Goal: Task Accomplishment & Management: Complete application form

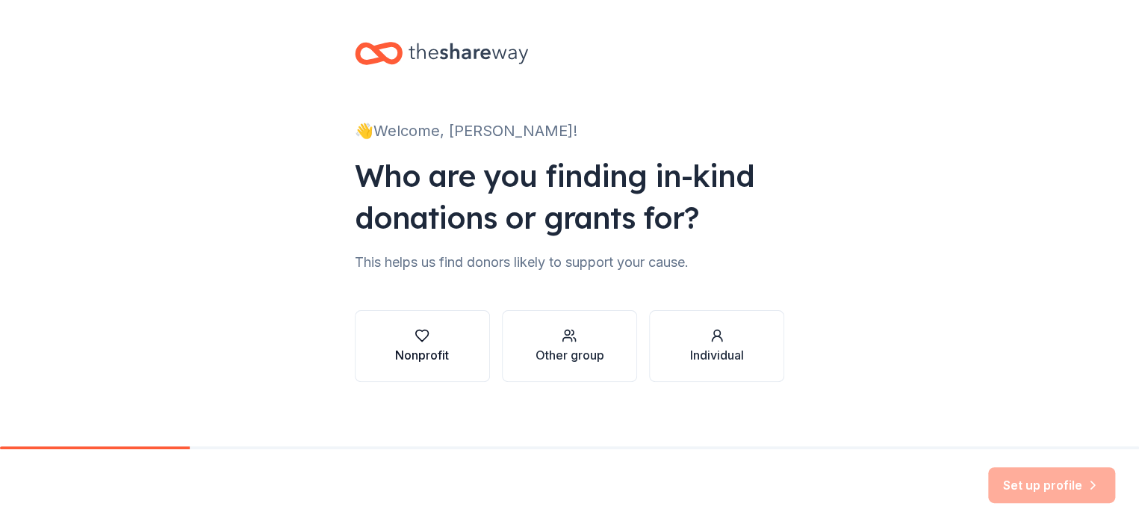
click at [376, 369] on button "Nonprofit" at bounding box center [422, 346] width 135 height 72
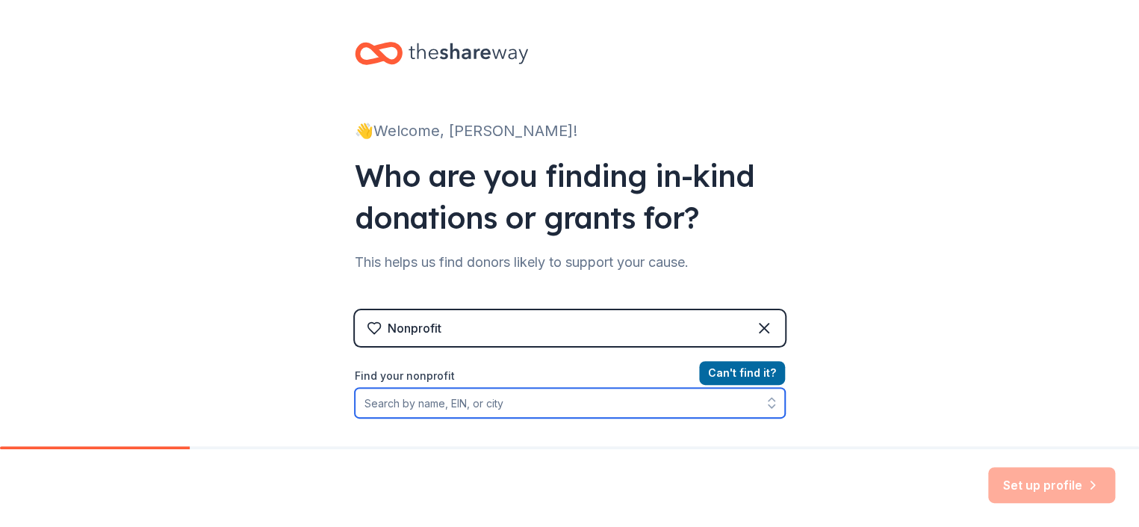
click at [527, 409] on input "Find your nonprofit" at bounding box center [570, 403] width 430 height 30
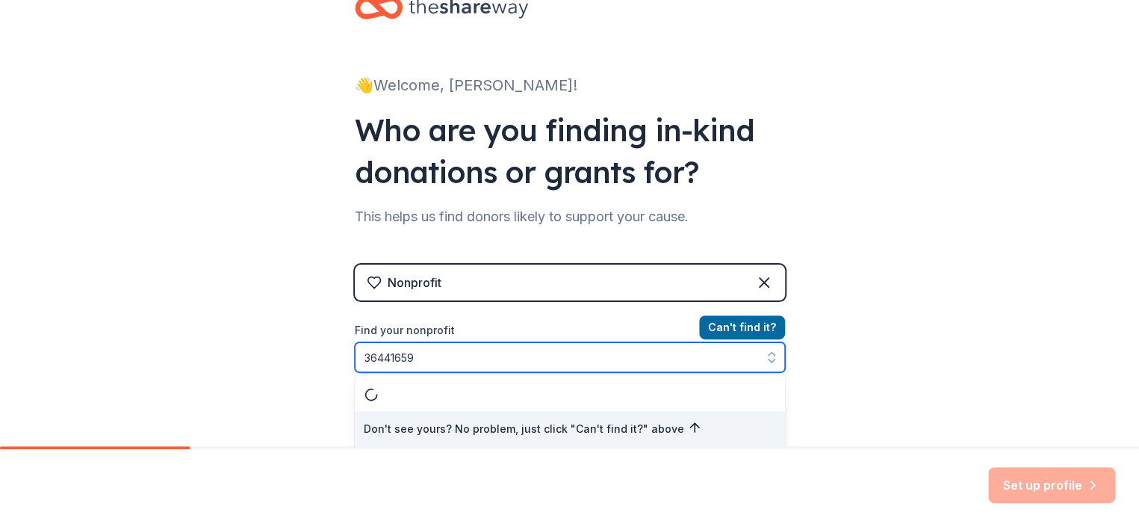
type input "364416591"
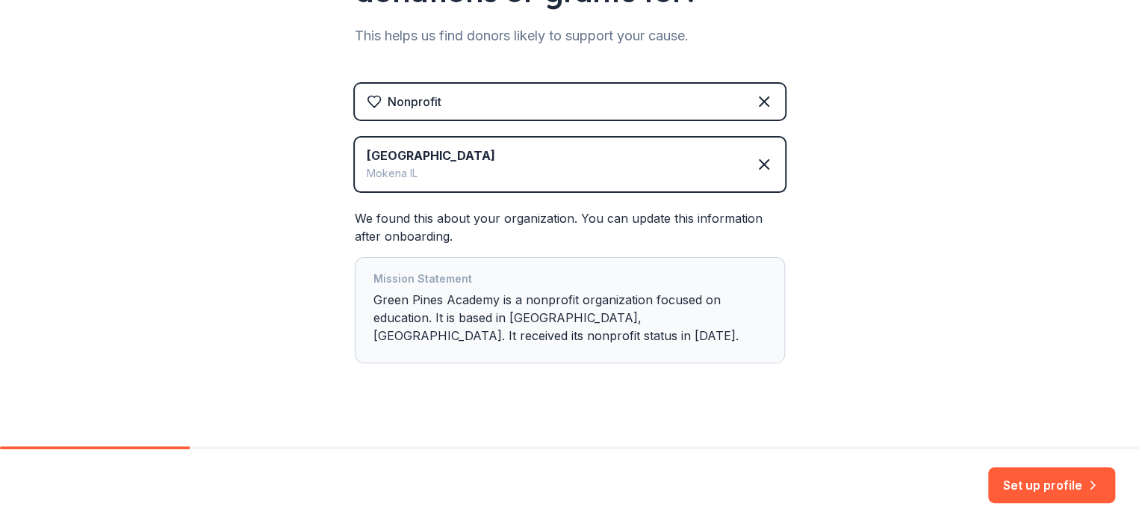
scroll to position [244, 0]
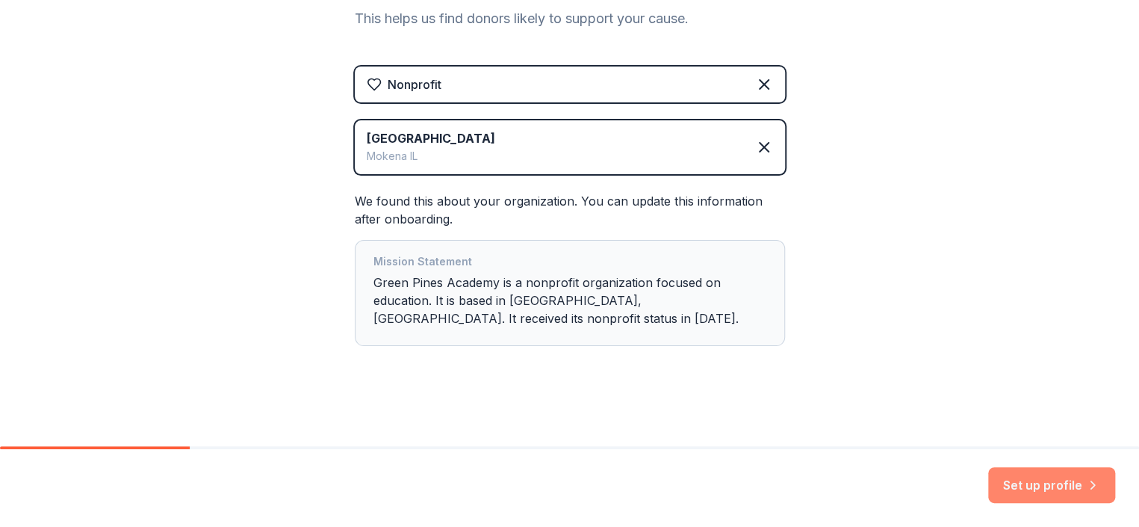
click at [1036, 488] on button "Set up profile" at bounding box center [1052, 485] width 127 height 36
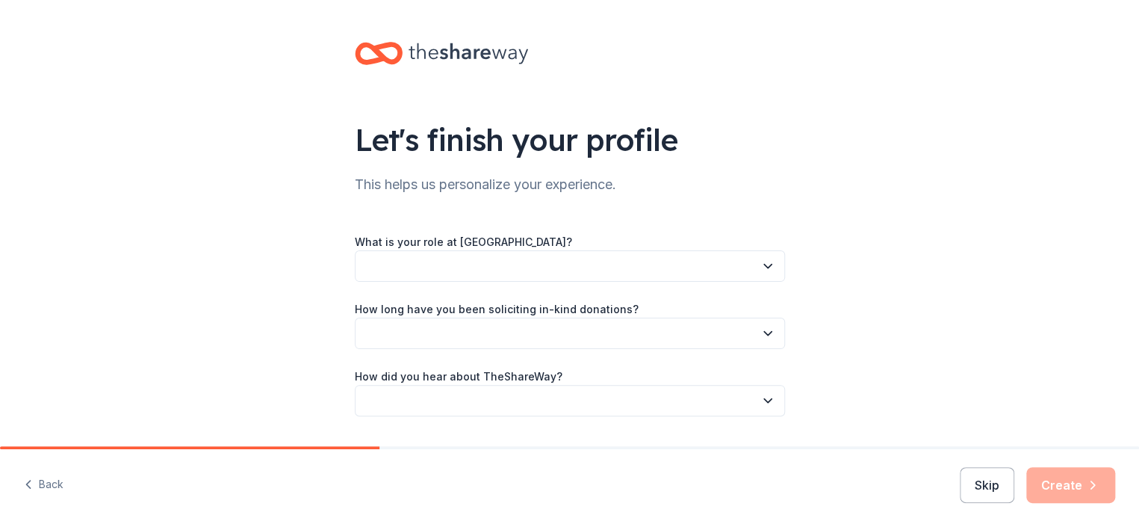
click at [537, 270] on button "button" at bounding box center [570, 265] width 430 height 31
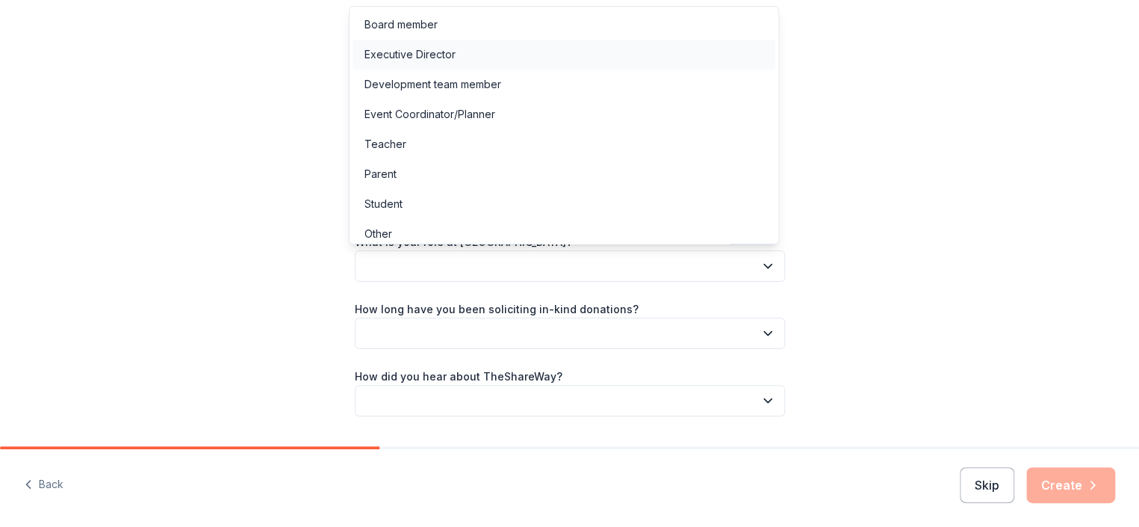
click at [439, 52] on div "Executive Director" at bounding box center [410, 55] width 91 height 18
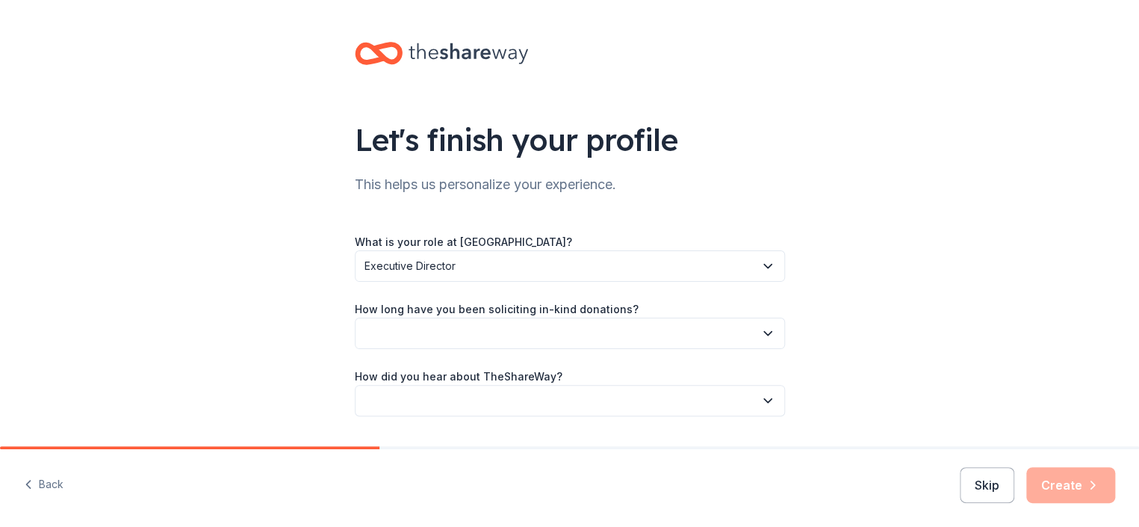
click at [434, 332] on button "button" at bounding box center [570, 333] width 430 height 31
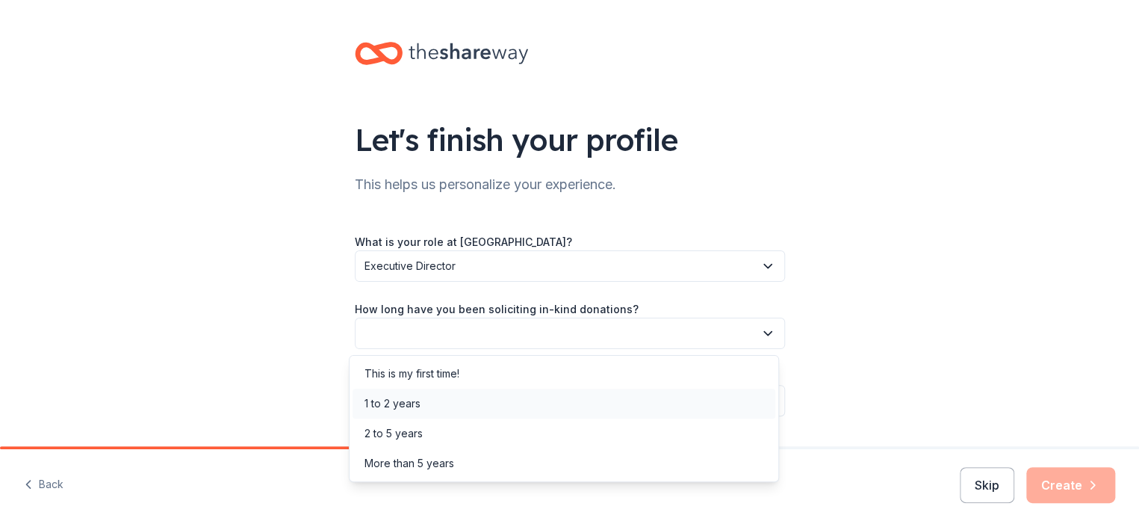
click at [432, 400] on div "1 to 2 years" at bounding box center [564, 404] width 423 height 30
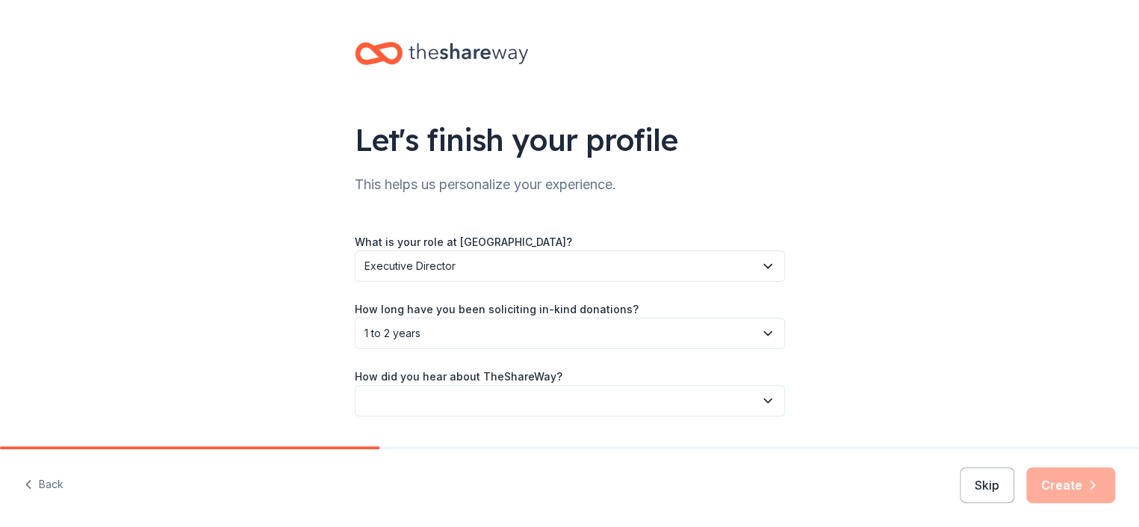
click at [432, 400] on button "button" at bounding box center [570, 400] width 430 height 31
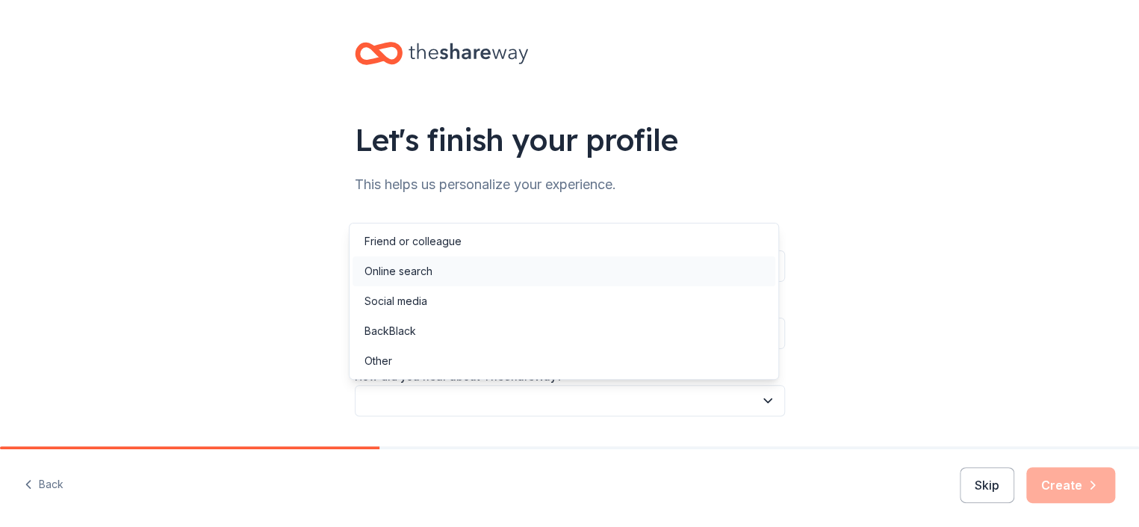
click at [421, 266] on div "Online search" at bounding box center [399, 271] width 68 height 18
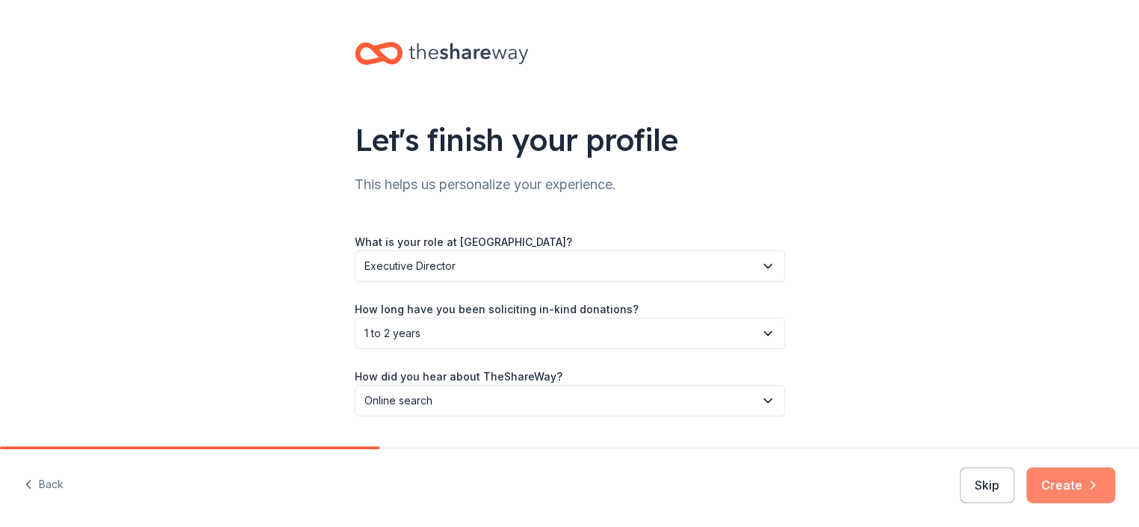
click at [1070, 481] on button "Create" at bounding box center [1071, 485] width 89 height 36
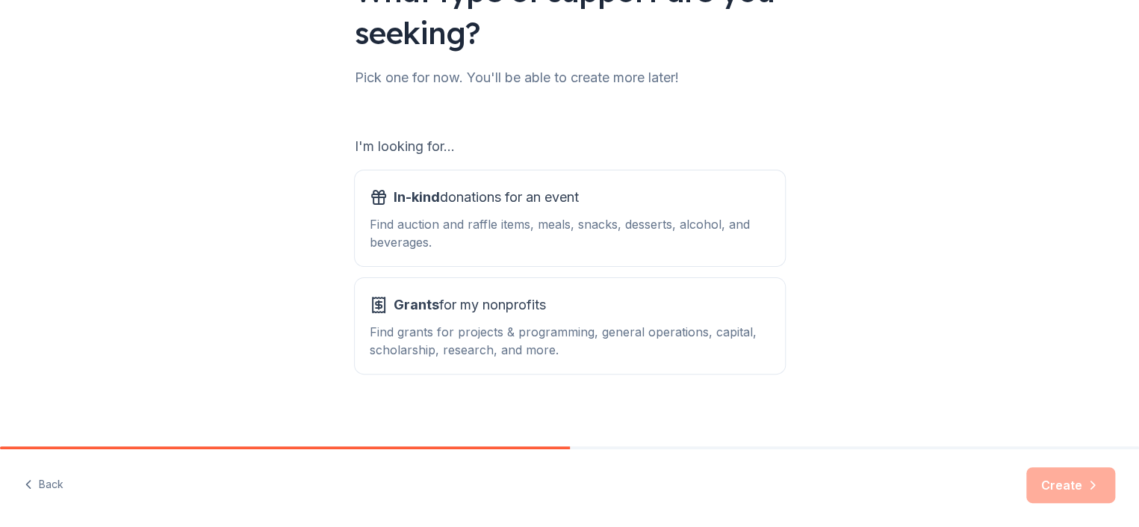
scroll to position [149, 0]
click at [551, 214] on div "Find auction and raffle items, meals, snacks, desserts, alcohol, and beverages." at bounding box center [570, 232] width 400 height 36
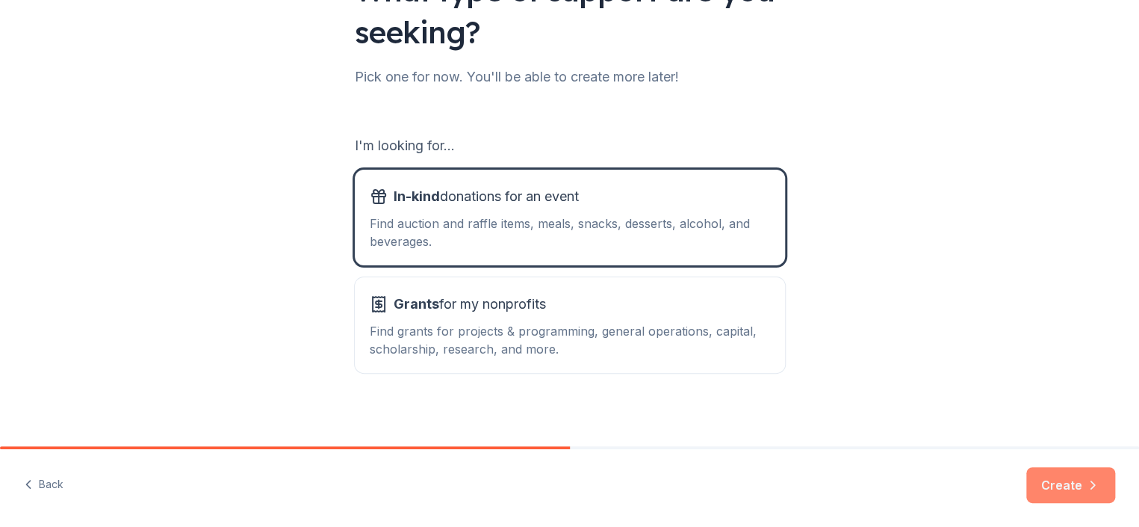
click at [1065, 487] on button "Create" at bounding box center [1071, 485] width 89 height 36
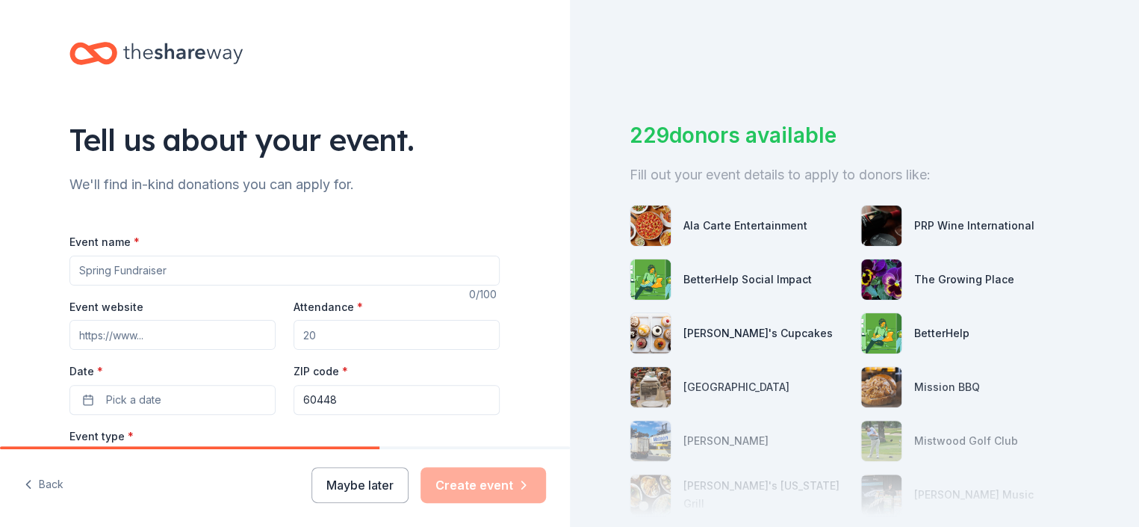
click at [332, 265] on input "Event name *" at bounding box center [284, 271] width 430 height 30
click at [86, 269] on input "WInter Wonderland Gala 2026" at bounding box center [284, 271] width 430 height 30
type input "Winter Wonderland Gala 2026"
click at [197, 341] on input "Event website" at bounding box center [172, 335] width 206 height 30
paste input "https://NEAGALA2026.givesmart.com"
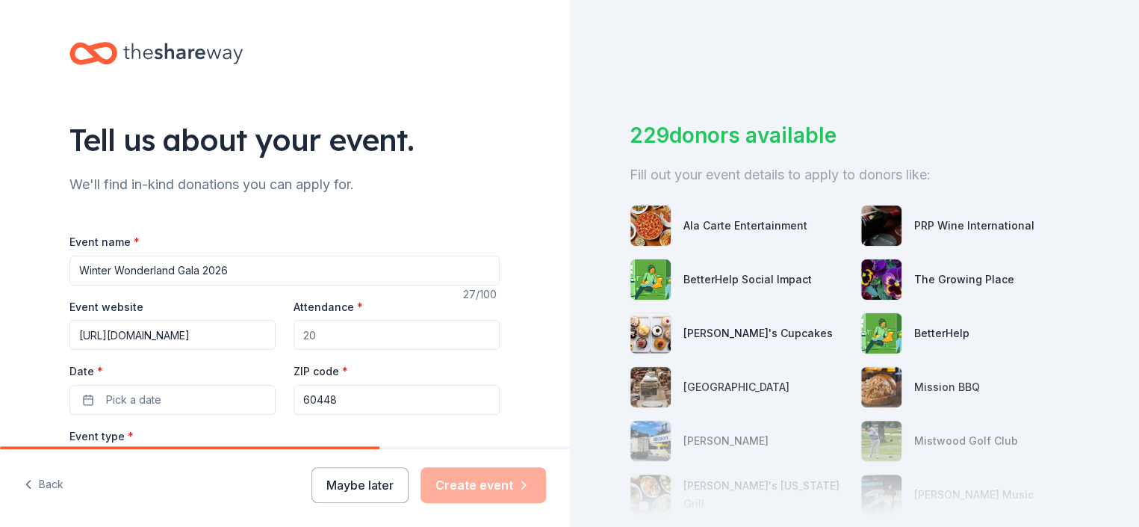
type input "https://NEAGALA2026.givesmart.com"
click at [399, 332] on input "Attendance *" at bounding box center [397, 335] width 206 height 30
type input "250"
click at [126, 401] on span "Pick a date" at bounding box center [133, 400] width 55 height 18
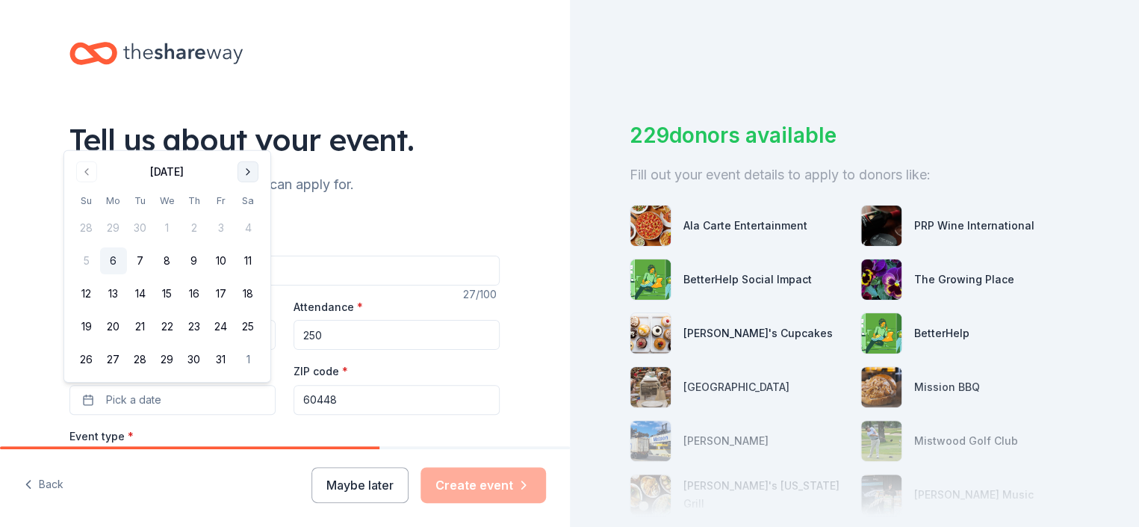
click at [246, 171] on button "Go to next month" at bounding box center [248, 171] width 21 height 21
click at [246, 193] on th "Sa" at bounding box center [248, 201] width 27 height 16
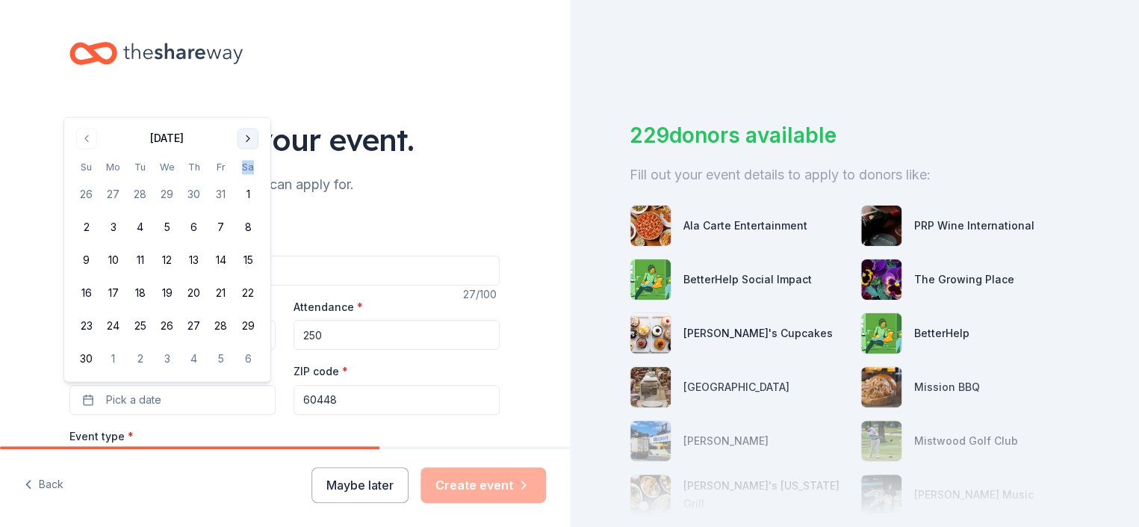
click at [248, 137] on button "Go to next month" at bounding box center [248, 138] width 21 height 21
click at [247, 178] on button "Go to next month" at bounding box center [248, 171] width 21 height 21
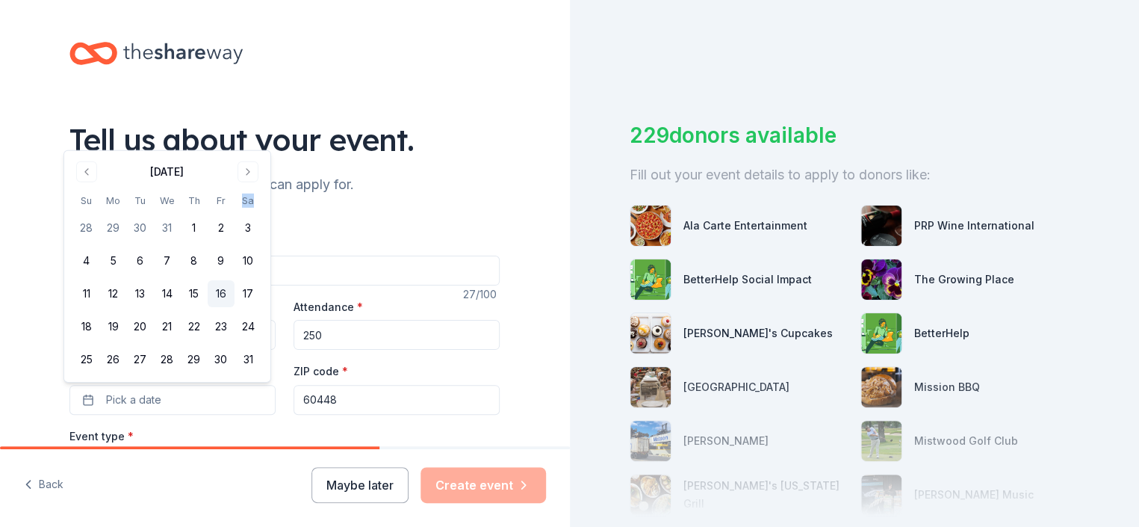
click at [226, 294] on button "16" at bounding box center [221, 293] width 27 height 27
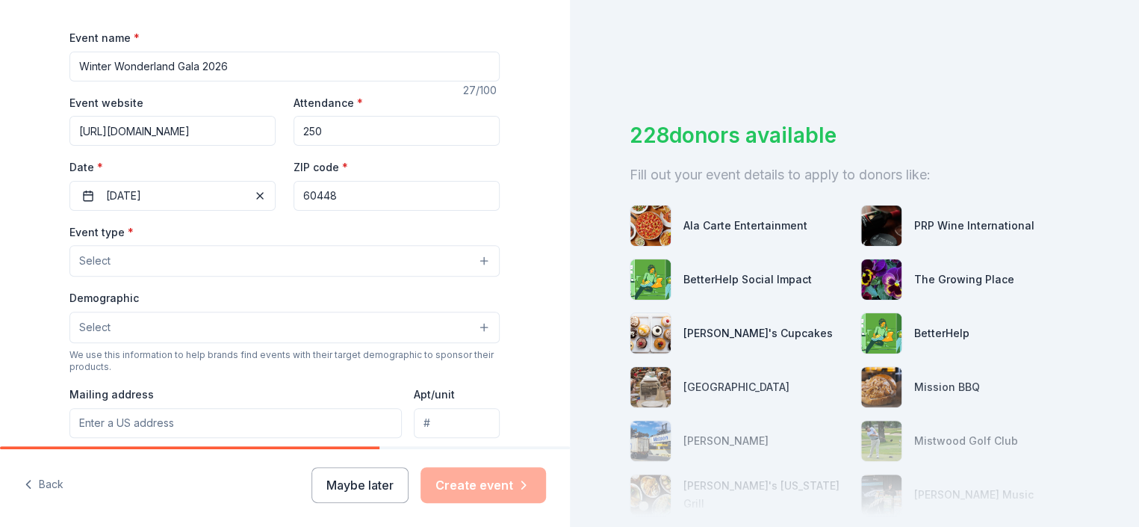
scroll to position [224, 0]
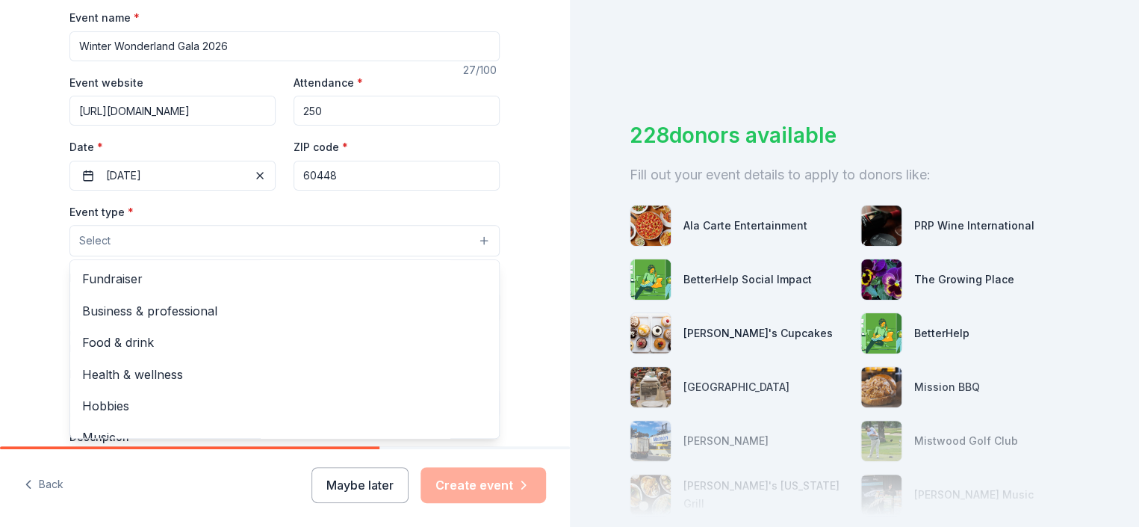
click at [161, 249] on button "Select" at bounding box center [284, 240] width 430 height 31
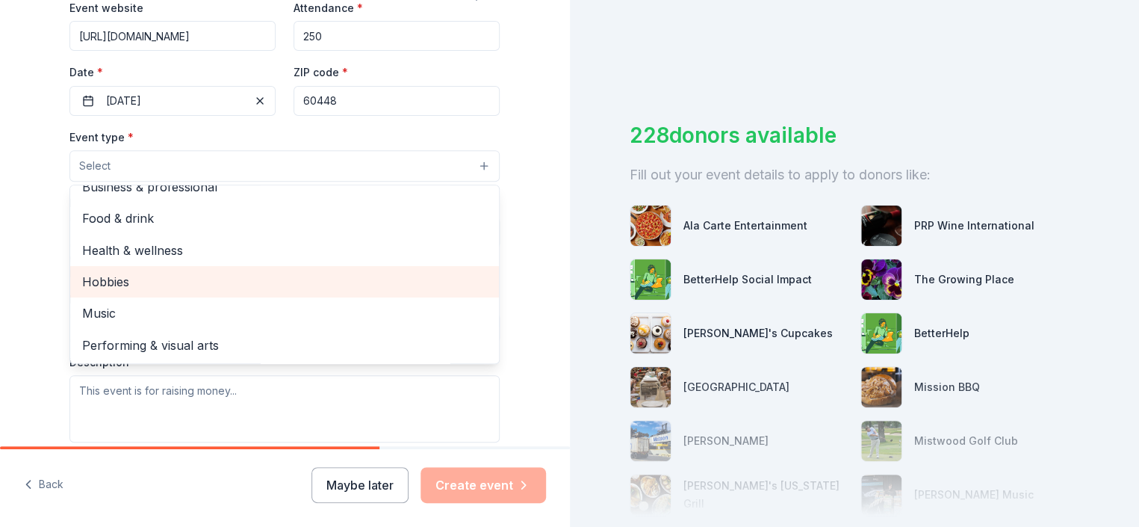
scroll to position [0, 0]
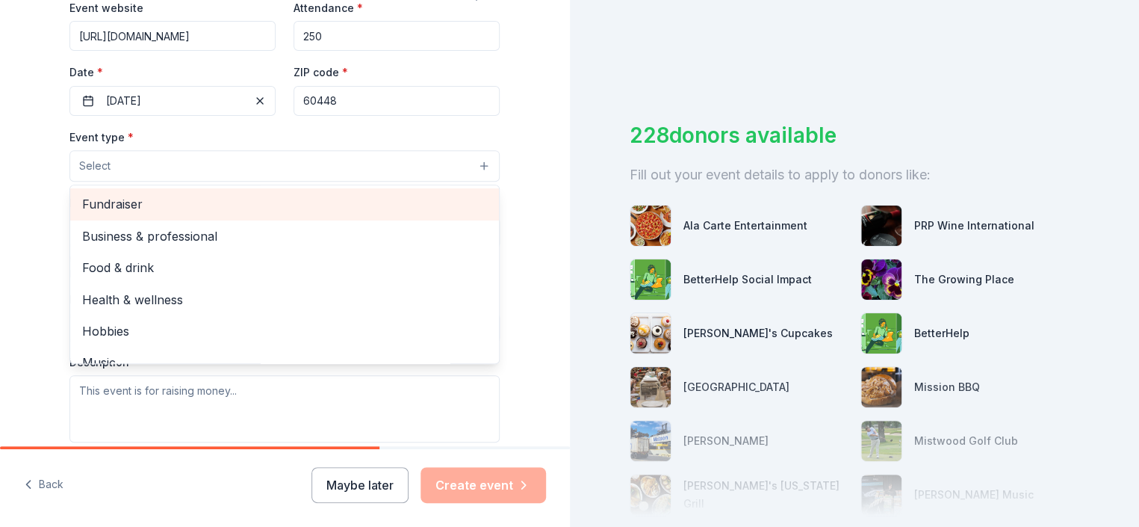
click at [132, 205] on span "Fundraiser" at bounding box center [284, 203] width 405 height 19
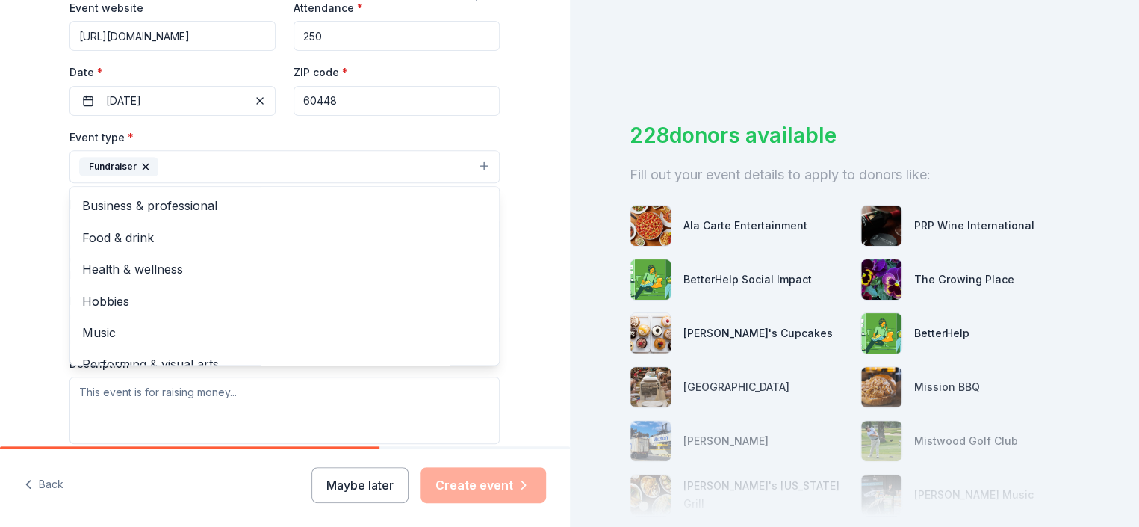
click at [33, 238] on div "Tell us about your event. We'll find in-kind donations you can apply for. Event…" at bounding box center [285, 199] width 570 height 996
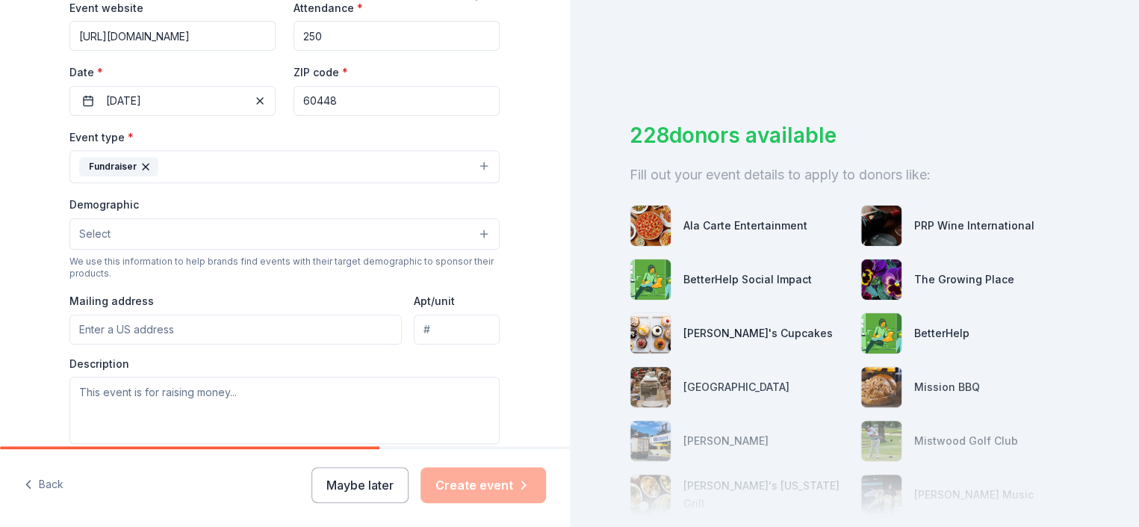
click at [152, 228] on button "Select" at bounding box center [284, 233] width 430 height 31
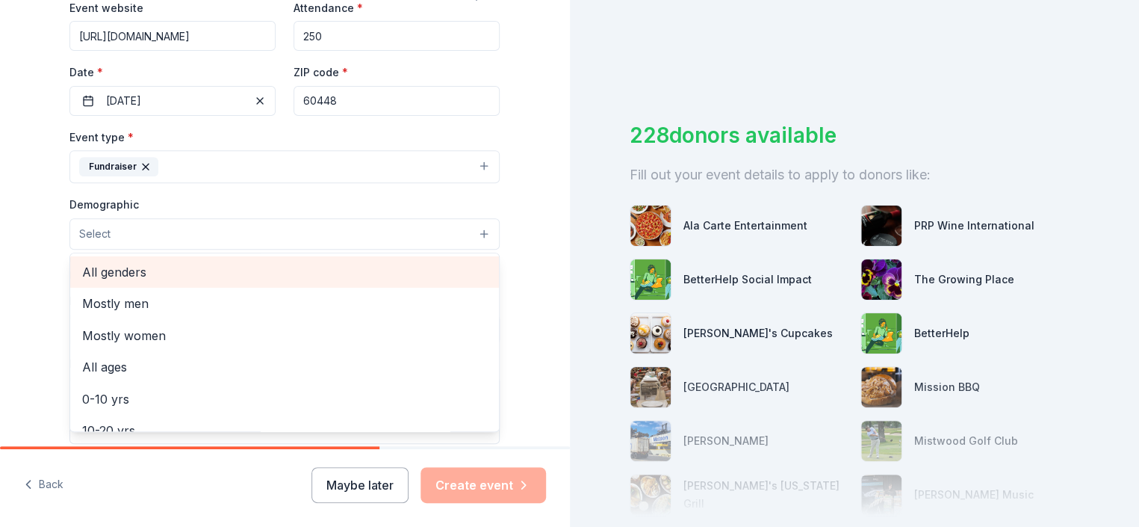
click at [144, 274] on span "All genders" at bounding box center [284, 271] width 405 height 19
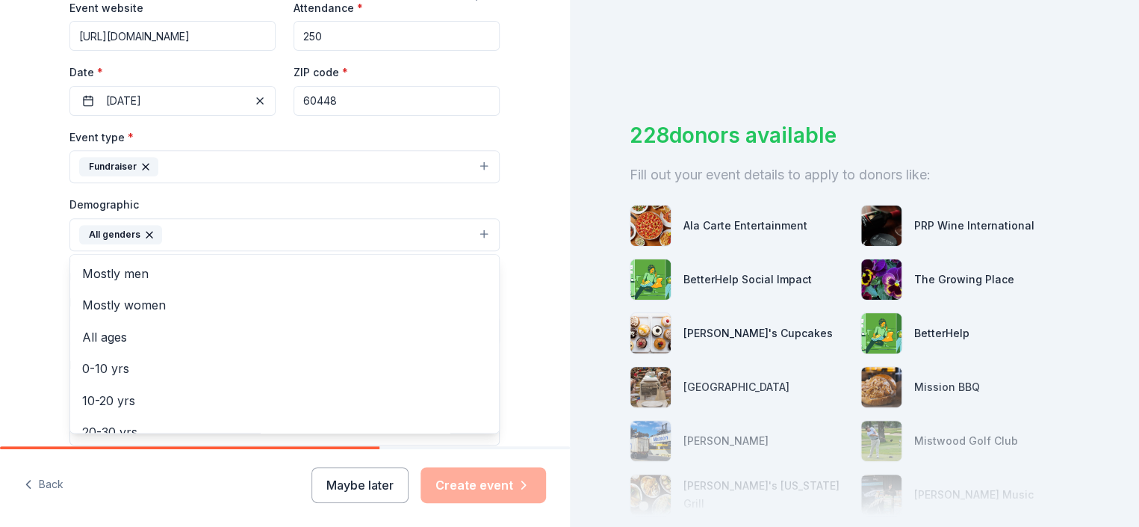
click at [31, 274] on div "Tell us about your event. We'll find in-kind donations you can apply for. Event…" at bounding box center [285, 199] width 570 height 997
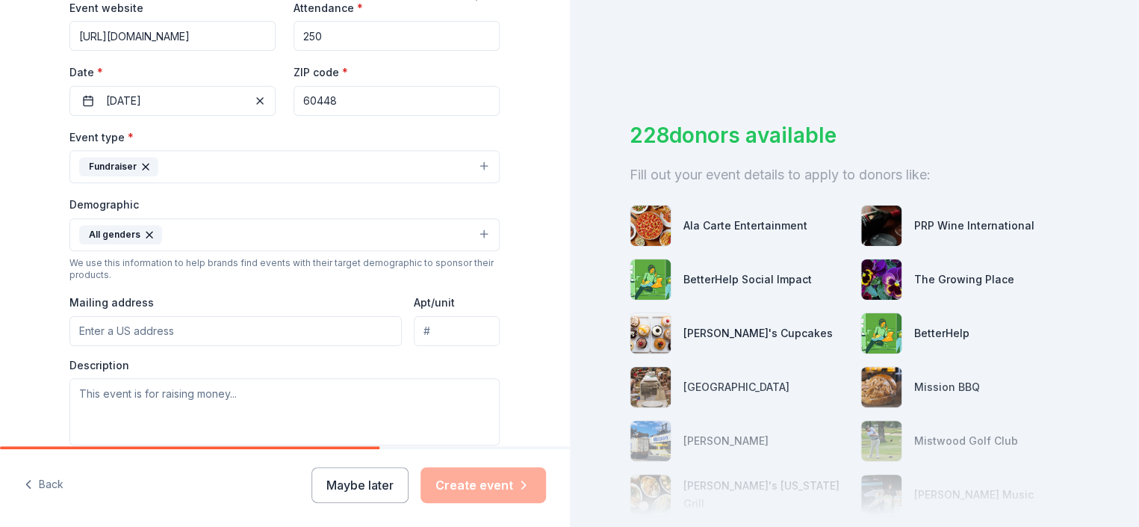
click at [169, 331] on input "Mailing address" at bounding box center [235, 331] width 332 height 30
type input "19131 Henry Dr."
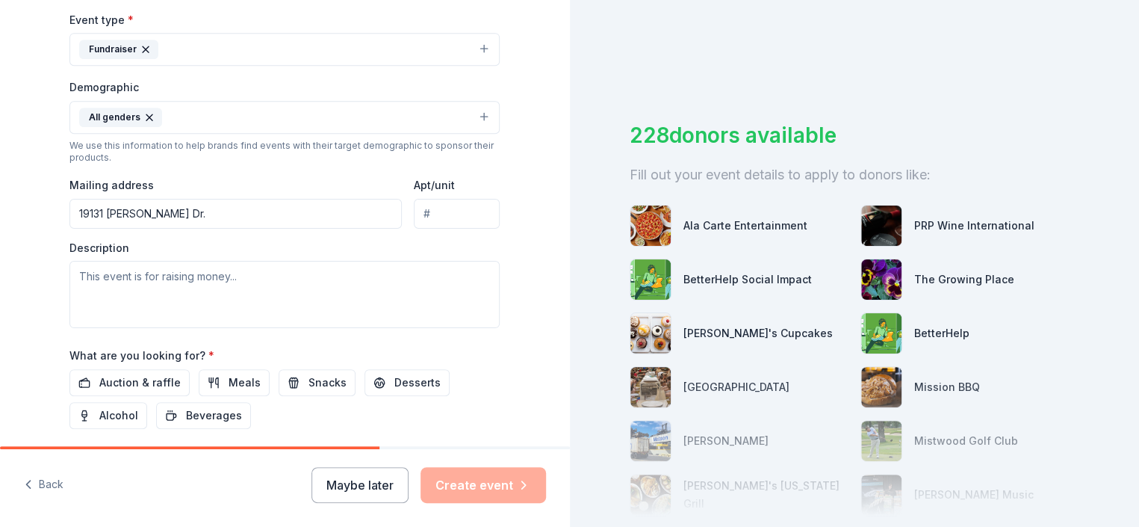
scroll to position [448, 0]
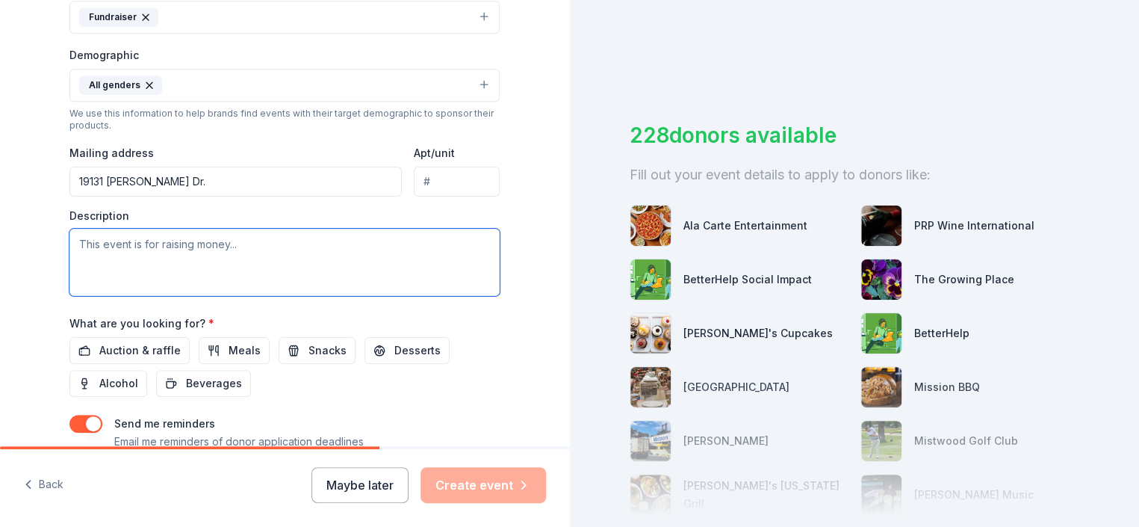
click at [211, 241] on textarea at bounding box center [284, 262] width 430 height 67
paste textarea "https://NEAGALA2026.givesmart.com"
type textarea "https://NEAGALA2026.givesmart.com"
drag, startPoint x: 270, startPoint y: 248, endPoint x: 0, endPoint y: 252, distance: 269.8
click at [0, 252] on div "Tell us about your event. We'll find in-kind donations you can apply for. Event…" at bounding box center [285, 50] width 570 height 997
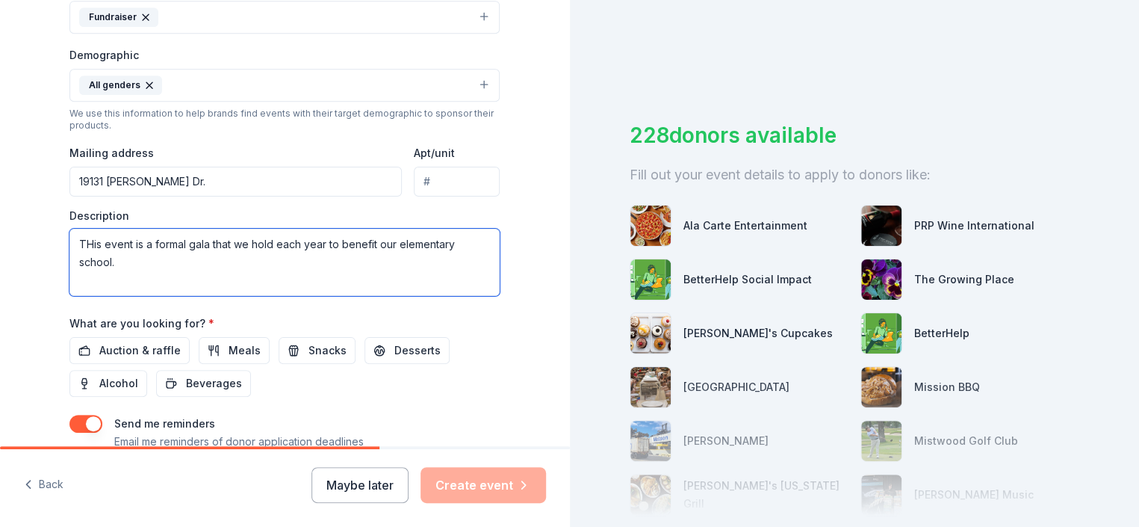
click at [83, 246] on textarea "THis event is a formal gala that we hold each year to benefit our elementary sc…" at bounding box center [284, 262] width 430 height 67
click at [484, 241] on textarea "This event is a formal gala that we hold each year to benefit our elementary sc…" at bounding box center [284, 262] width 430 height 67
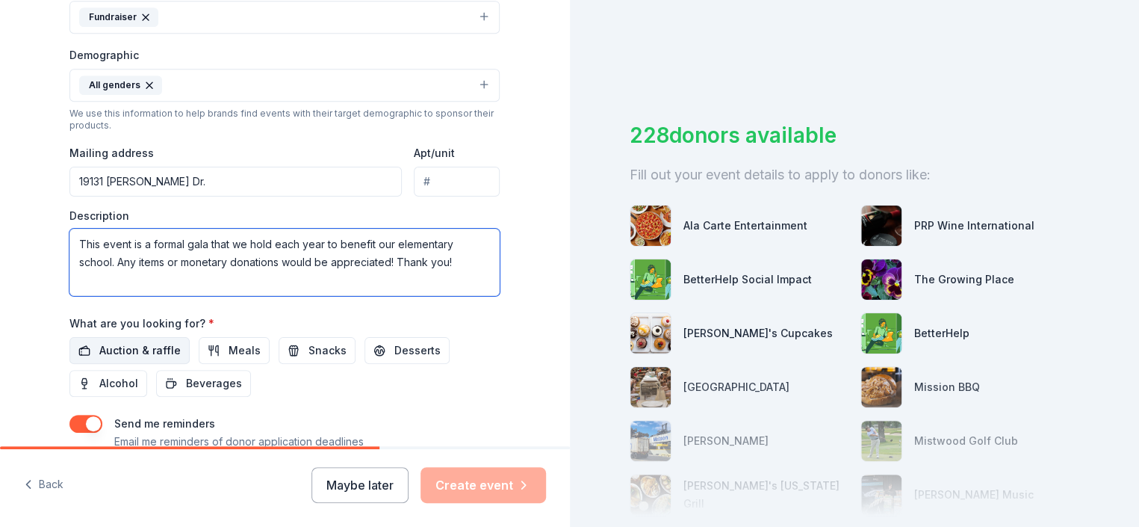
type textarea "This event is a formal gala that we hold each year to benefit our elementary sc…"
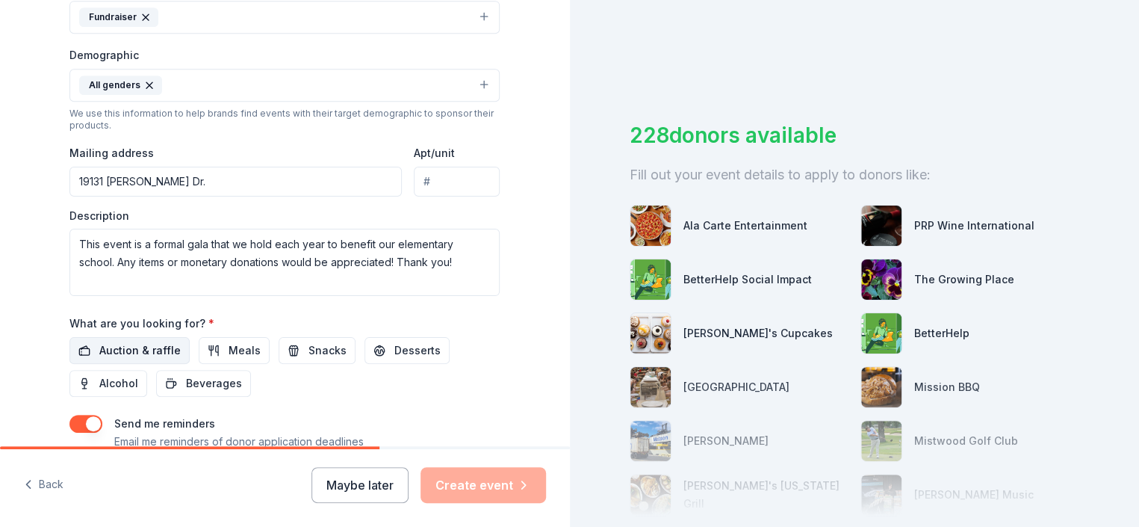
click at [113, 356] on span "Auction & raffle" at bounding box center [139, 350] width 81 height 18
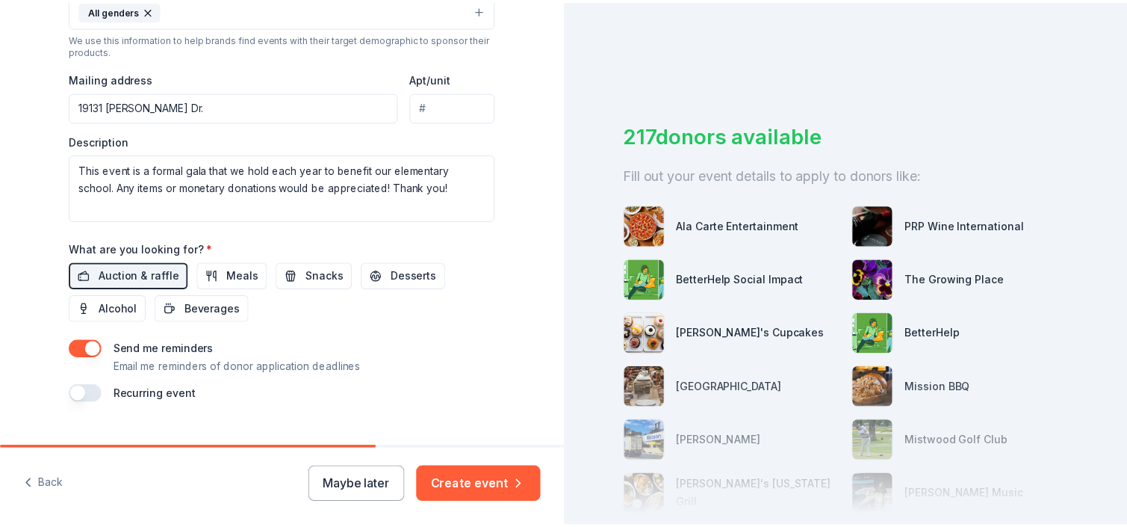
scroll to position [549, 0]
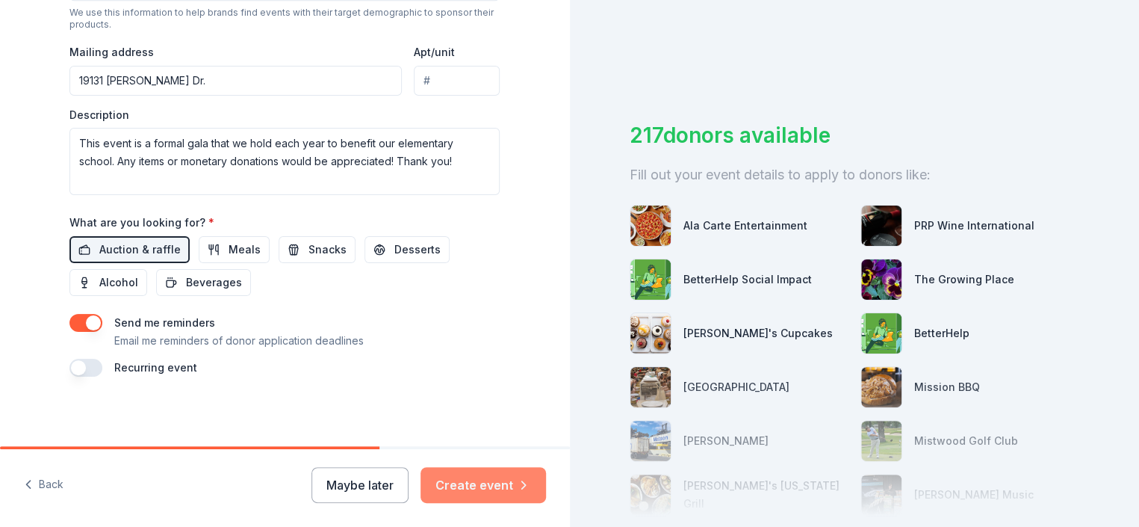
click at [464, 484] on button "Create event" at bounding box center [484, 485] width 126 height 36
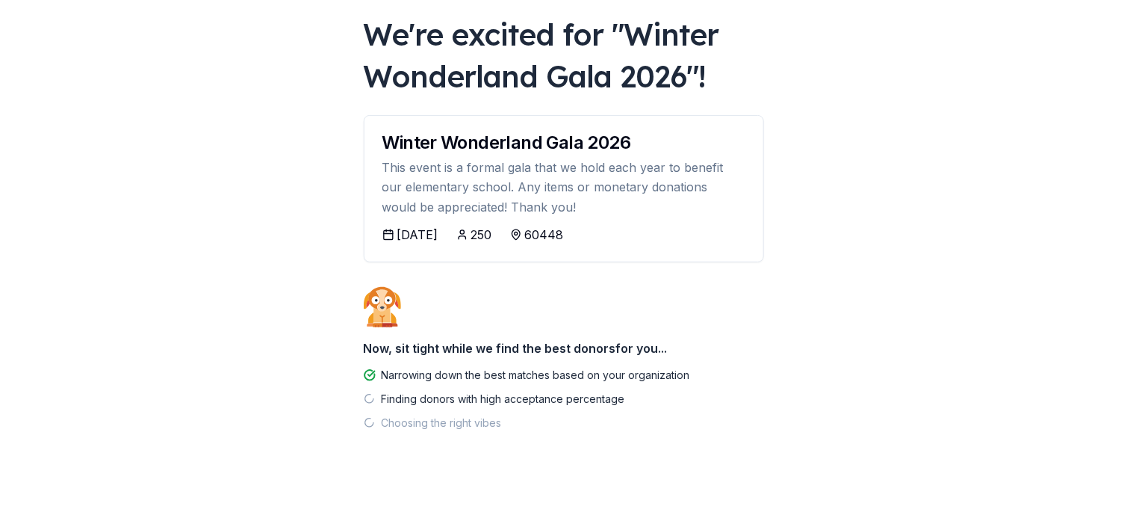
scroll to position [84, 0]
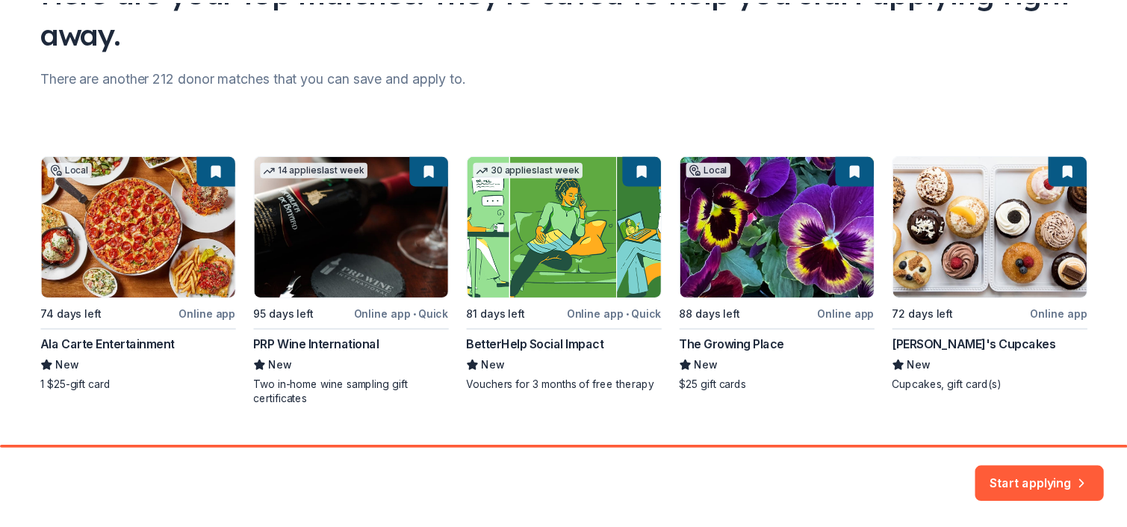
scroll to position [181, 0]
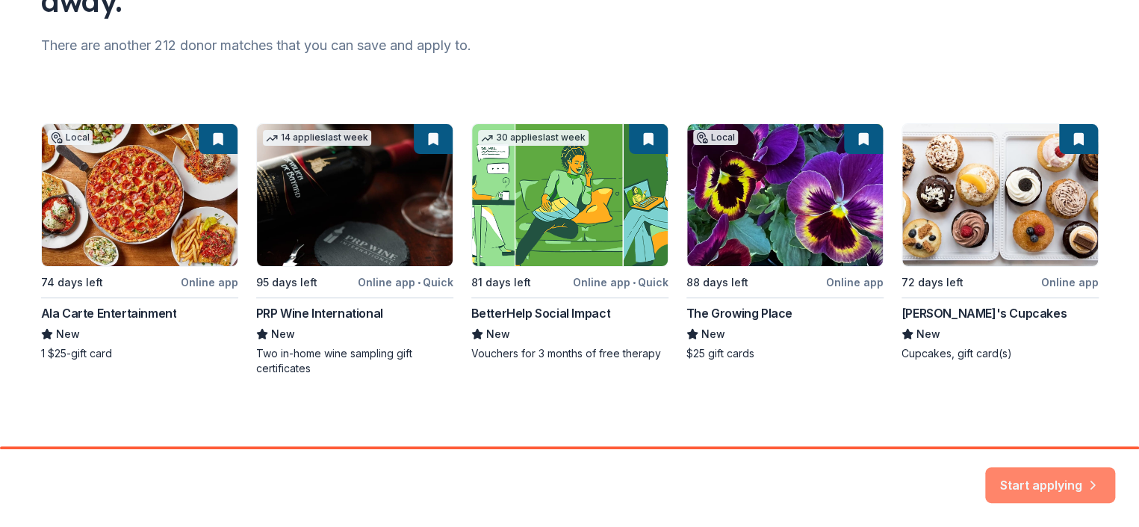
click at [1076, 471] on button "Start applying" at bounding box center [1051, 476] width 130 height 36
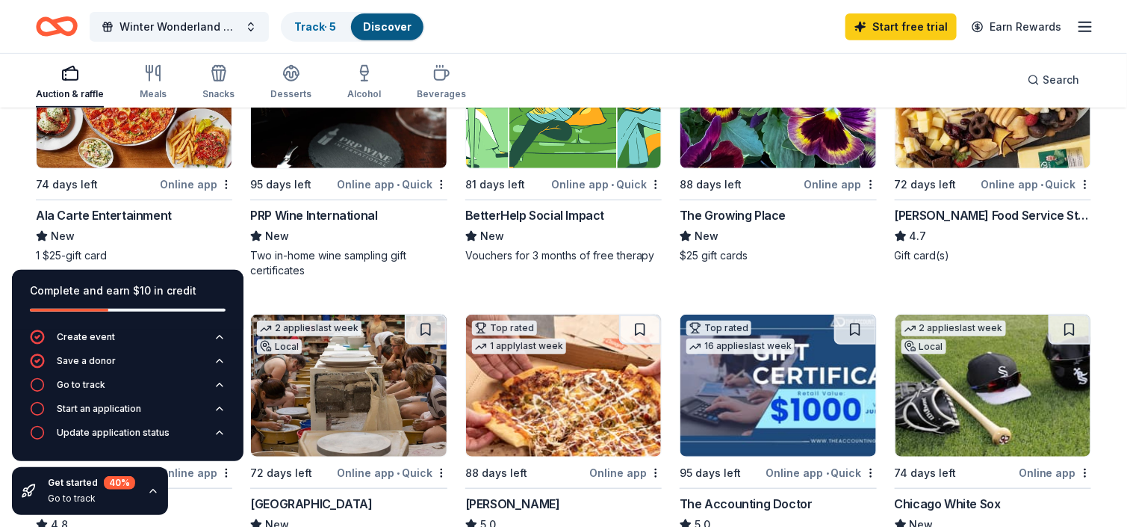
scroll to position [224, 0]
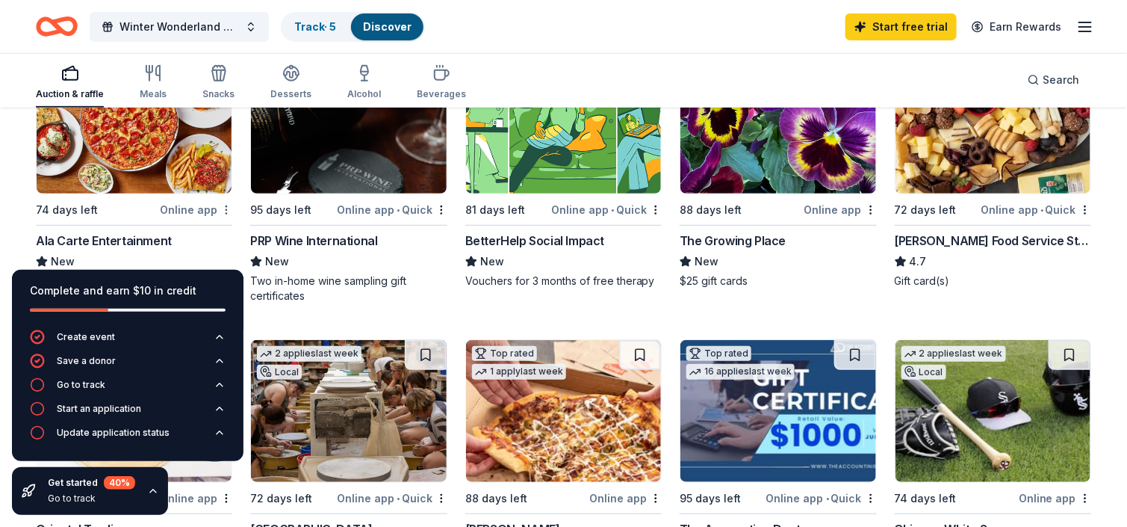
click at [226, 208] on html "Winter Wonderland Gala 2026 Track · 5 Discover Start free trial Earn Rewards Au…" at bounding box center [563, 39] width 1127 height 527
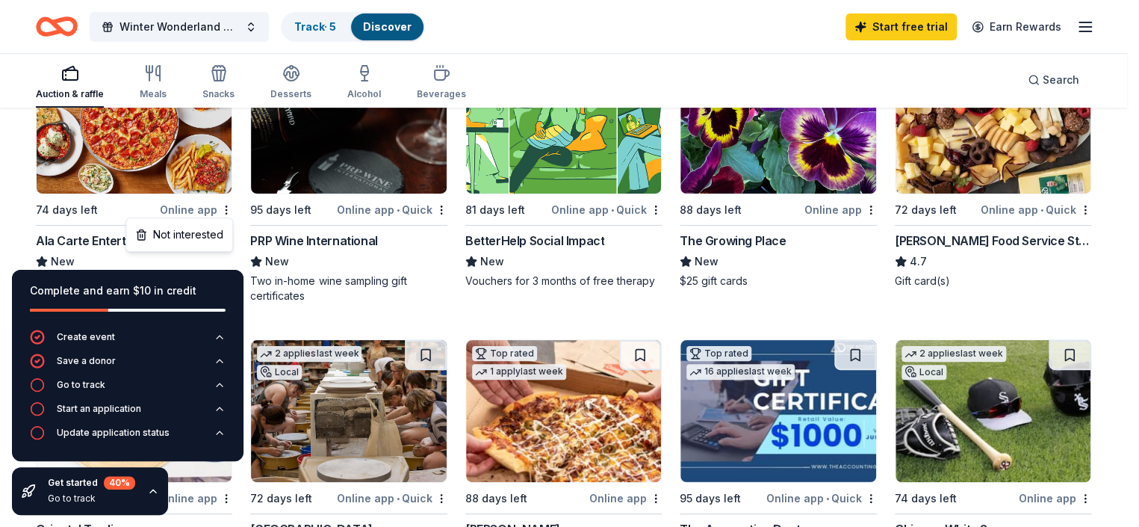
click at [199, 164] on html "Winter Wonderland Gala 2026 Track · 5 Discover Start free trial Earn Rewards Au…" at bounding box center [569, 39] width 1139 height 527
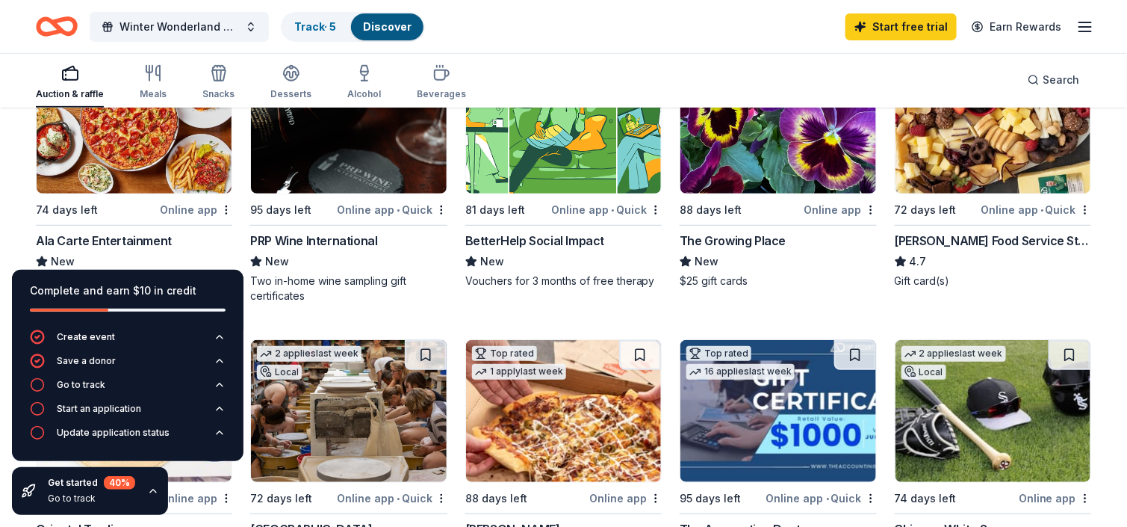
scroll to position [149, 0]
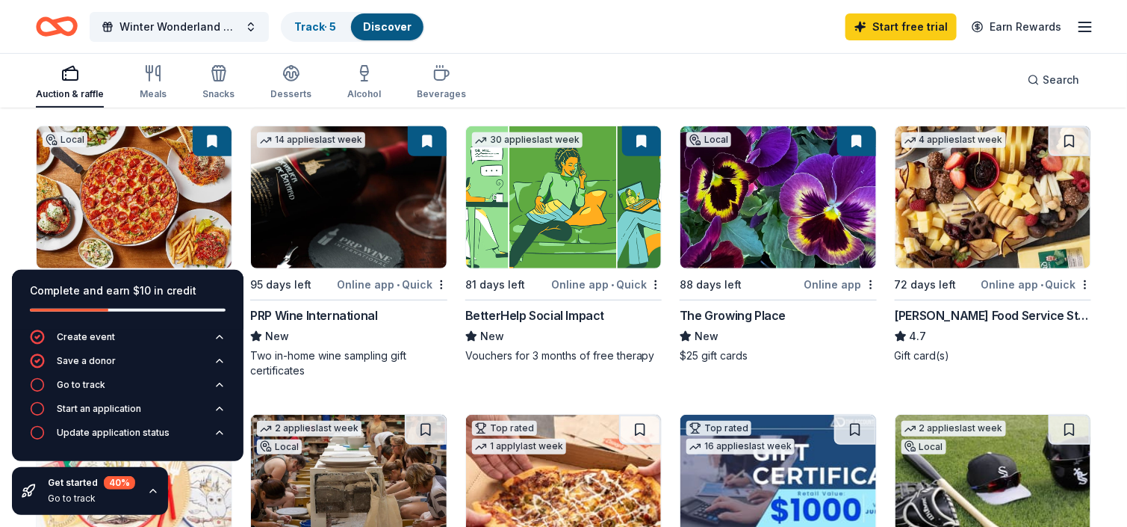
click at [208, 150] on button at bounding box center [212, 141] width 39 height 30
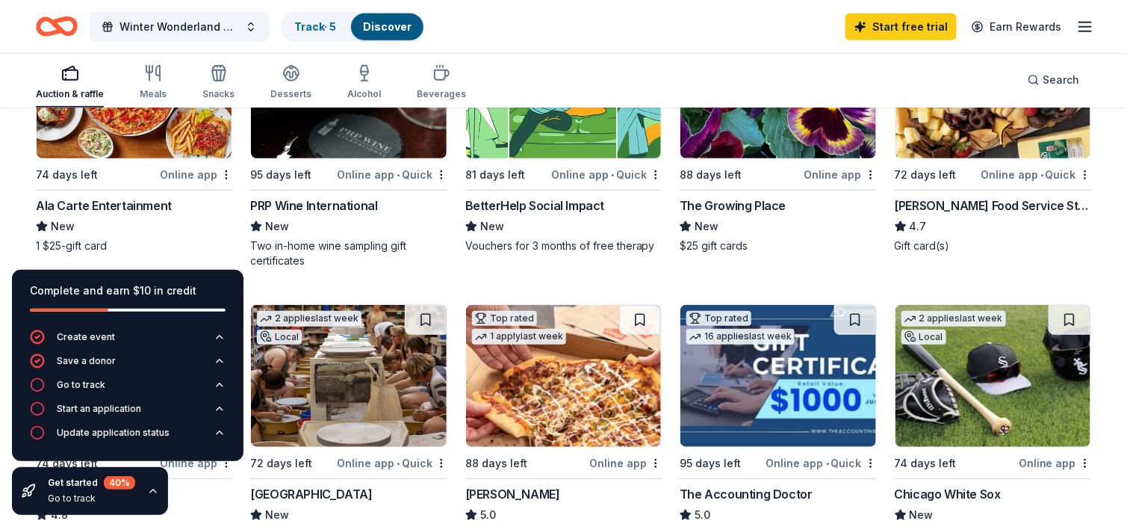
scroll to position [224, 0]
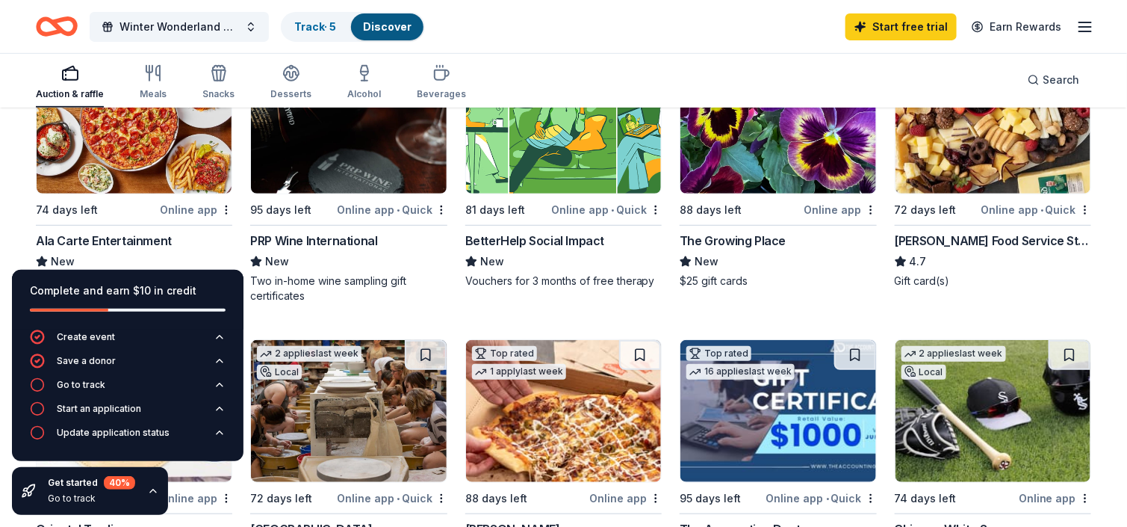
click at [129, 163] on img at bounding box center [134, 123] width 195 height 142
click at [147, 492] on icon "button" at bounding box center [153, 491] width 12 height 12
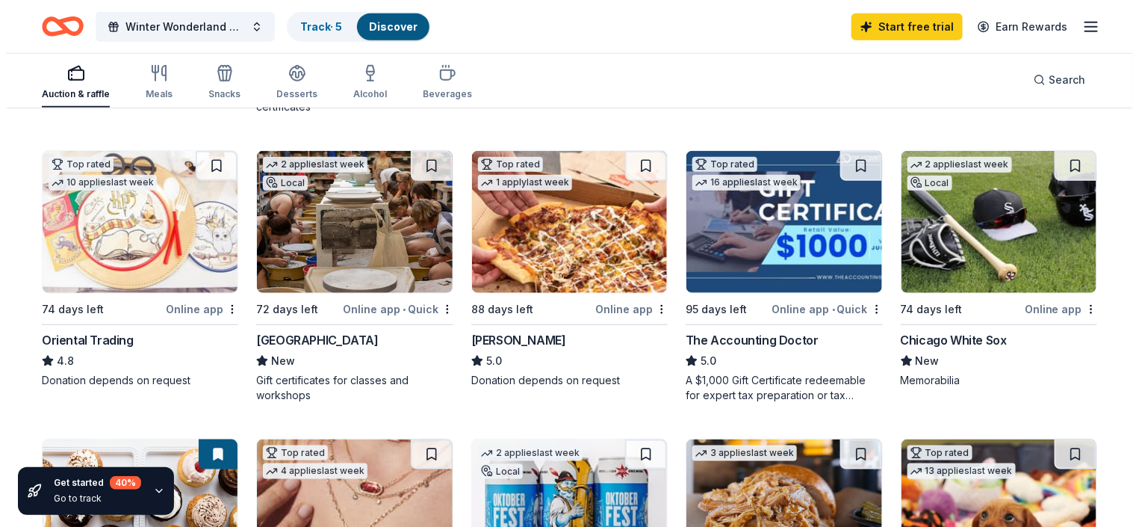
scroll to position [0, 0]
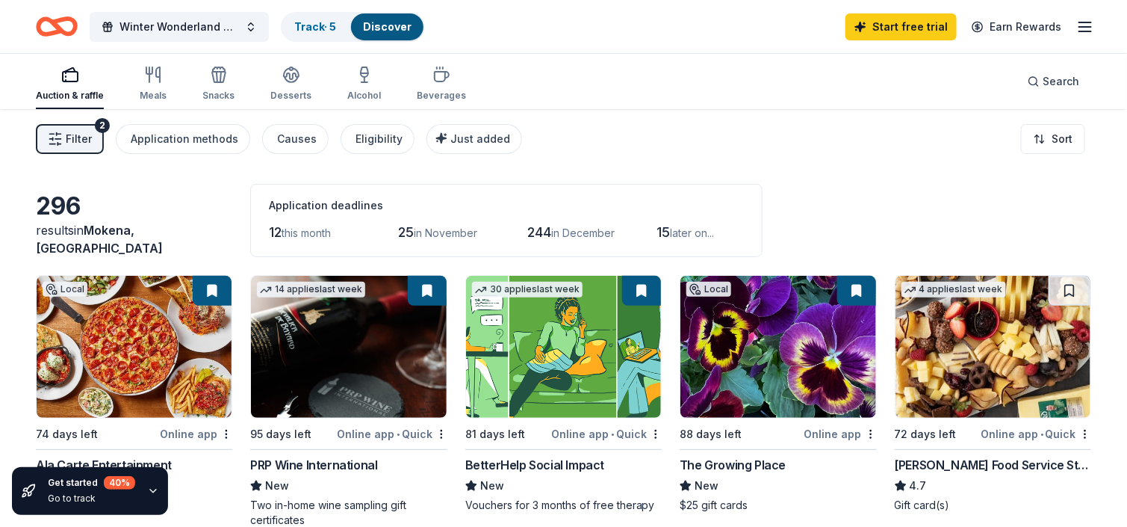
drag, startPoint x: 256, startPoint y: 325, endPoint x: 273, endPoint y: 332, distance: 19.2
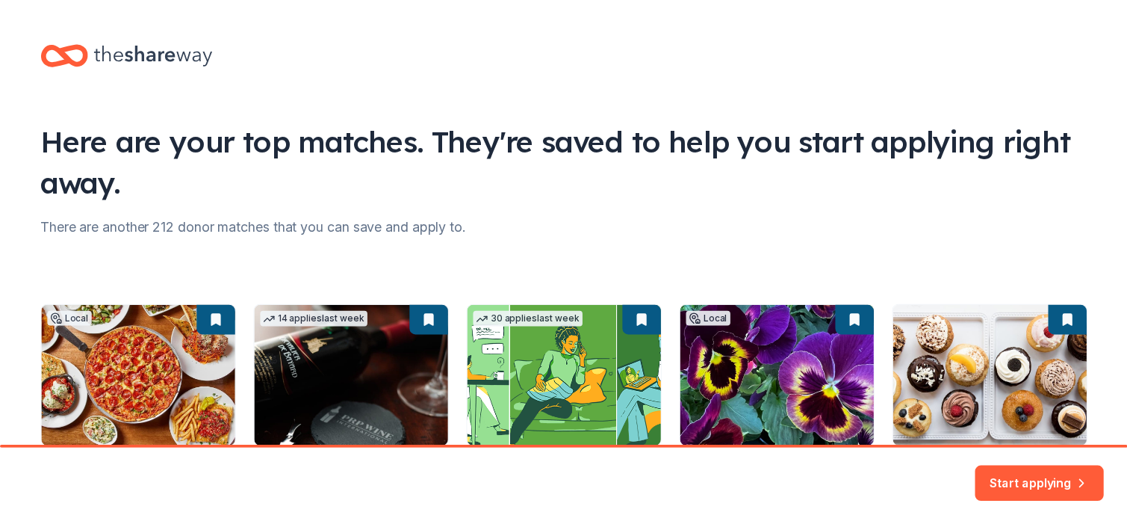
scroll to position [80, 0]
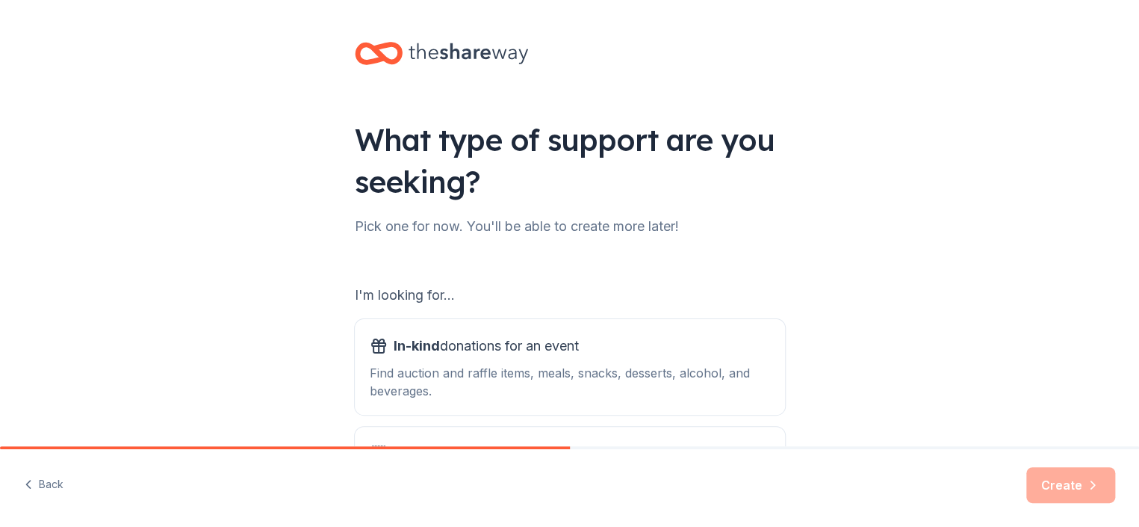
drag, startPoint x: 282, startPoint y: 332, endPoint x: 290, endPoint y: 330, distance: 7.8
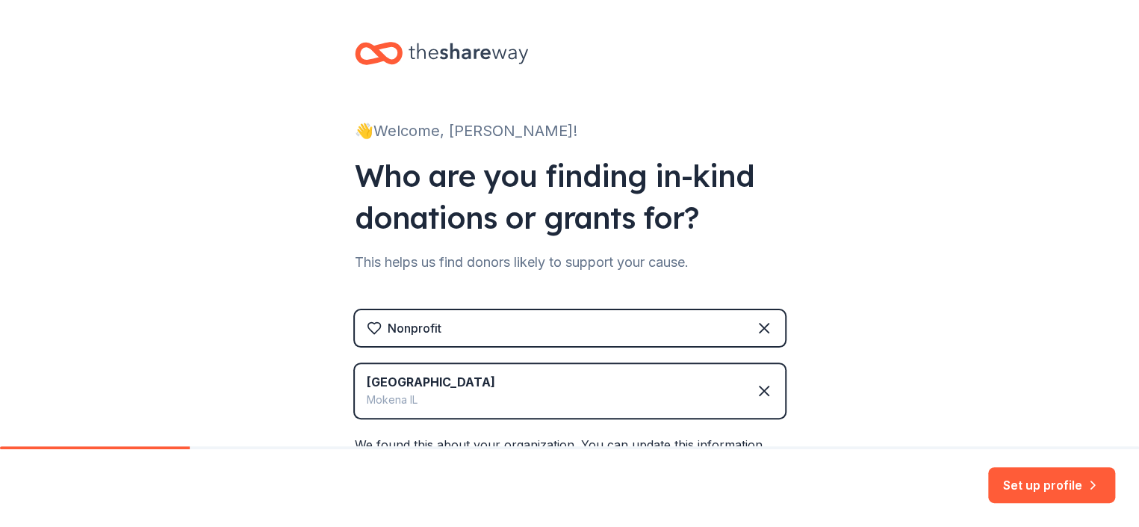
drag, startPoint x: 301, startPoint y: 332, endPoint x: 320, endPoint y: 332, distance: 18.7
drag, startPoint x: 321, startPoint y: 331, endPoint x: 287, endPoint y: 158, distance: 176.6
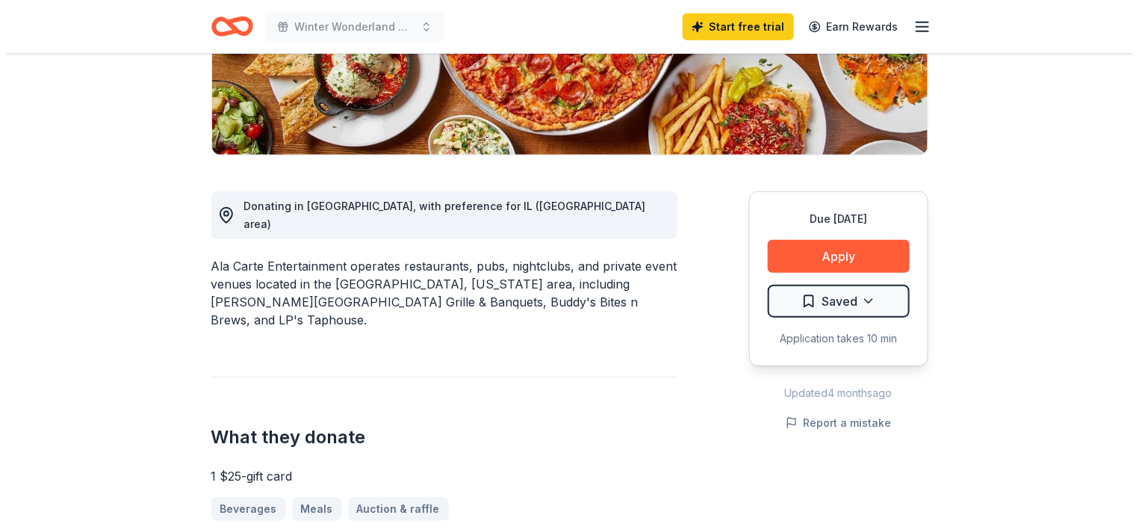
scroll to position [299, 0]
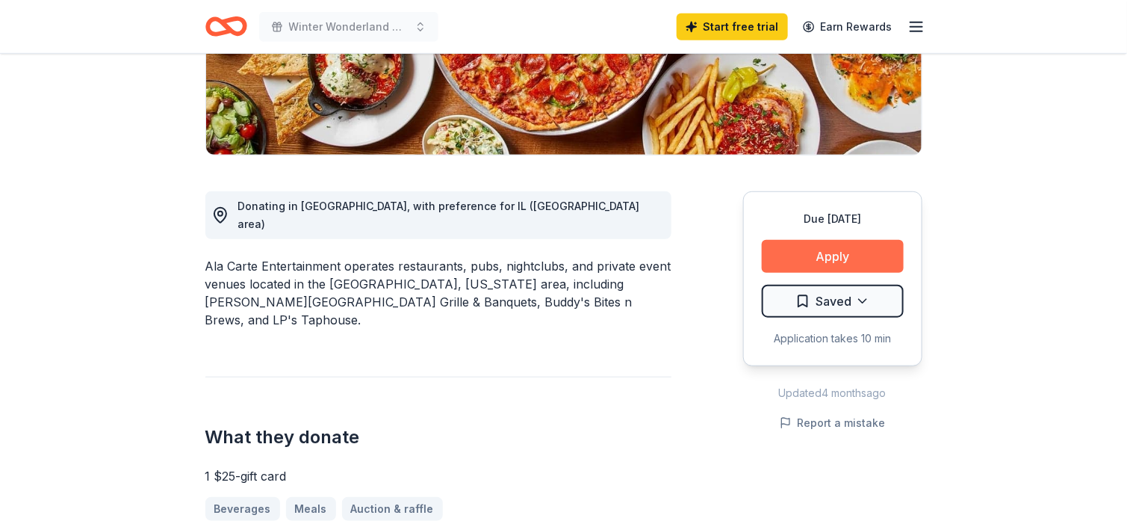
click at [791, 253] on button "Apply" at bounding box center [833, 256] width 142 height 33
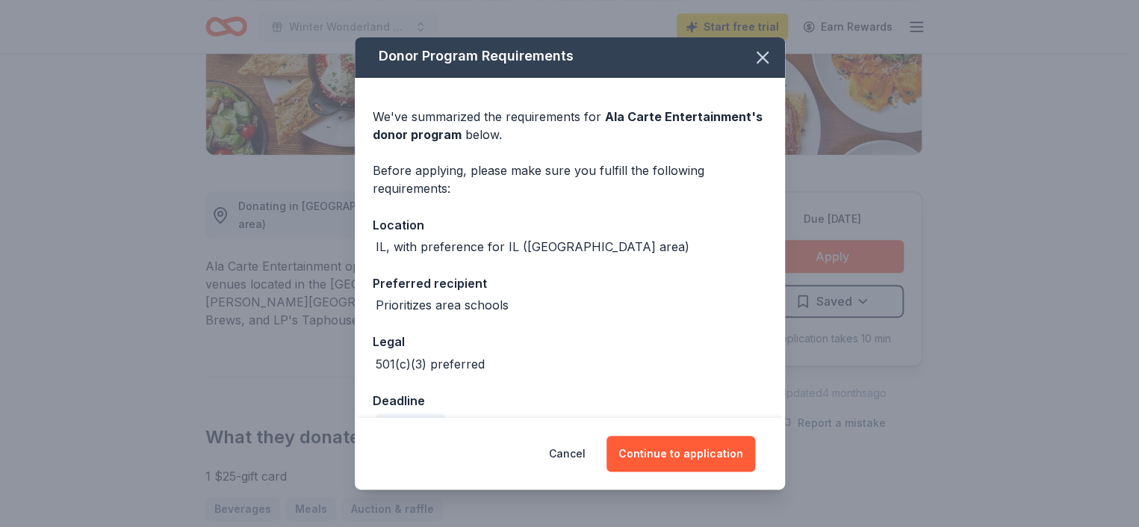
scroll to position [0, 0]
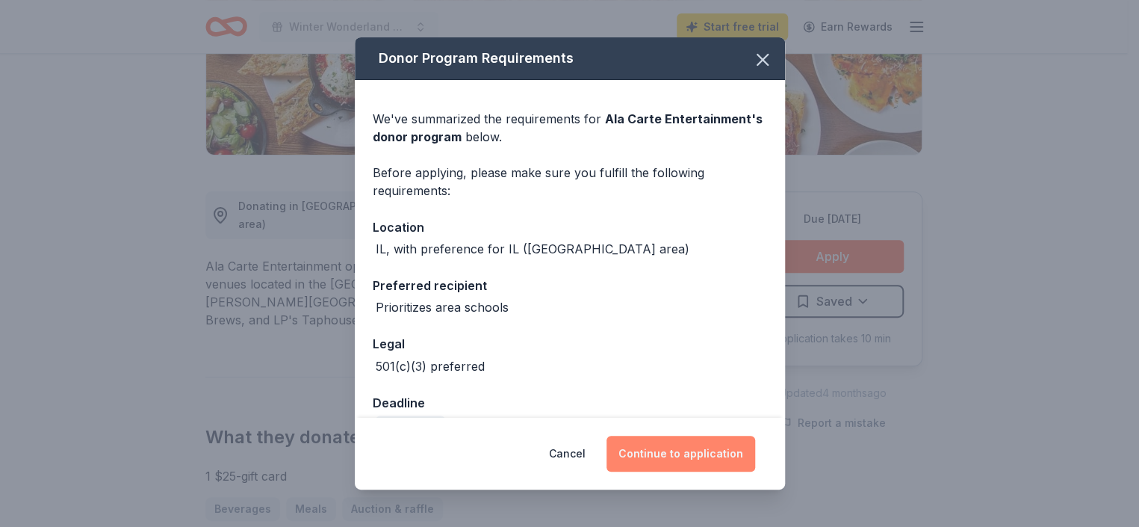
click at [690, 452] on button "Continue to application" at bounding box center [681, 454] width 149 height 36
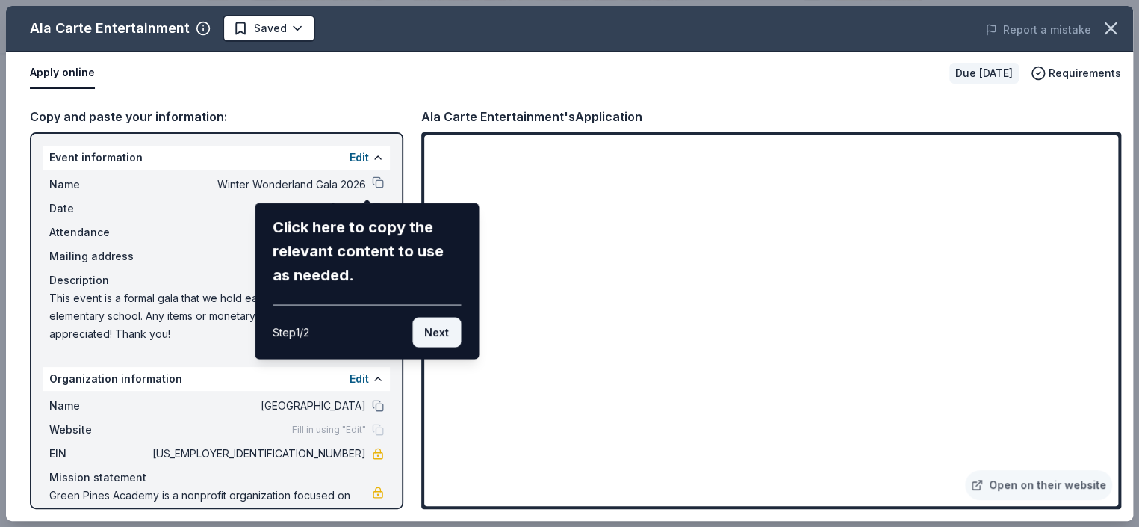
click at [441, 332] on button "Next" at bounding box center [436, 332] width 49 height 30
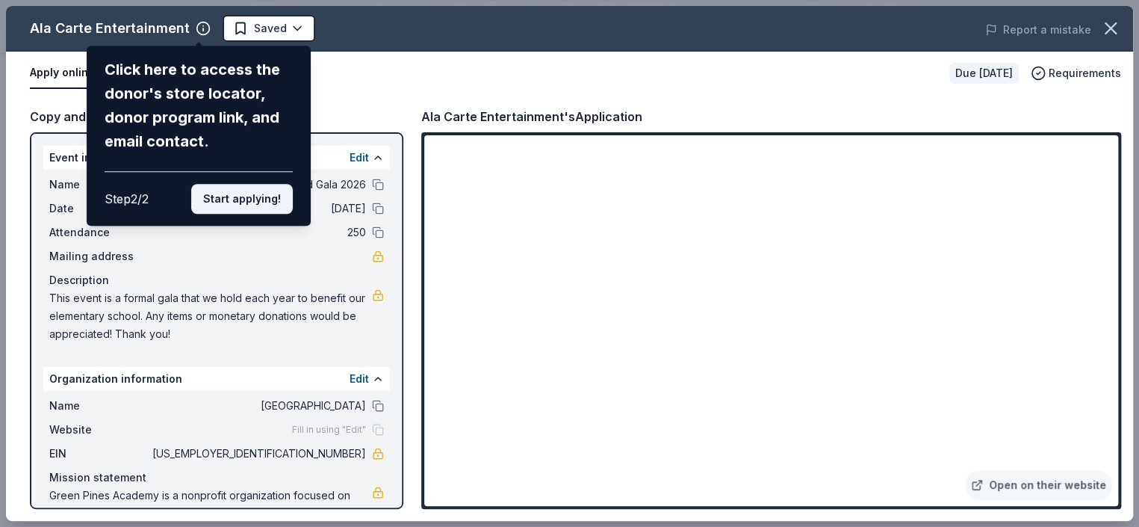
click at [259, 204] on button "Start applying!" at bounding box center [242, 199] width 102 height 30
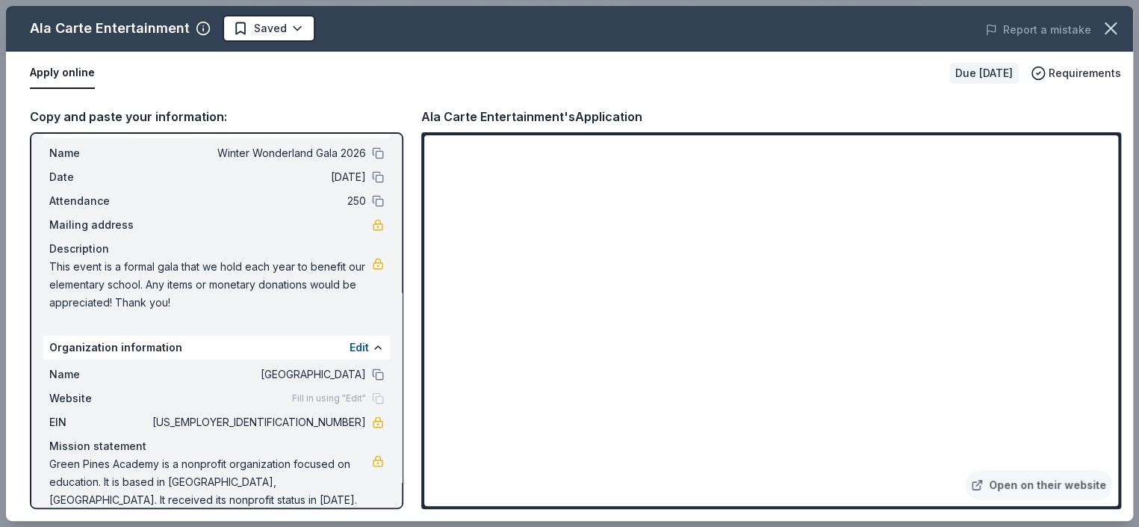
scroll to position [49, 0]
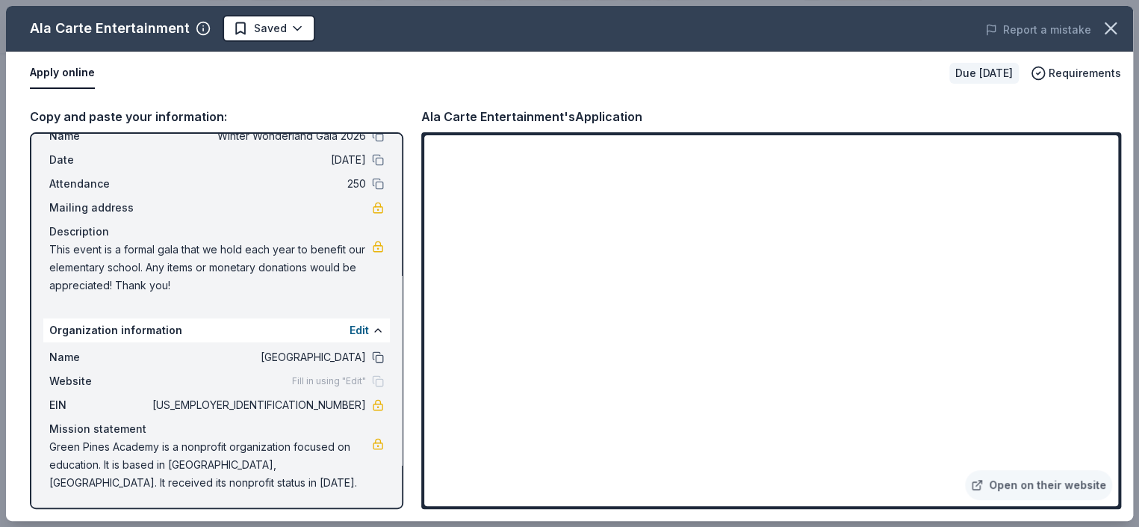
click at [372, 356] on button at bounding box center [378, 357] width 12 height 12
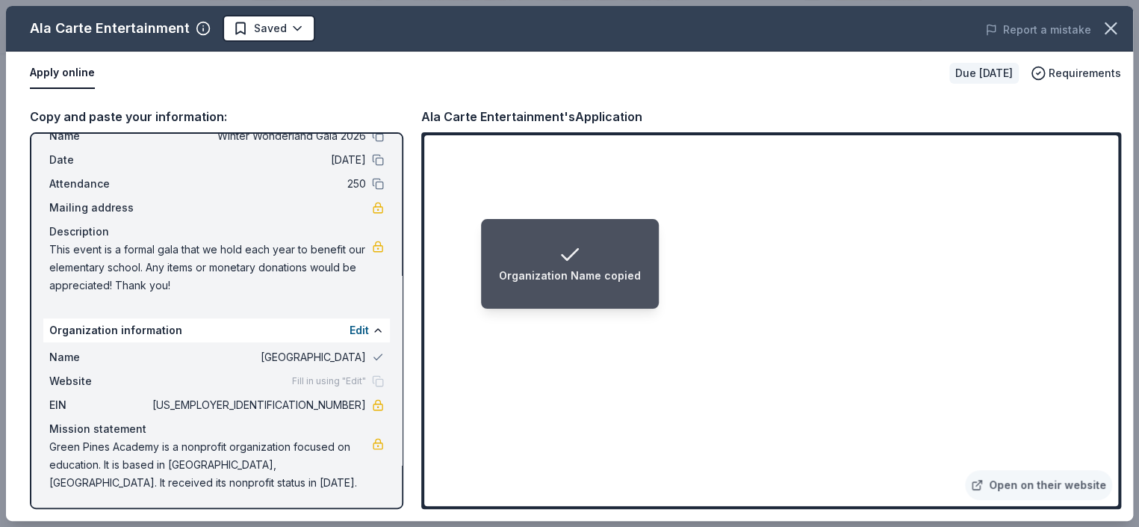
click at [332, 355] on span "Green Pines Academy" at bounding box center [257, 357] width 217 height 18
click at [350, 326] on button "Edit" at bounding box center [359, 330] width 19 height 18
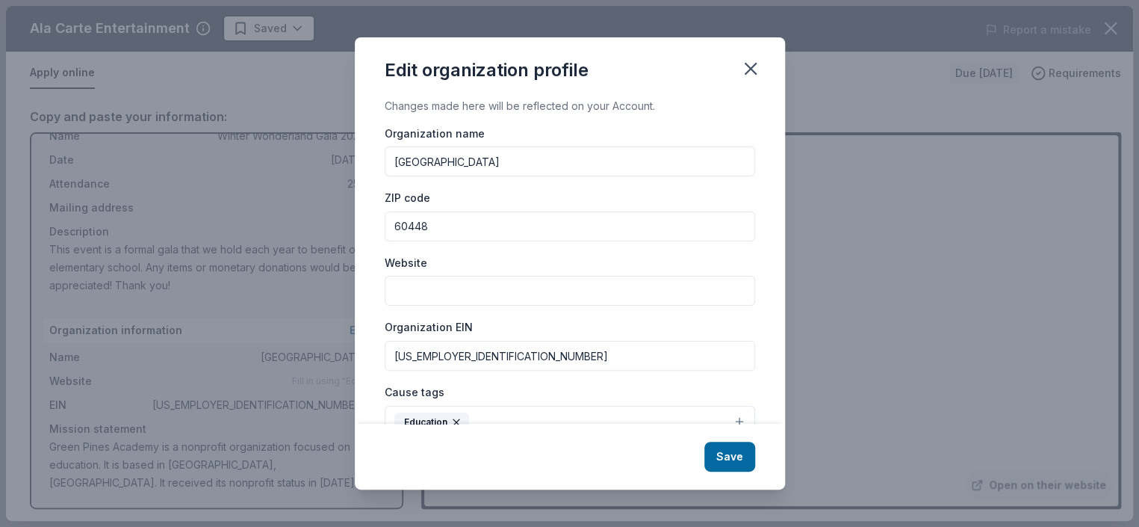
click at [545, 161] on input "Green Pines Academy" at bounding box center [570, 161] width 371 height 30
type input "Green Pines Academy dba Noonan Elementary Academy"
click at [477, 291] on input "Website" at bounding box center [570, 291] width 371 height 30
paste input "Green Pines Academy"
type input "Green Pines Academy"
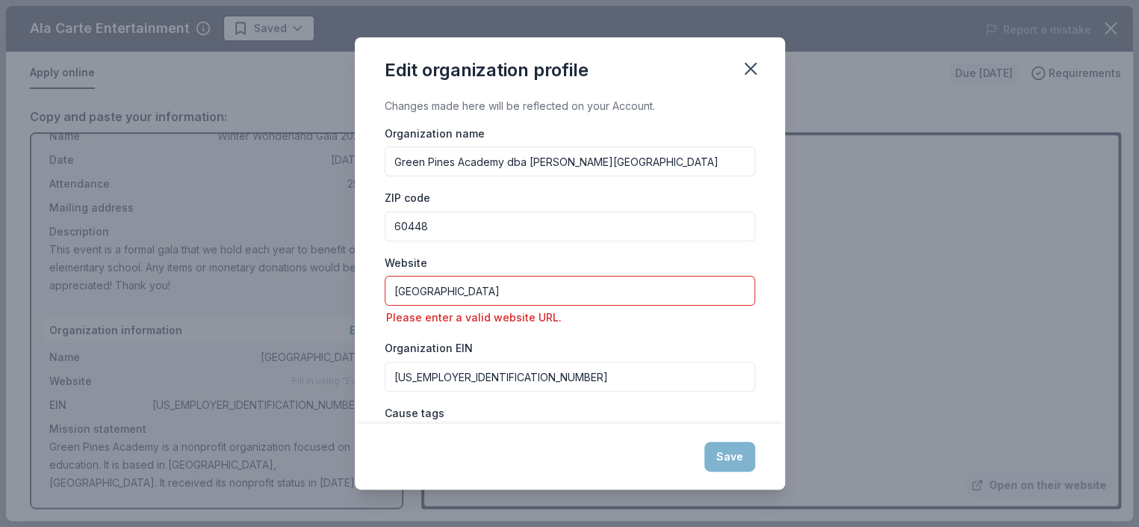
drag, startPoint x: 579, startPoint y: 295, endPoint x: 334, endPoint y: 308, distance: 245.4
click at [334, 308] on div "Edit organization profile Changes made here will be reflected on your Account. …" at bounding box center [569, 263] width 1139 height 527
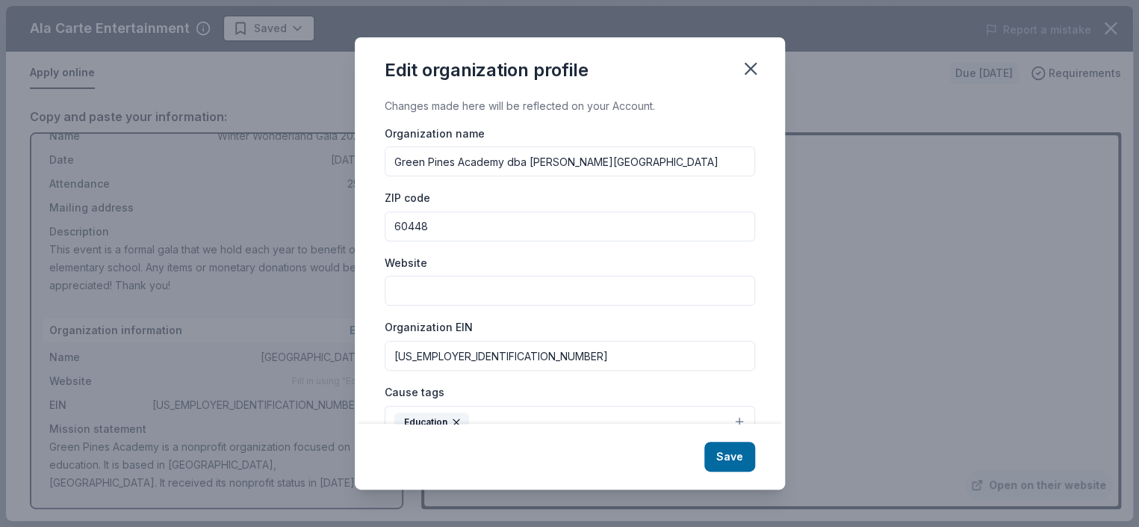
click at [457, 288] on input "Website" at bounding box center [570, 291] width 371 height 30
paste input "https://noonanacademy.org/"
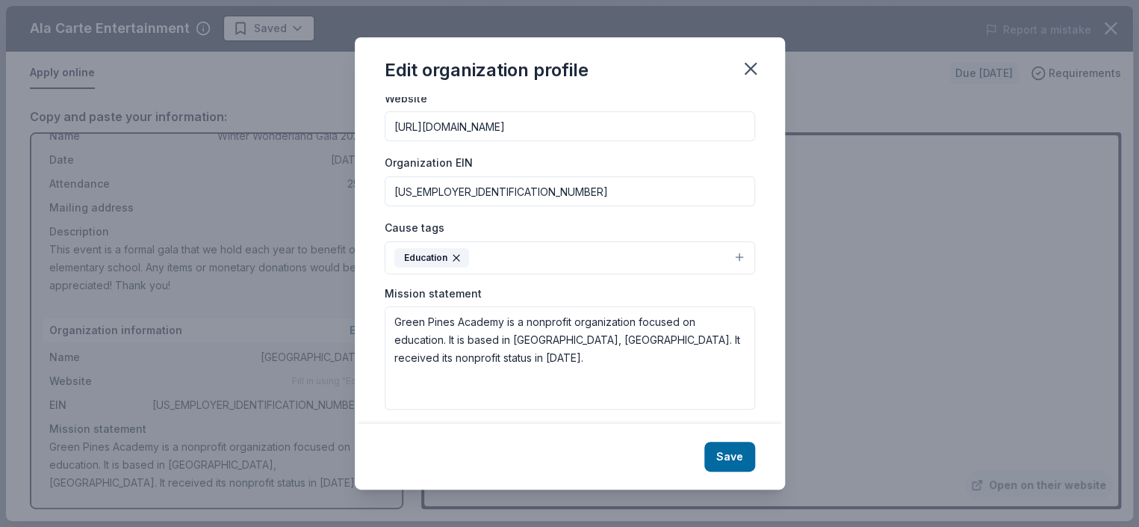
scroll to position [173, 0]
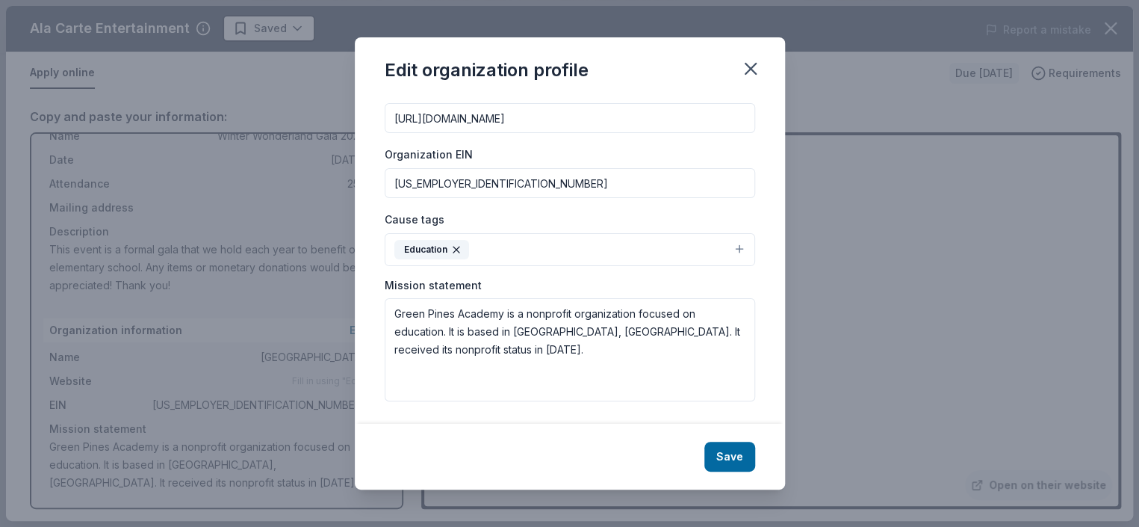
type input "https://noonanacademy.org/"
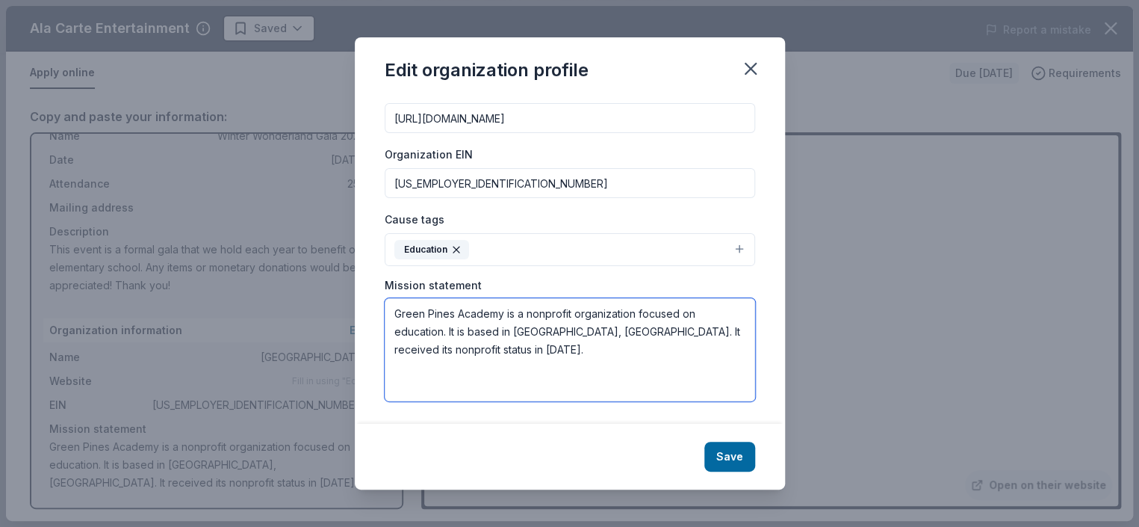
click at [505, 311] on textarea "Green Pines Academy is a nonprofit organization focused on education. It is bas…" at bounding box center [570, 349] width 371 height 103
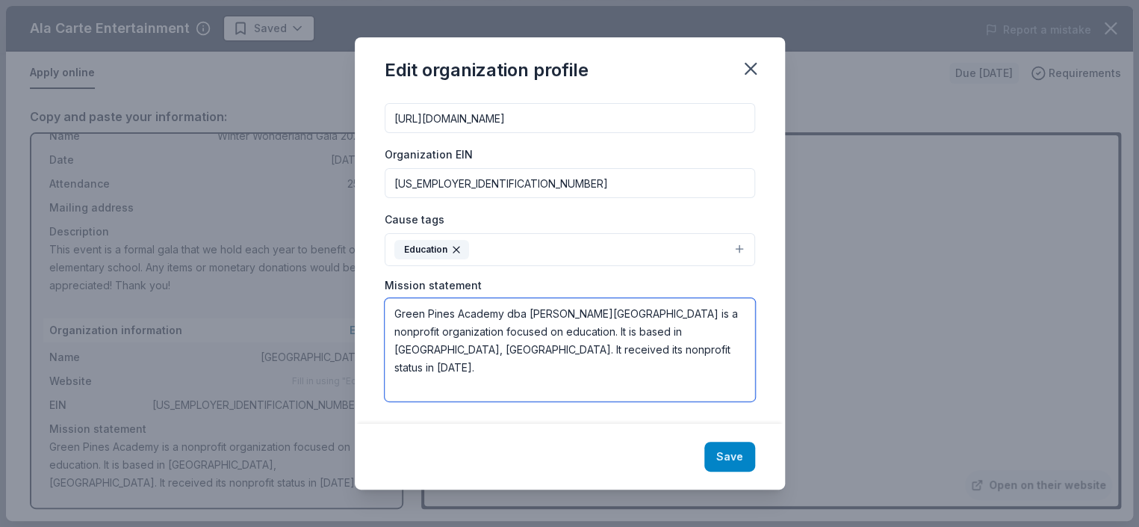
type textarea "Green Pines Academy dba Noonan Elementary Academy is a nonprofit organization f…"
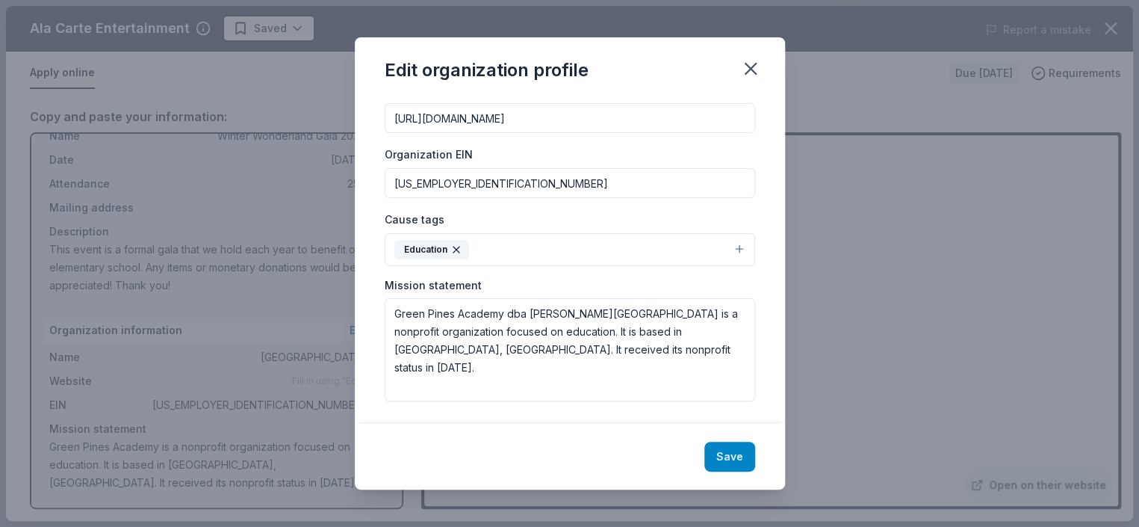
click at [718, 462] on button "Save" at bounding box center [730, 457] width 51 height 30
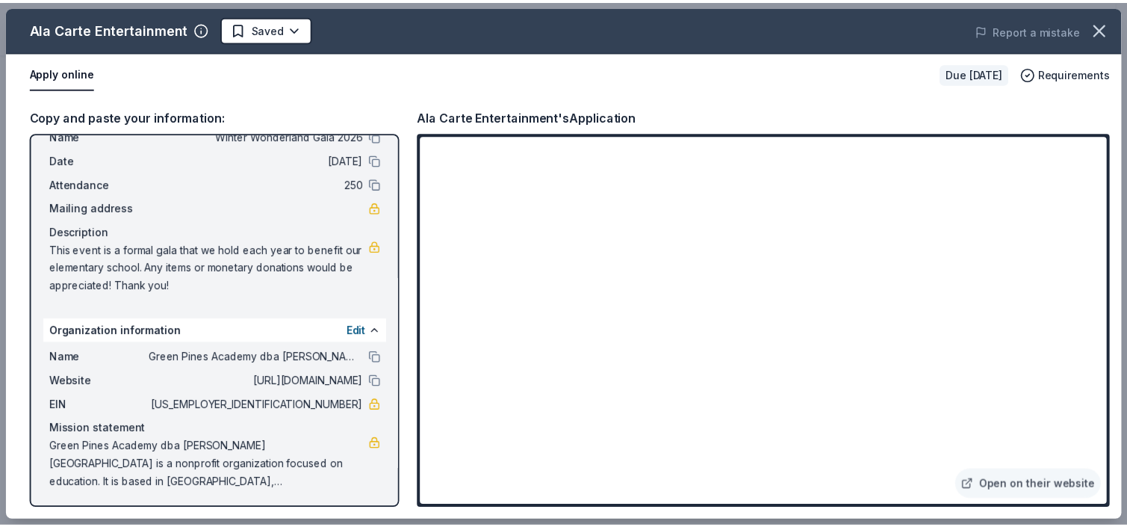
scroll to position [0, 0]
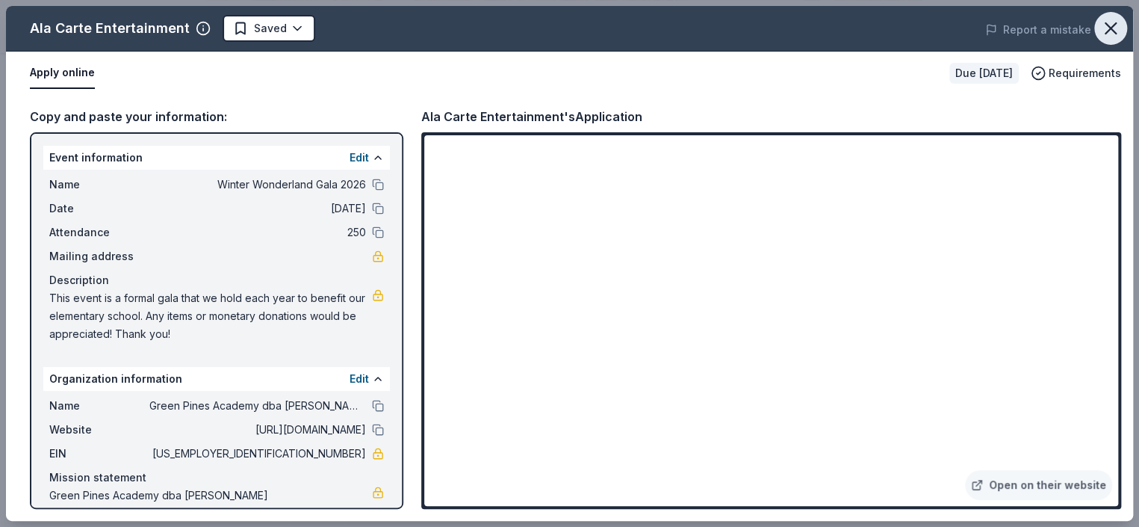
click at [1118, 27] on icon "button" at bounding box center [1111, 28] width 21 height 21
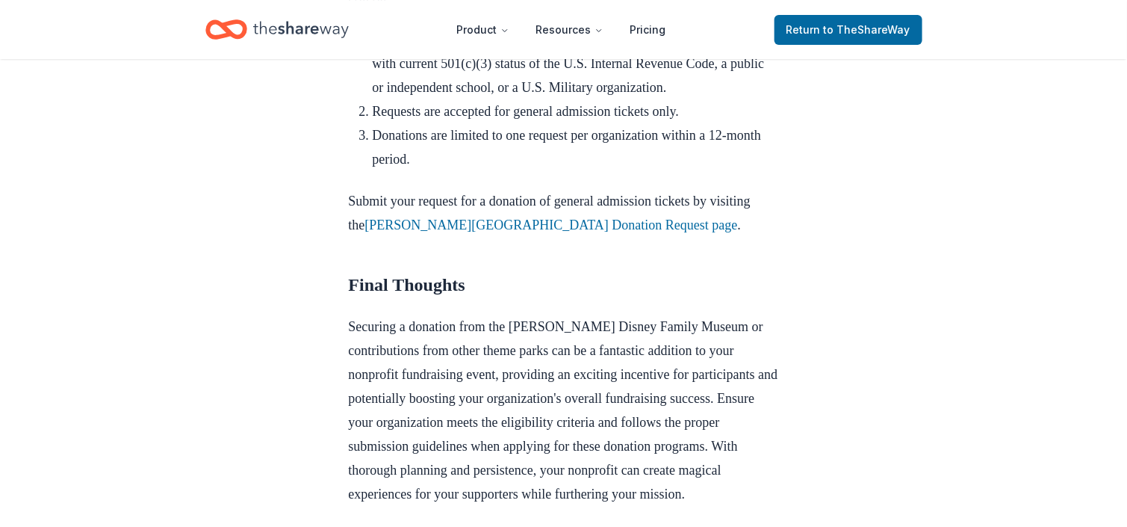
scroll to position [1868, 0]
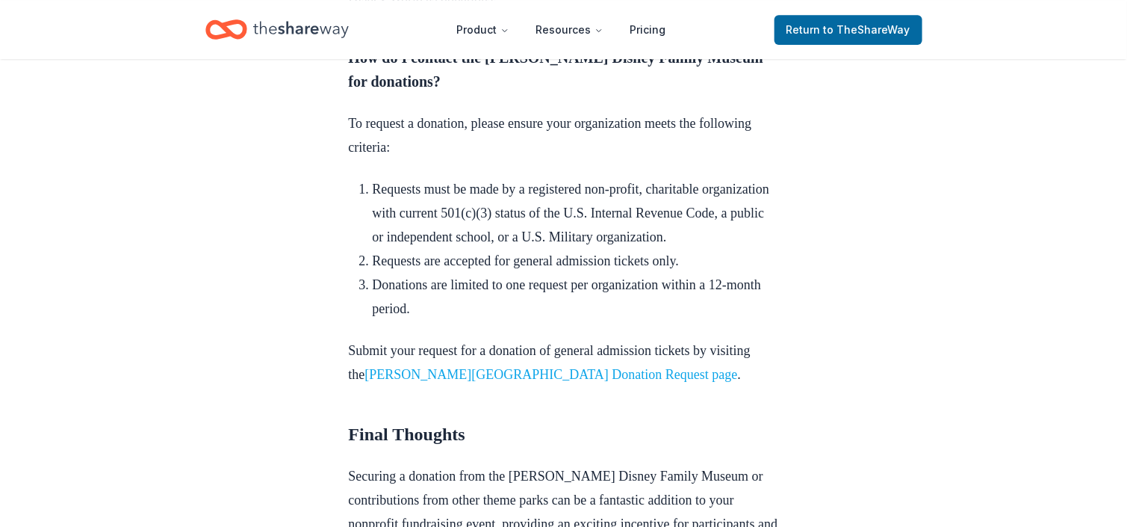
click at [620, 367] on link "[PERSON_NAME][GEOGRAPHIC_DATA] Donation Request page" at bounding box center [551, 374] width 373 height 15
click at [704, 367] on link "Walt Disney Family Museum Donation Request page" at bounding box center [551, 374] width 373 height 15
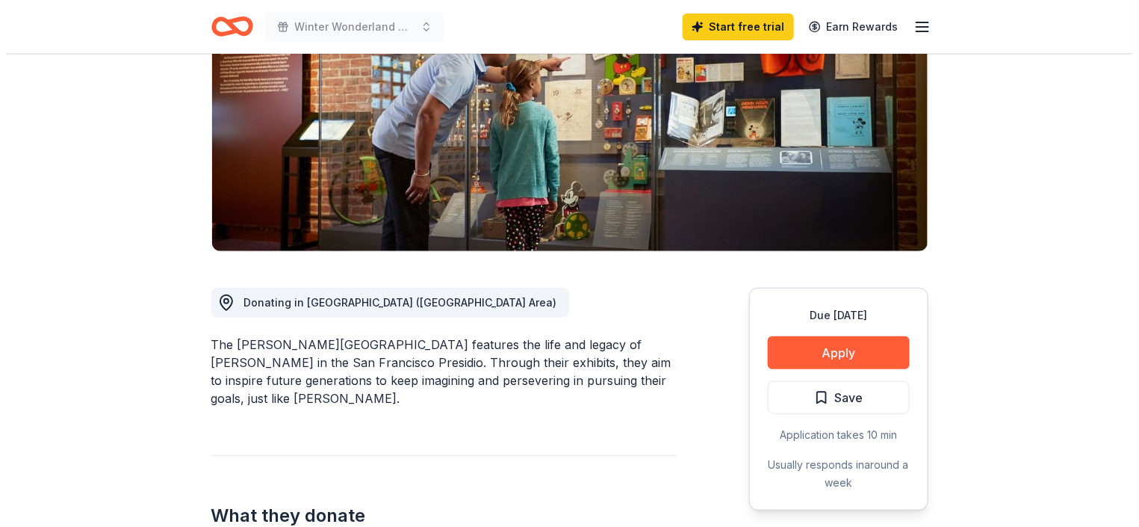
scroll to position [224, 0]
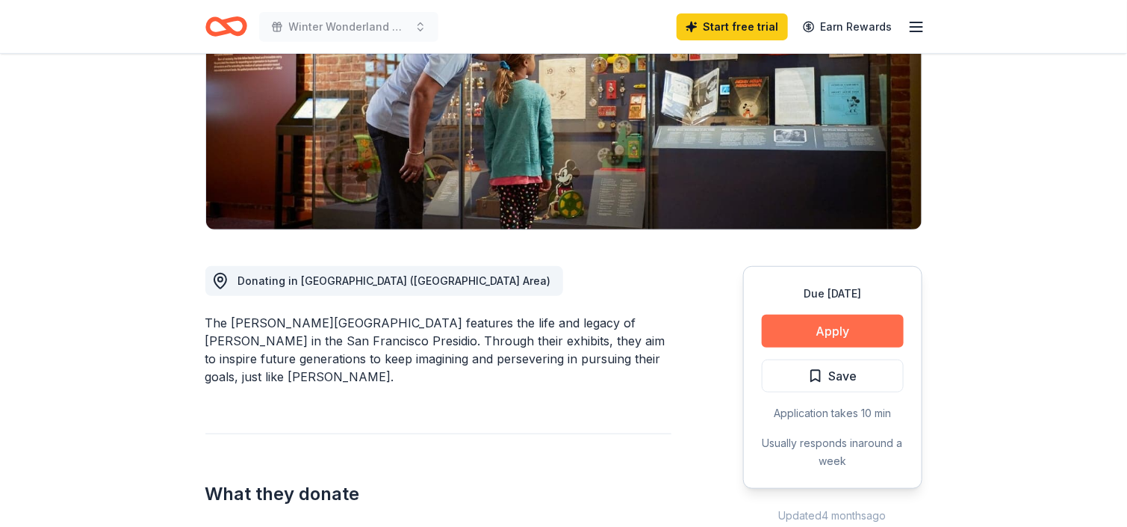
click at [797, 324] on button "Apply" at bounding box center [833, 331] width 142 height 33
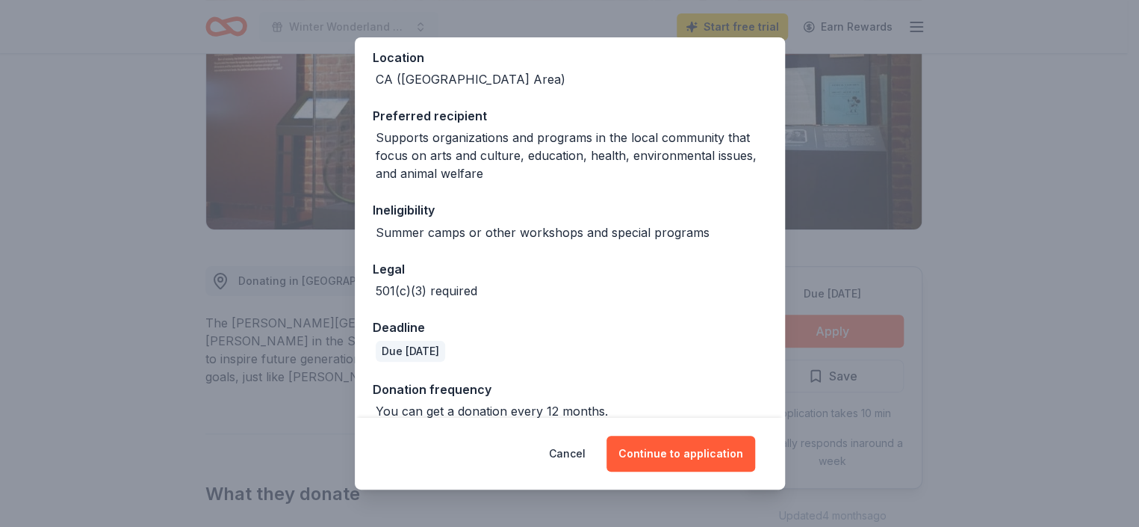
scroll to position [188, 0]
click at [669, 459] on button "Continue to application" at bounding box center [681, 454] width 149 height 36
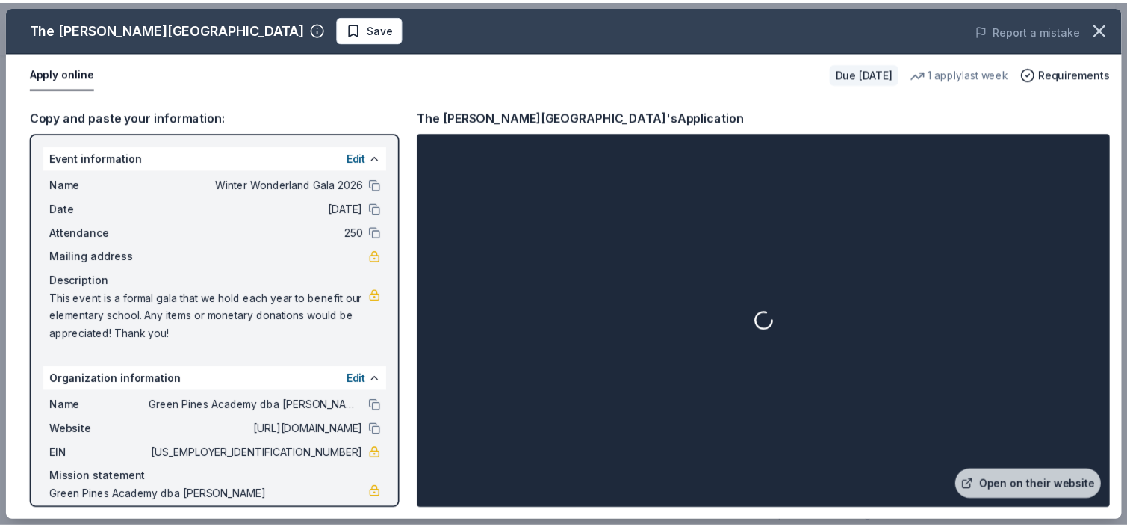
scroll to position [49, 0]
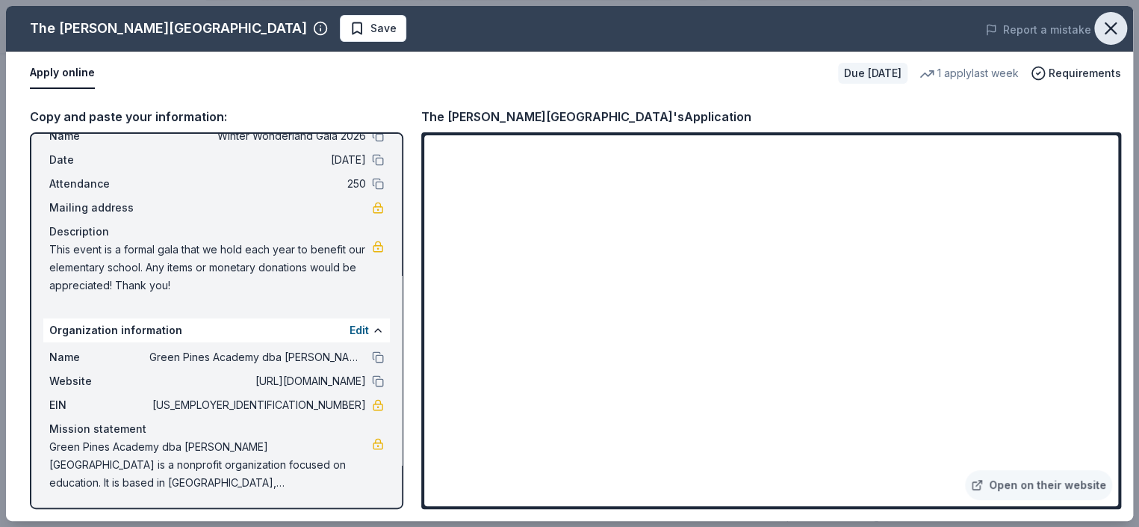
click at [1116, 27] on icon "button" at bounding box center [1111, 28] width 21 height 21
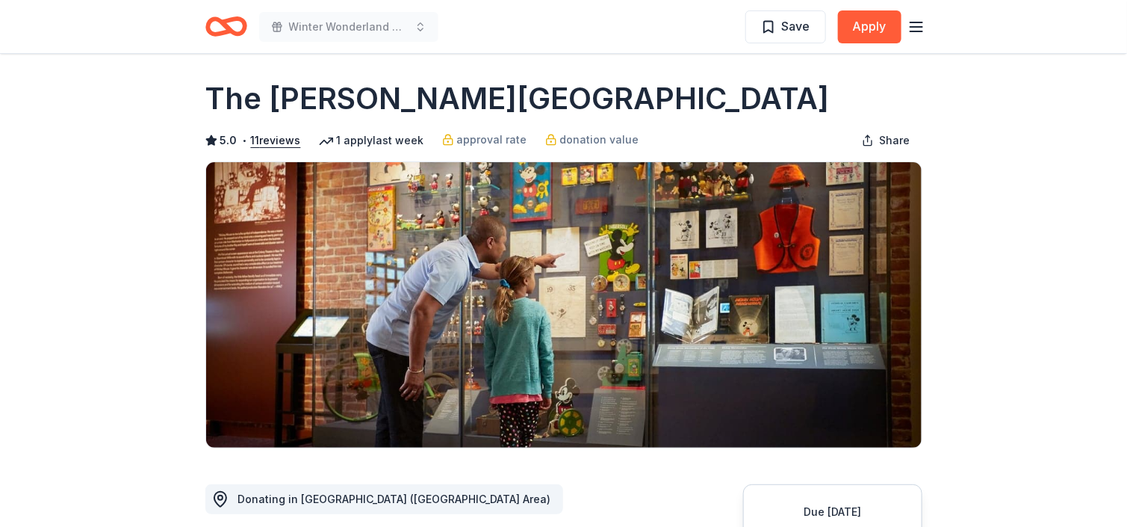
scroll to position [0, 0]
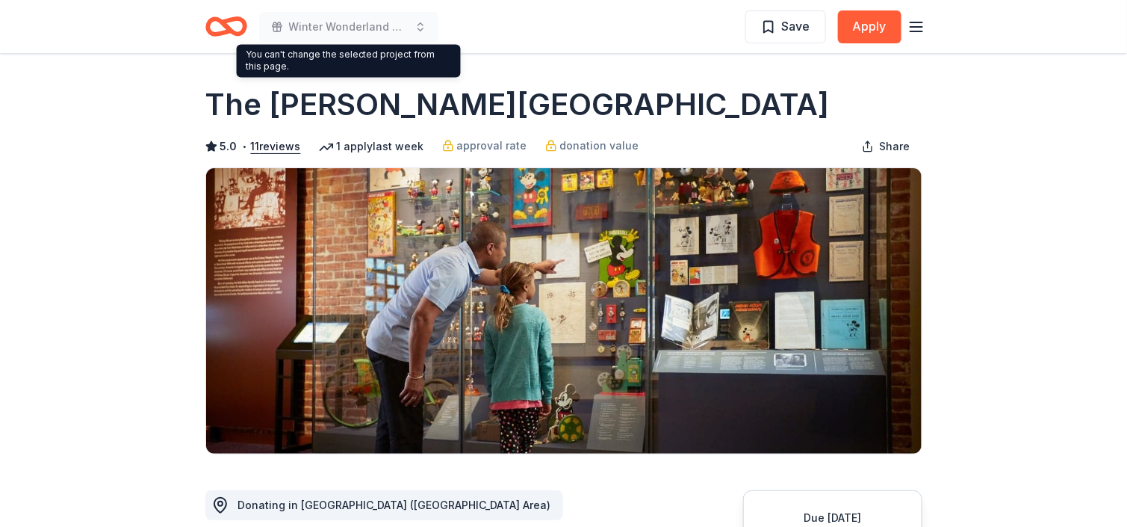
click at [211, 27] on icon "Home" at bounding box center [226, 26] width 42 height 35
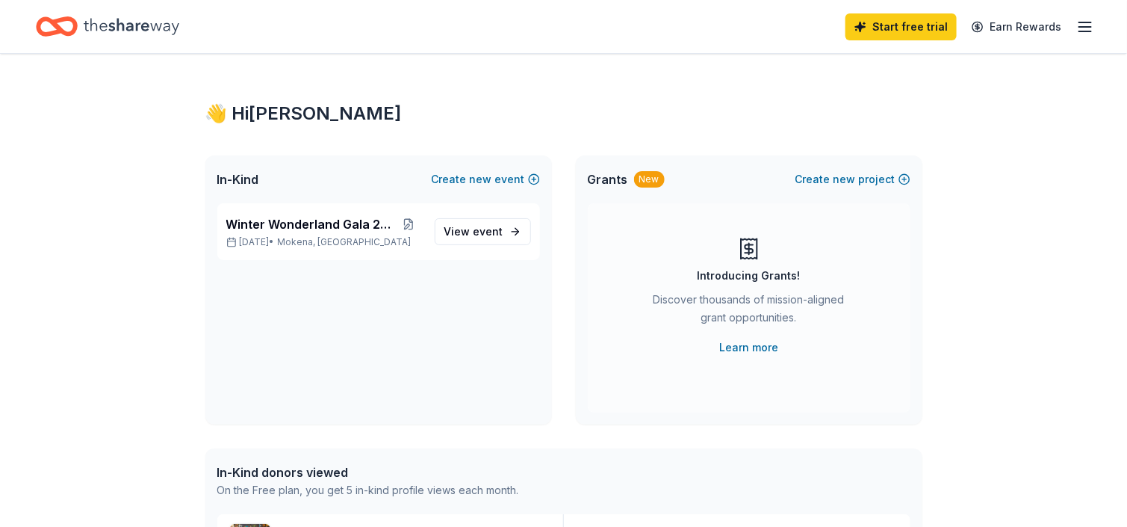
click at [1089, 24] on icon "button" at bounding box center [1086, 27] width 18 height 18
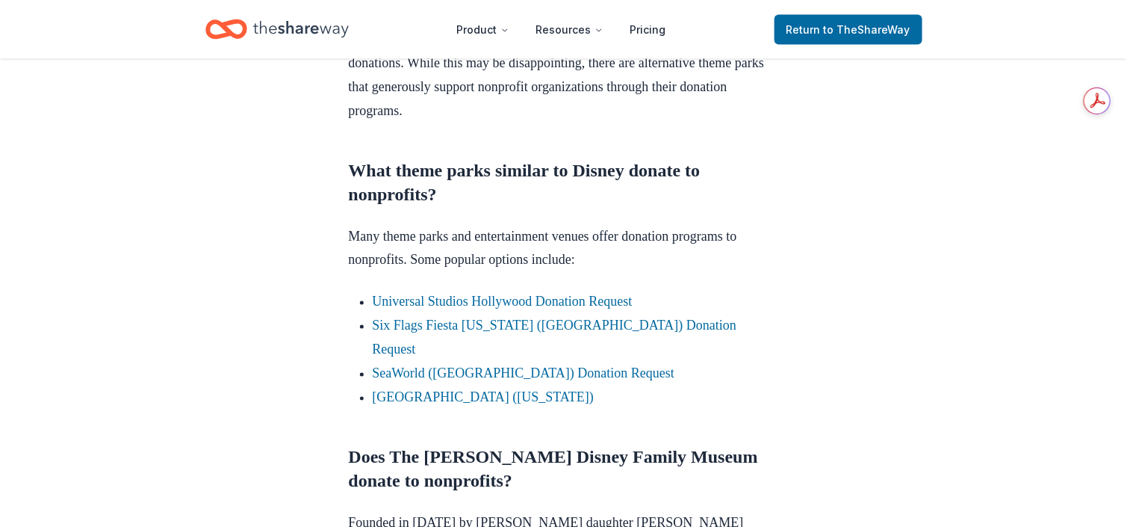
scroll to position [971, 0]
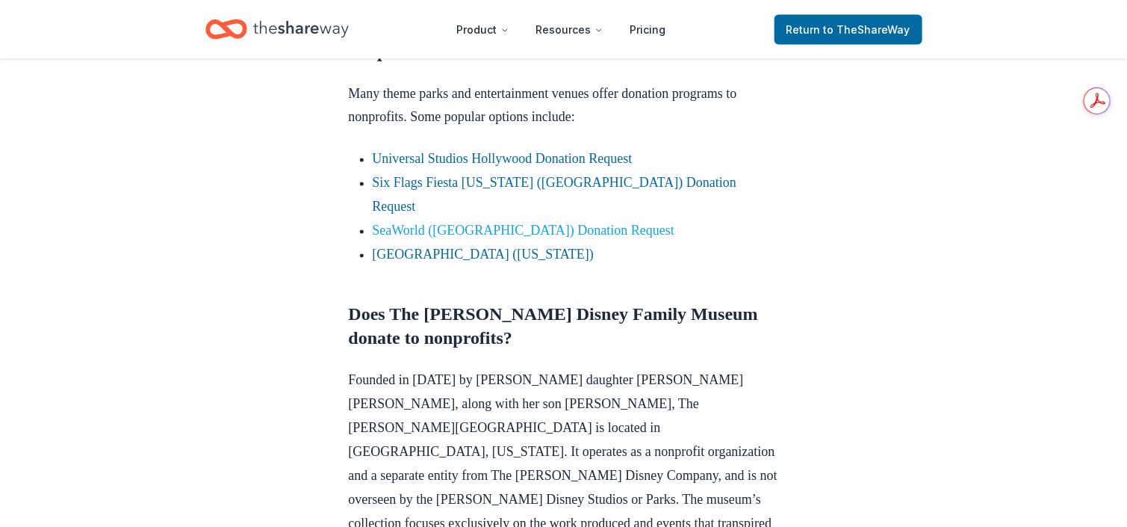
click at [584, 223] on link "SeaWorld ([GEOGRAPHIC_DATA]) Donation Request" at bounding box center [524, 230] width 303 height 15
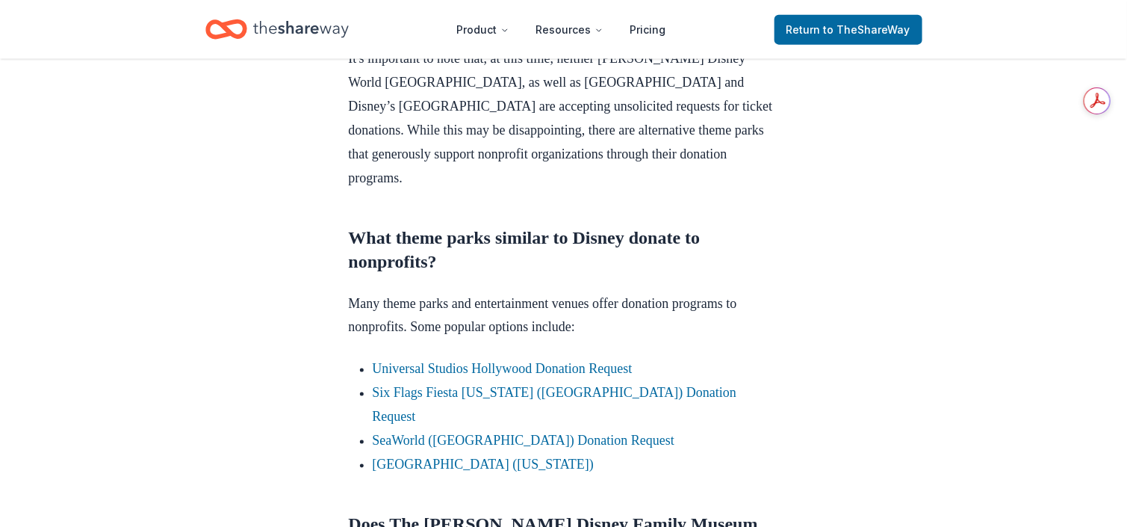
scroll to position [747, 0]
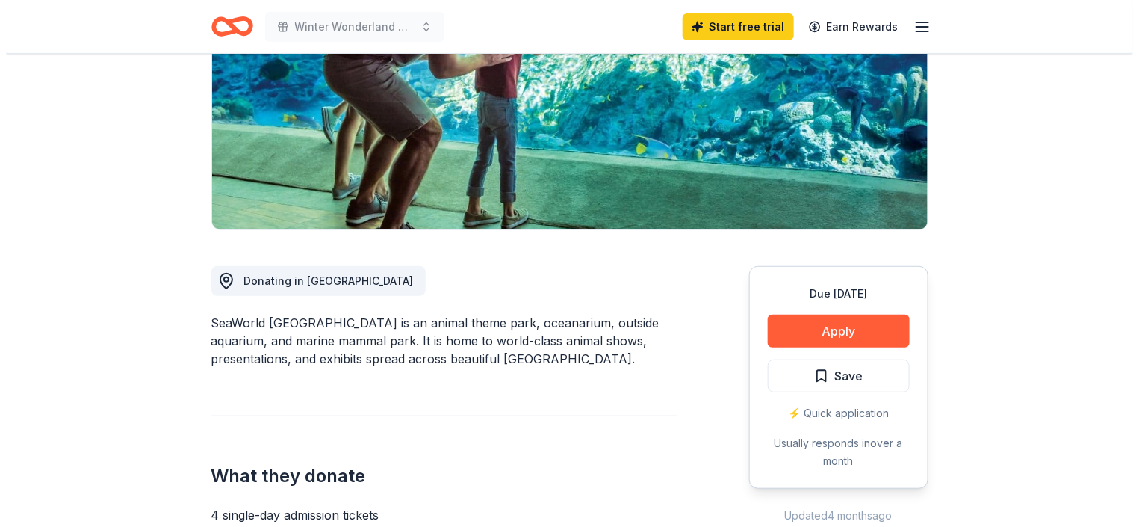
scroll to position [224, 0]
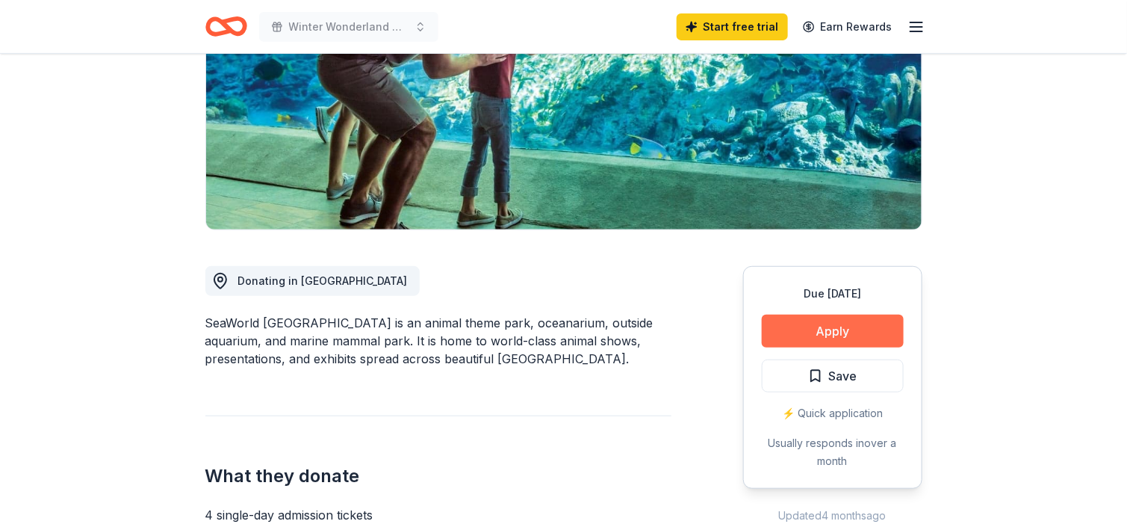
click at [810, 329] on button "Apply" at bounding box center [833, 331] width 142 height 33
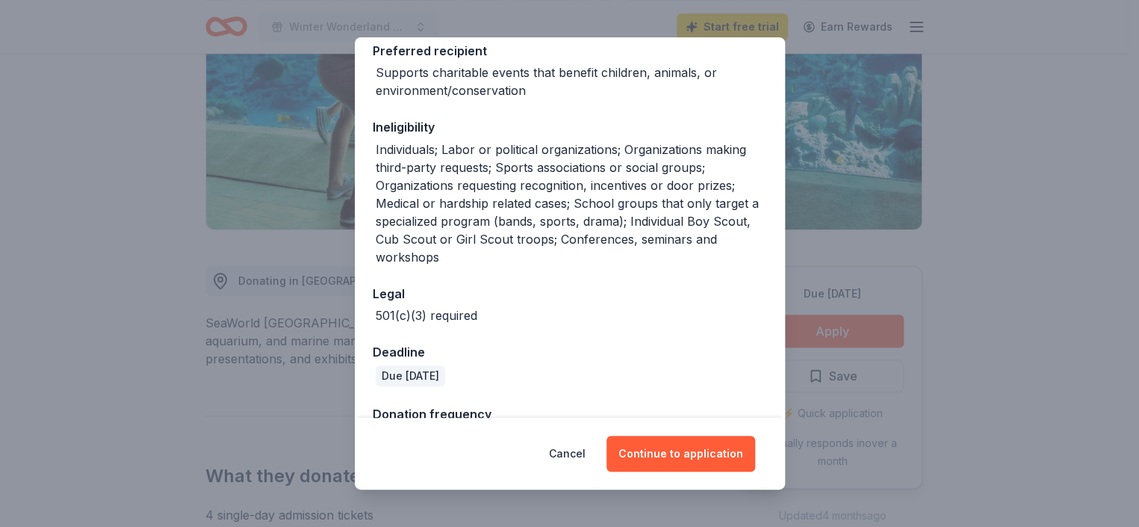
scroll to position [279, 0]
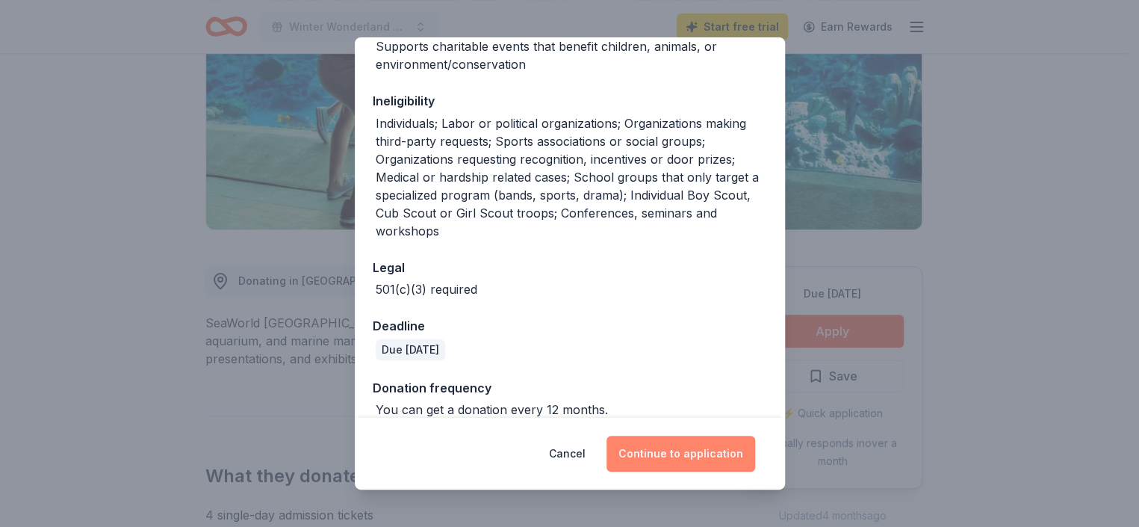
click at [697, 451] on button "Continue to application" at bounding box center [681, 454] width 149 height 36
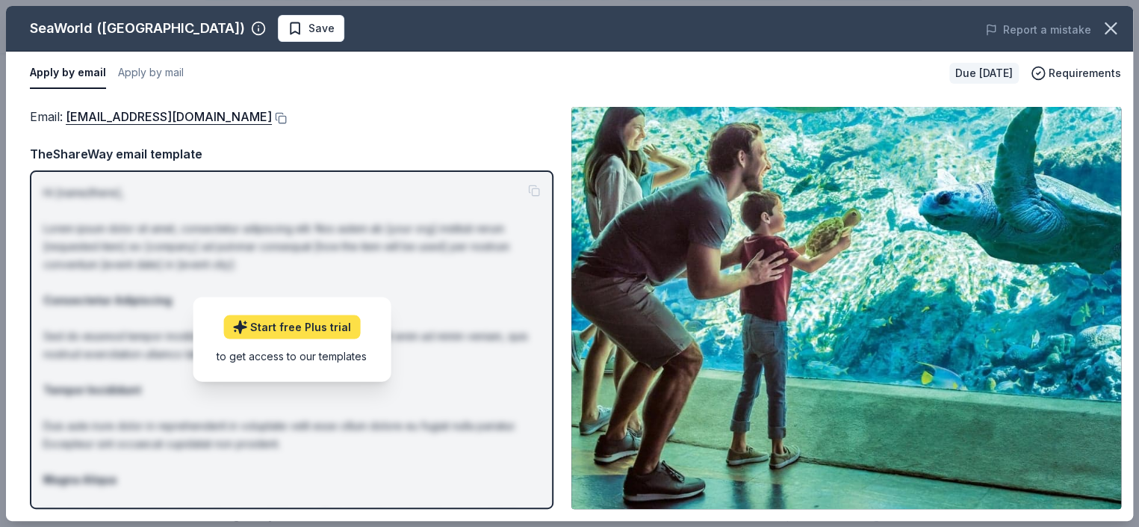
click at [290, 330] on link "Start free Plus trial" at bounding box center [291, 327] width 137 height 24
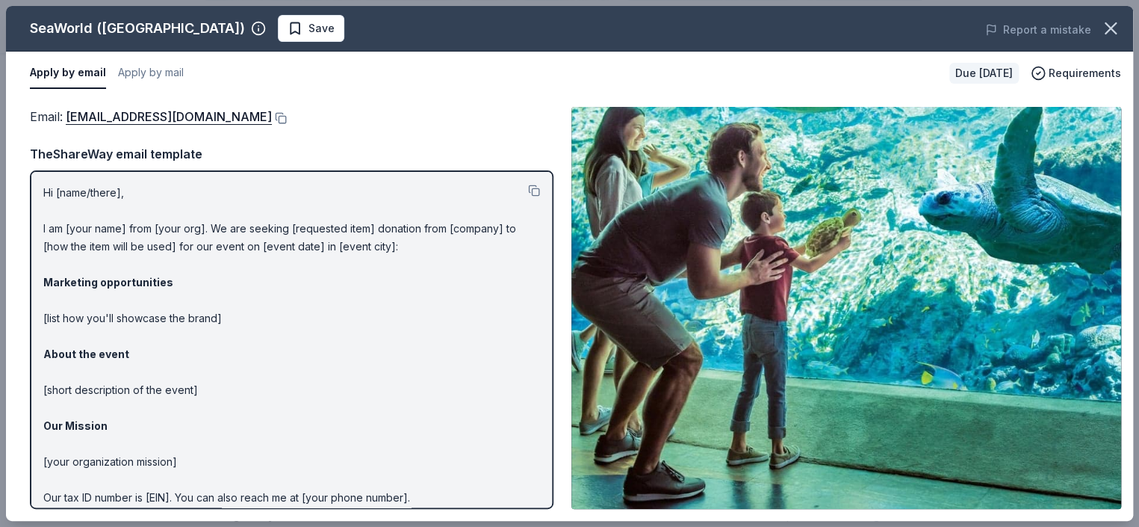
click at [180, 185] on p "Hi [name/there], I am [your name] from [your org]. We are seeking [requested it…" at bounding box center [291, 372] width 497 height 377
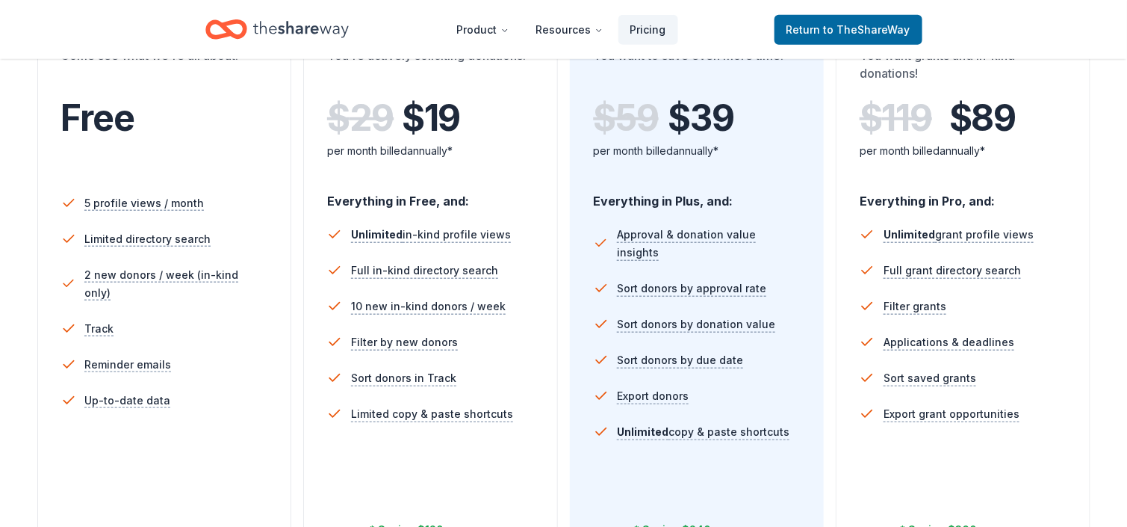
scroll to position [448, 0]
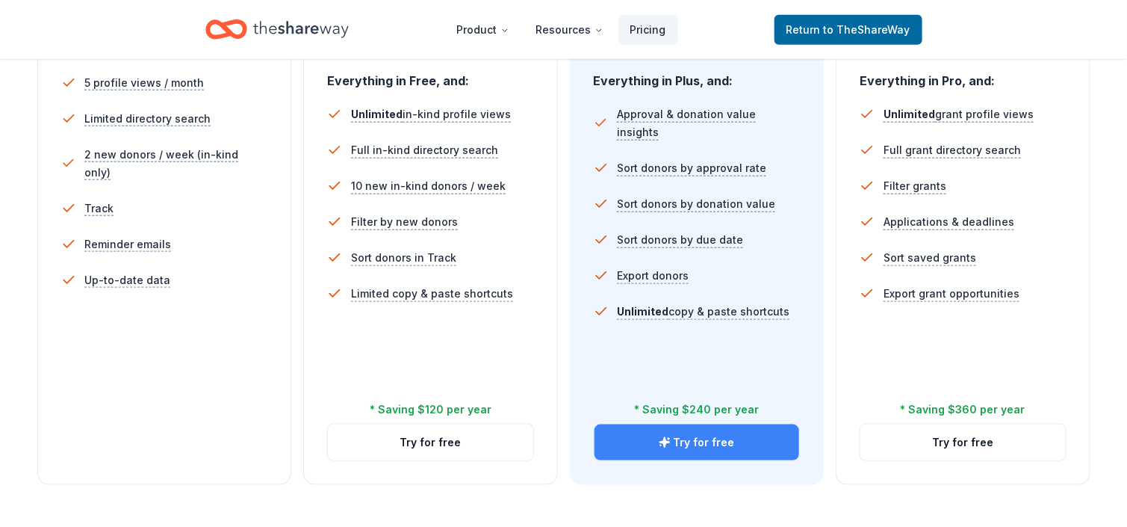
click at [701, 442] on button "Try for free" at bounding box center [697, 442] width 205 height 36
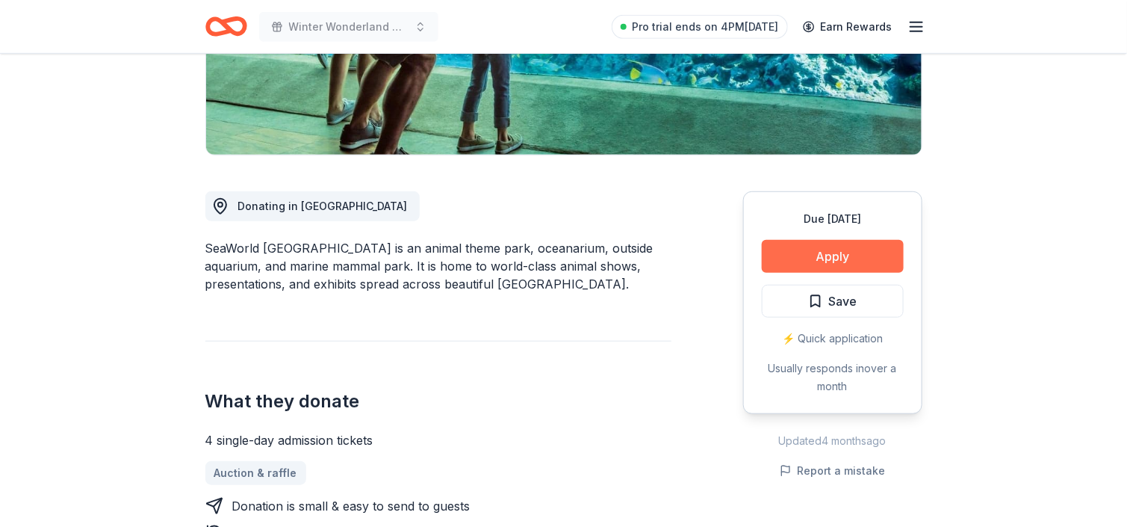
click at [789, 257] on button "Apply" at bounding box center [833, 256] width 142 height 33
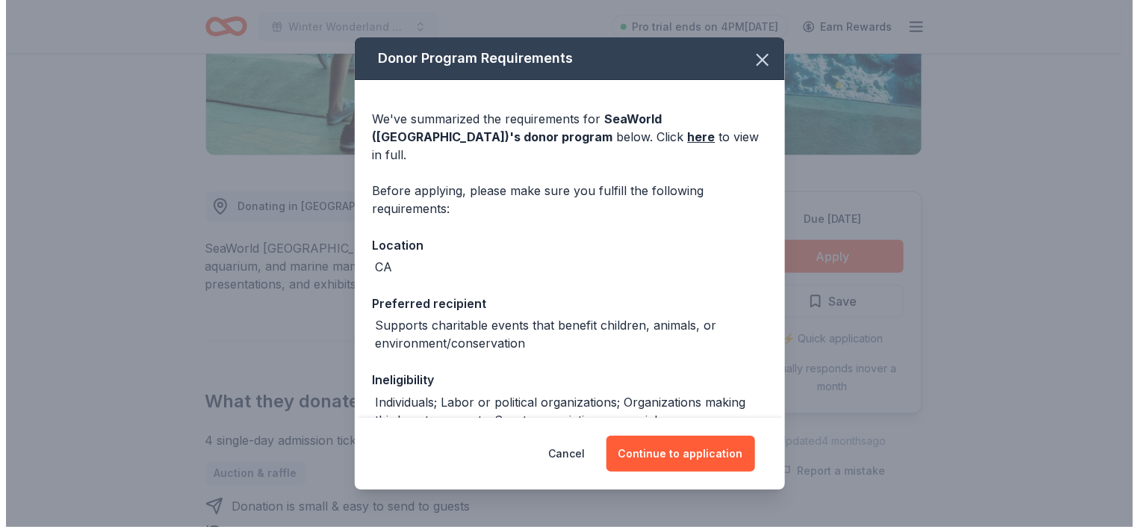
scroll to position [299, 0]
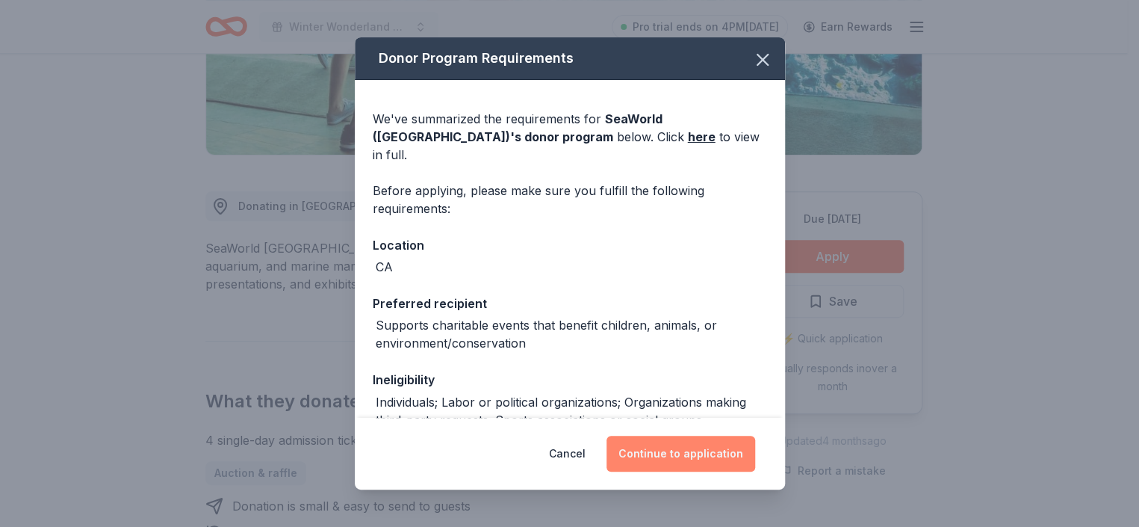
click at [711, 451] on button "Continue to application" at bounding box center [681, 454] width 149 height 36
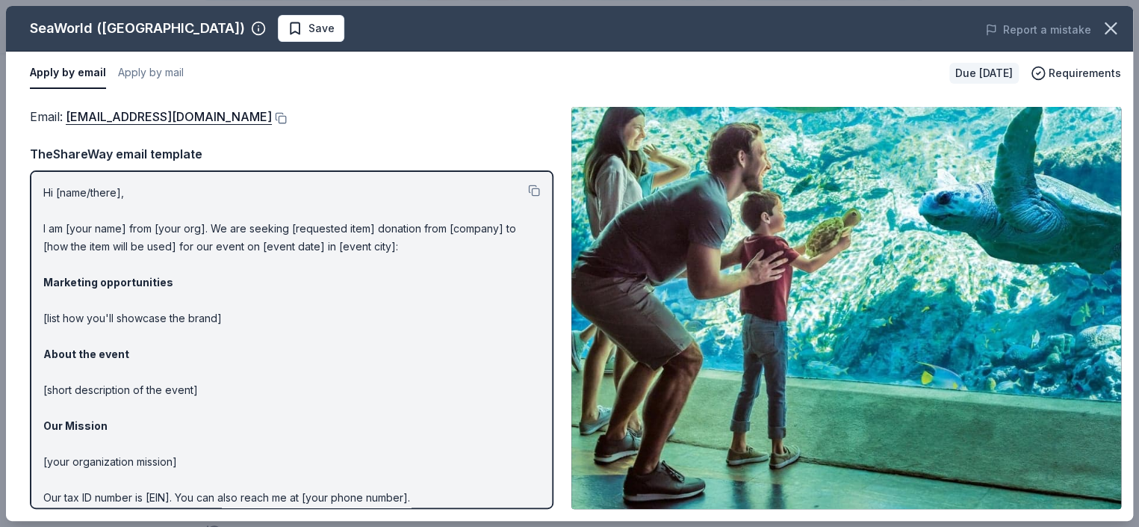
click at [90, 184] on p "Hi [name/there], I am [your name] from [your org]. We are seeking [requested it…" at bounding box center [291, 372] width 497 height 377
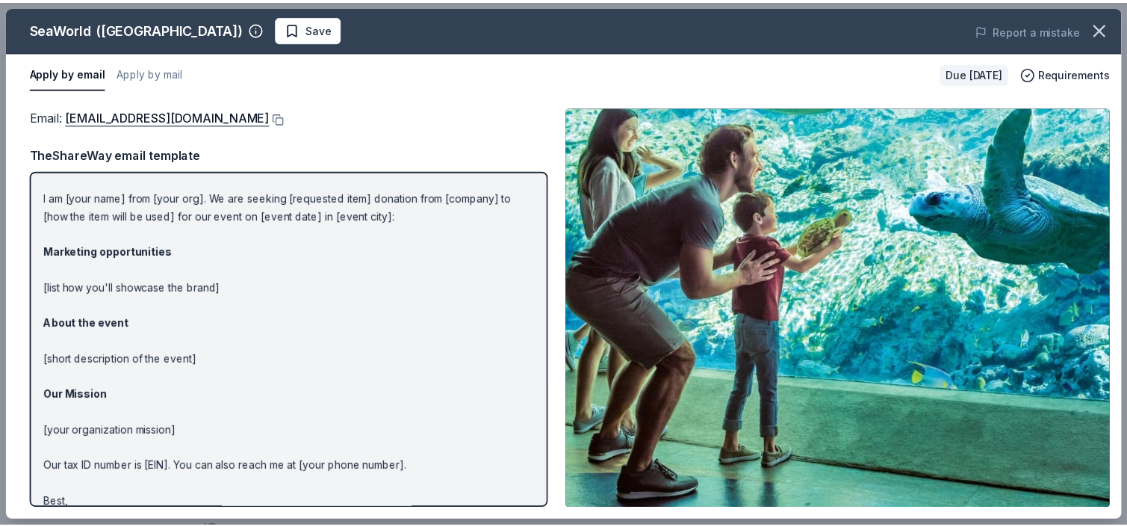
scroll to position [0, 0]
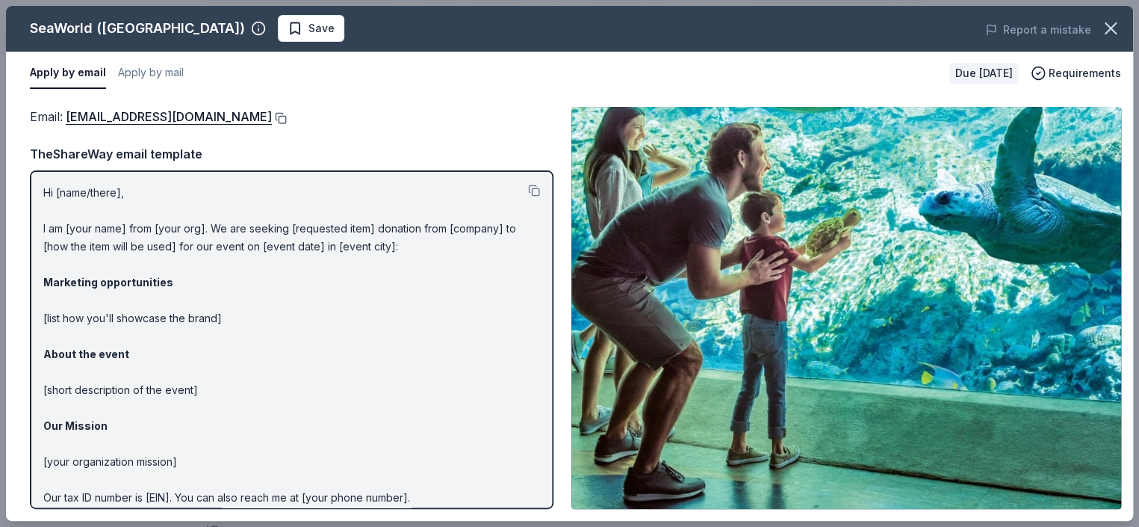
click at [287, 119] on button at bounding box center [279, 118] width 15 height 12
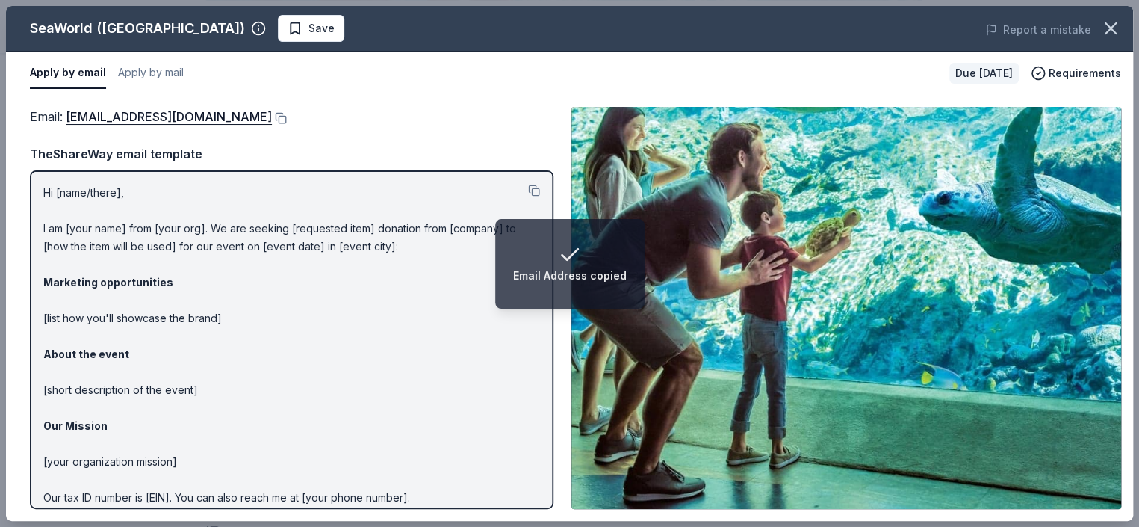
click at [38, 188] on div "Hi [name/there], I am [your name] from [your org]. We are seeking [requested it…" at bounding box center [292, 339] width 524 height 338
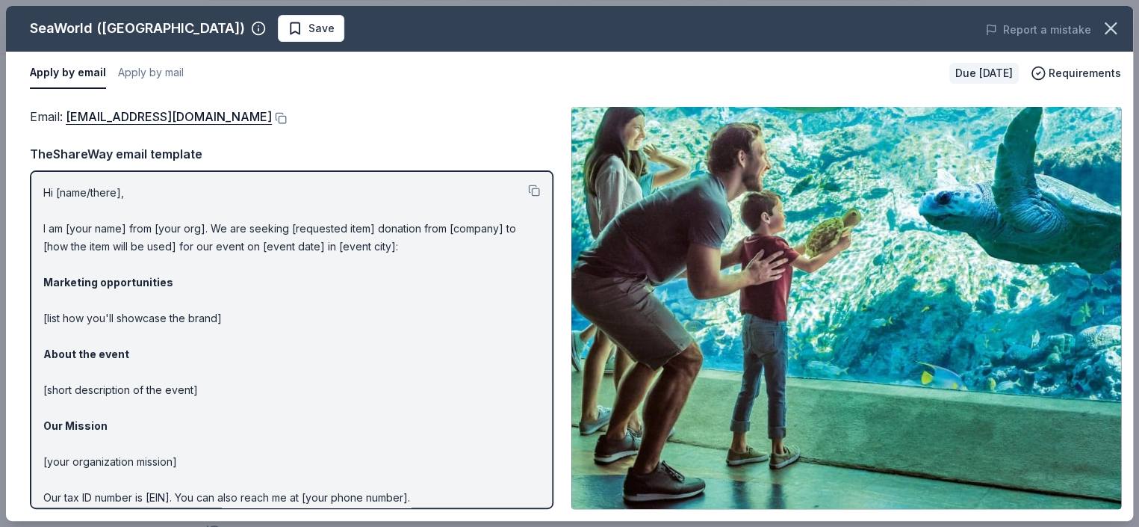
drag, startPoint x: 45, startPoint y: 190, endPoint x: 118, endPoint y: 244, distance: 90.9
click at [112, 244] on p "Hi [name/there], I am [your name] from [your org]. We are seeking [requested it…" at bounding box center [291, 372] width 497 height 377
click at [528, 190] on button at bounding box center [534, 191] width 12 height 12
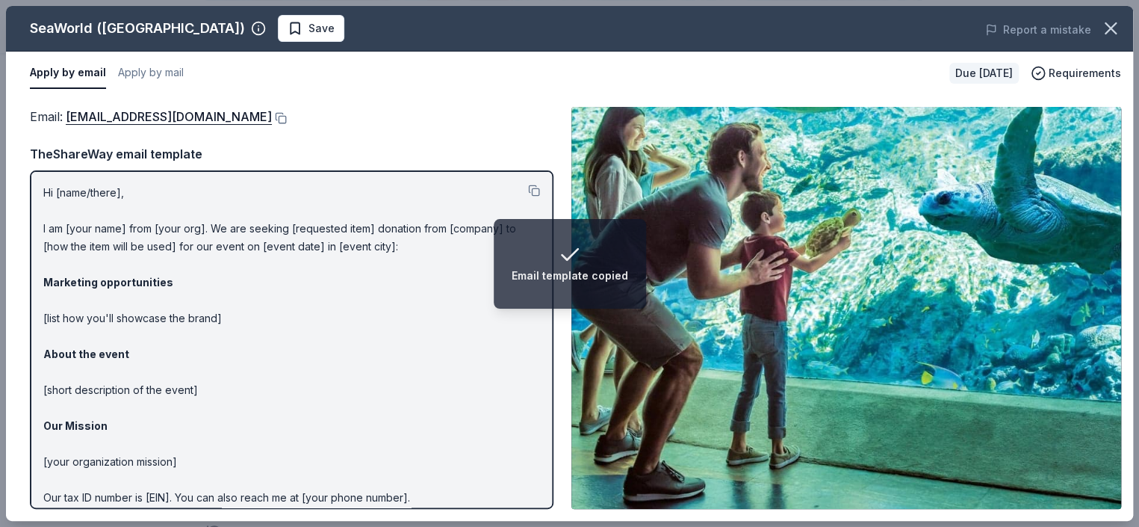
drag, startPoint x: 1110, startPoint y: 27, endPoint x: 753, endPoint y: 122, distance: 369.5
click at [1110, 28] on icon "button" at bounding box center [1111, 28] width 10 height 10
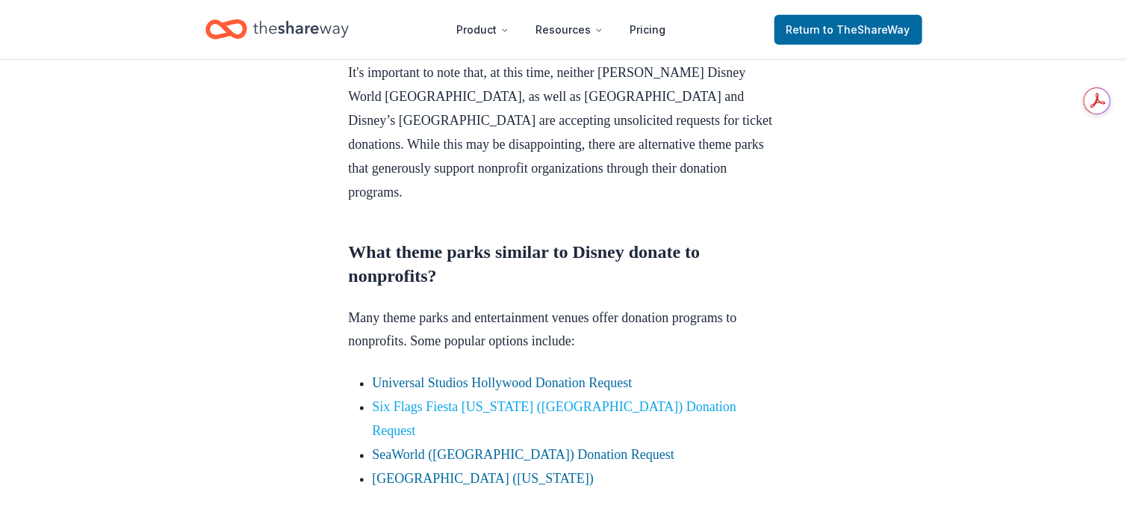
click at [477, 408] on link "Six Flags Fiesta [US_STATE] ([GEOGRAPHIC_DATA]) Donation Request" at bounding box center [555, 419] width 365 height 39
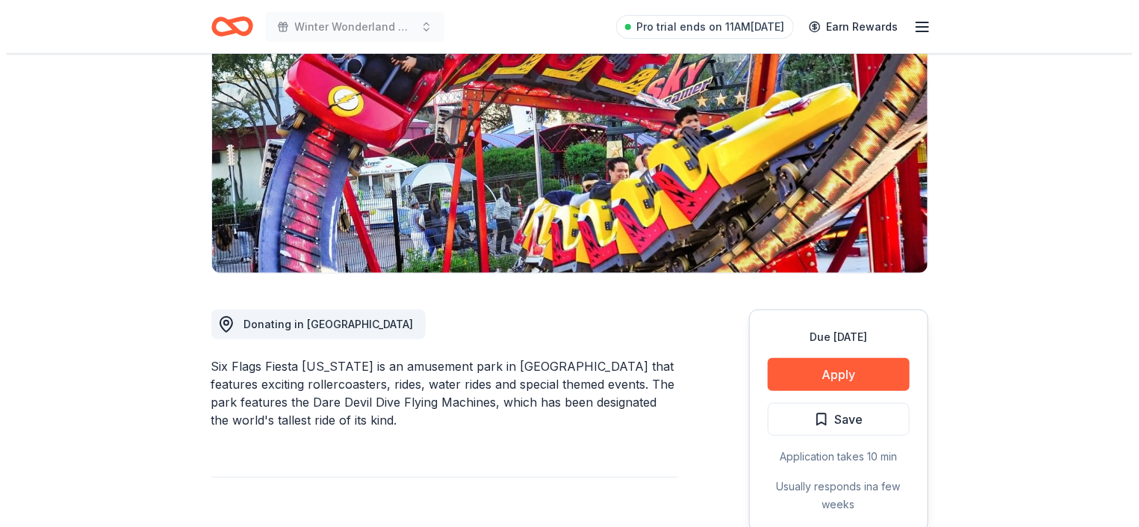
scroll to position [224, 0]
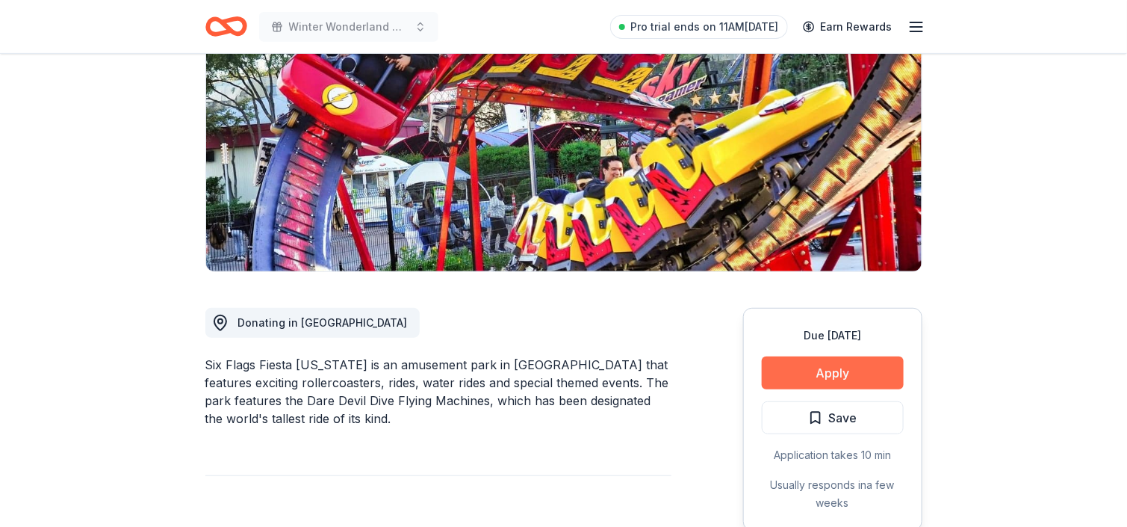
click at [853, 356] on button "Apply" at bounding box center [833, 372] width 142 height 33
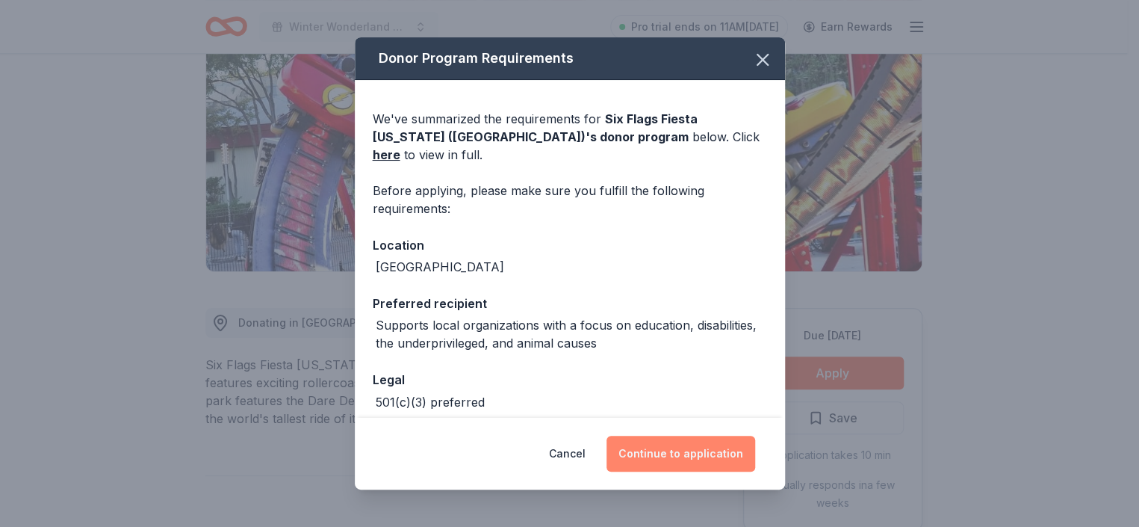
click at [698, 454] on button "Continue to application" at bounding box center [681, 454] width 149 height 36
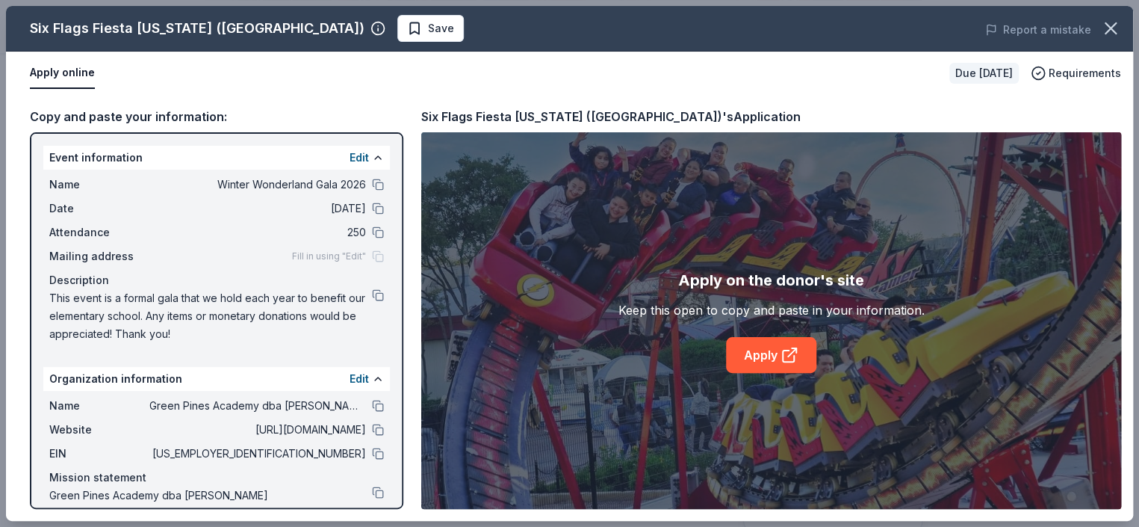
click at [365, 256] on div "Fill in using "Edit"" at bounding box center [338, 256] width 92 height 12
click at [326, 258] on span "Fill in using "Edit"" at bounding box center [329, 256] width 74 height 12
click at [353, 158] on button "Edit" at bounding box center [359, 158] width 19 height 18
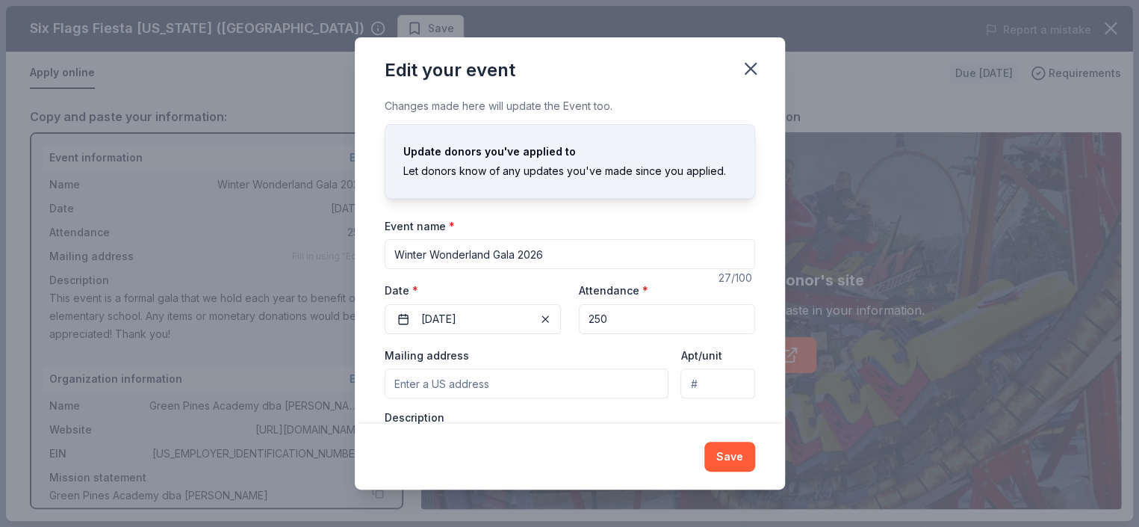
click at [488, 392] on input "Mailing address" at bounding box center [527, 383] width 285 height 30
click at [480, 386] on input "Mailing address" at bounding box center [527, 383] width 285 height 30
type input "19131 Henry Drive, Mokena, IL, 60448"
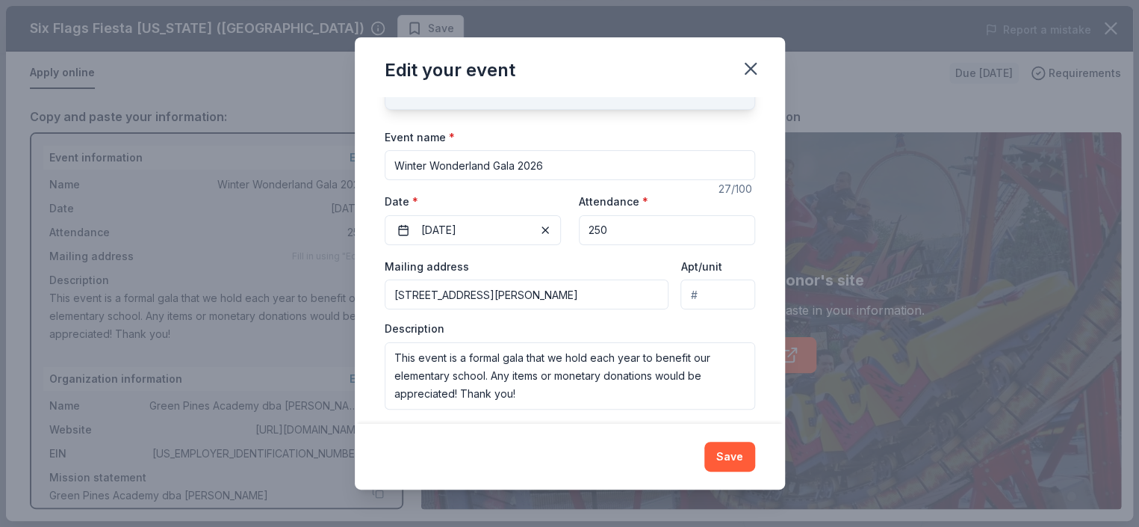
scroll to position [97, 0]
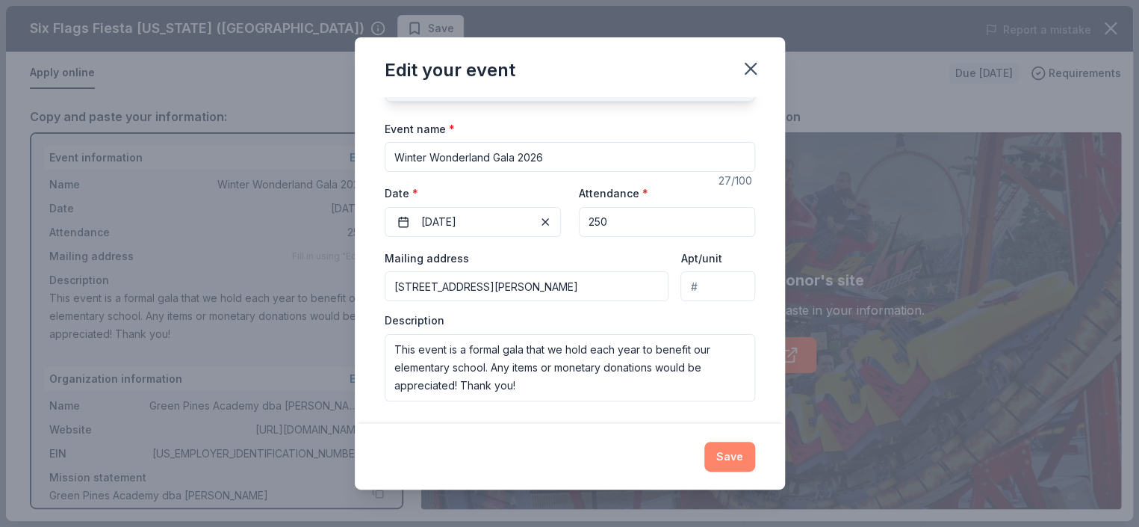
click at [711, 447] on button "Save" at bounding box center [730, 457] width 51 height 30
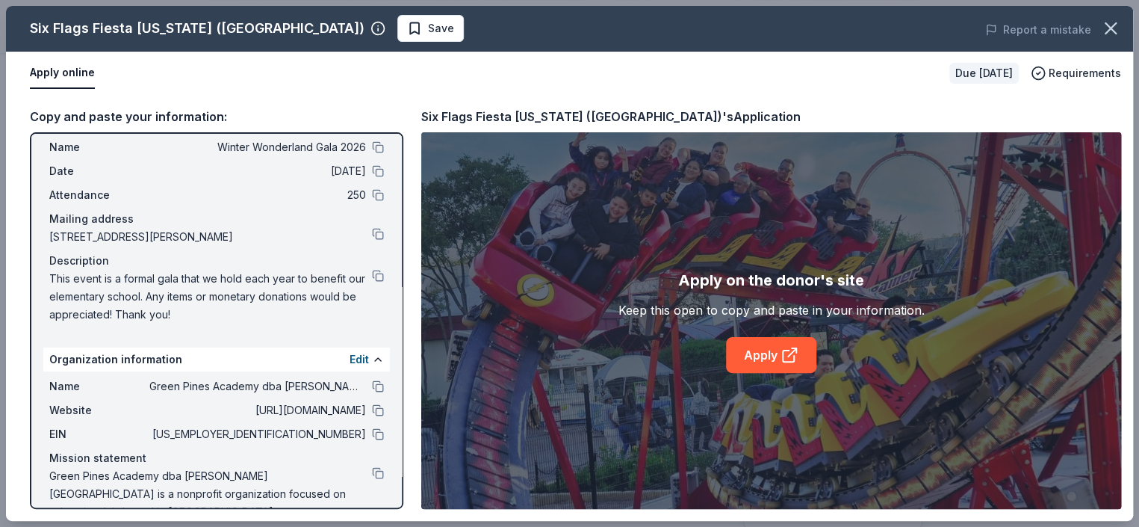
scroll to position [66, 0]
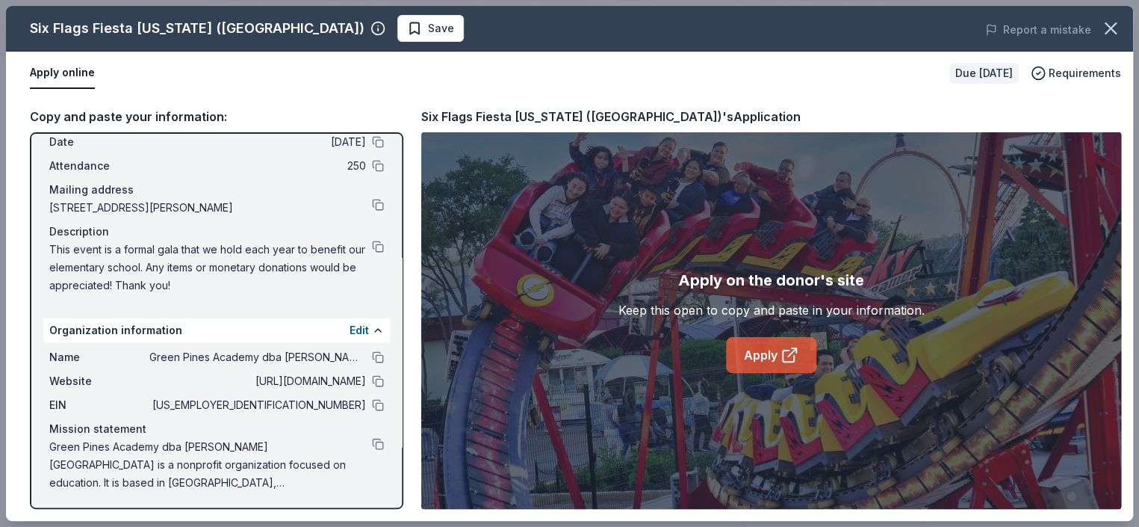
click at [756, 358] on link "Apply" at bounding box center [771, 355] width 90 height 36
click at [785, 356] on icon at bounding box center [790, 355] width 18 height 18
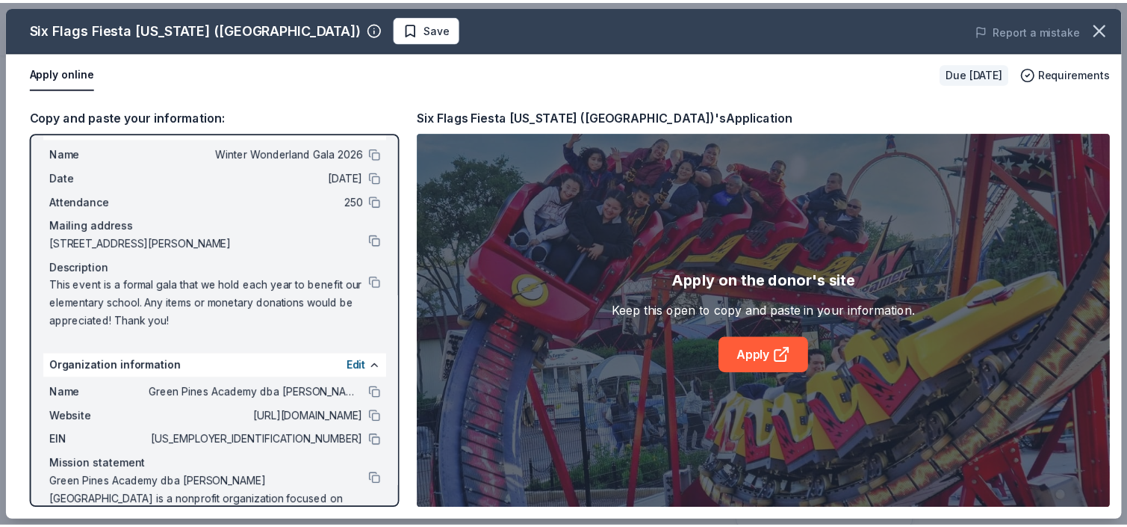
scroll to position [0, 0]
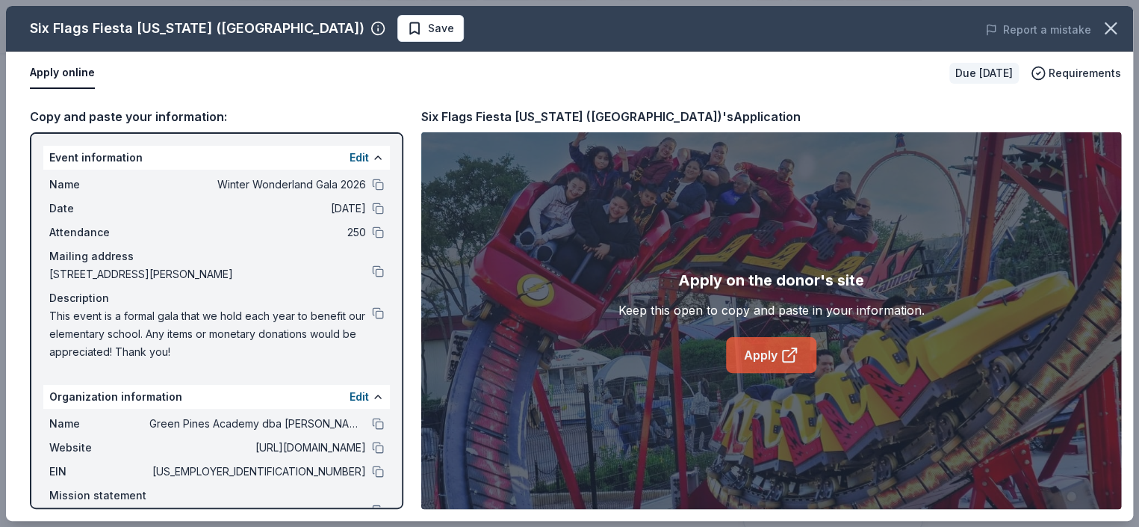
click at [768, 359] on link "Apply" at bounding box center [771, 355] width 90 height 36
click at [1111, 28] on icon "button" at bounding box center [1111, 28] width 10 height 10
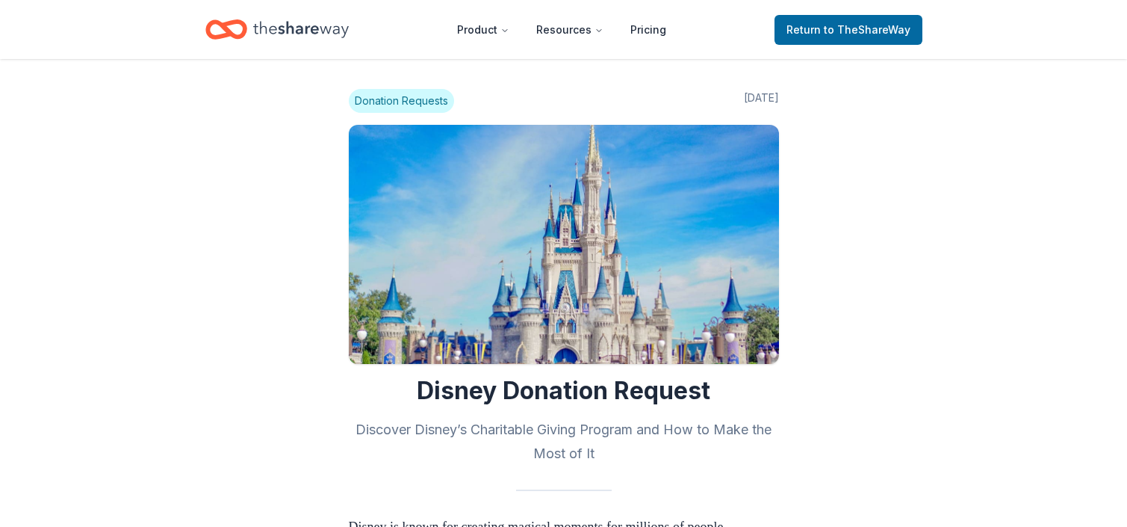
scroll to position [747, 0]
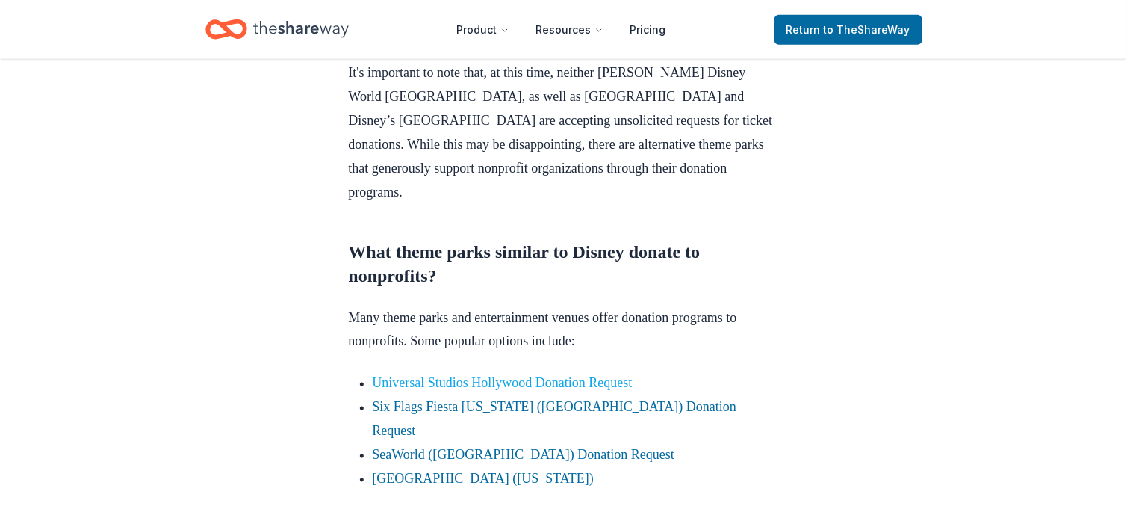
click at [585, 386] on link "Universal Studios Hollywood Donation Request" at bounding box center [503, 383] width 260 height 15
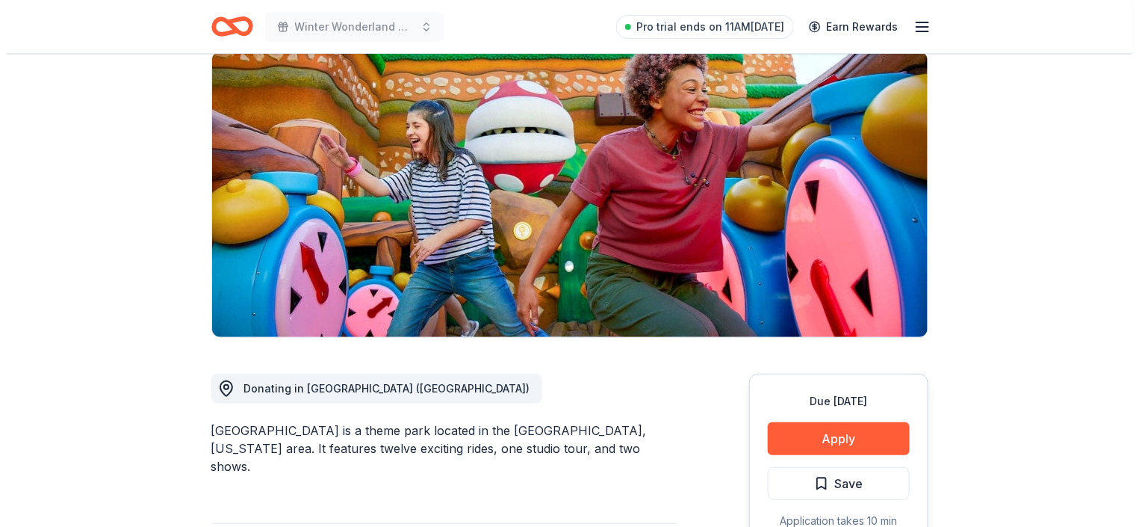
scroll to position [224, 0]
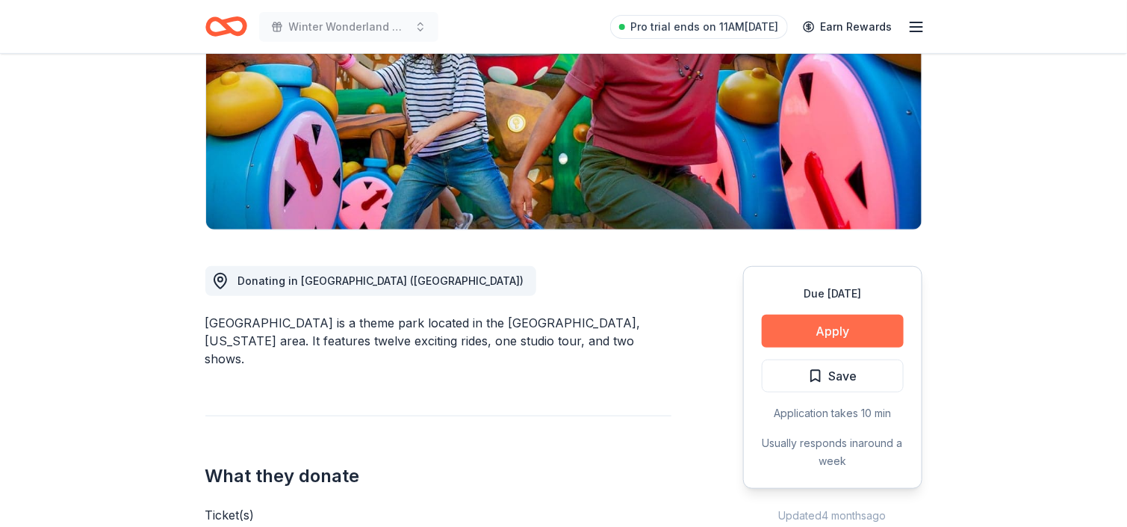
click at [850, 335] on button "Apply" at bounding box center [833, 331] width 142 height 33
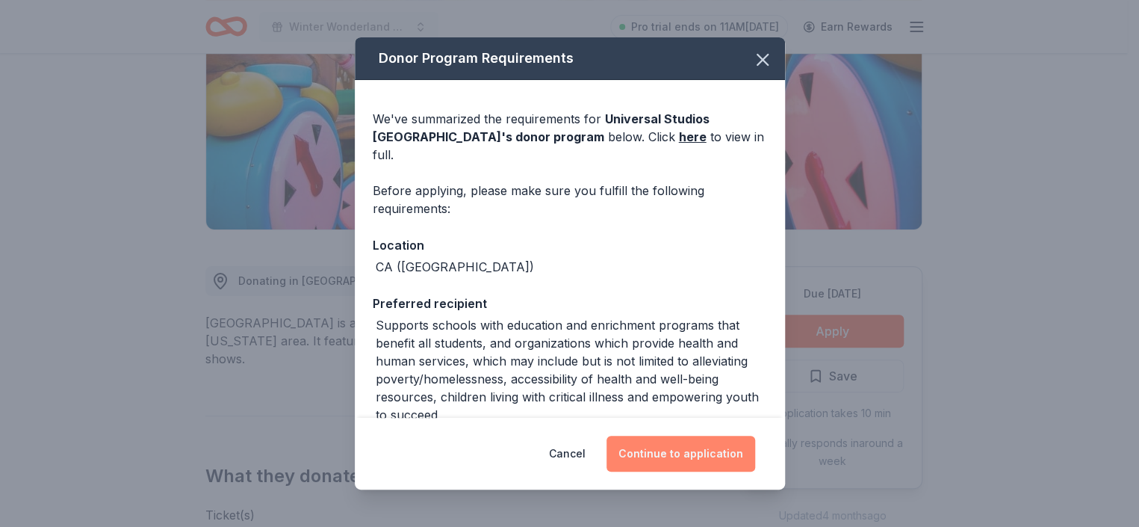
click at [663, 455] on button "Continue to application" at bounding box center [681, 454] width 149 height 36
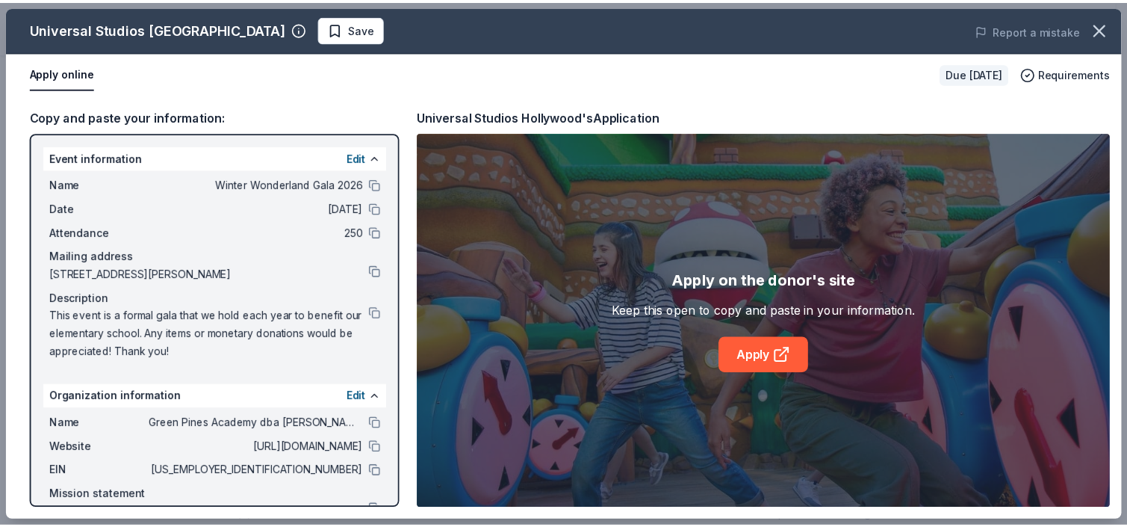
scroll to position [66, 0]
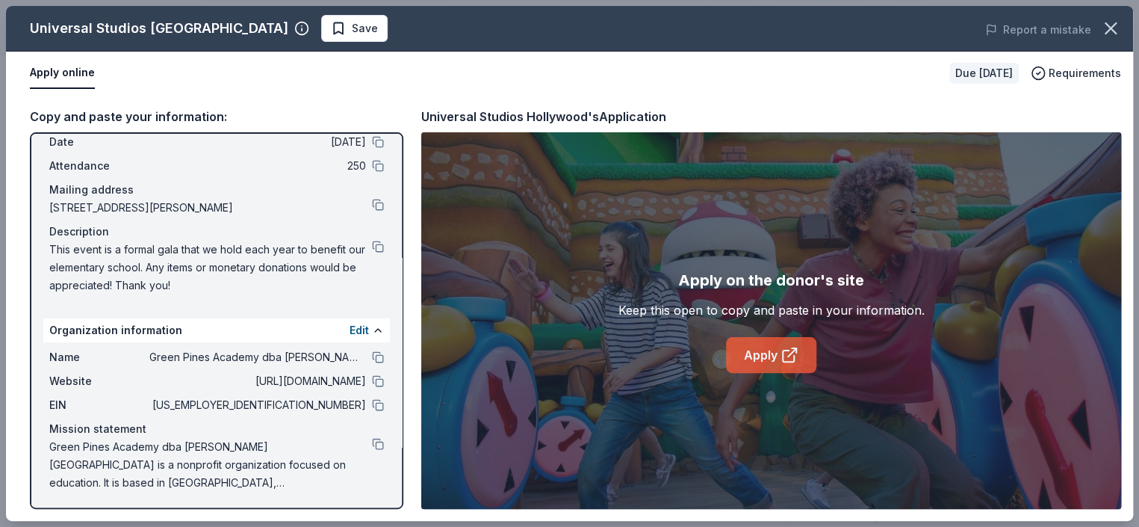
click at [758, 350] on link "Apply" at bounding box center [771, 355] width 90 height 36
click at [1110, 27] on icon "button" at bounding box center [1111, 28] width 10 height 10
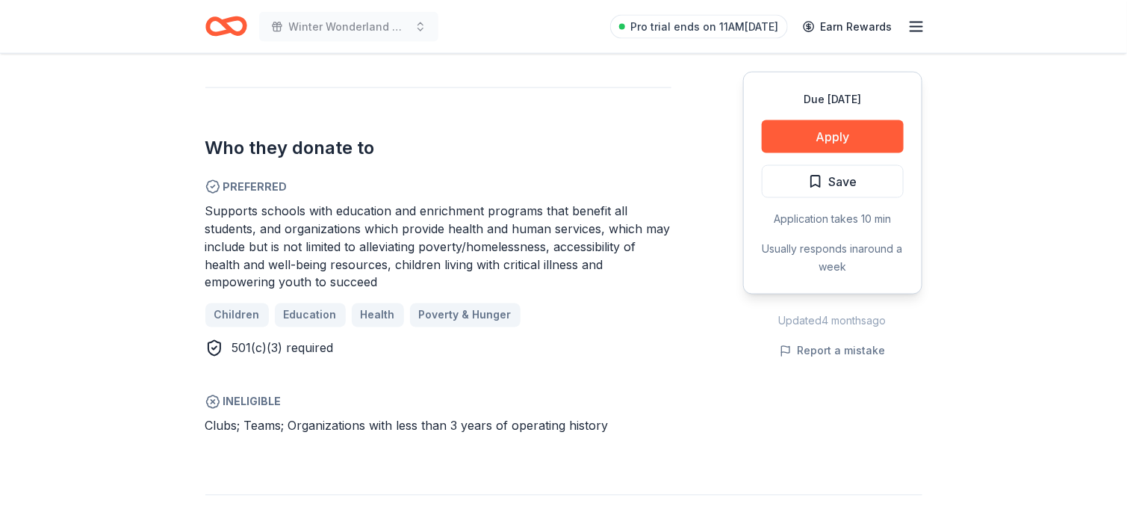
scroll to position [822, 0]
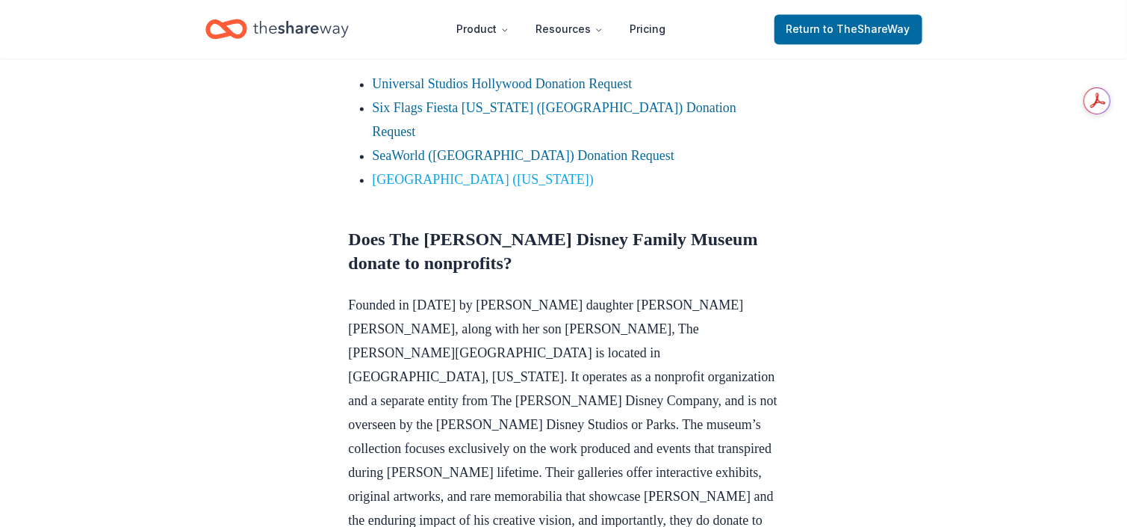
click at [492, 173] on link "[GEOGRAPHIC_DATA] ([US_STATE])" at bounding box center [484, 180] width 222 height 15
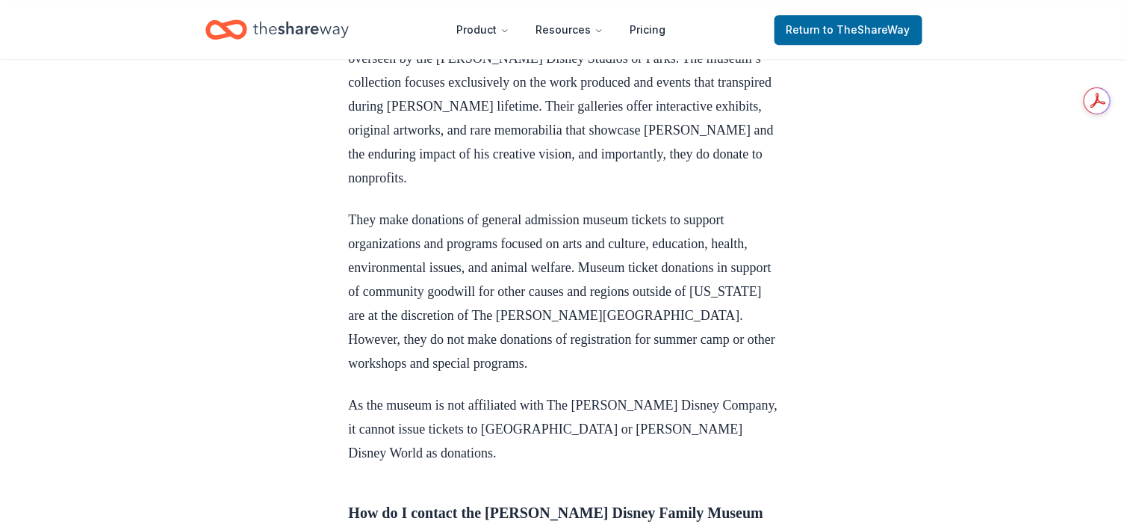
scroll to position [1637, 0]
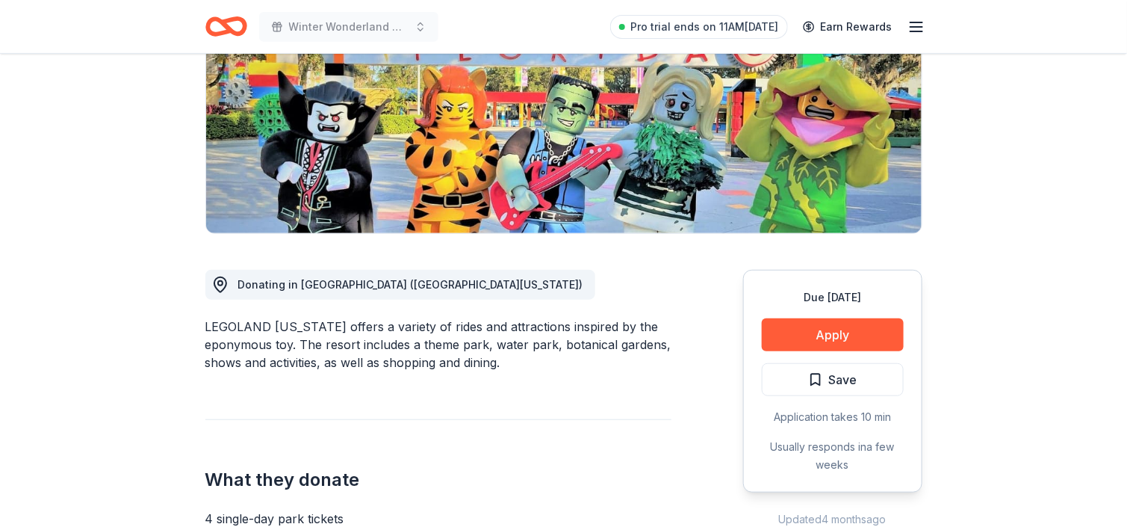
scroll to position [224, 0]
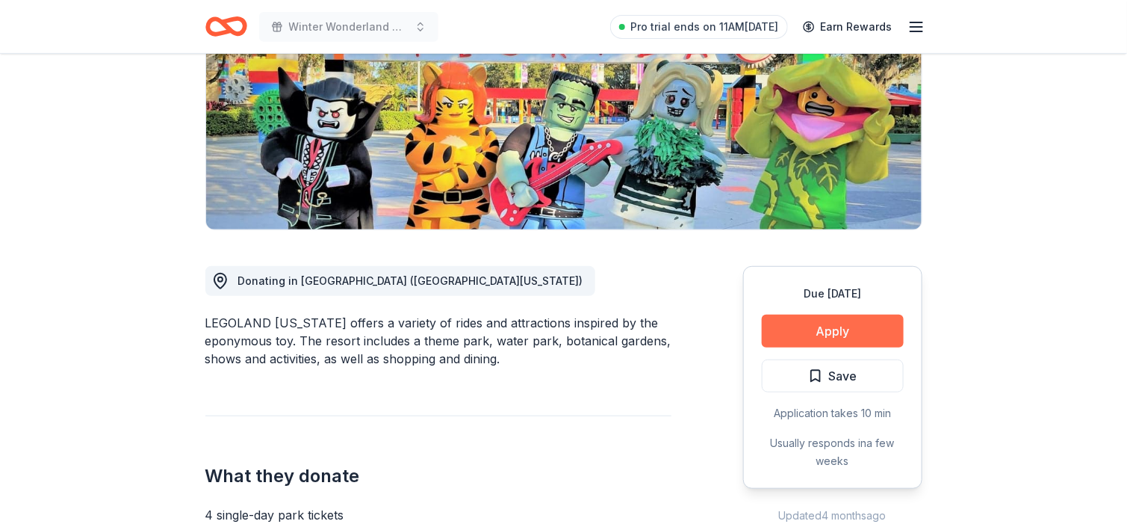
click at [825, 338] on button "Apply" at bounding box center [833, 331] width 142 height 33
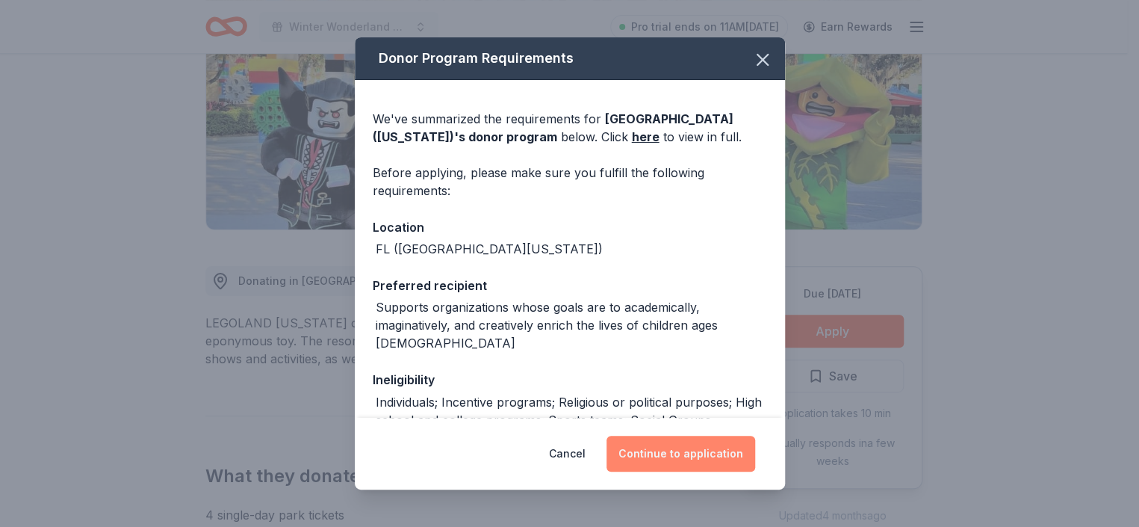
click at [699, 455] on button "Continue to application" at bounding box center [681, 454] width 149 height 36
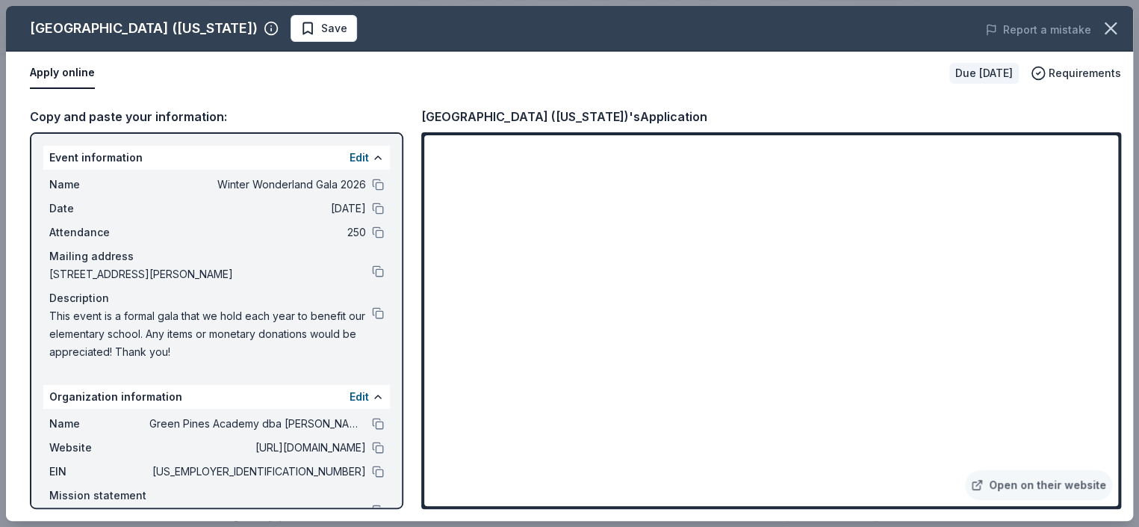
drag, startPoint x: 617, startPoint y: 142, endPoint x: 672, endPoint y: 105, distance: 66.7
click at [675, 99] on div "Copy and paste your information: Event information Edit Name Winter Wonderland …" at bounding box center [569, 308] width 1127 height 426
drag, startPoint x: 1103, startPoint y: 27, endPoint x: 923, endPoint y: 147, distance: 215.9
click at [1103, 27] on icon "button" at bounding box center [1111, 28] width 21 height 21
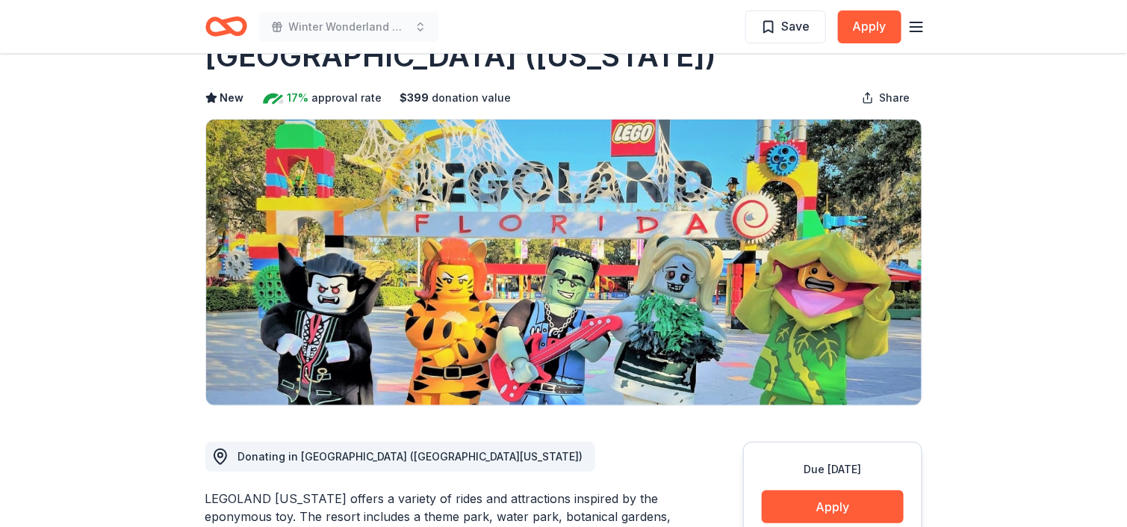
scroll to position [0, 0]
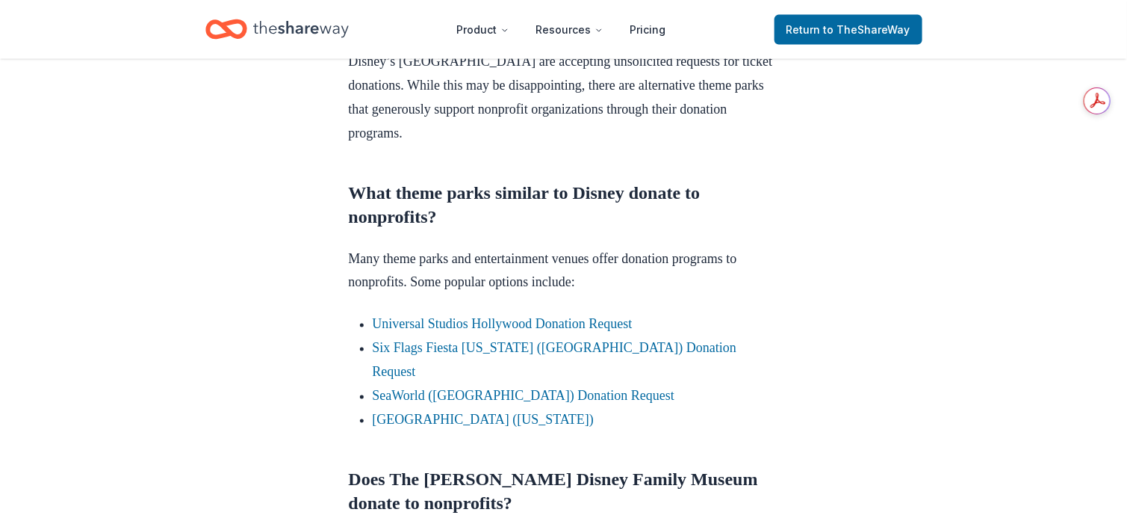
scroll to position [822, 0]
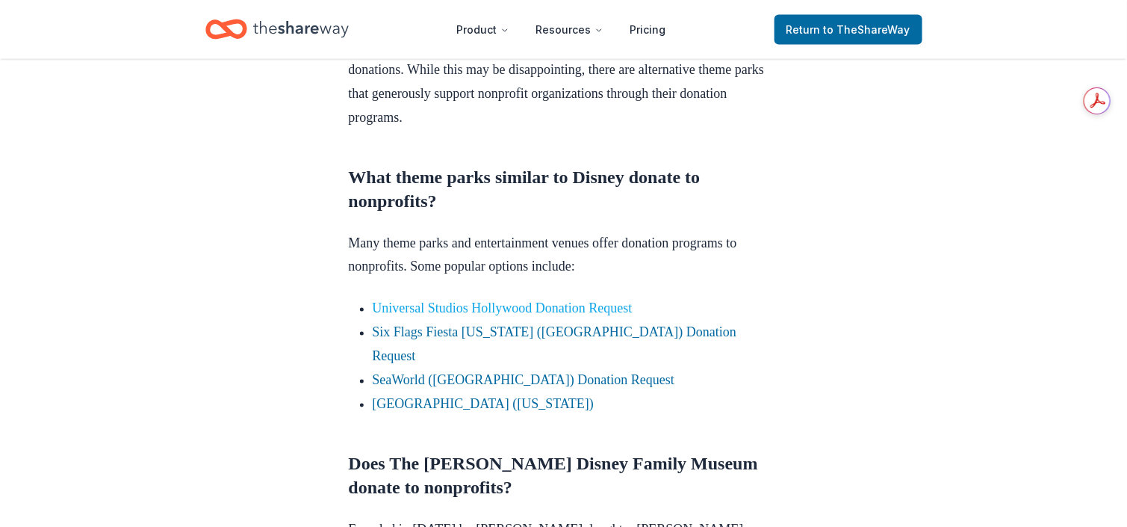
click at [595, 311] on link "Universal Studios Hollywood Donation Request" at bounding box center [503, 308] width 260 height 15
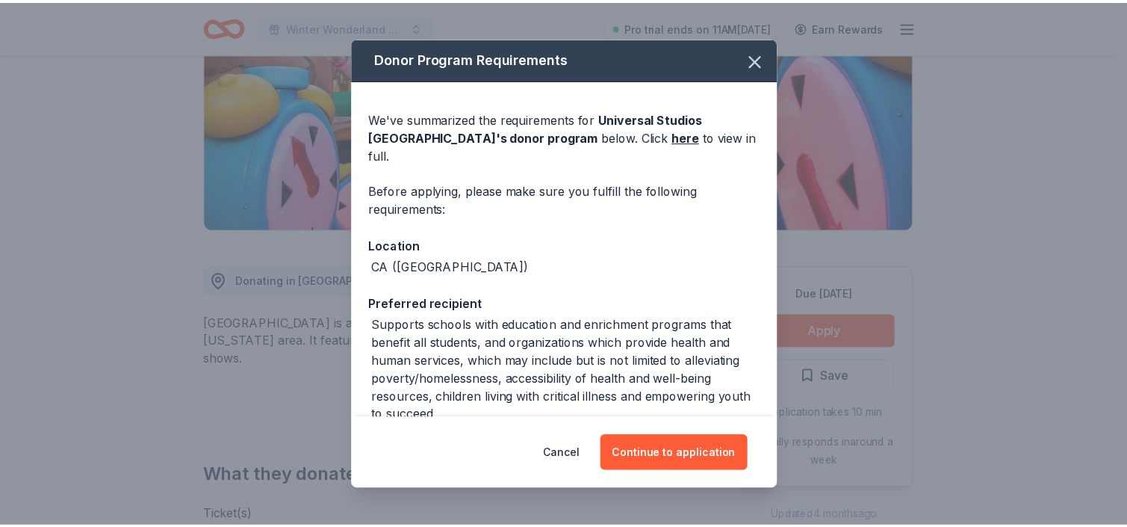
scroll to position [224, 0]
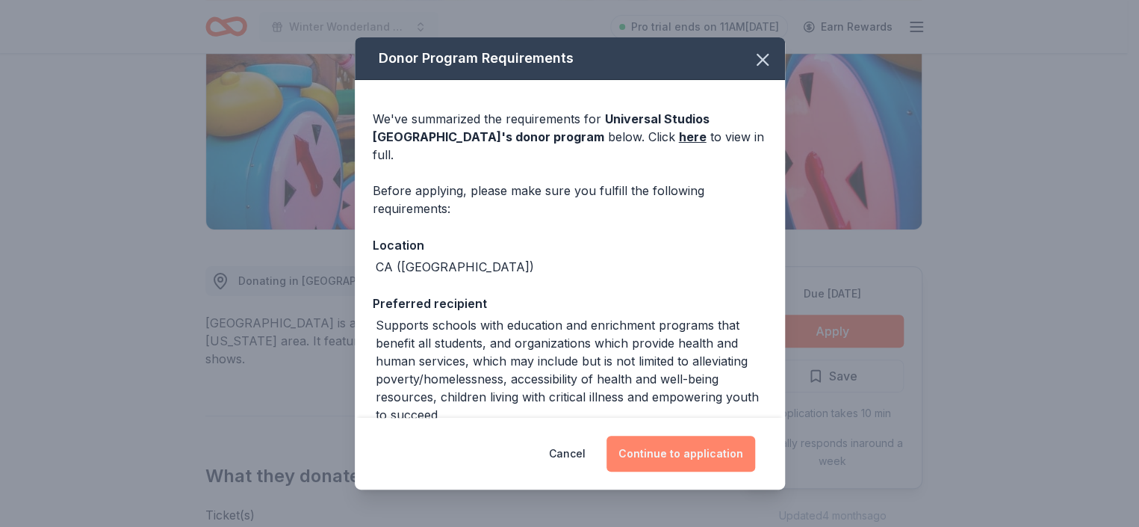
click at [723, 448] on button "Continue to application" at bounding box center [681, 454] width 149 height 36
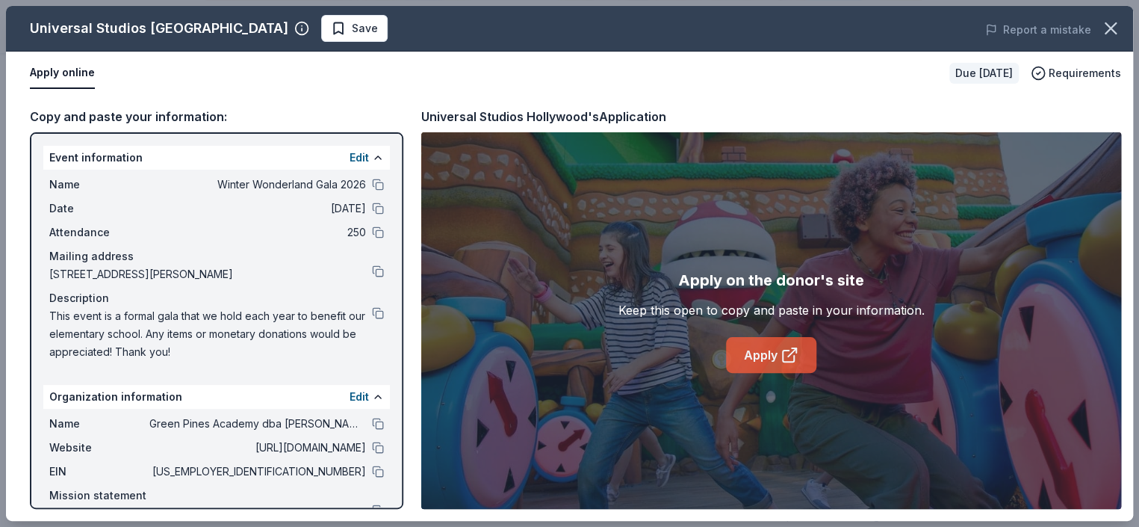
click at [767, 362] on link "Apply" at bounding box center [771, 355] width 90 height 36
click at [1108, 26] on icon "button" at bounding box center [1111, 28] width 10 height 10
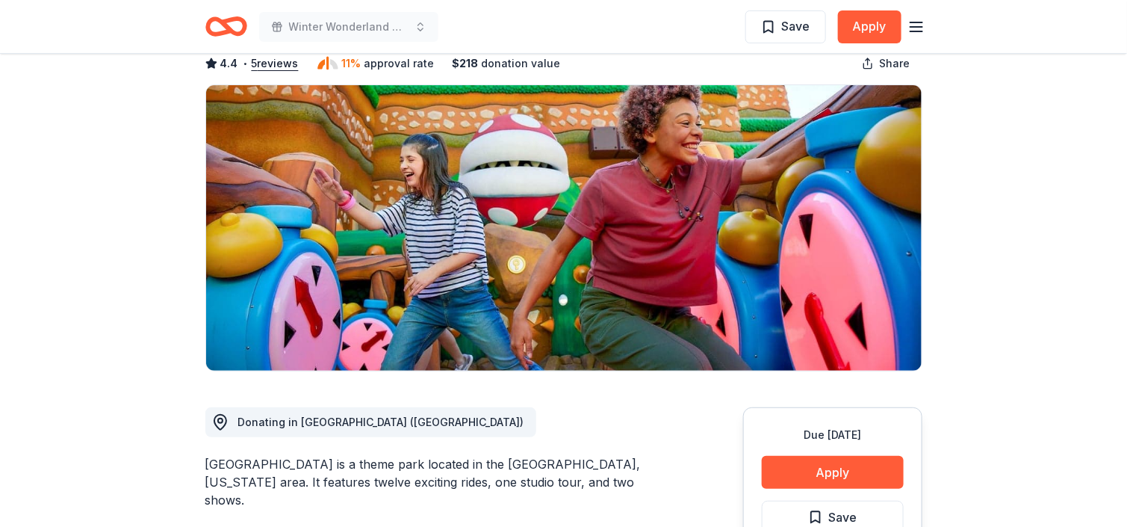
scroll to position [0, 0]
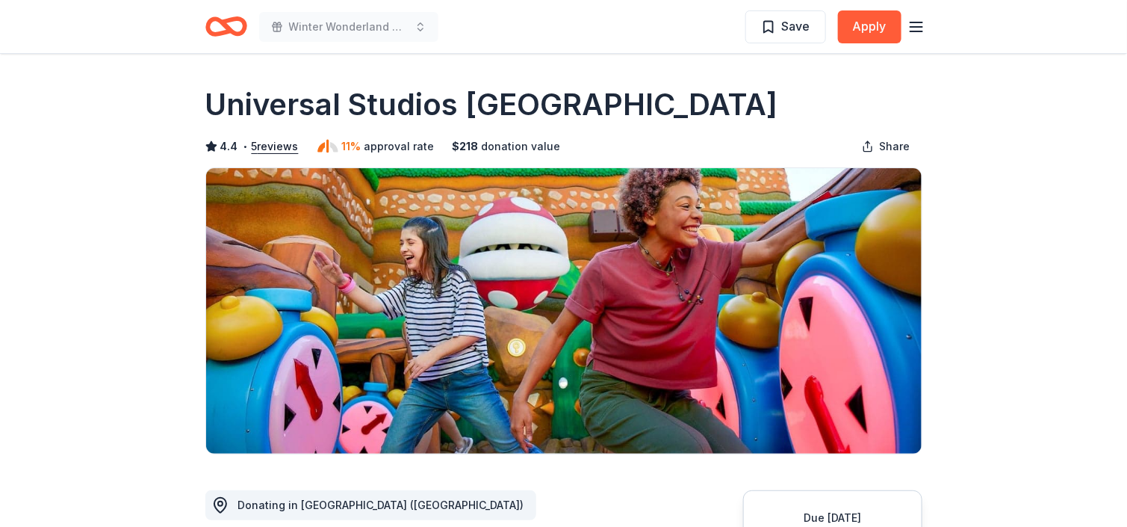
click at [915, 33] on icon "button" at bounding box center [917, 27] width 18 height 18
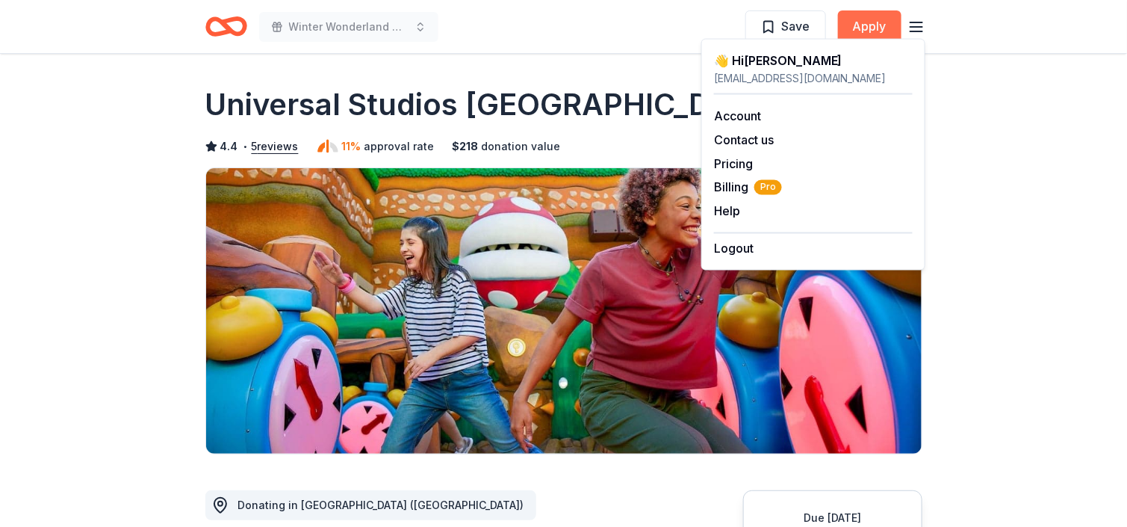
click at [878, 16] on button "Apply" at bounding box center [870, 26] width 64 height 33
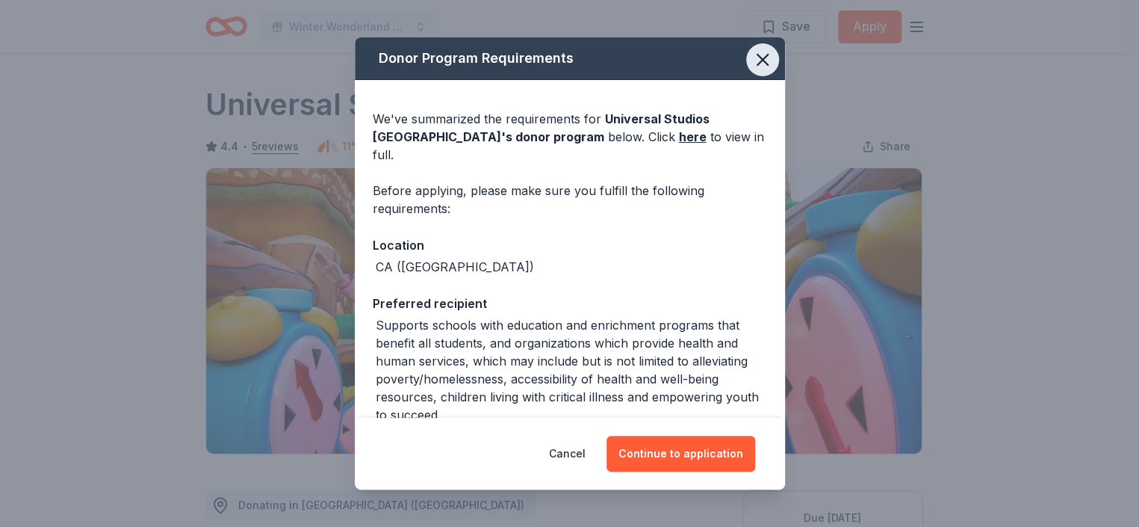
click at [752, 62] on icon "button" at bounding box center [762, 59] width 21 height 21
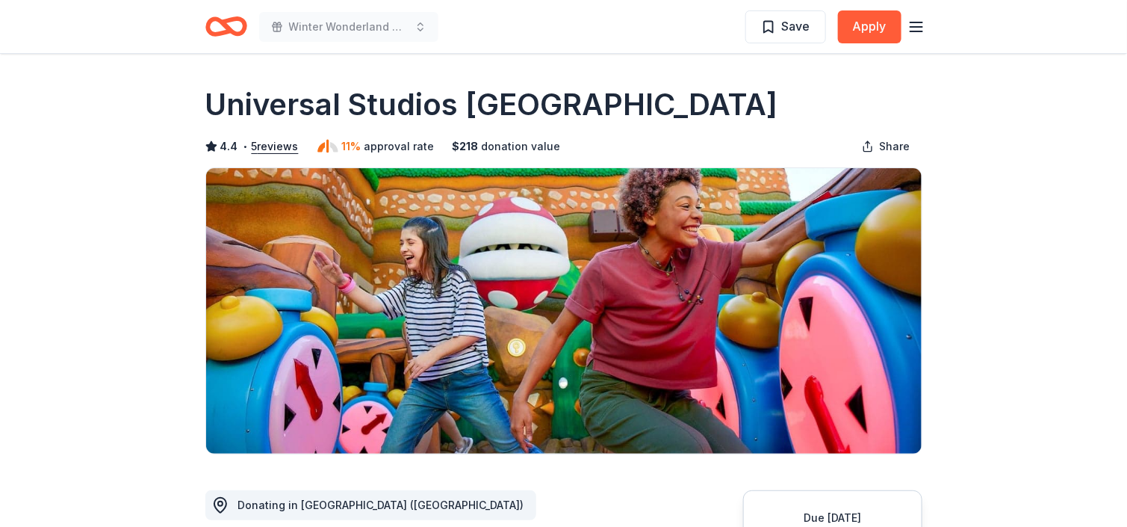
click at [913, 27] on line "button" at bounding box center [917, 27] width 12 height 0
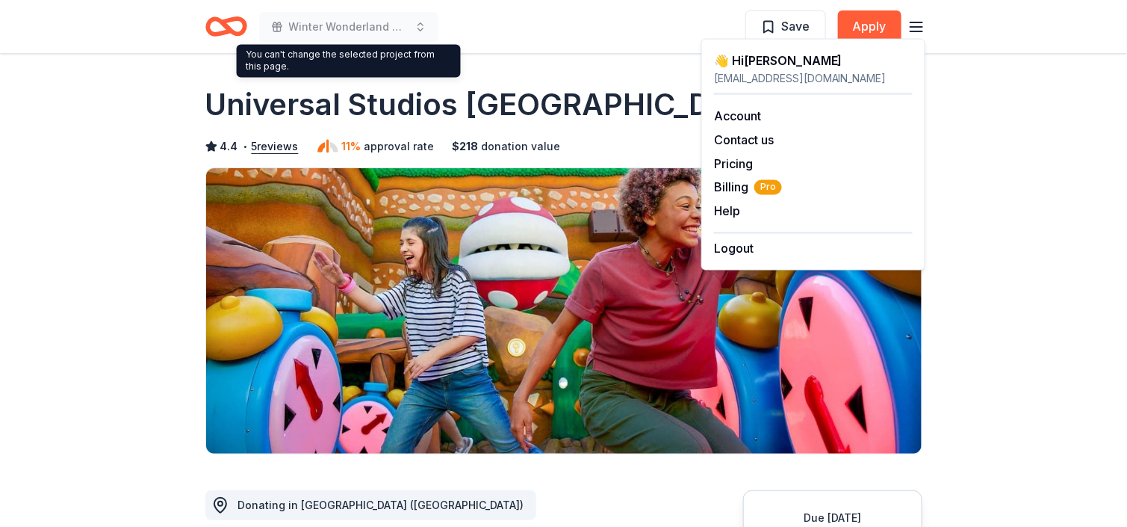
click at [227, 25] on icon "Home" at bounding box center [232, 26] width 23 height 15
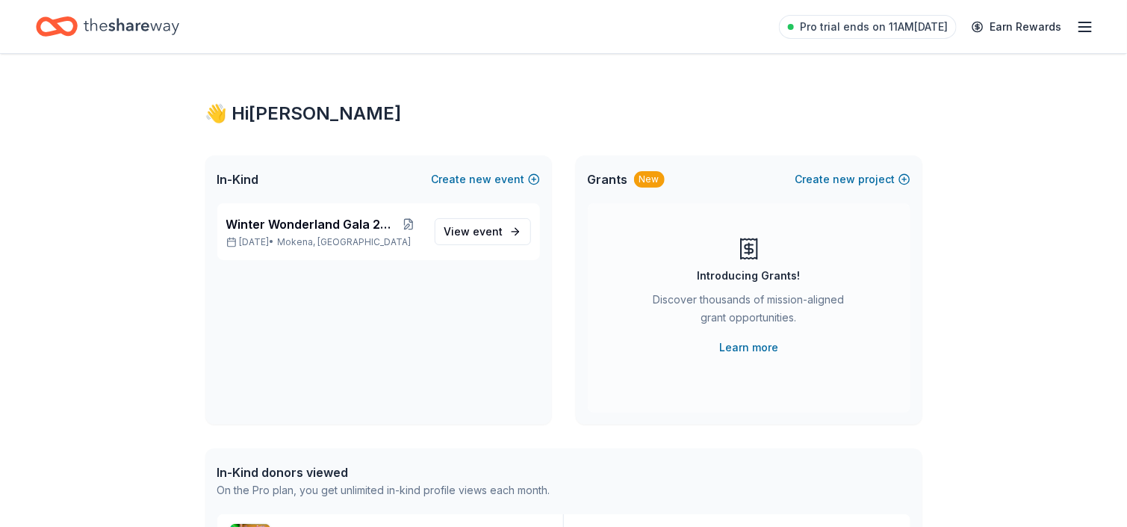
drag, startPoint x: 738, startPoint y: 343, endPoint x: 639, endPoint y: 348, distance: 99.5
click at [738, 343] on link "Learn more" at bounding box center [749, 347] width 59 height 18
click at [1080, 22] on icon "button" at bounding box center [1086, 27] width 18 height 18
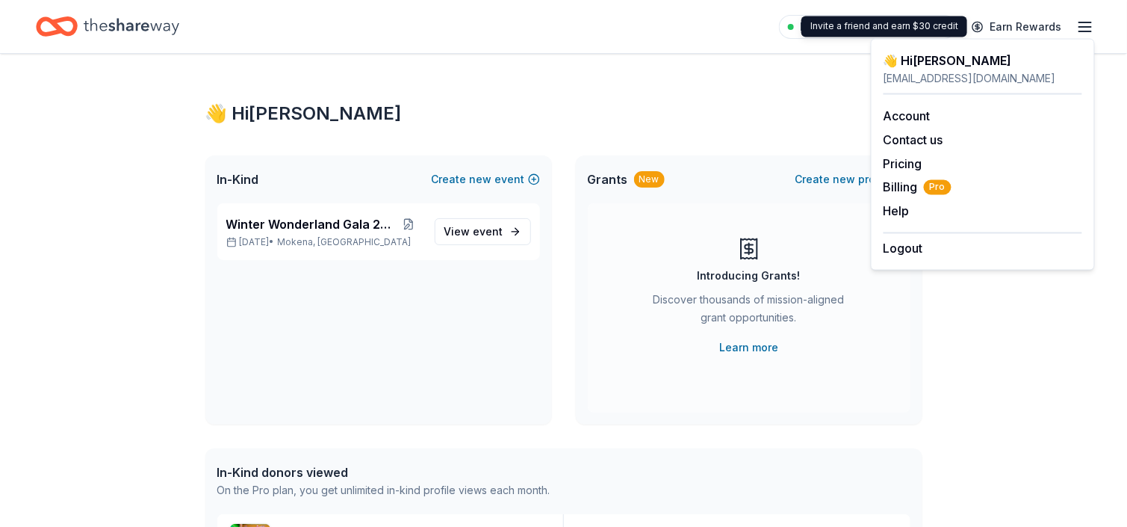
drag, startPoint x: 500, startPoint y: 33, endPoint x: 338, endPoint y: 16, distance: 162.3
click at [478, 28] on div "Pro trial ends on 11AM, 10/13 Earn Rewards" at bounding box center [564, 26] width 1056 height 35
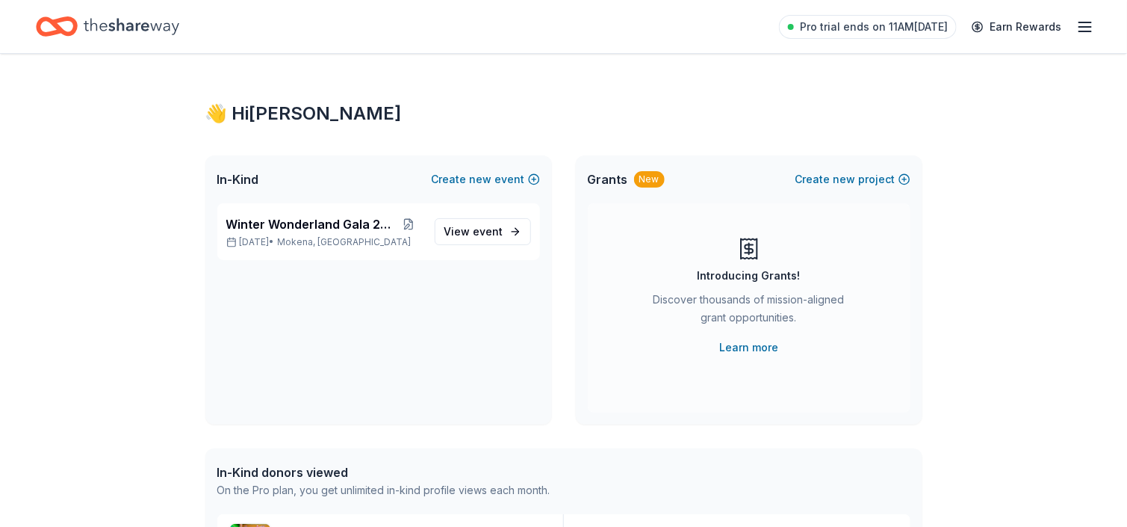
click at [117, 25] on icon "Home" at bounding box center [132, 26] width 96 height 16
click at [601, 179] on span "Grants" at bounding box center [608, 179] width 40 height 18
click at [668, 180] on div "Grants New Create new project" at bounding box center [749, 179] width 347 height 48
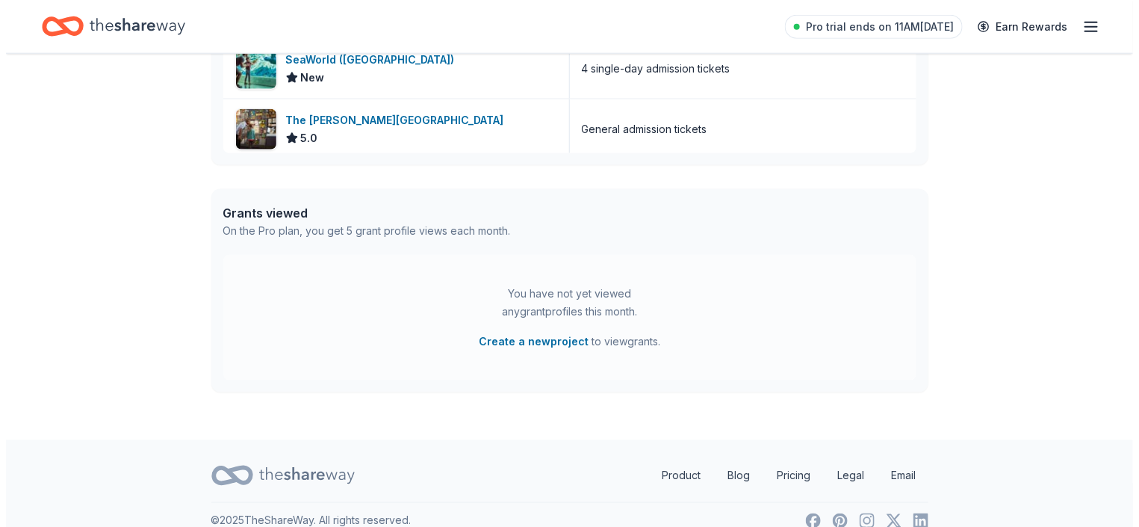
scroll to position [672, 0]
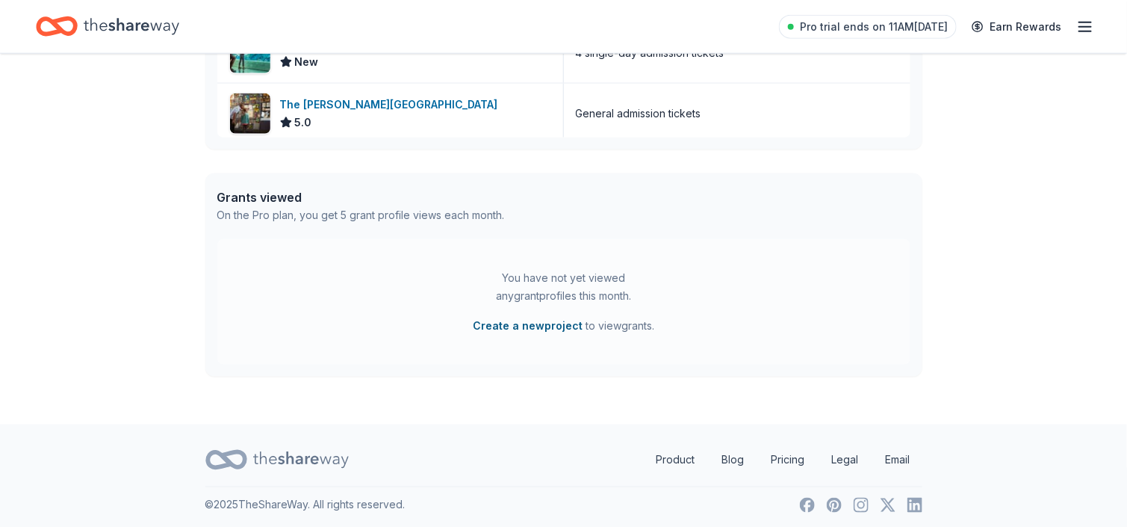
click at [537, 327] on button "Create a new project" at bounding box center [528, 326] width 110 height 18
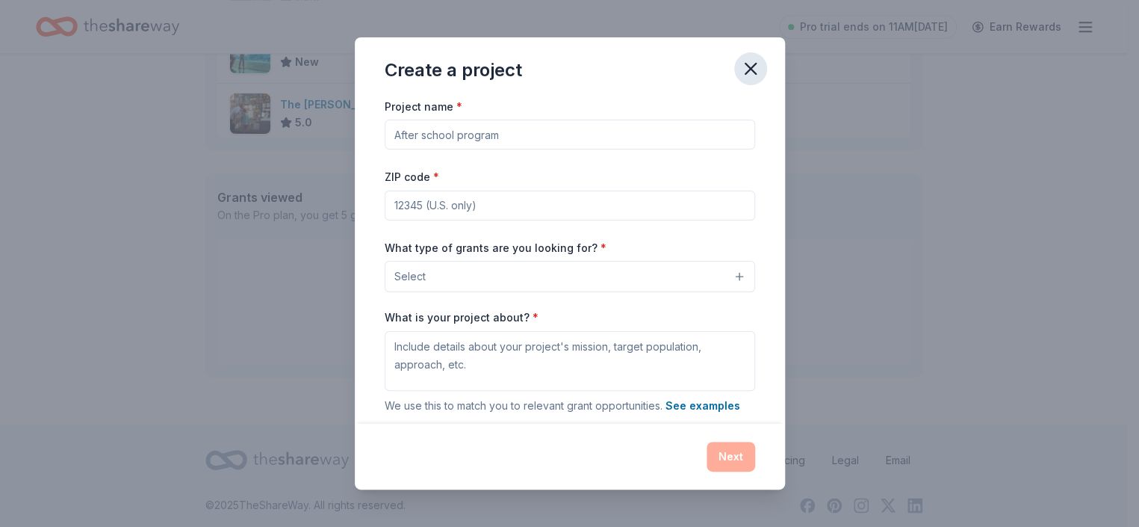
click at [747, 74] on icon "button" at bounding box center [750, 68] width 21 height 21
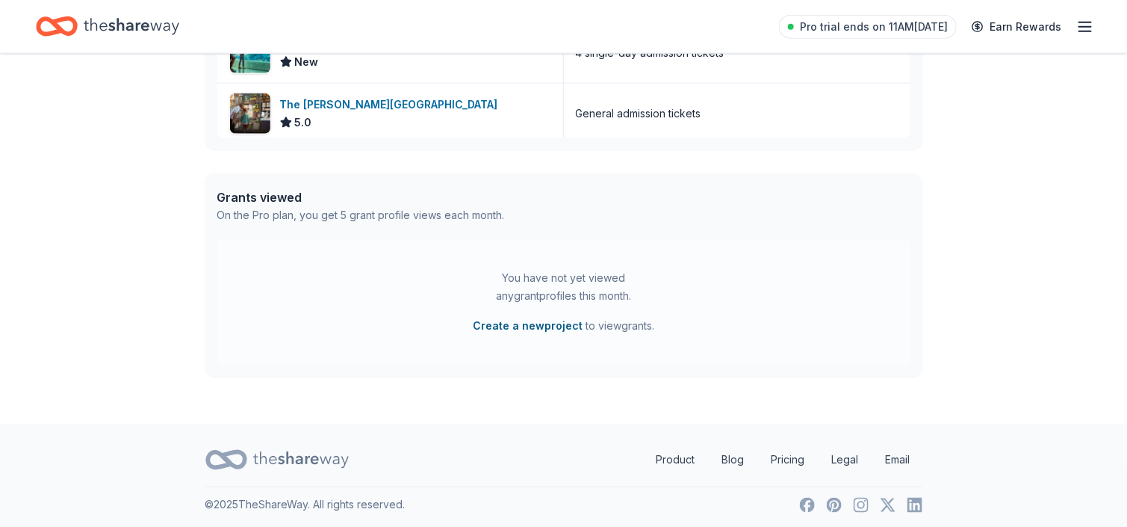
click at [525, 323] on button "Create a new project" at bounding box center [528, 326] width 110 height 18
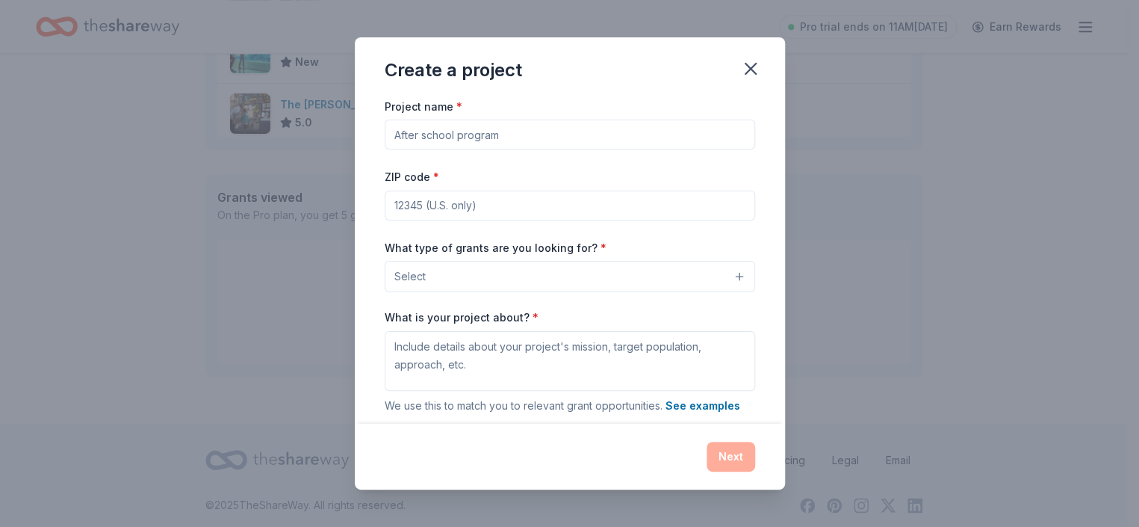
click at [467, 139] on input "Project name *" at bounding box center [570, 135] width 371 height 30
type input "Noonan Elementary Academy"
click at [469, 199] on input "ZIP code *" at bounding box center [570, 206] width 371 height 30
type input "60448"
click at [400, 283] on span "Select" at bounding box center [410, 276] width 31 height 18
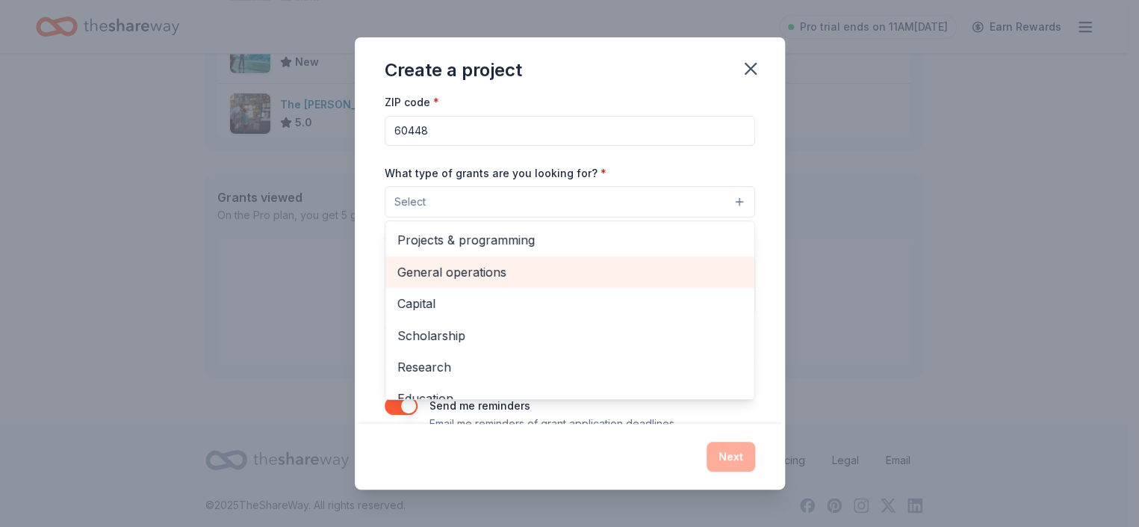
scroll to position [75, 0]
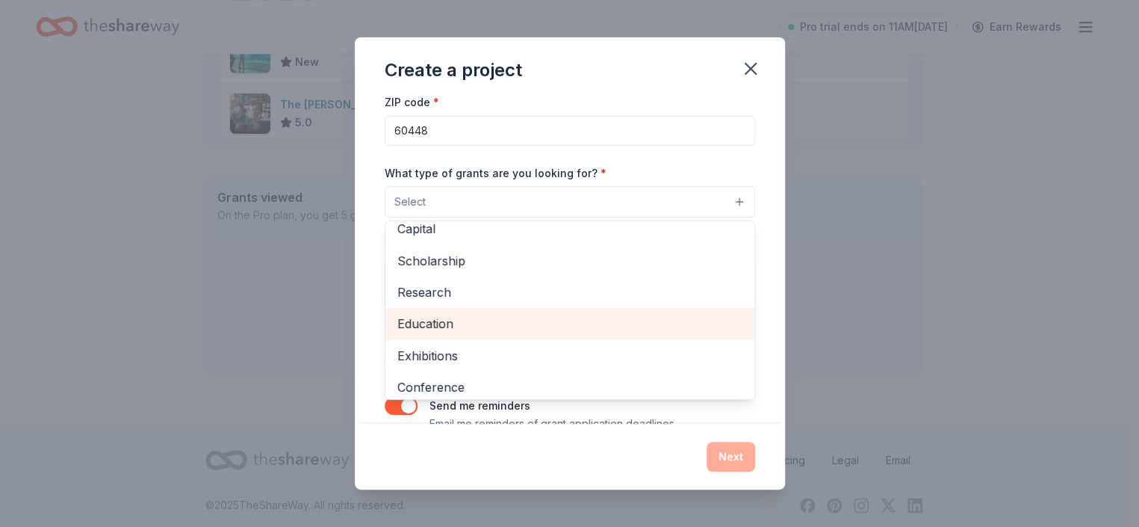
click at [447, 324] on span "Education" at bounding box center [569, 323] width 345 height 19
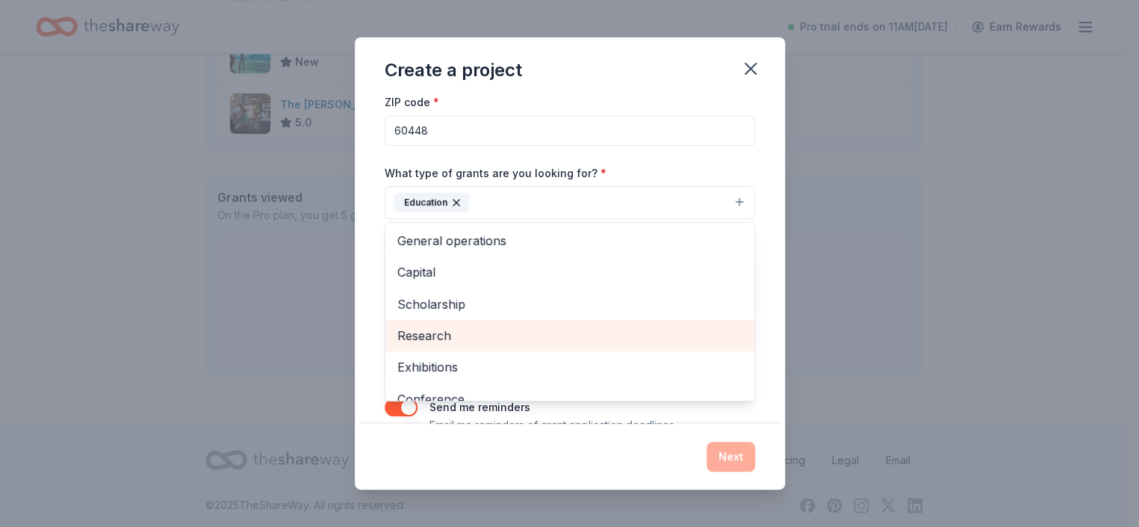
scroll to position [0, 0]
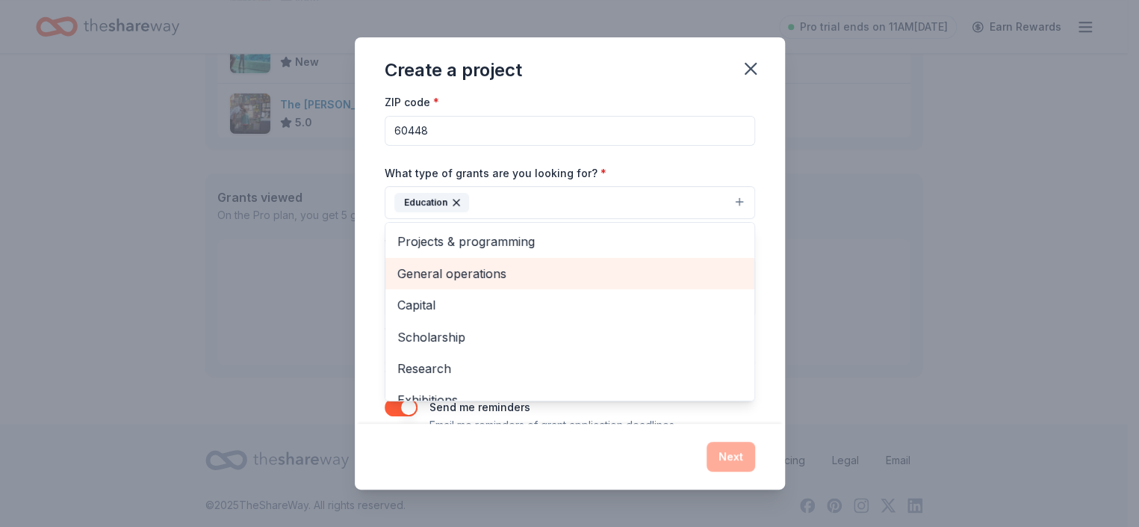
click at [461, 280] on span "General operations" at bounding box center [569, 273] width 345 height 19
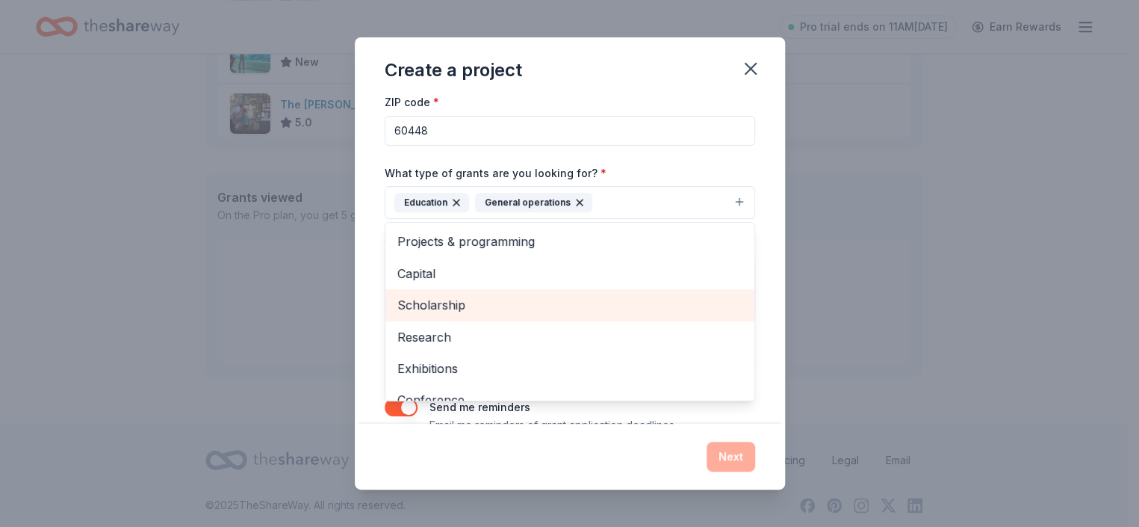
click at [463, 303] on span "Scholarship" at bounding box center [569, 304] width 345 height 19
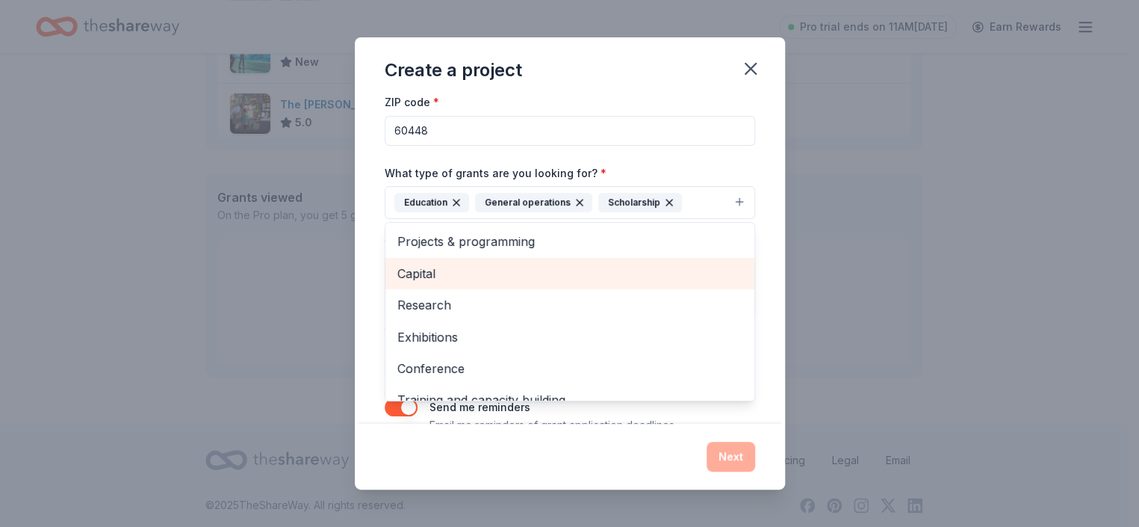
click at [433, 275] on span "Capital" at bounding box center [569, 273] width 345 height 19
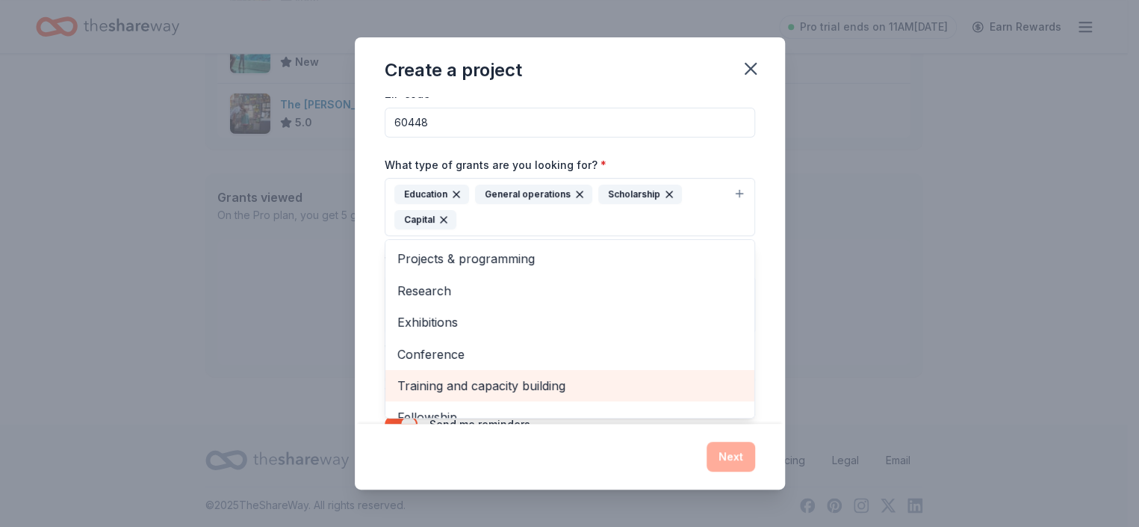
scroll to position [58, 0]
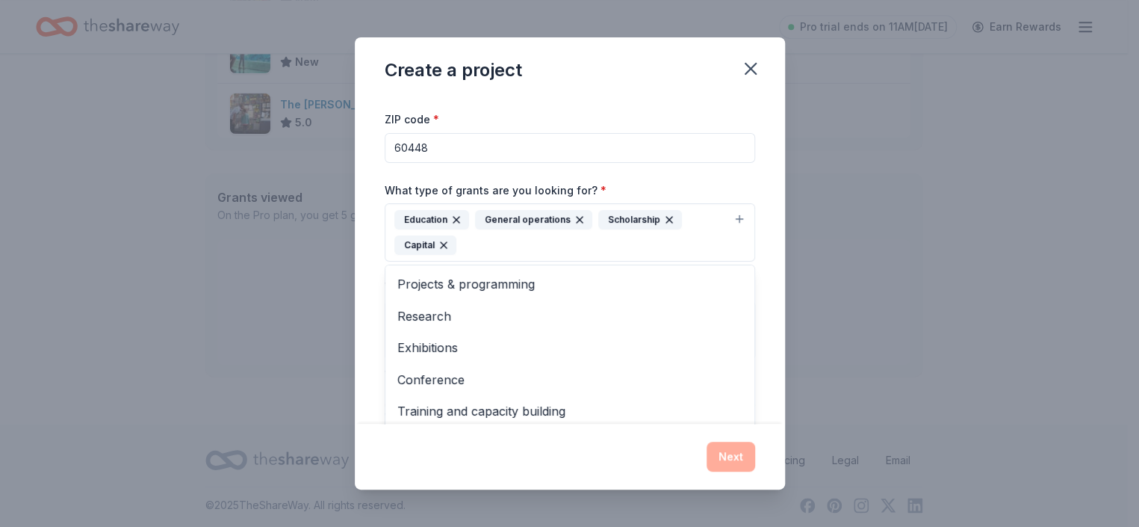
click at [374, 318] on div "Project name * Noonan Elementary Academy ZIP code * 60448 What type of grants a…" at bounding box center [570, 260] width 430 height 327
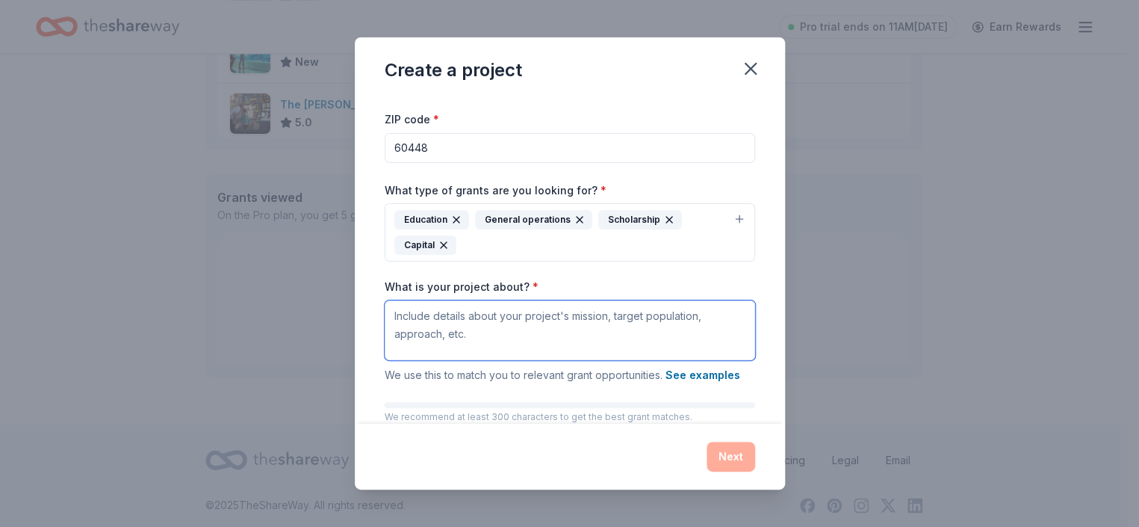
click at [483, 321] on textarea "What is your project about? *" at bounding box center [570, 330] width 371 height 60
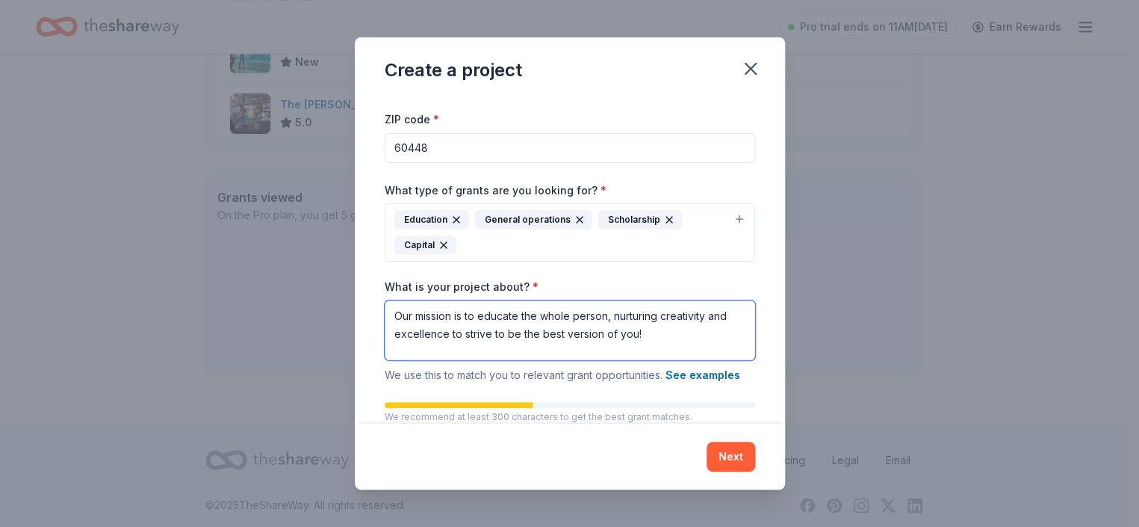
click at [460, 334] on textarea "Our mission is to educate the whole person, nurturing creativity and excellence…" at bounding box center [570, 330] width 371 height 60
click at [663, 332] on textarea "Our mission is to educate the whole person, nurturing creativity and excellence…" at bounding box center [570, 330] width 371 height 60
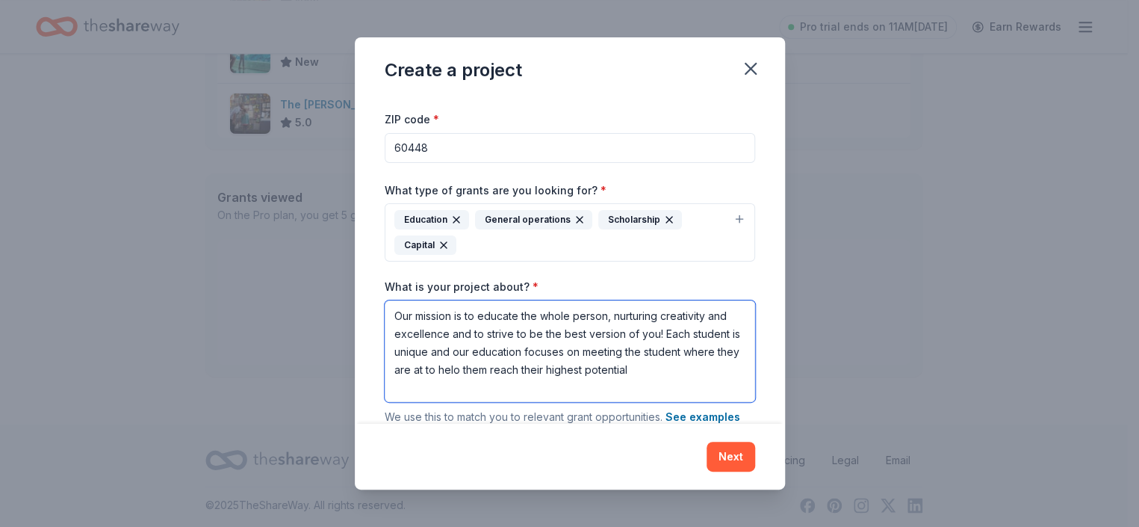
click at [554, 367] on textarea "Our mission is to educate the whole person, nurturing creativity and excellence…" at bounding box center [570, 351] width 371 height 102
click at [551, 380] on textarea "Our mission is to educate the whole person, nurturing creativity and excellence…" at bounding box center [570, 351] width 371 height 102
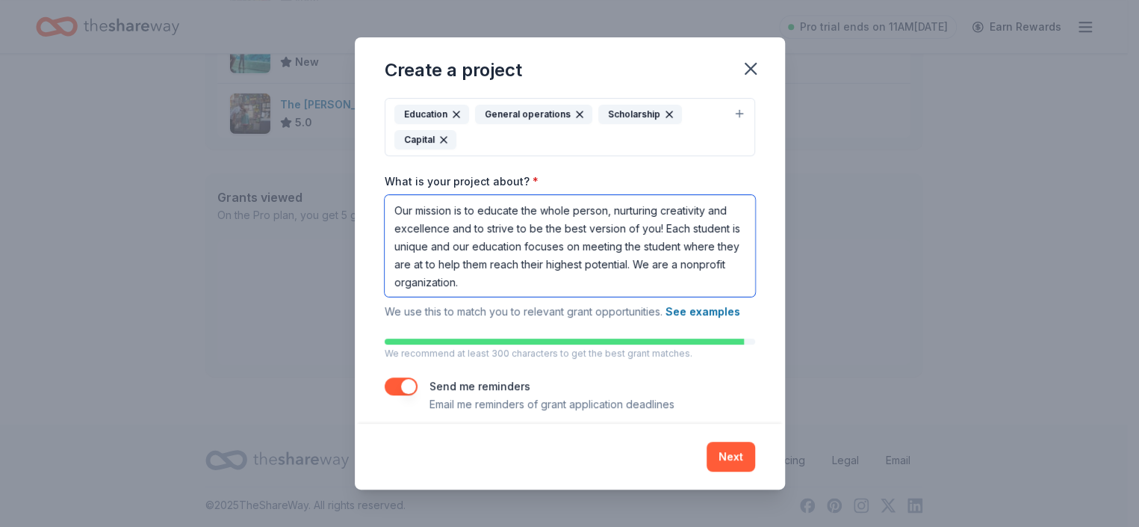
scroll to position [175, 0]
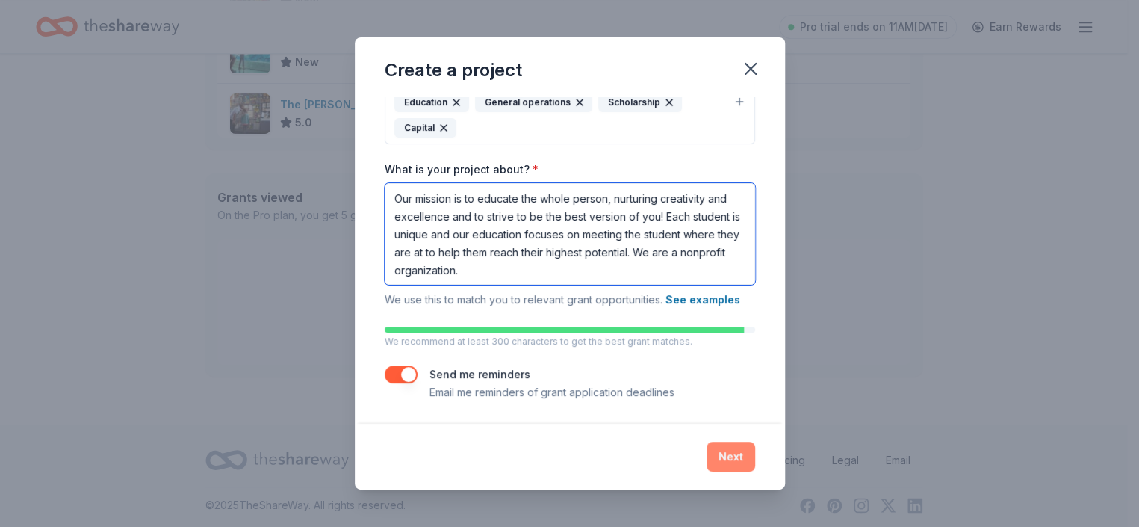
type textarea "Our mission is to educate the whole person, nurturing creativity and excellence…"
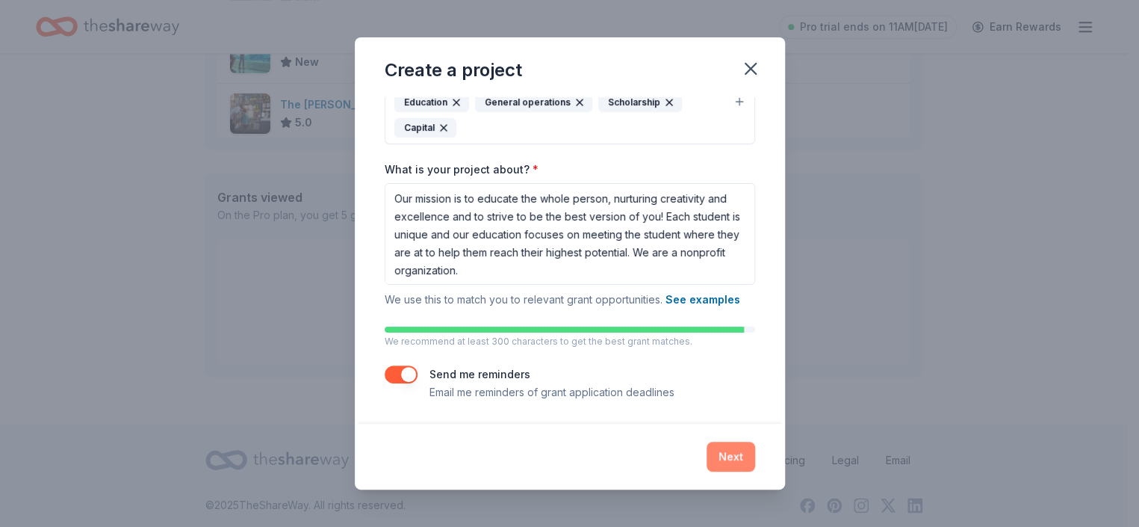
click at [730, 451] on button "Next" at bounding box center [731, 457] width 49 height 30
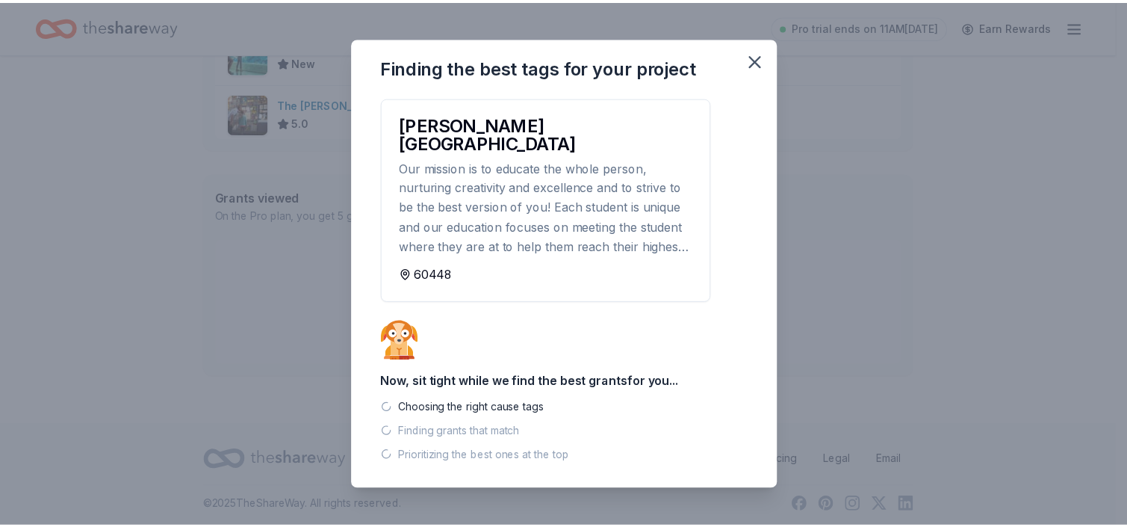
scroll to position [646, 0]
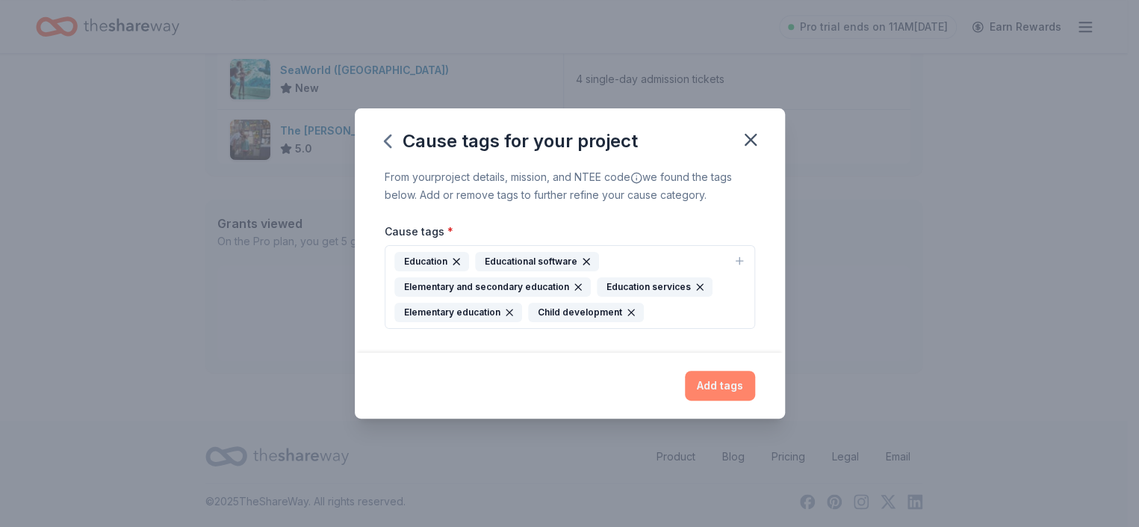
click at [729, 394] on button "Add tags" at bounding box center [720, 386] width 70 height 30
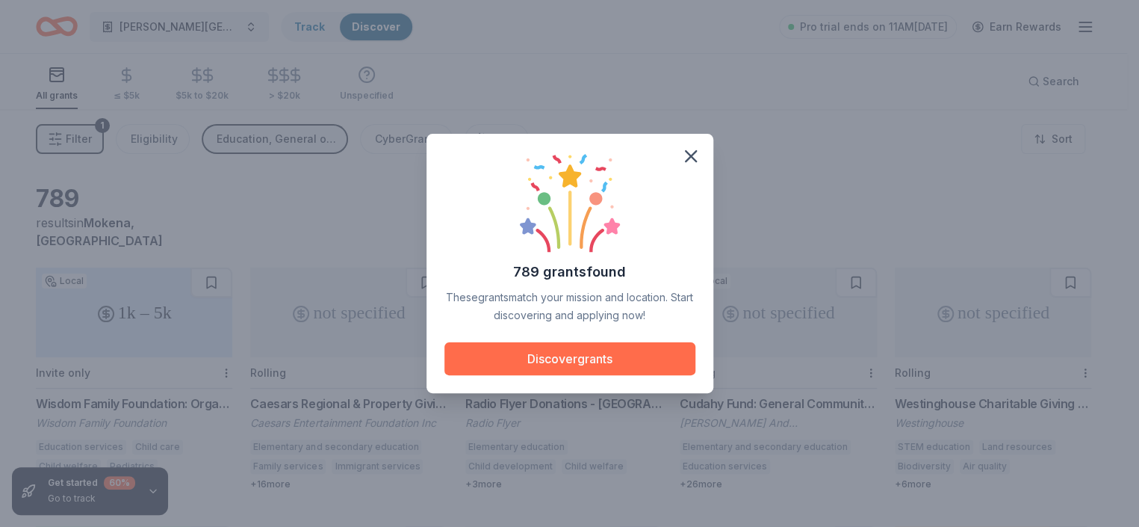
click at [576, 362] on button "Discover grants" at bounding box center [570, 358] width 251 height 33
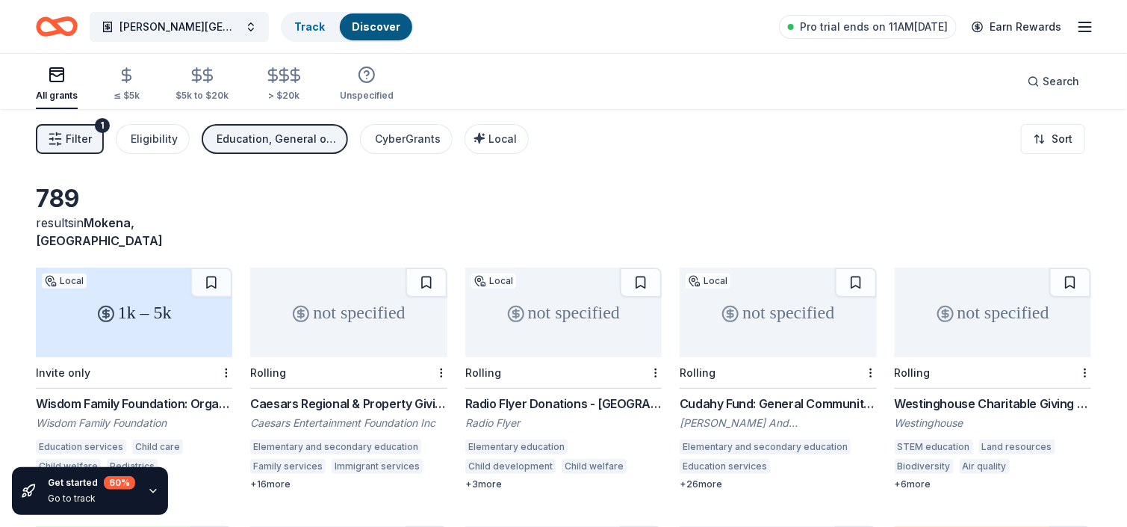
click at [154, 321] on div "1k – 5k" at bounding box center [134, 312] width 197 height 90
click at [353, 304] on div "not specified" at bounding box center [348, 312] width 197 height 90
click at [296, 142] on div "Education, General operations, Scholarship, Capital" at bounding box center [277, 139] width 120 height 18
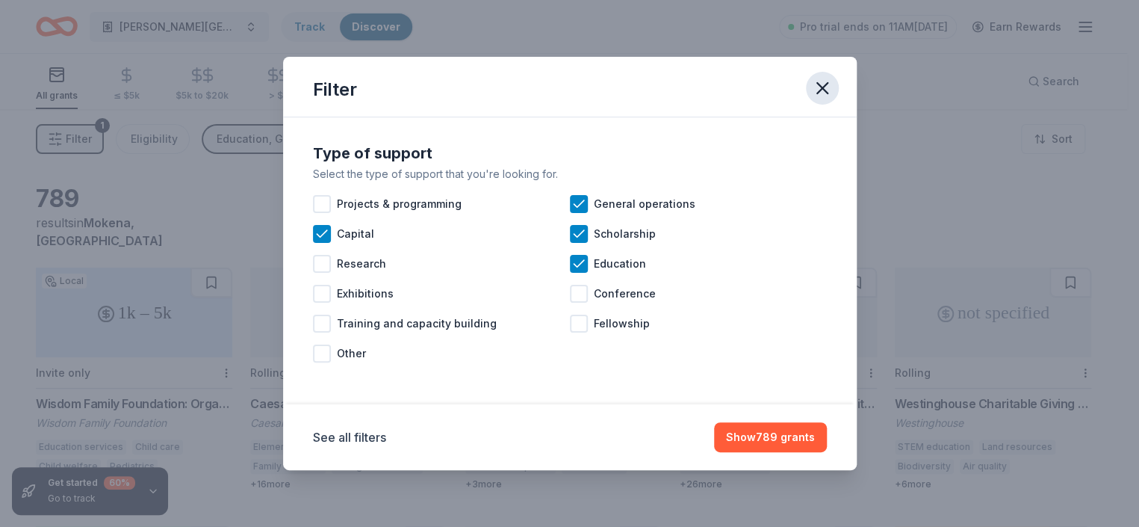
click at [824, 88] on icon "button" at bounding box center [822, 88] width 21 height 21
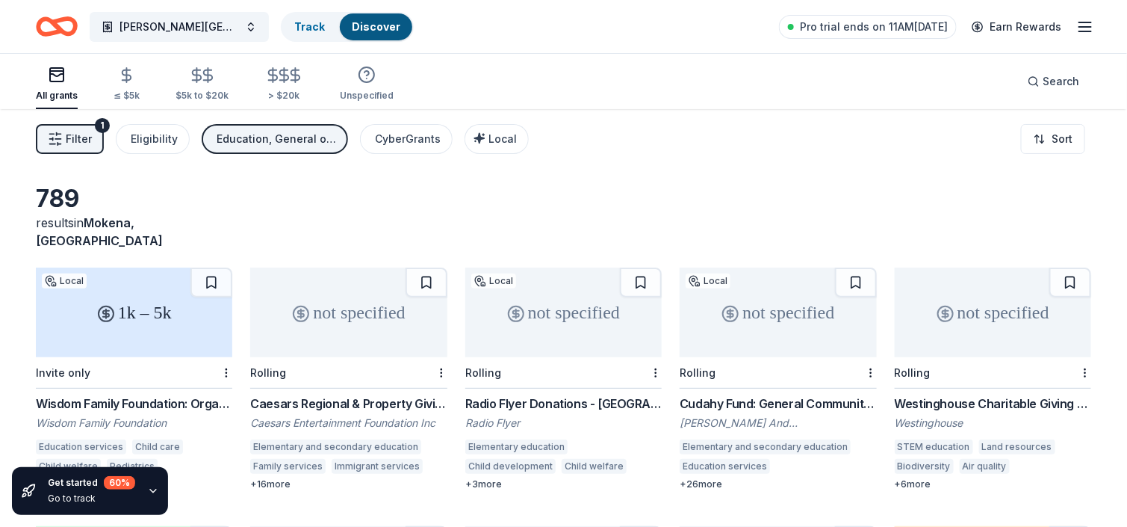
click at [66, 140] on span "Filter" at bounding box center [79, 139] width 26 height 18
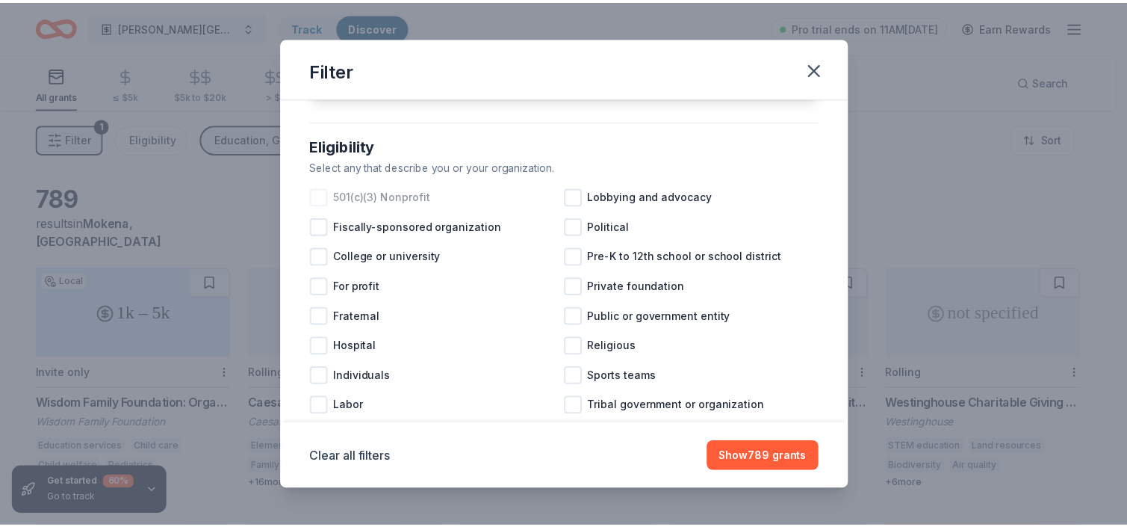
scroll to position [149, 0]
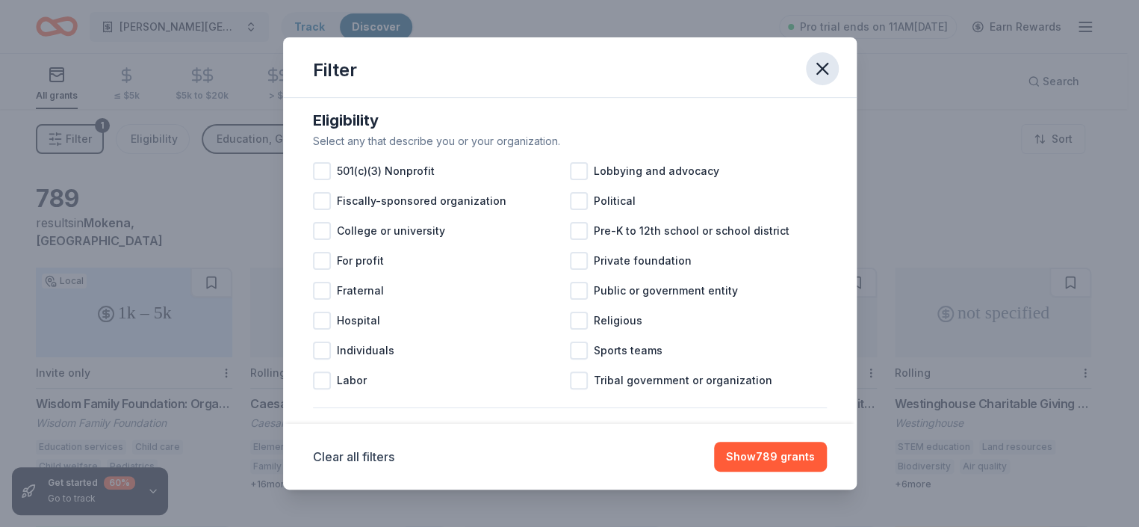
click at [806, 66] on button "button" at bounding box center [822, 68] width 33 height 33
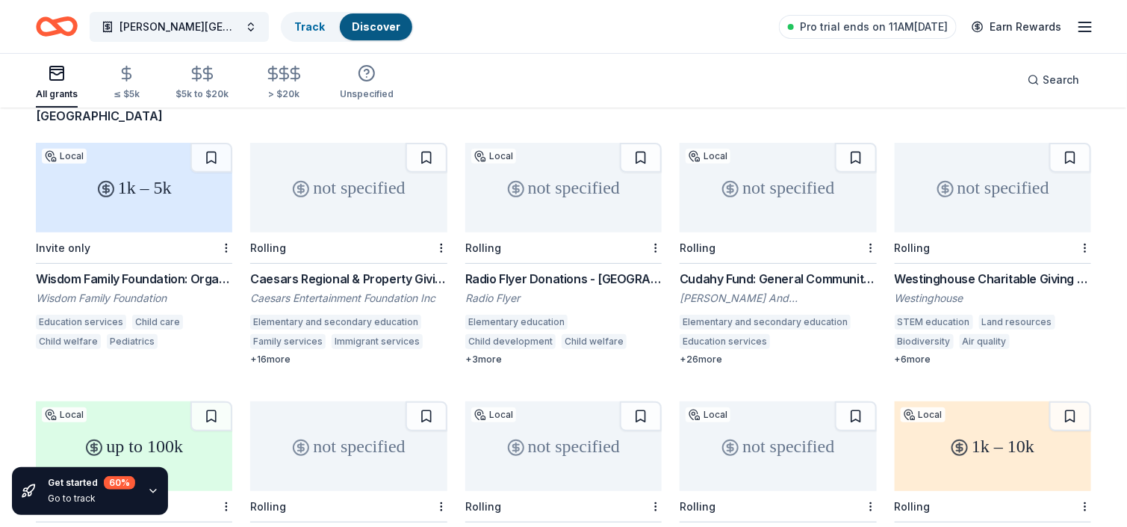
scroll to position [0, 0]
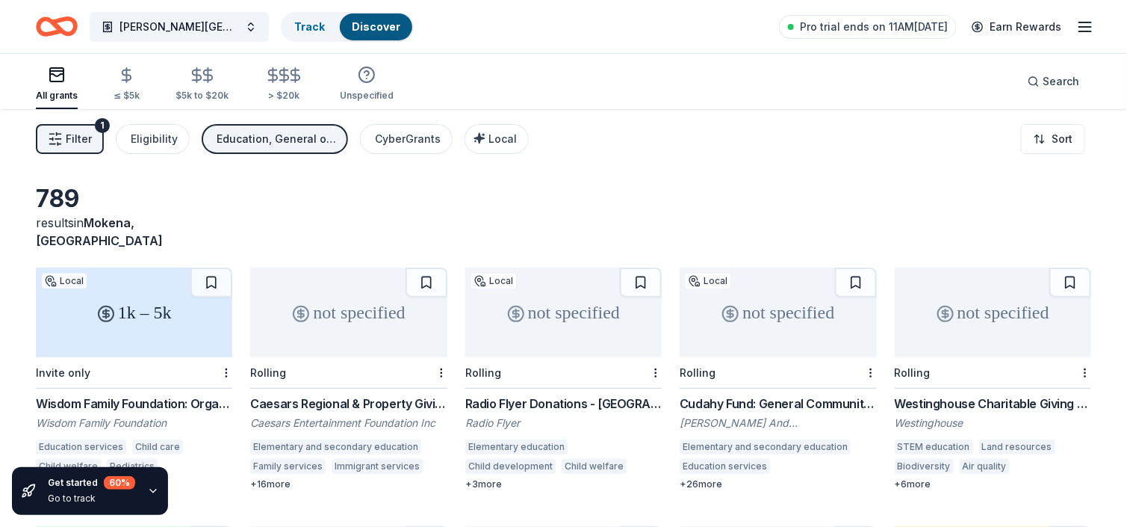
click at [1083, 37] on div "Pro trial ends on 11AM, 10/13 Earn Rewards" at bounding box center [936, 26] width 315 height 35
click at [1087, 27] on line "button" at bounding box center [1086, 27] width 12 height 0
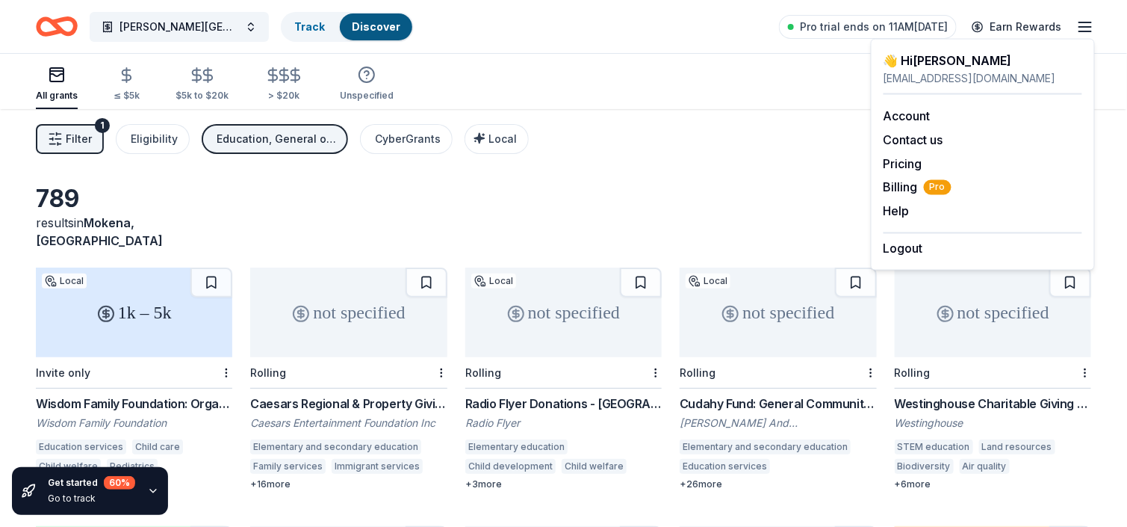
click at [367, 22] on link "Discover" at bounding box center [376, 26] width 49 height 13
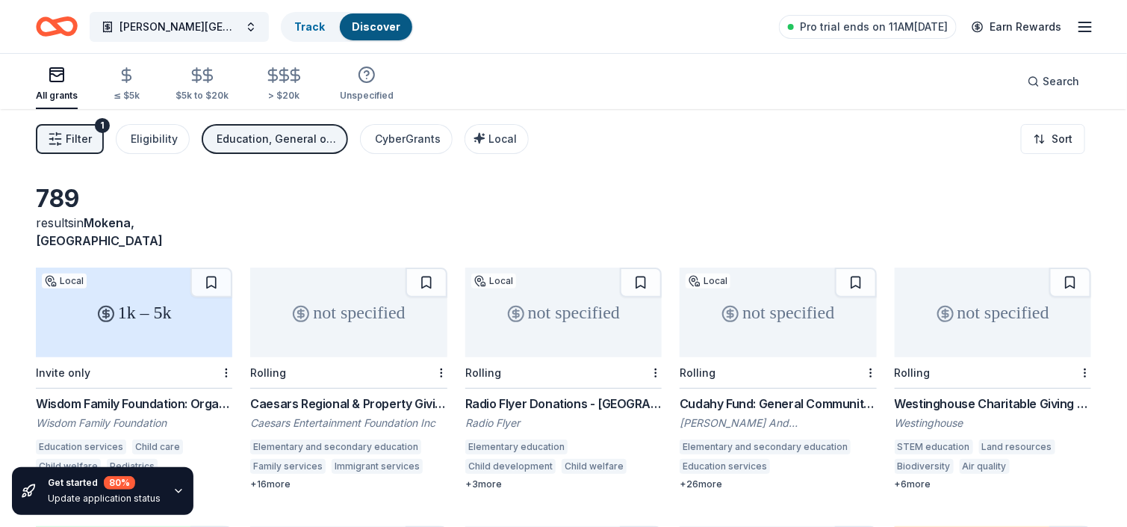
click at [367, 22] on link "Discover" at bounding box center [376, 26] width 49 height 13
click at [252, 26] on button "Noonan Elementary Academy" at bounding box center [179, 27] width 179 height 30
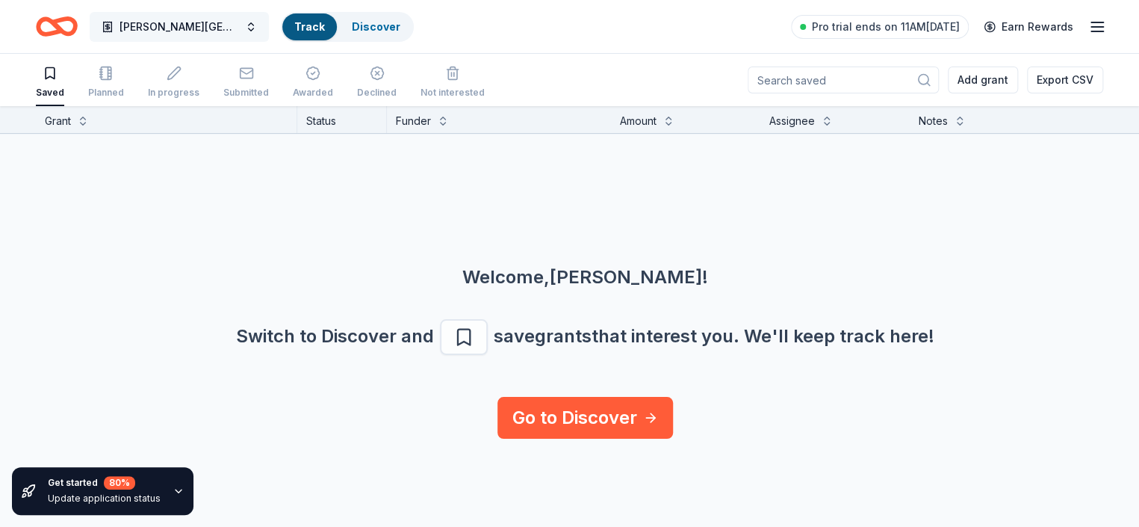
click at [246, 27] on button "Noonan Elementary Academy" at bounding box center [179, 27] width 179 height 30
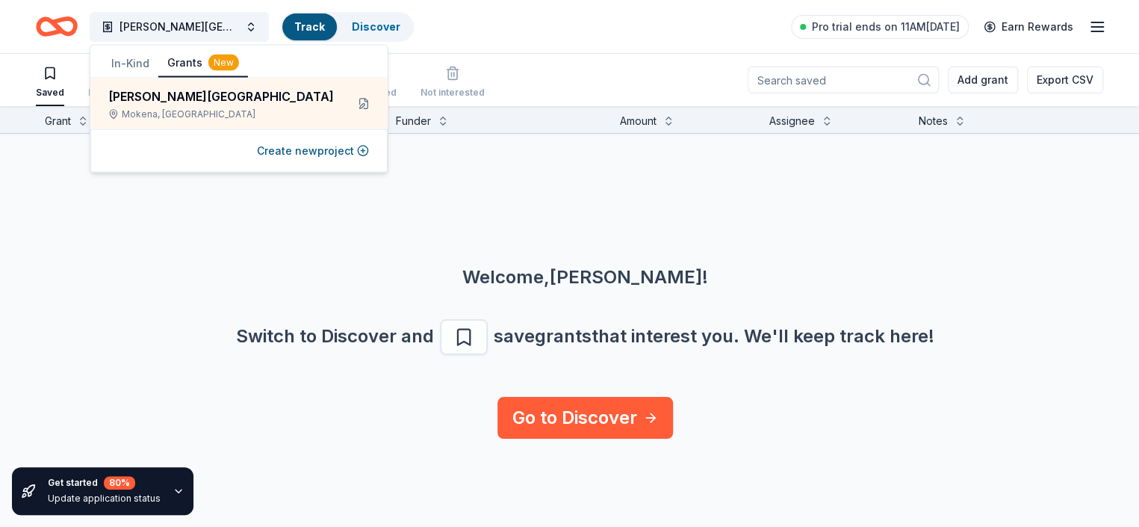
click at [131, 62] on button "In-Kind" at bounding box center [130, 63] width 56 height 27
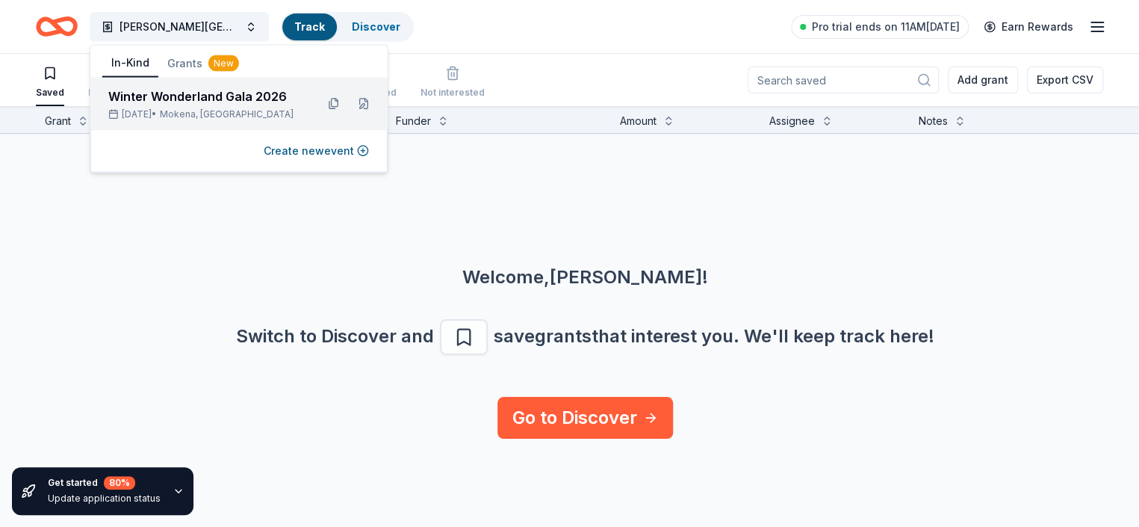
click at [134, 88] on div "Winter Wonderland Gala 2026" at bounding box center [206, 96] width 196 height 18
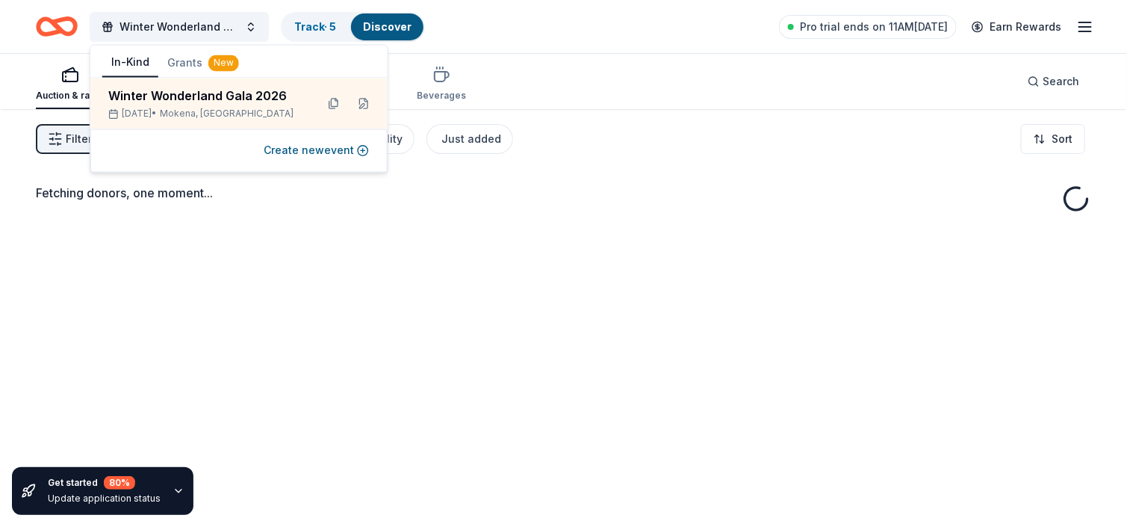
click at [441, 262] on div "Fetching donors, one moment..." at bounding box center [563, 372] width 1127 height 527
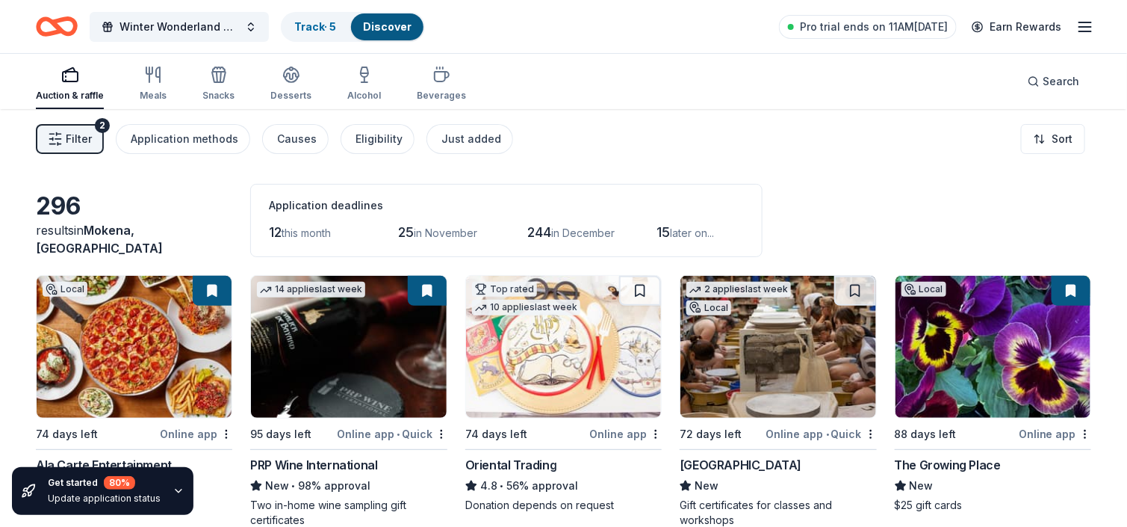
scroll to position [75, 0]
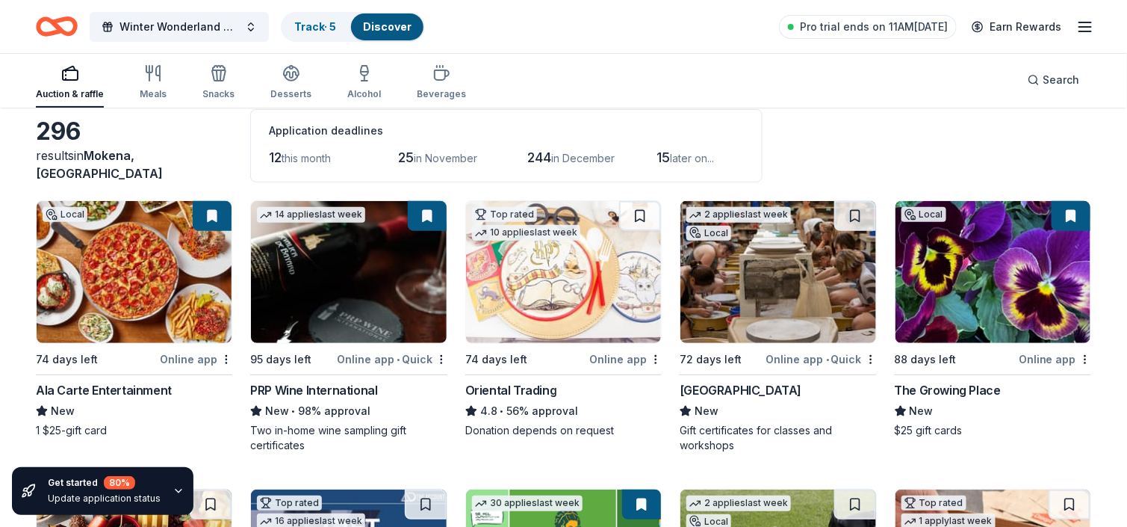
click at [360, 295] on img at bounding box center [348, 272] width 195 height 142
click at [577, 306] on img at bounding box center [563, 272] width 195 height 142
click at [768, 300] on img at bounding box center [778, 272] width 195 height 142
click at [1008, 301] on img at bounding box center [993, 272] width 195 height 142
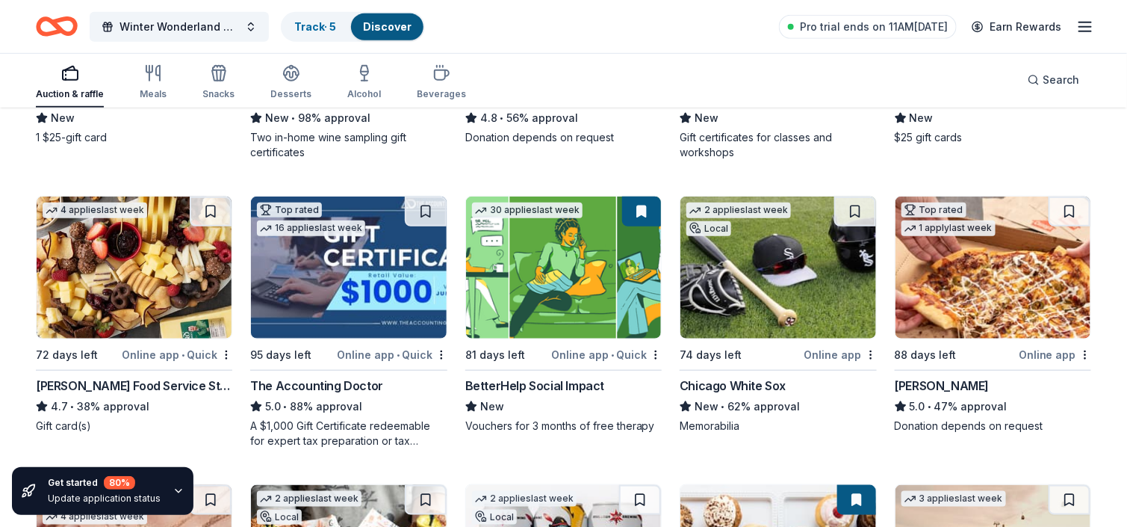
scroll to position [374, 0]
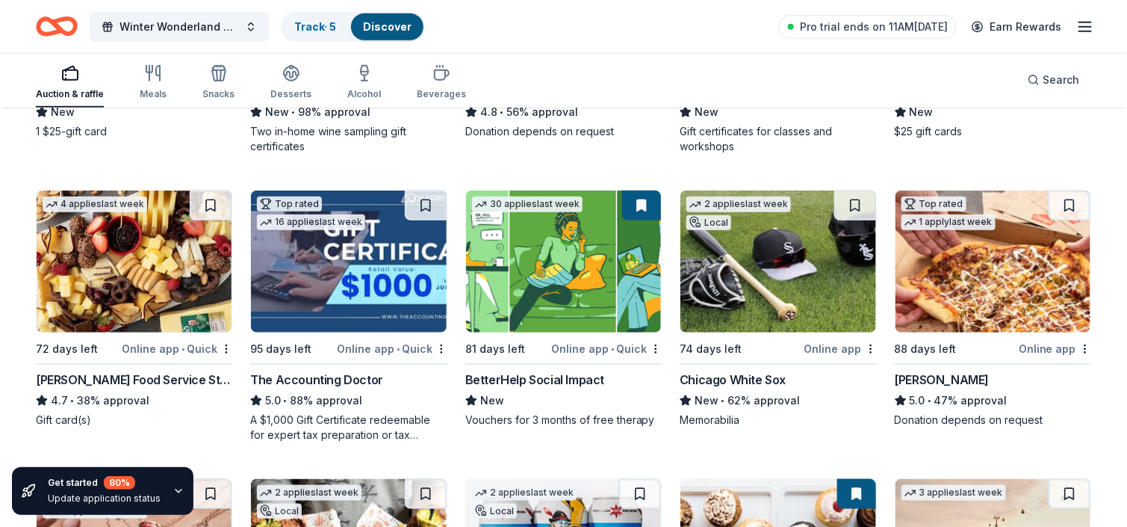
click at [155, 267] on img at bounding box center [134, 262] width 195 height 142
click at [371, 294] on img at bounding box center [348, 262] width 195 height 142
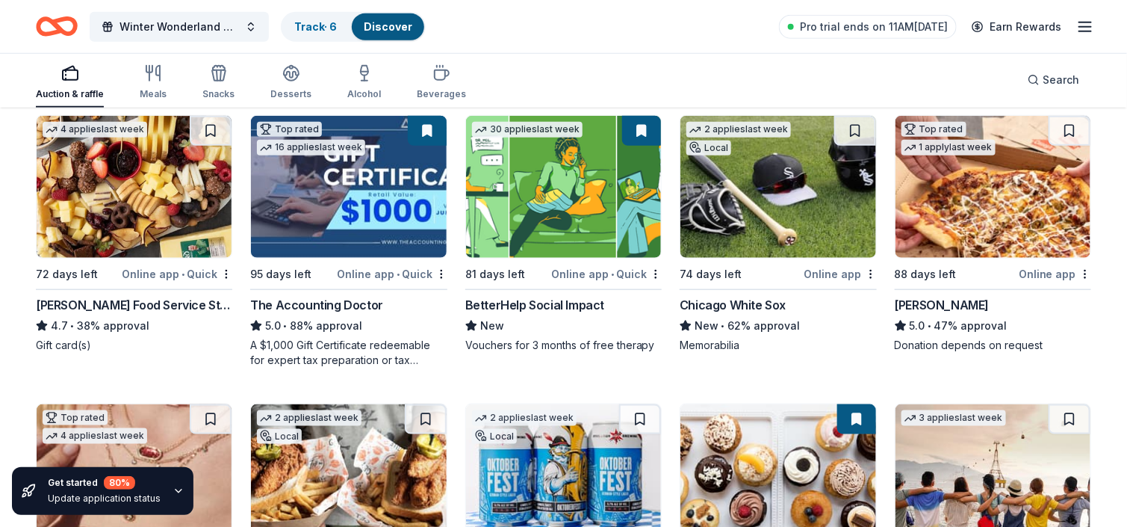
click at [557, 214] on img at bounding box center [563, 187] width 195 height 142
click at [807, 185] on img at bounding box center [778, 187] width 195 height 142
click at [959, 207] on img at bounding box center [993, 187] width 195 height 142
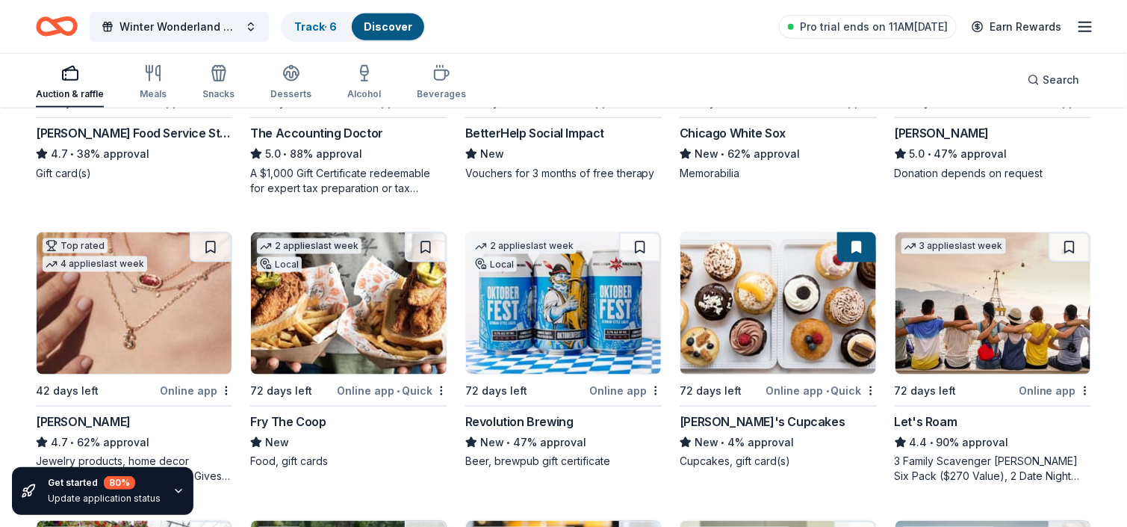
scroll to position [672, 0]
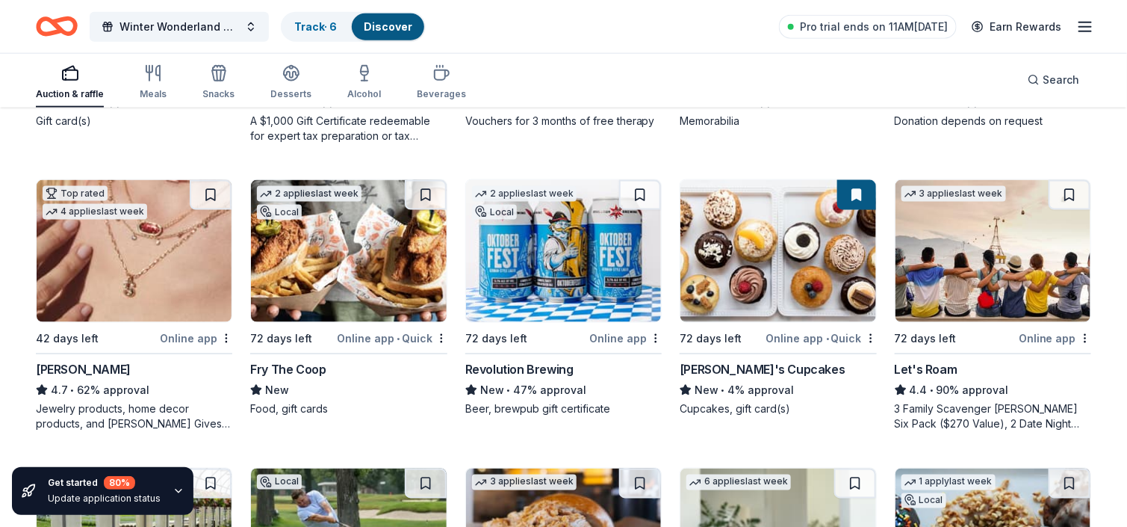
click at [208, 283] on img at bounding box center [134, 251] width 195 height 142
click at [331, 260] on img at bounding box center [348, 251] width 195 height 142
click at [507, 246] on img at bounding box center [563, 251] width 195 height 142
click at [727, 258] on img at bounding box center [778, 251] width 195 height 142
click at [956, 248] on img at bounding box center [993, 251] width 195 height 142
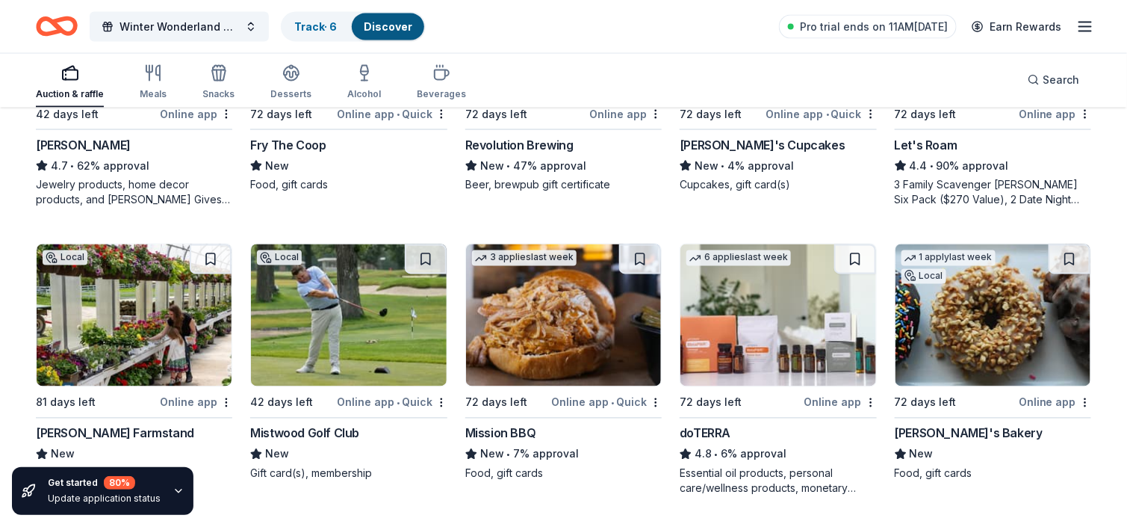
scroll to position [971, 0]
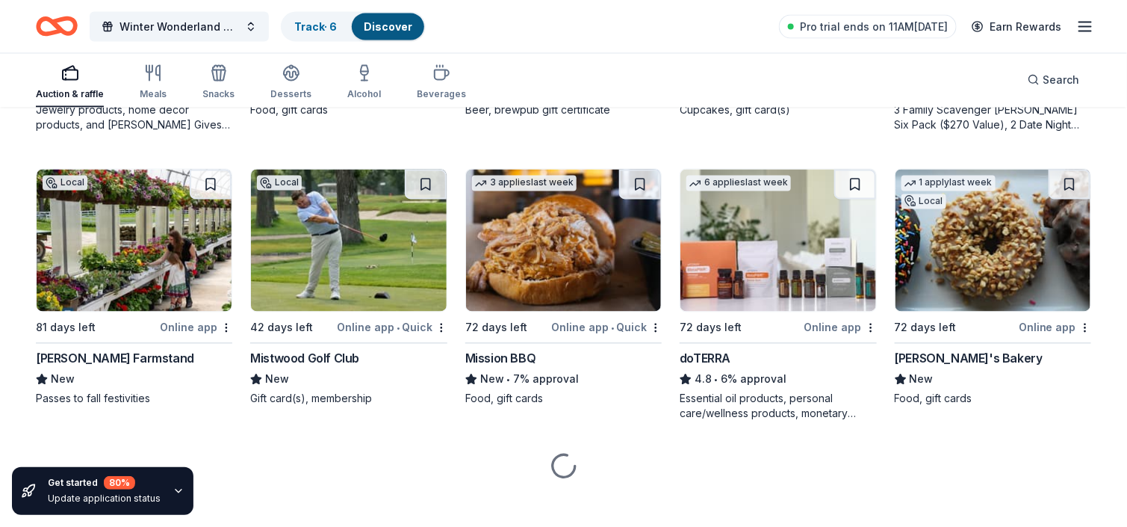
click at [106, 257] on img at bounding box center [134, 241] width 195 height 142
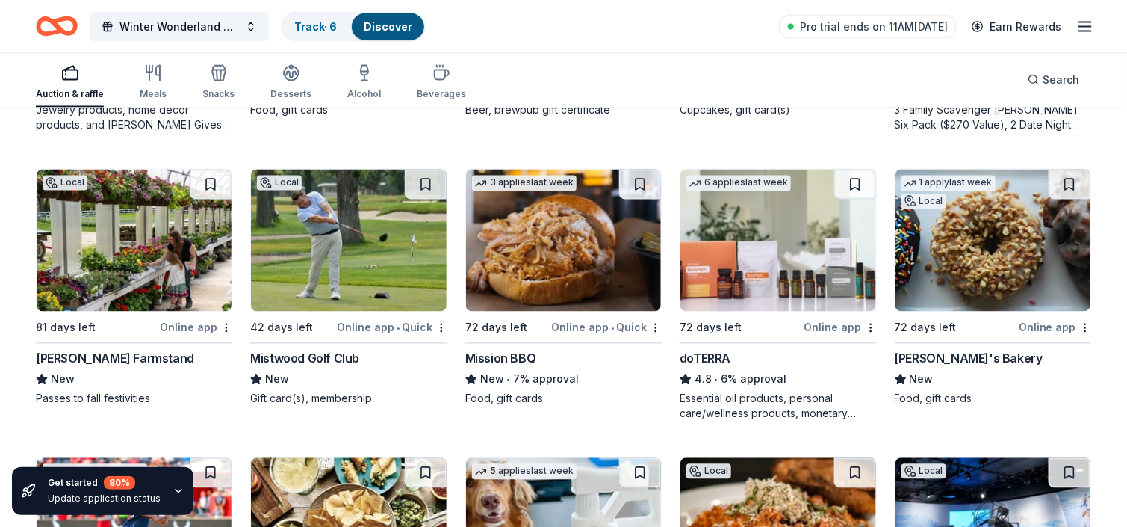
click at [388, 268] on img at bounding box center [348, 241] width 195 height 142
click at [582, 247] on img at bounding box center [563, 241] width 195 height 142
click at [791, 263] on img at bounding box center [778, 241] width 195 height 142
click at [991, 260] on img at bounding box center [993, 241] width 195 height 142
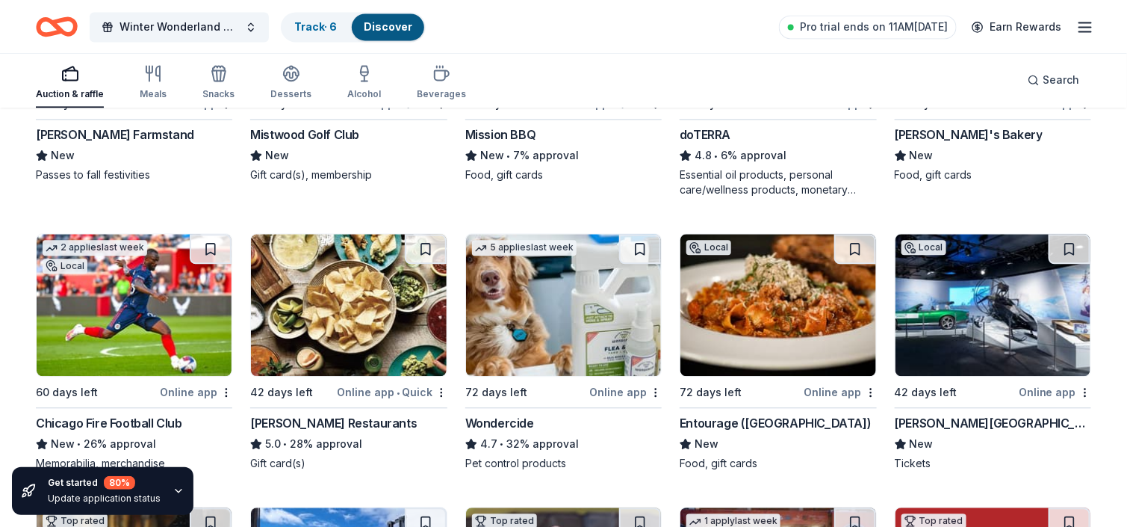
scroll to position [1270, 0]
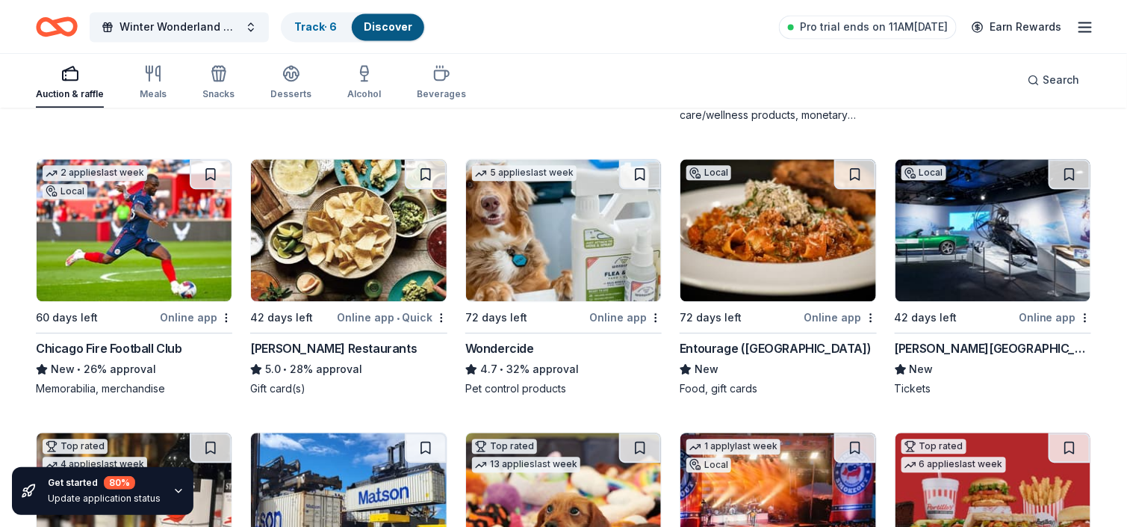
click at [187, 297] on img at bounding box center [134, 230] width 195 height 142
click at [386, 237] on img at bounding box center [348, 230] width 195 height 142
click at [581, 252] on img at bounding box center [563, 230] width 195 height 142
click at [773, 241] on img at bounding box center [778, 230] width 195 height 142
click at [1000, 224] on img at bounding box center [993, 230] width 195 height 142
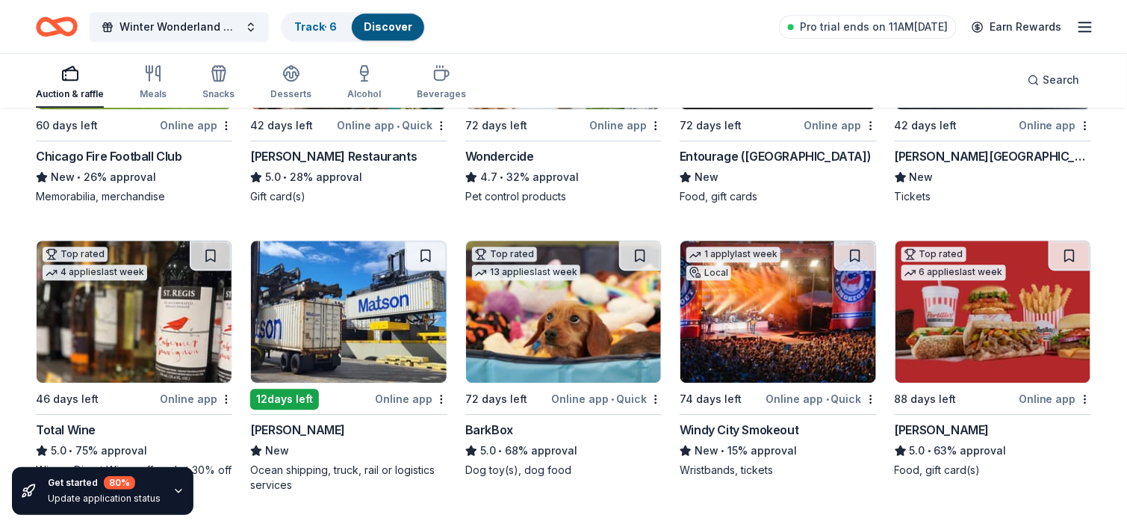
scroll to position [1494, 0]
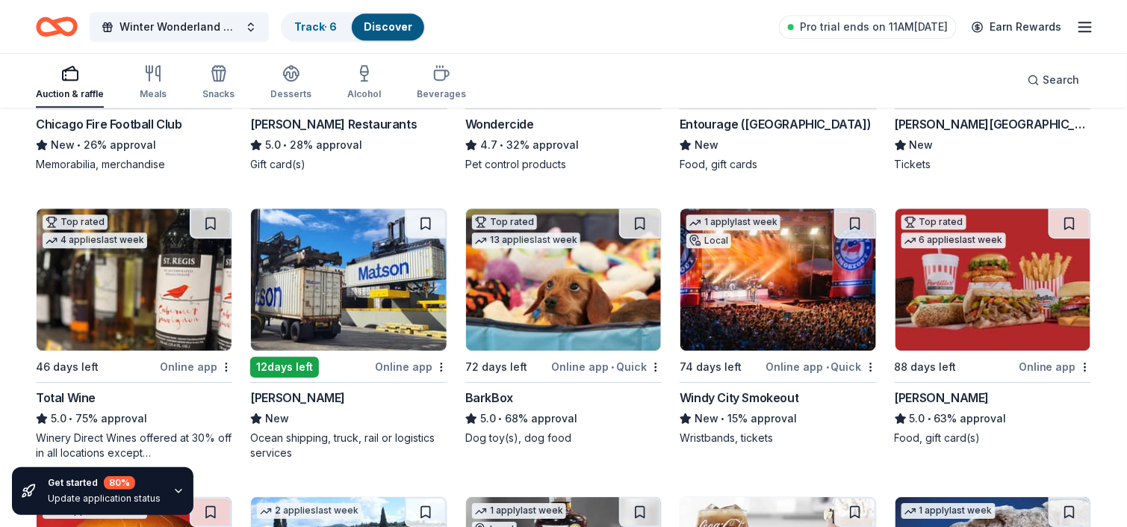
click at [112, 297] on img at bounding box center [134, 279] width 195 height 142
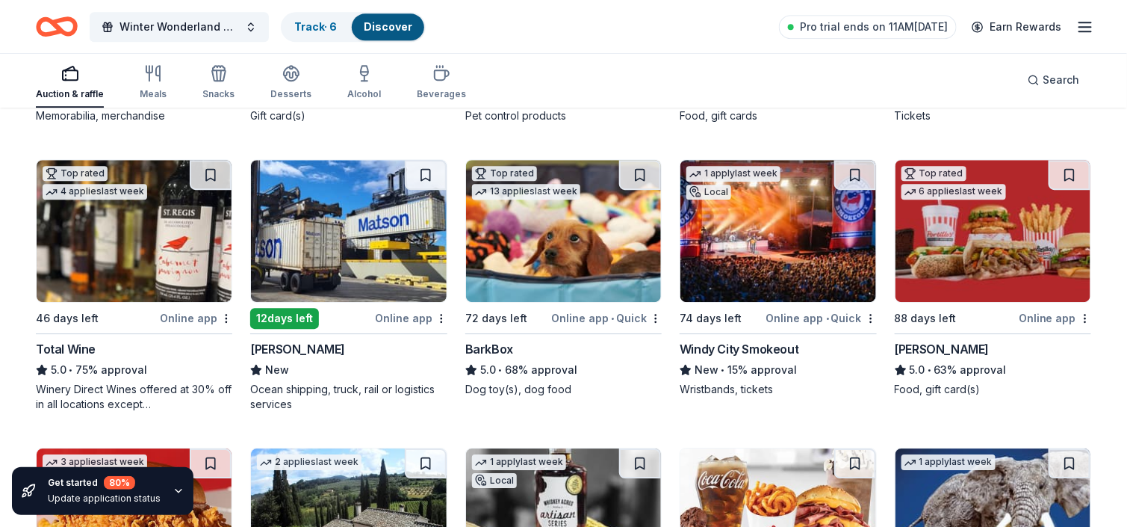
scroll to position [1569, 0]
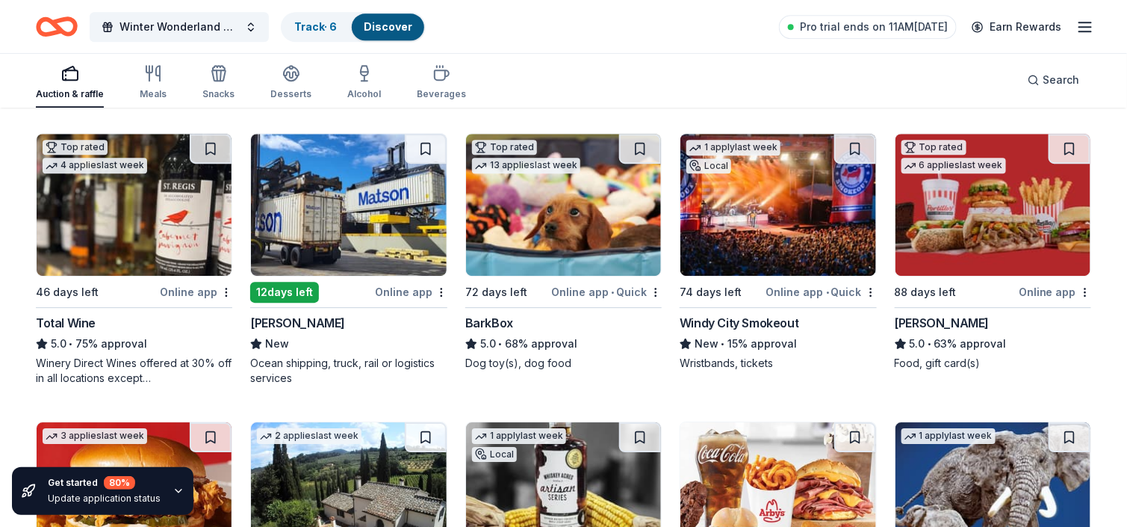
click at [330, 234] on img at bounding box center [348, 205] width 195 height 142
click at [530, 244] on img at bounding box center [563, 205] width 195 height 142
click at [767, 229] on img at bounding box center [778, 205] width 195 height 142
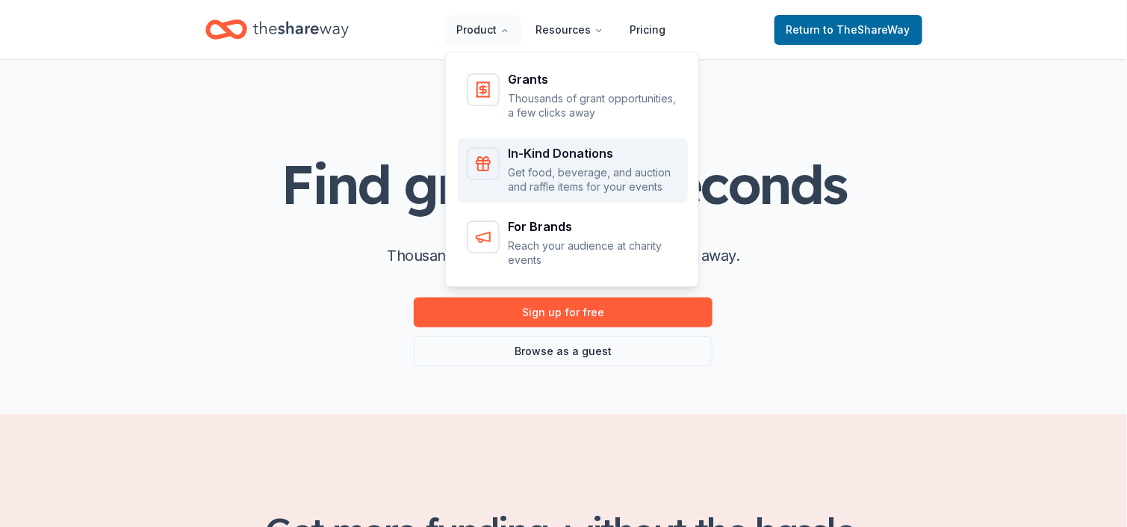
click at [563, 162] on div "In-Kind Donations Get food, beverage, and auction and raffle items for your eve…" at bounding box center [594, 170] width 170 height 47
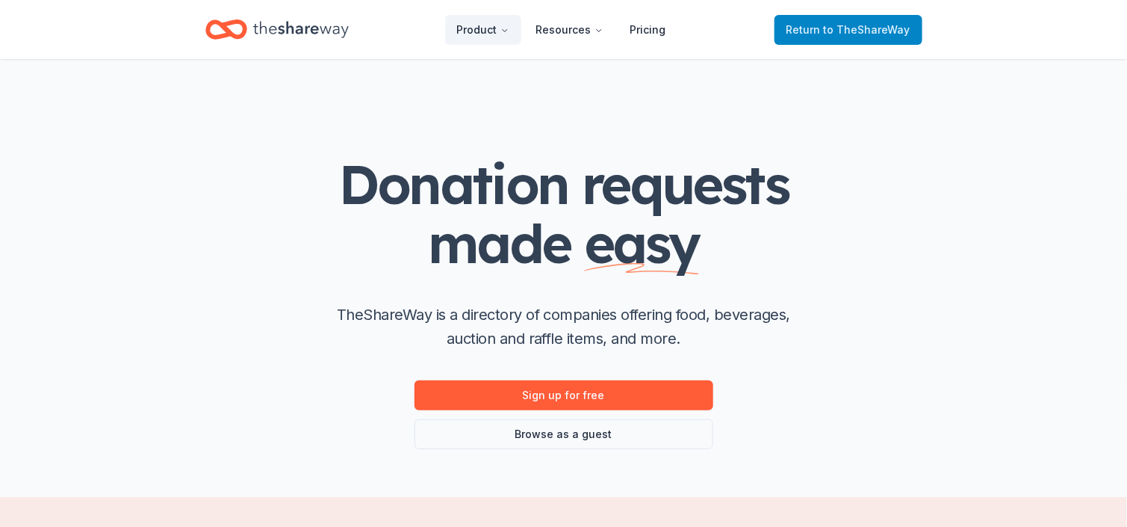
click at [841, 37] on span "Return to TheShareWay" at bounding box center [849, 30] width 124 height 18
click at [856, 28] on span "to TheShareWay" at bounding box center [867, 29] width 87 height 13
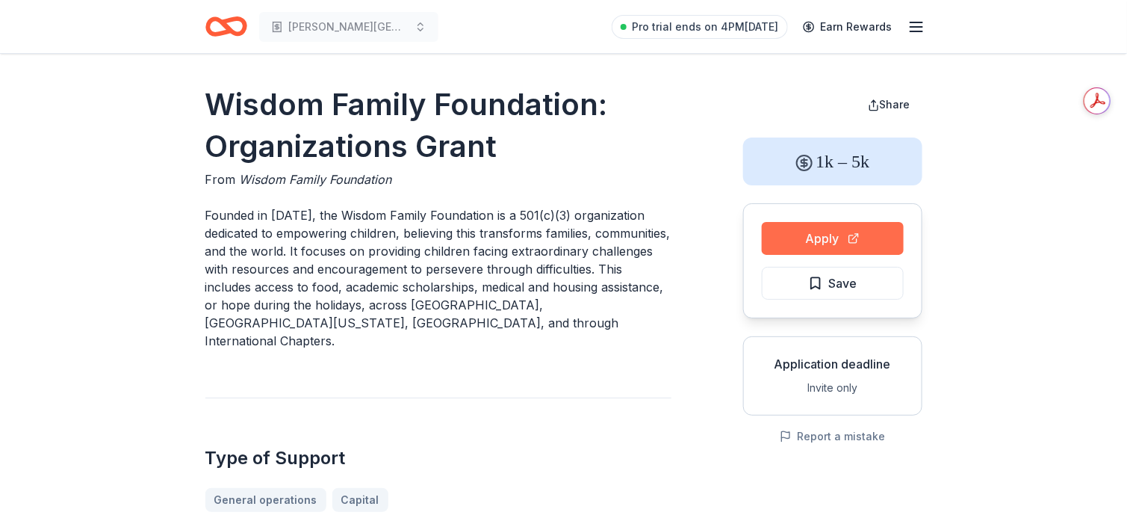
click at [832, 243] on button "Apply" at bounding box center [833, 238] width 142 height 33
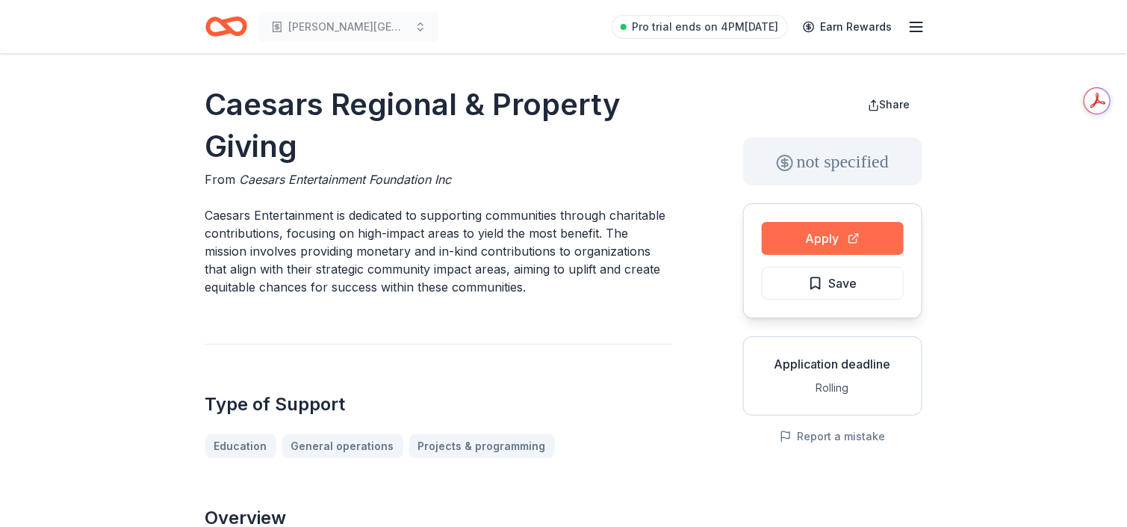
click at [838, 243] on button "Apply" at bounding box center [833, 238] width 142 height 33
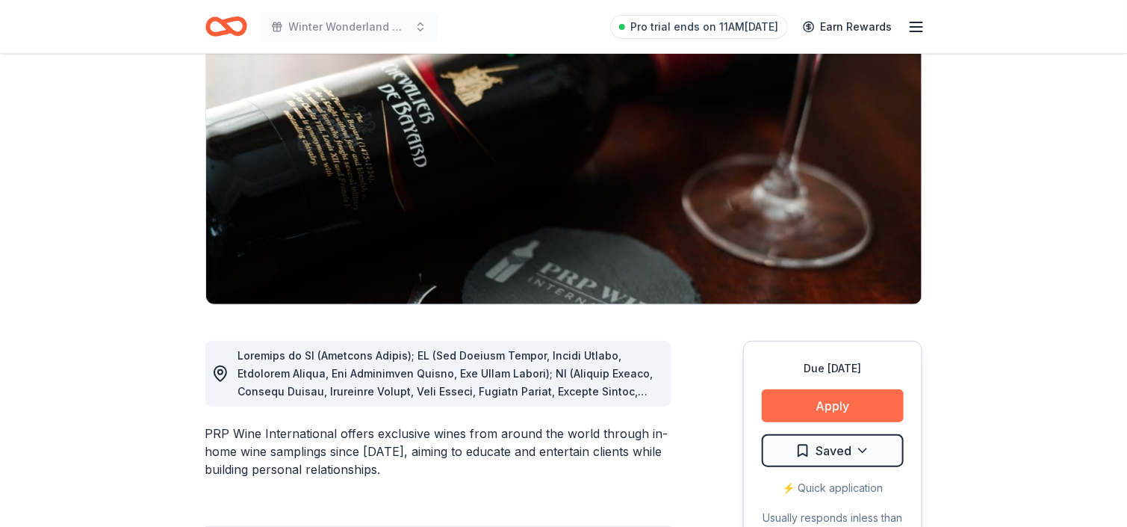
click at [779, 412] on button "Apply" at bounding box center [833, 405] width 142 height 33
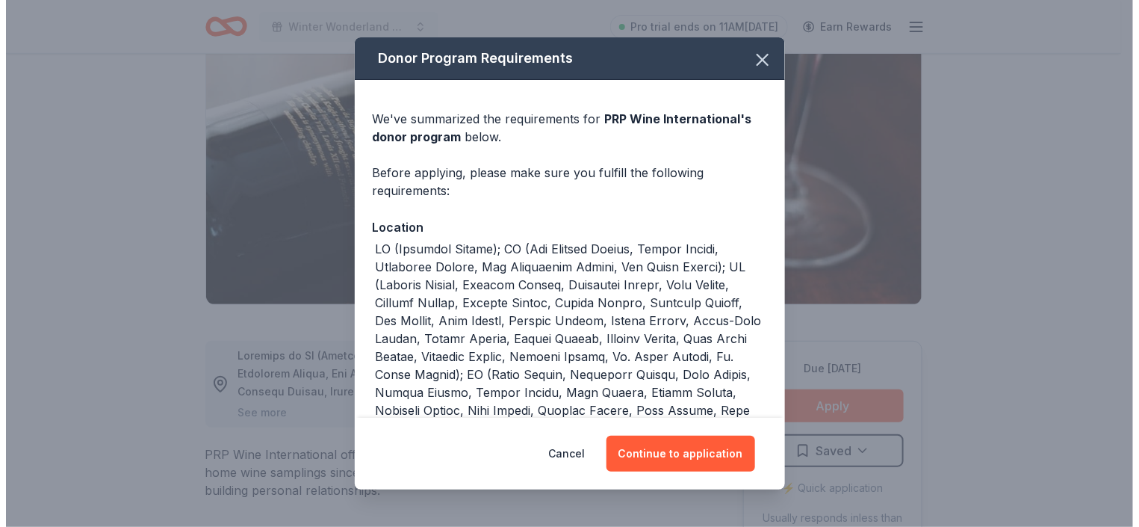
scroll to position [149, 0]
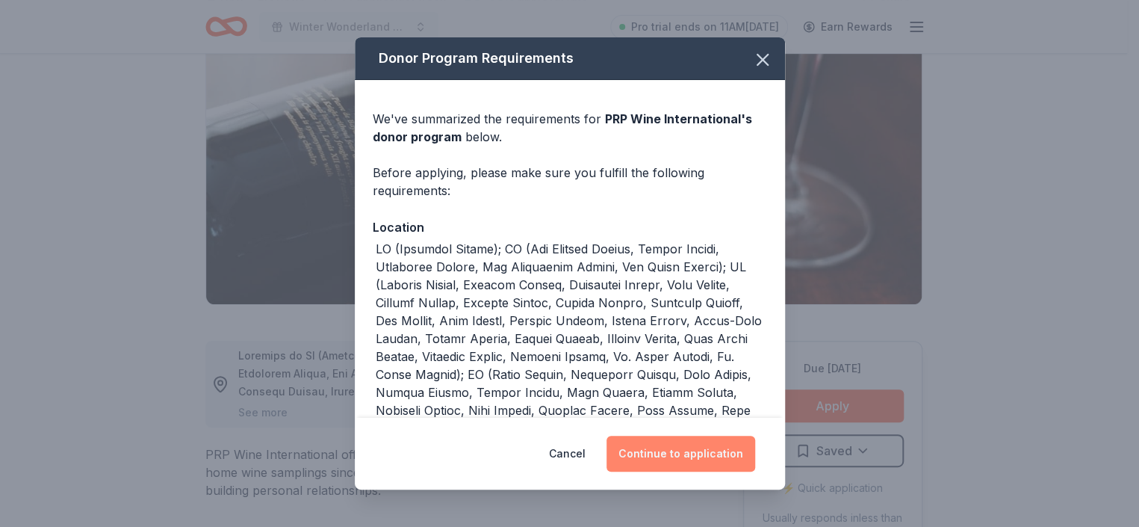
click at [646, 459] on button "Continue to application" at bounding box center [681, 454] width 149 height 36
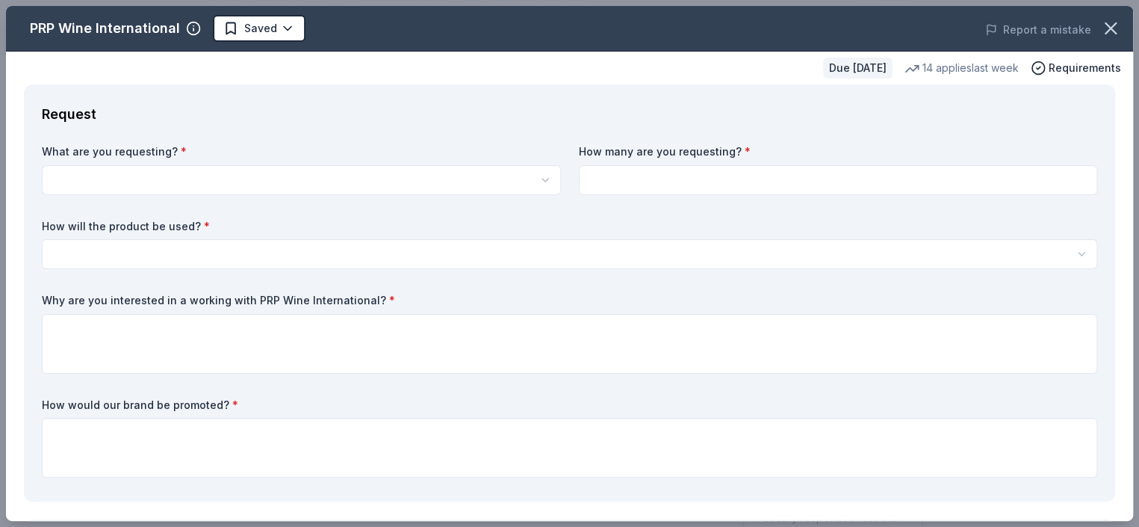
click at [212, 181] on html "Winter Wonderland Gala 2026 Pro trial ends on 11AM, 10/13 Earn Rewards Due in 9…" at bounding box center [569, 114] width 1139 height 527
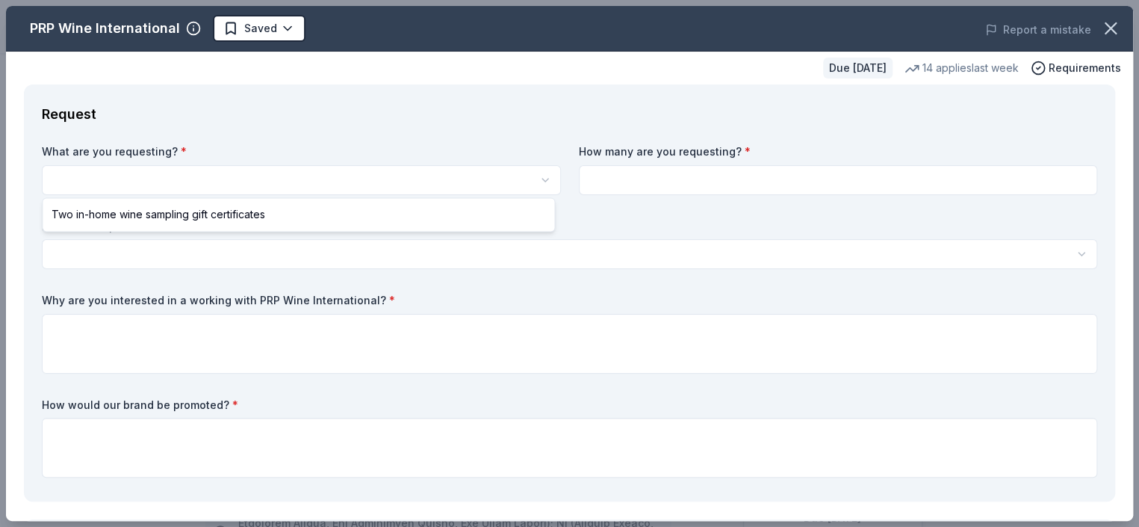
scroll to position [0, 0]
select select "Two in-home wine sampling gift certificates"
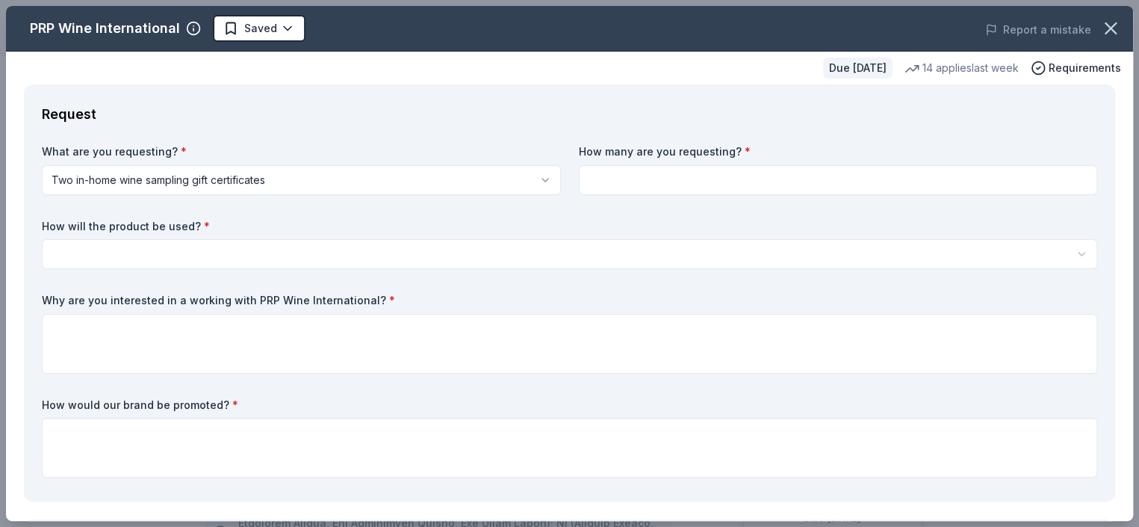
click at [178, 249] on html "Winter Wonderland Gala 2026 Saved Apply Due in 95 days Share PRP Wine Internati…" at bounding box center [569, 263] width 1139 height 527
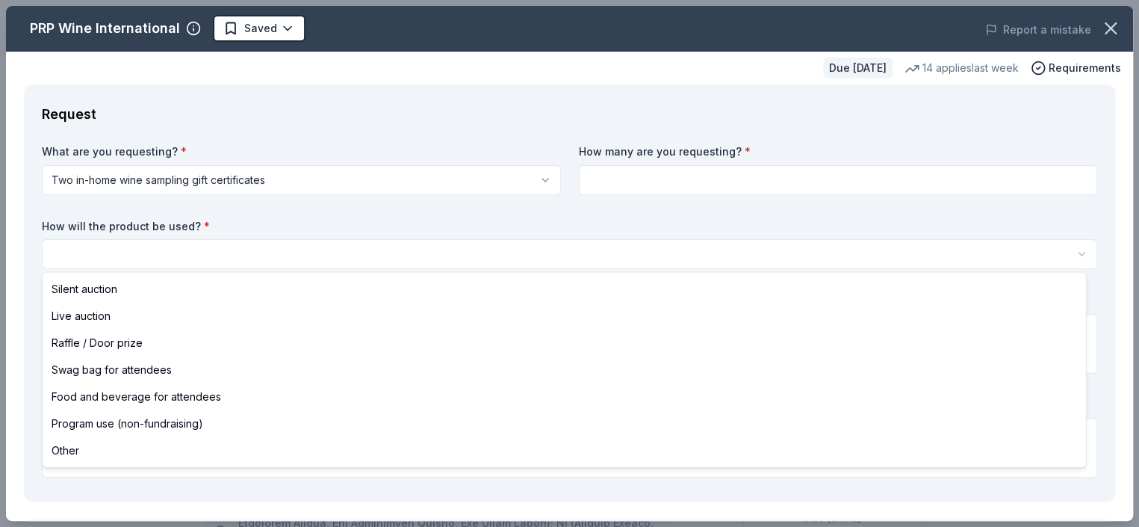
select select "silentAuction"
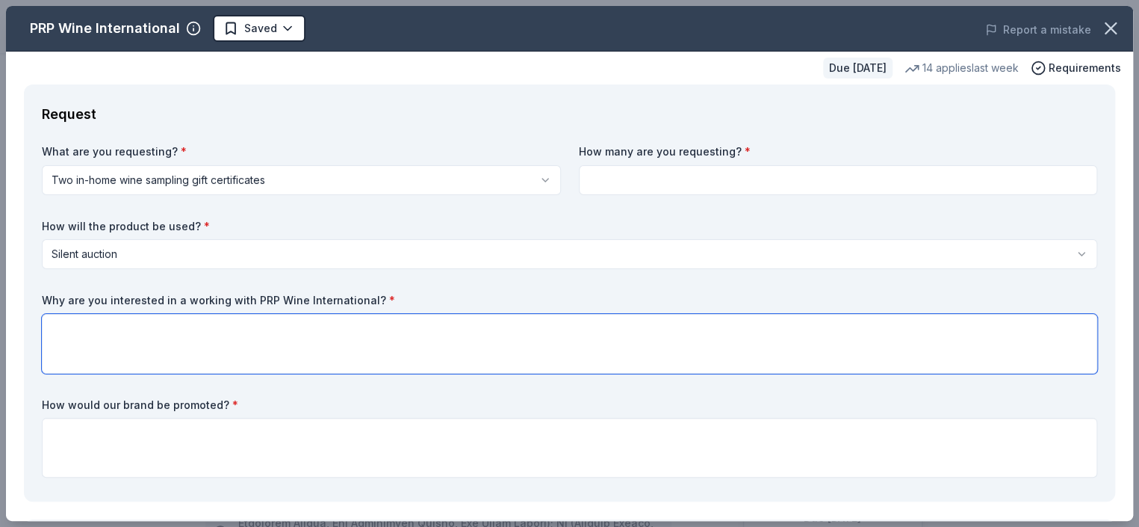
click at [139, 338] on textarea at bounding box center [570, 344] width 1056 height 60
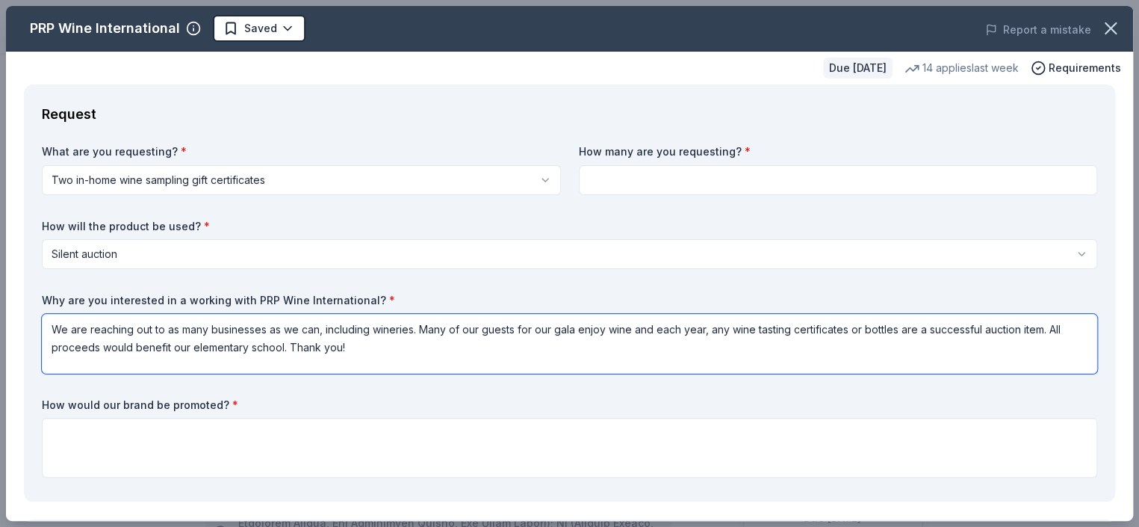
type textarea "We are reaching out to as many businesses as we can, including wineries. Many o…"
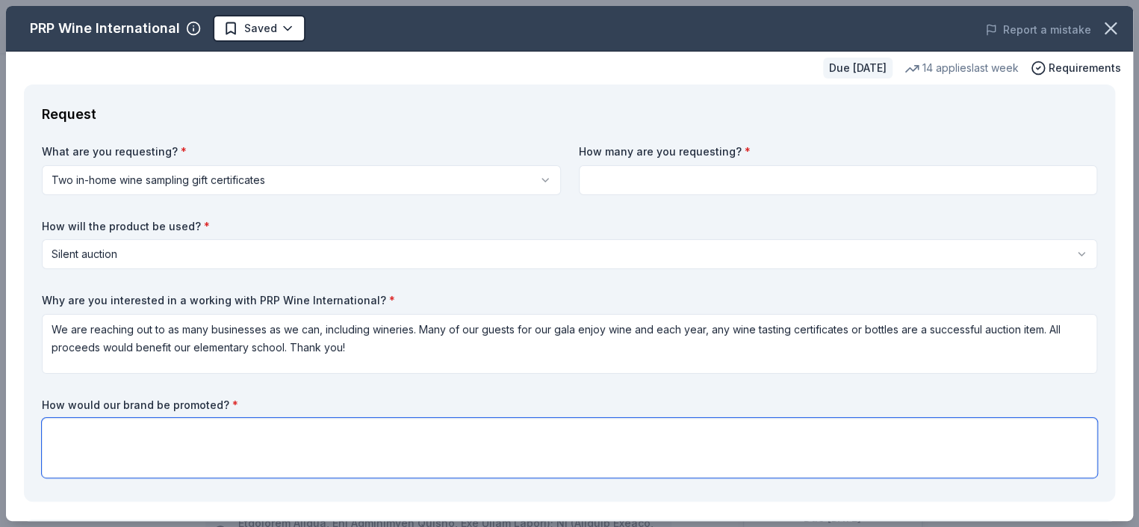
click at [226, 441] on textarea at bounding box center [570, 448] width 1056 height 60
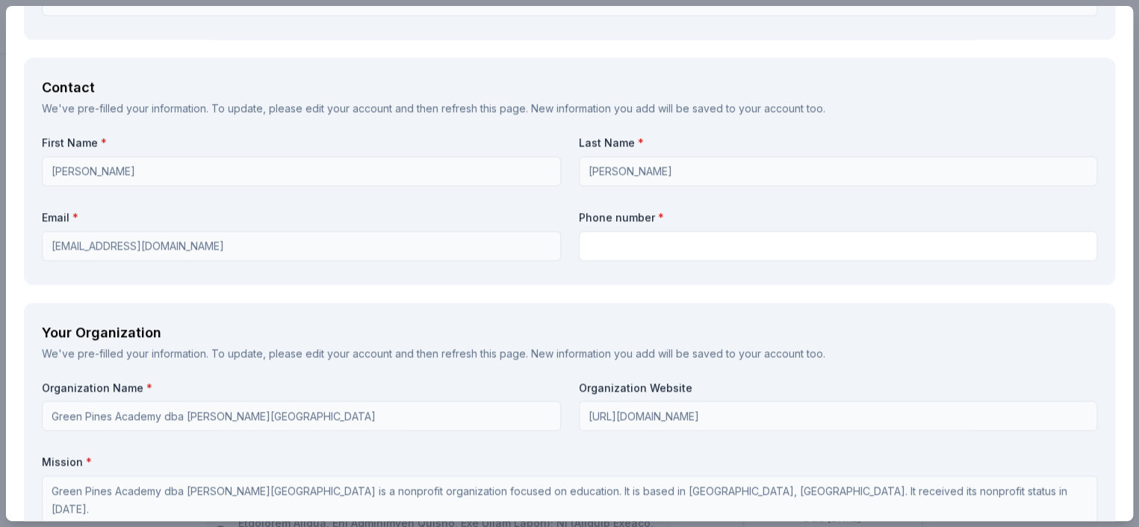
scroll to position [971, 0]
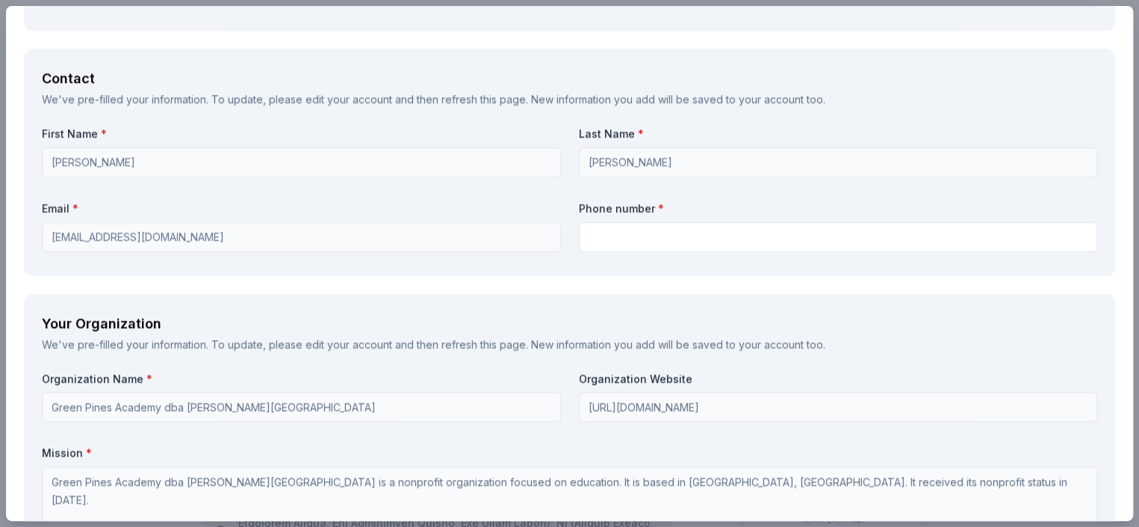
type textarea "If you were to donate items, the items would be included in auction baskets for…"
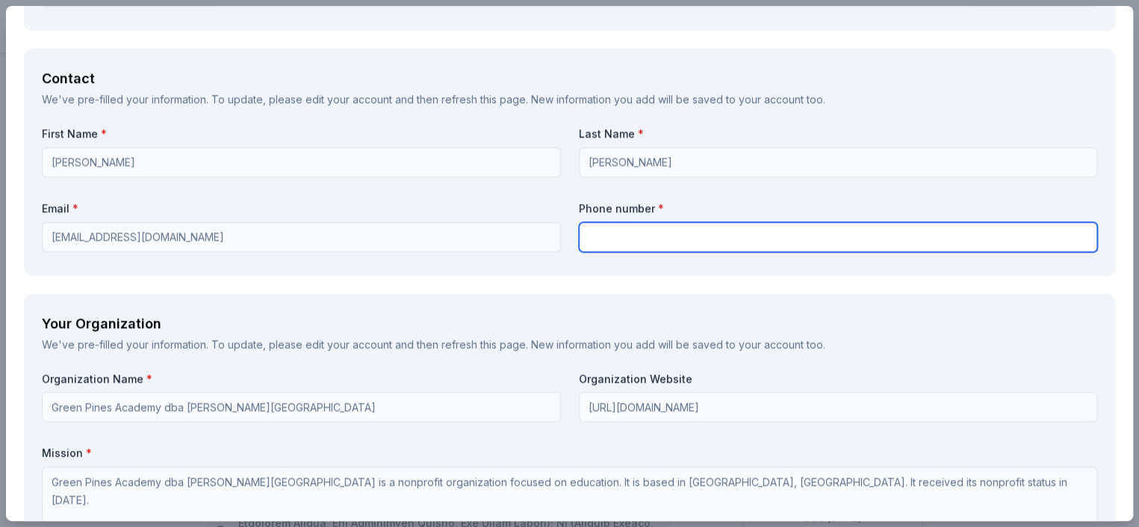
click at [672, 246] on input "text" at bounding box center [838, 237] width 519 height 30
type input "7084798988"
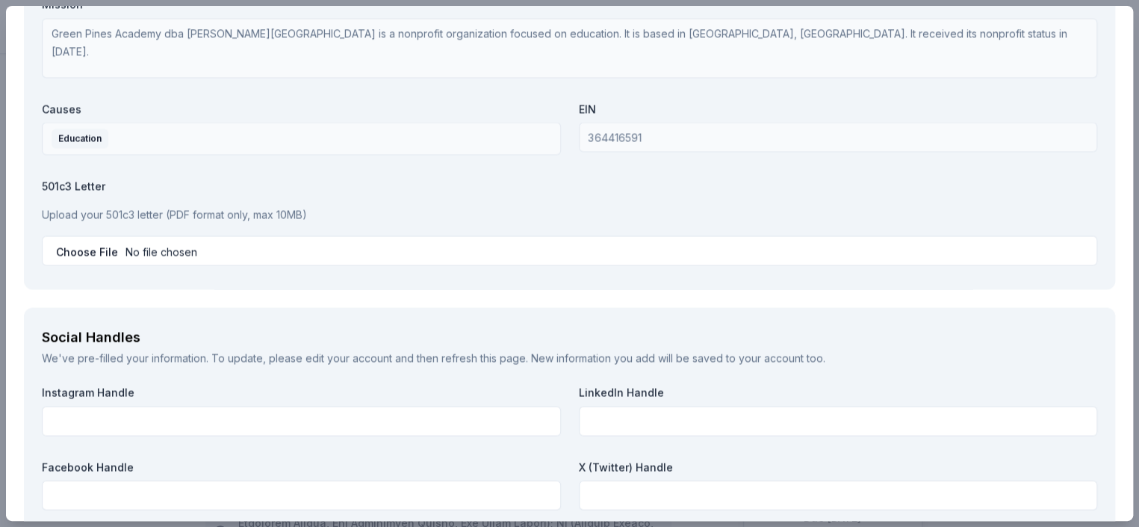
scroll to position [1494, 0]
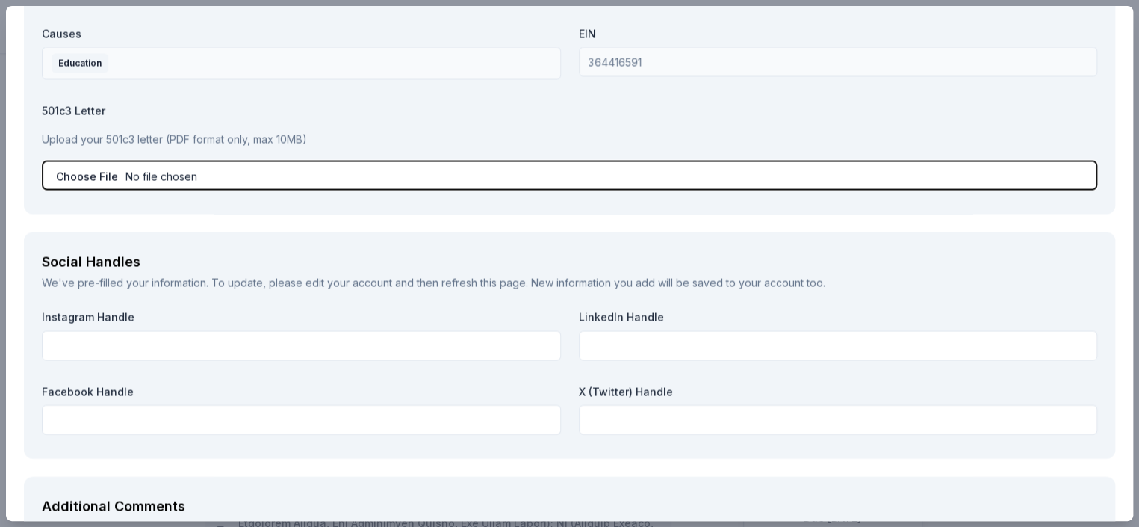
click at [75, 171] on input "file" at bounding box center [570, 176] width 1056 height 30
type input "C:\fakepath\NEA Business Outreach Letter 2026 Gala.pdf"
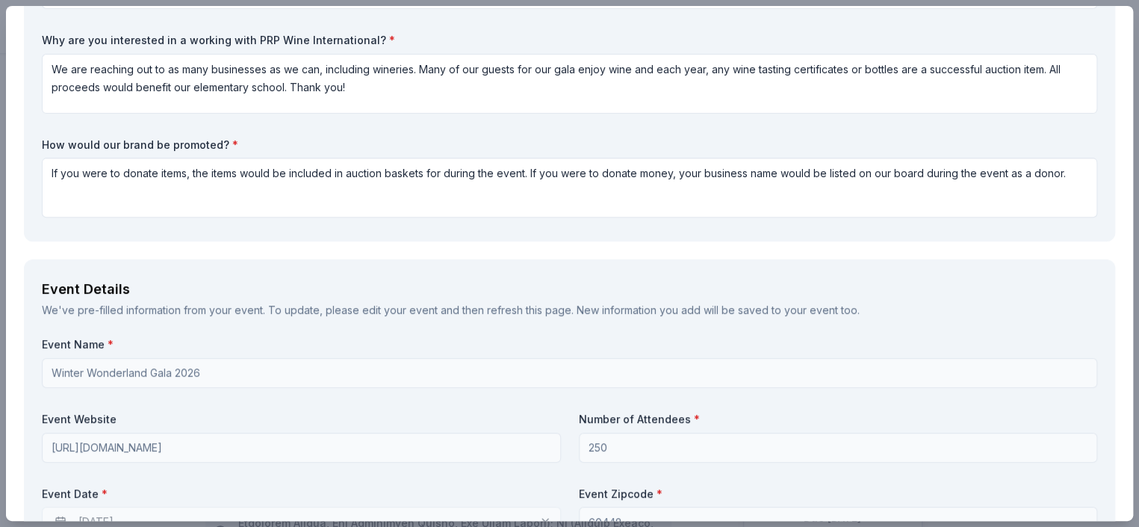
scroll to position [0, 0]
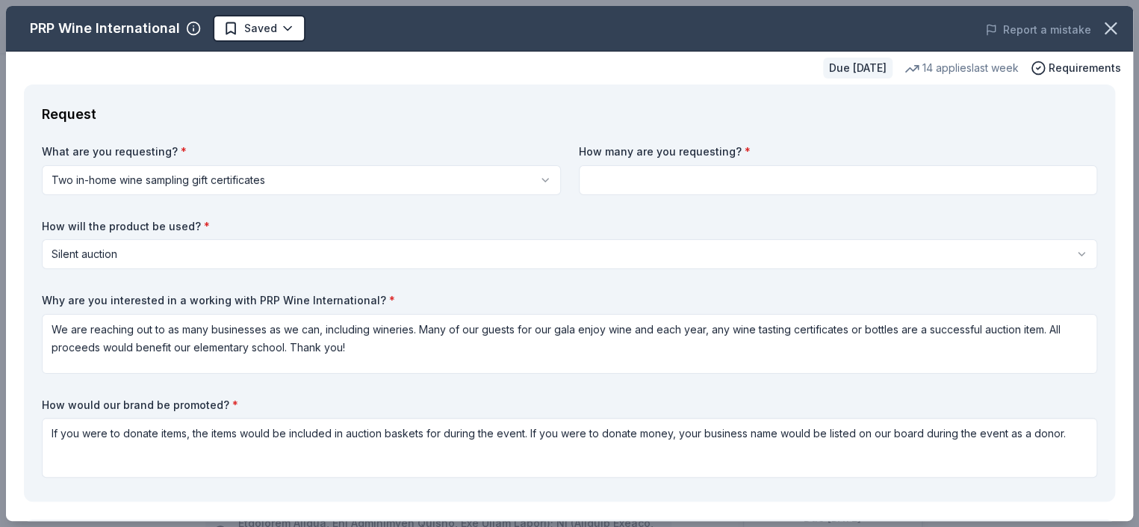
click at [694, 179] on input at bounding box center [838, 180] width 519 height 30
type input "2"
click at [669, 208] on div "What are you requesting? * Two in-home wine sampling gift certificates Two in-h…" at bounding box center [570, 313] width 1056 height 339
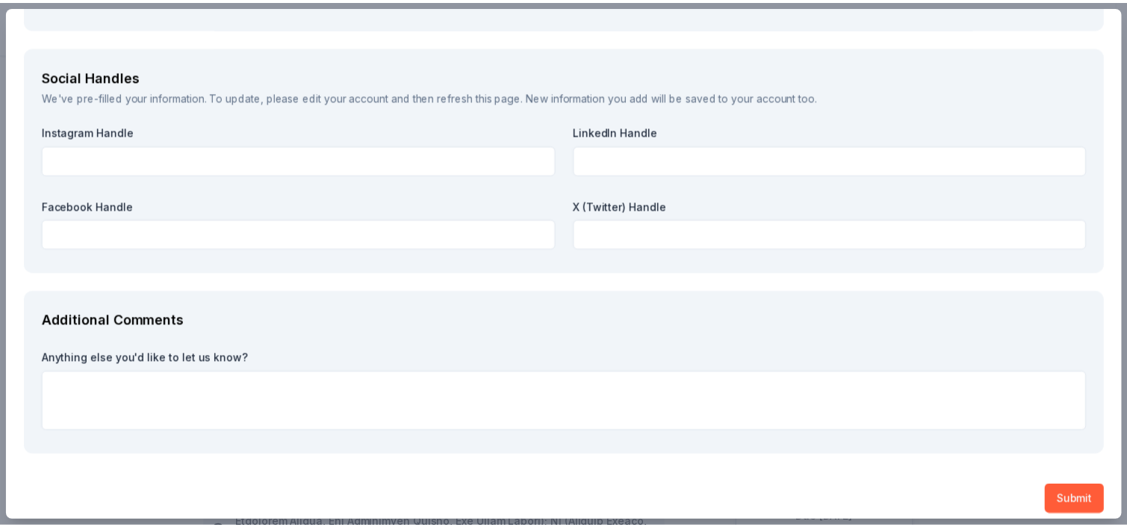
scroll to position [1689, 0]
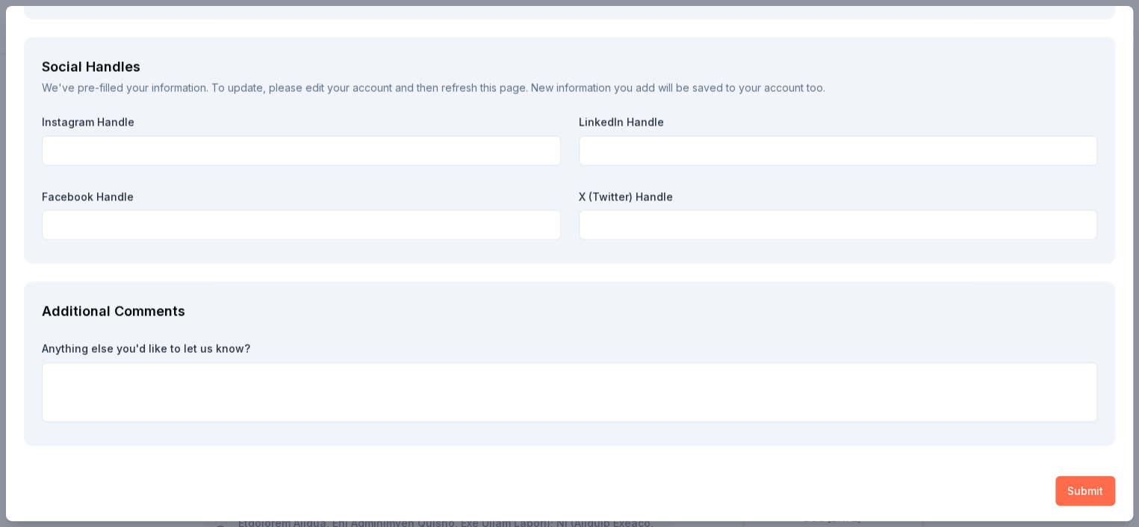
click at [1084, 488] on button "Submit" at bounding box center [1086, 491] width 60 height 30
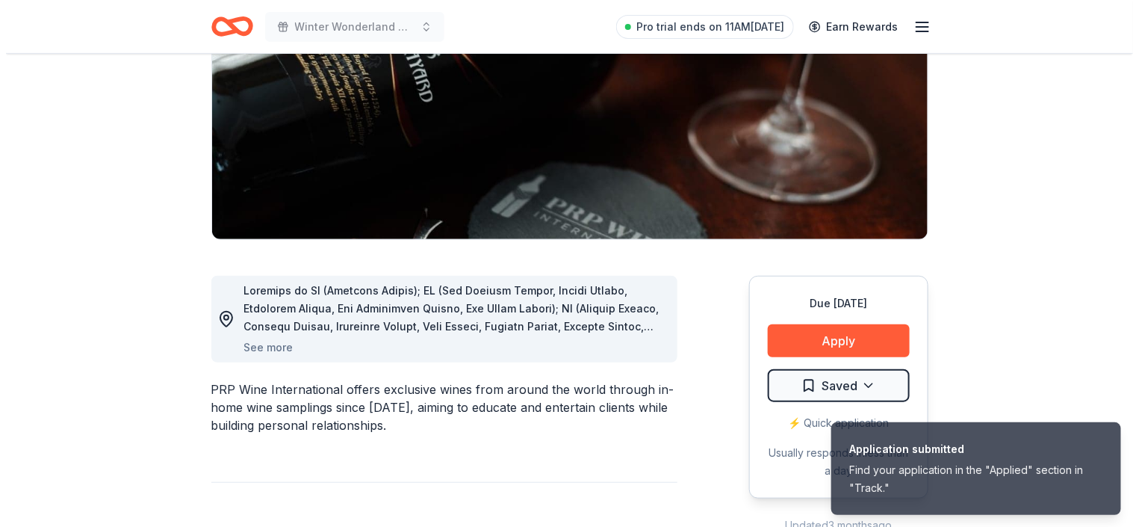
scroll to position [224, 0]
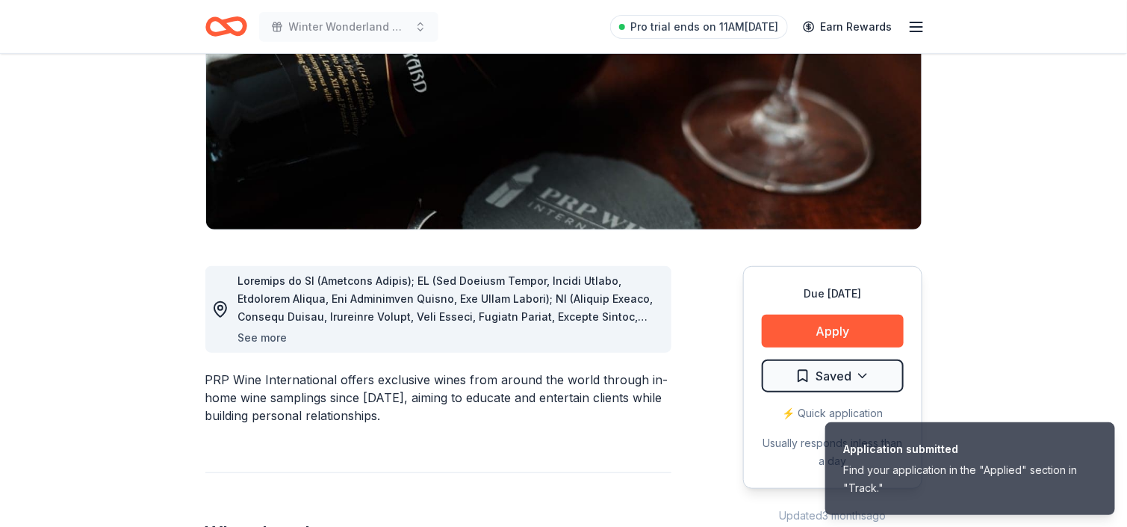
click at [250, 332] on button "See more" at bounding box center [262, 338] width 49 height 18
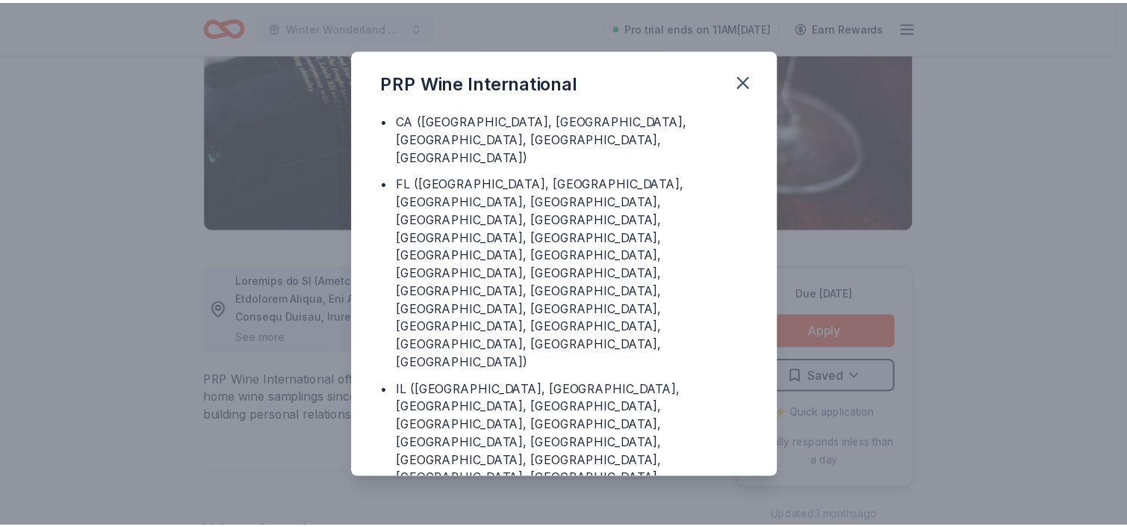
scroll to position [75, 0]
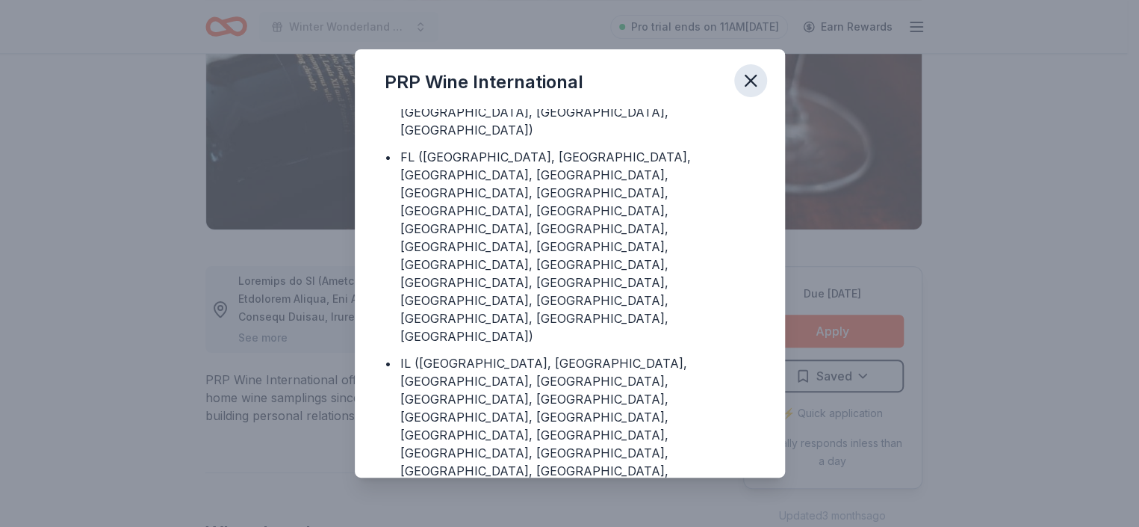
click at [753, 76] on icon "button" at bounding box center [751, 80] width 10 height 10
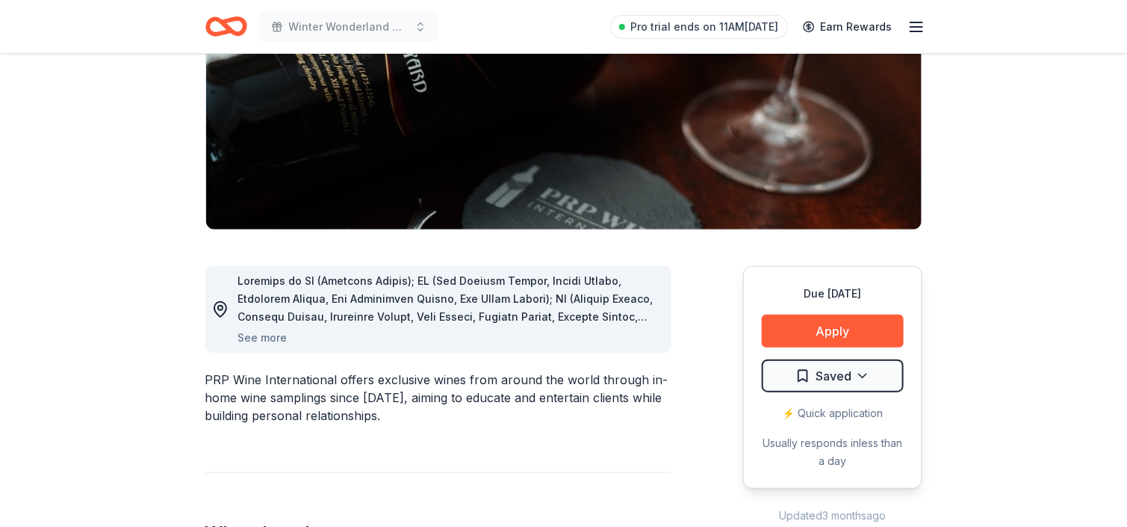
scroll to position [0, 0]
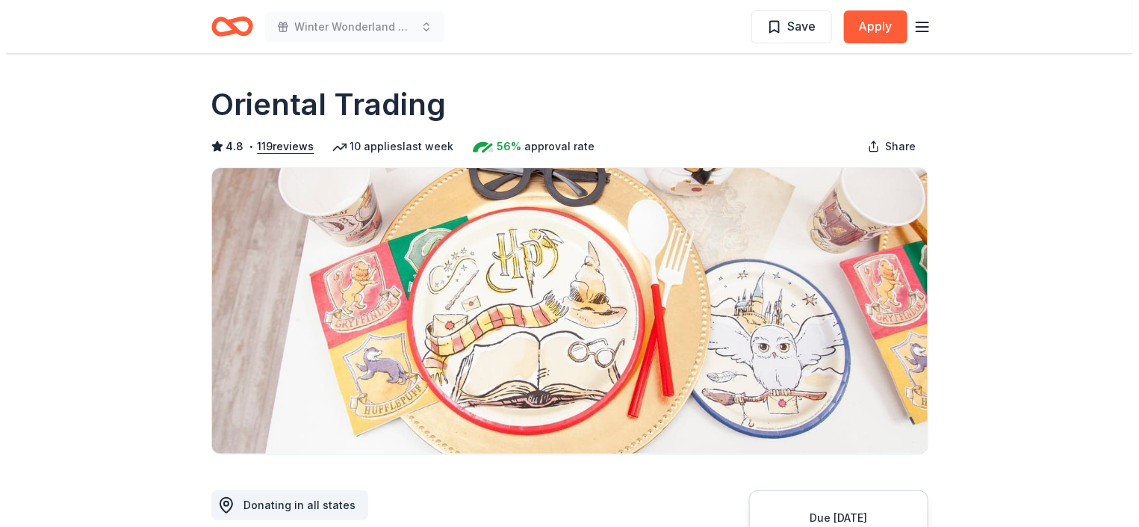
scroll to position [149, 0]
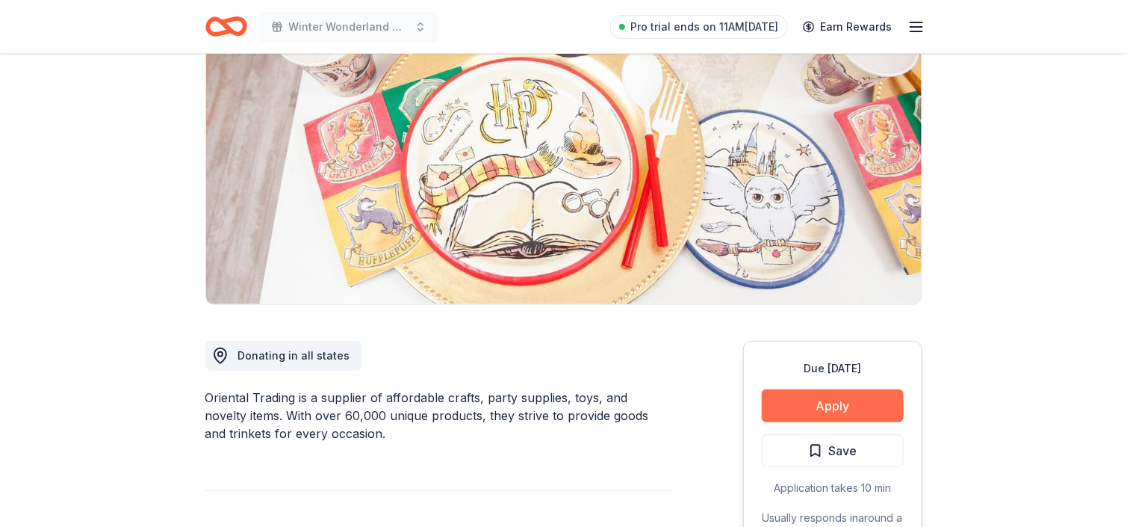
click at [802, 416] on button "Apply" at bounding box center [833, 405] width 142 height 33
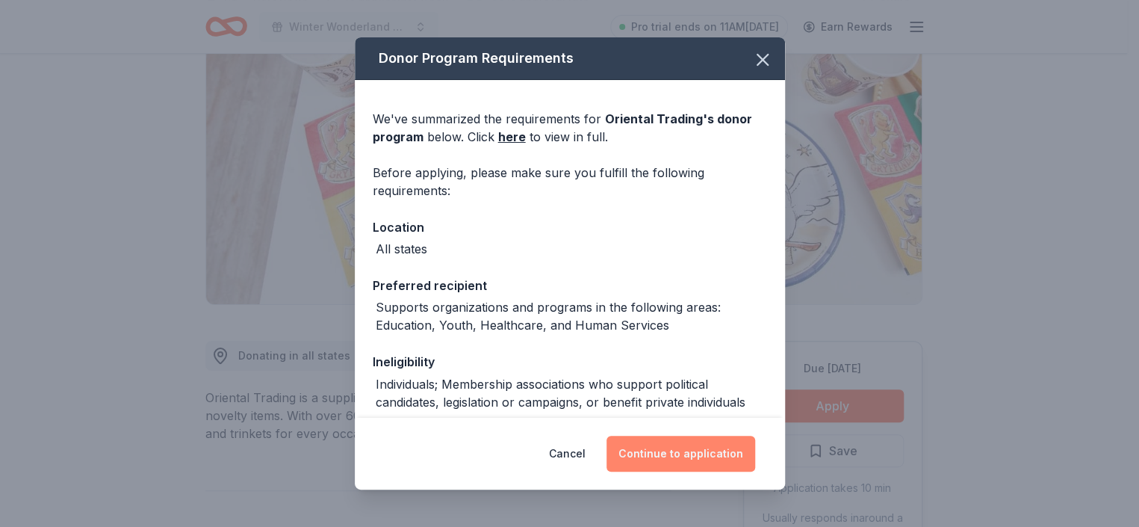
click at [698, 450] on button "Continue to application" at bounding box center [681, 454] width 149 height 36
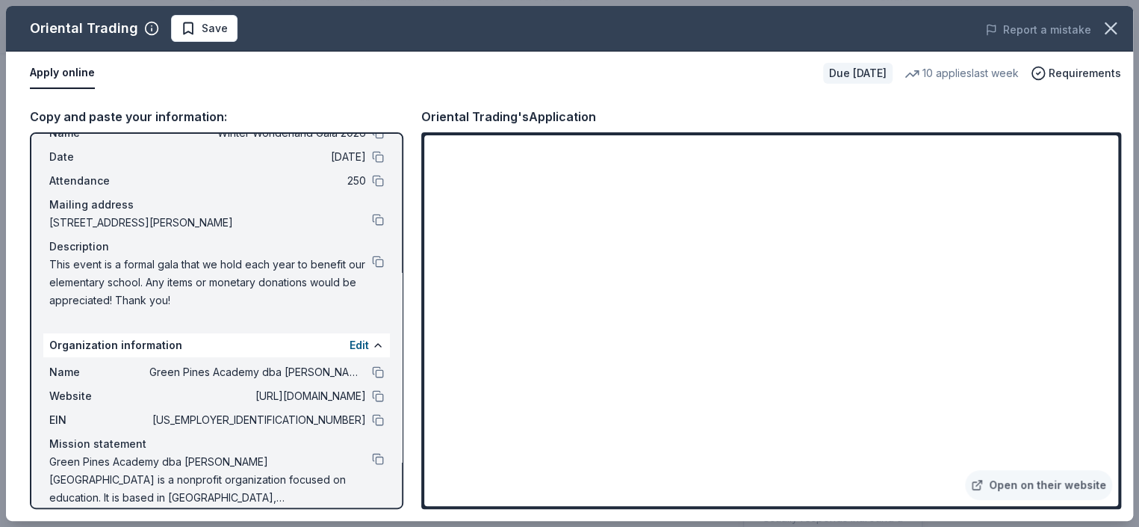
scroll to position [66, 0]
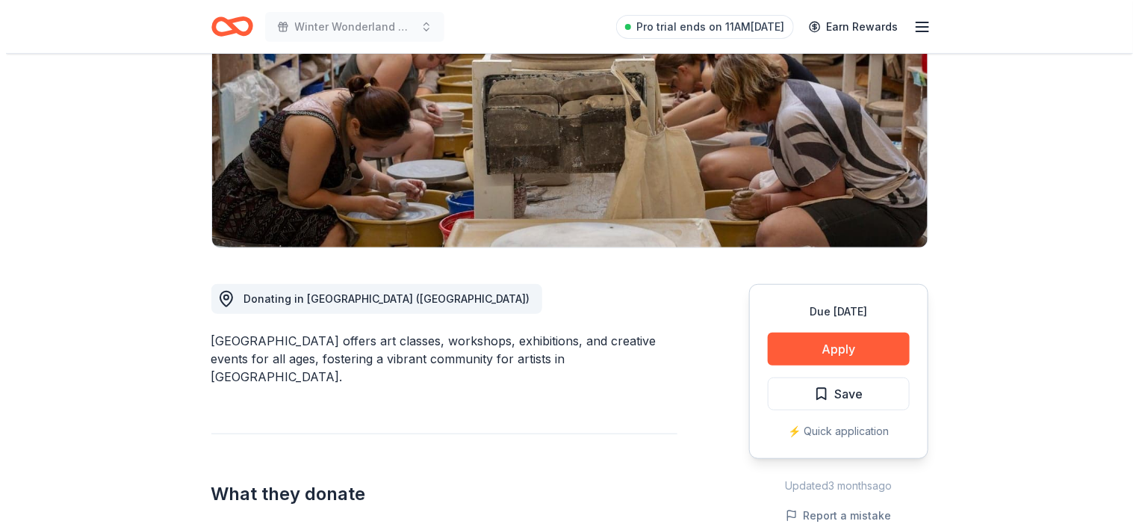
scroll to position [224, 0]
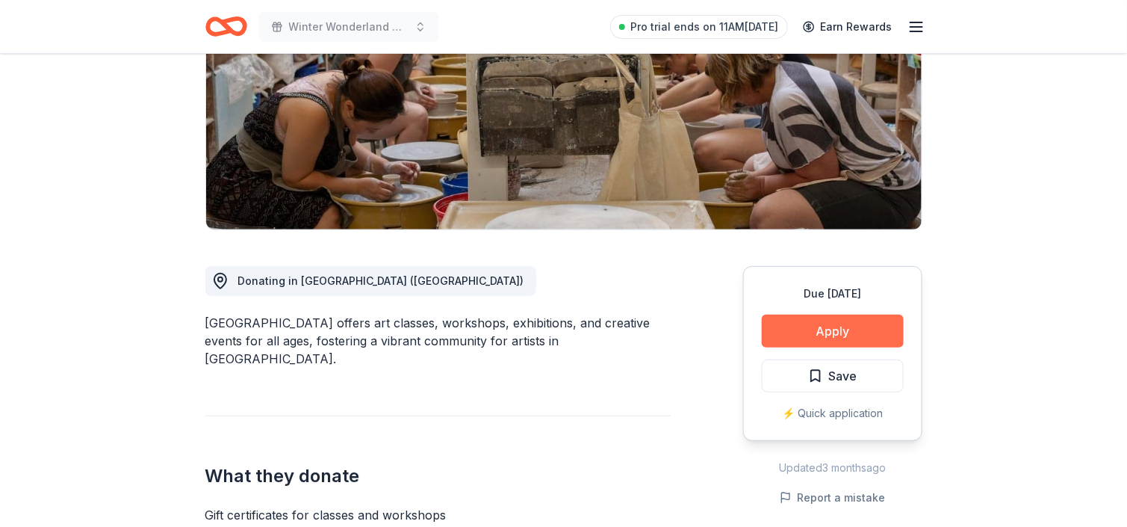
click at [782, 318] on button "Apply" at bounding box center [833, 331] width 142 height 33
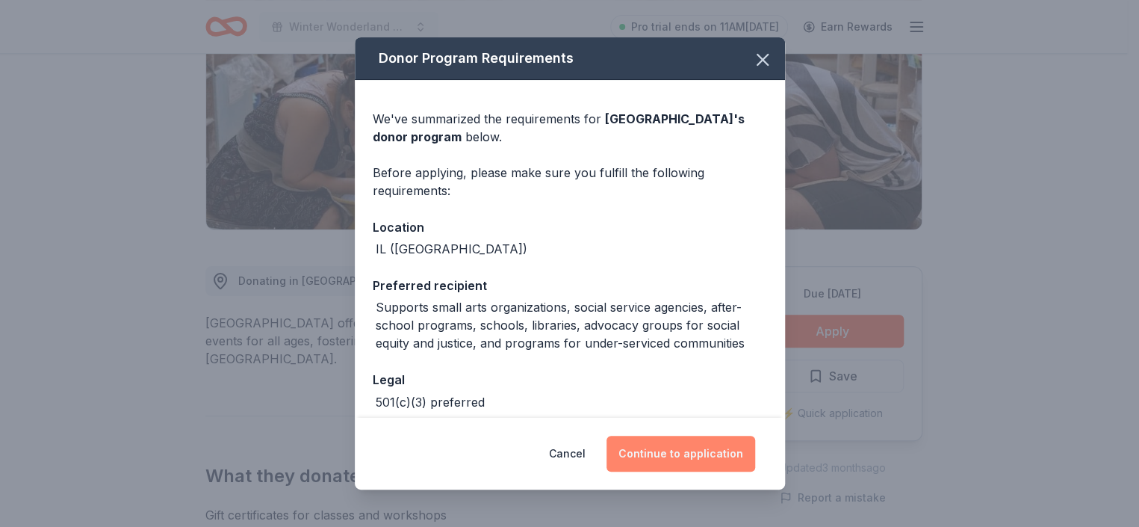
click at [690, 455] on button "Continue to application" at bounding box center [681, 454] width 149 height 36
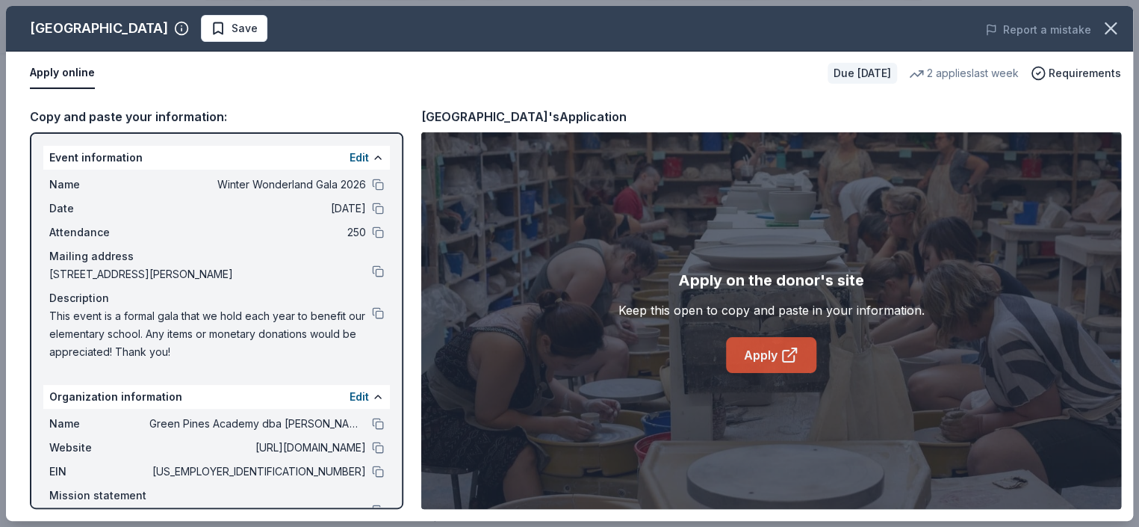
click at [793, 350] on icon at bounding box center [790, 355] width 18 height 18
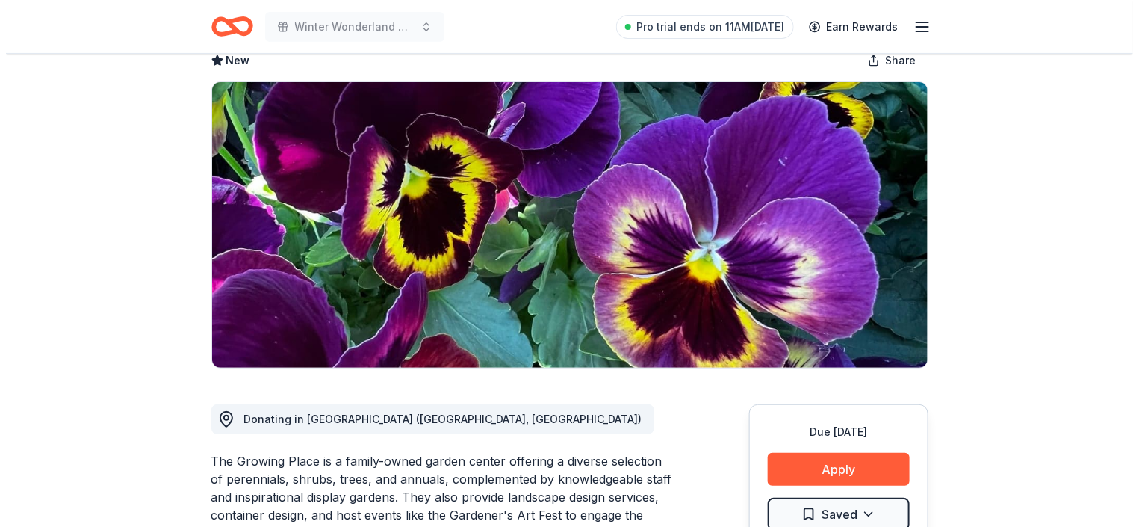
scroll to position [224, 0]
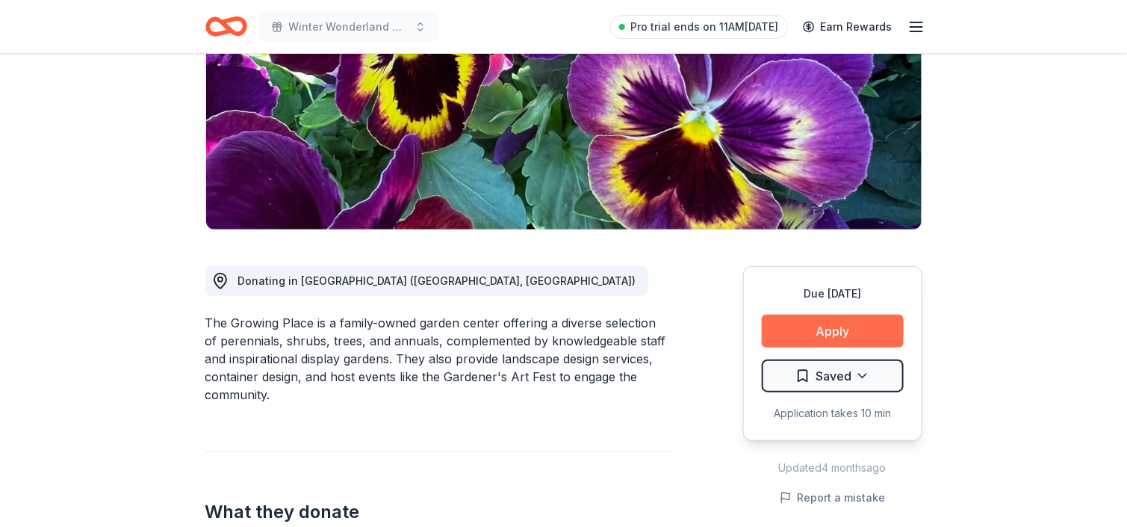
click at [832, 337] on button "Apply" at bounding box center [833, 331] width 142 height 33
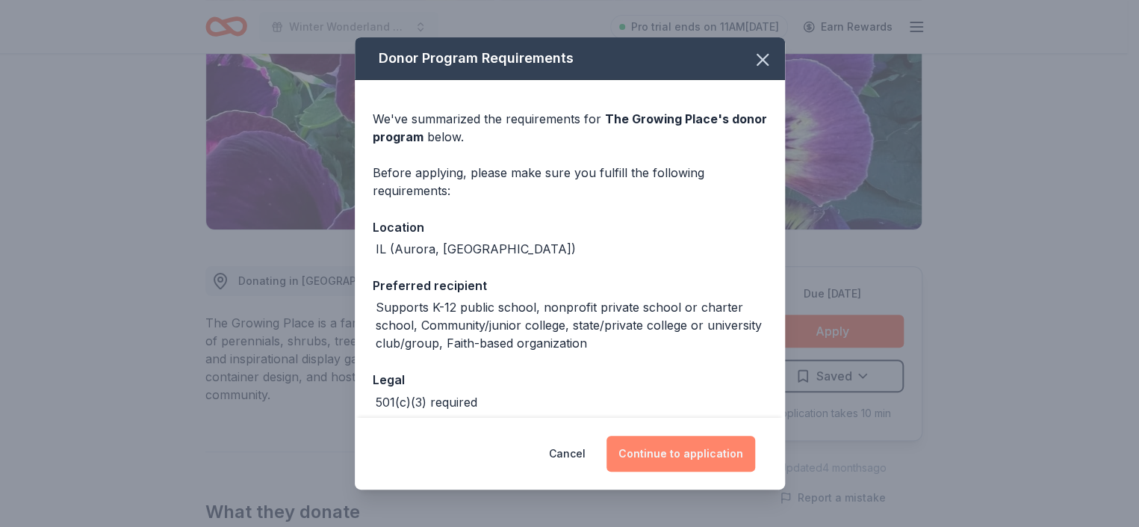
click at [691, 455] on button "Continue to application" at bounding box center [681, 454] width 149 height 36
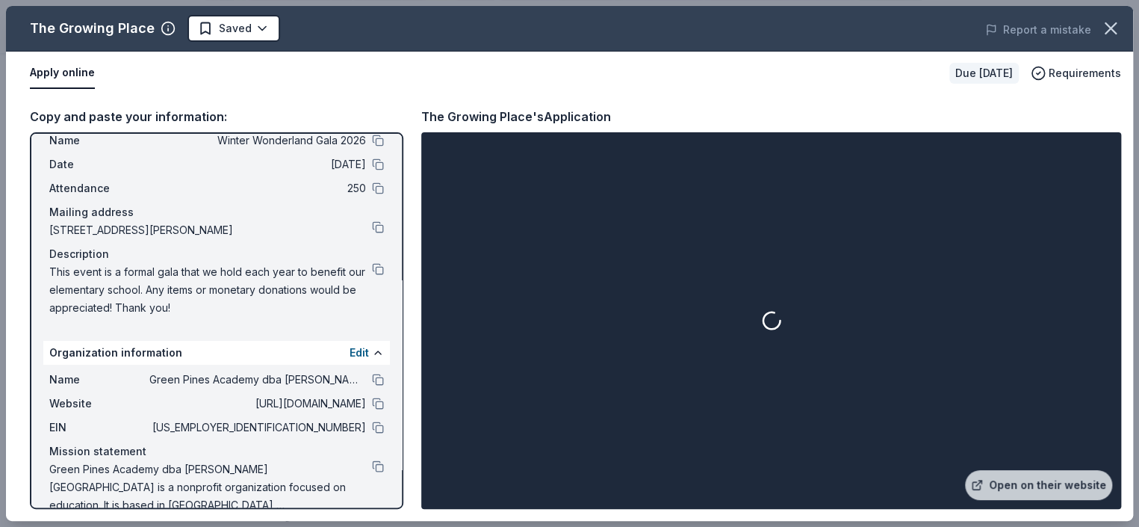
scroll to position [66, 0]
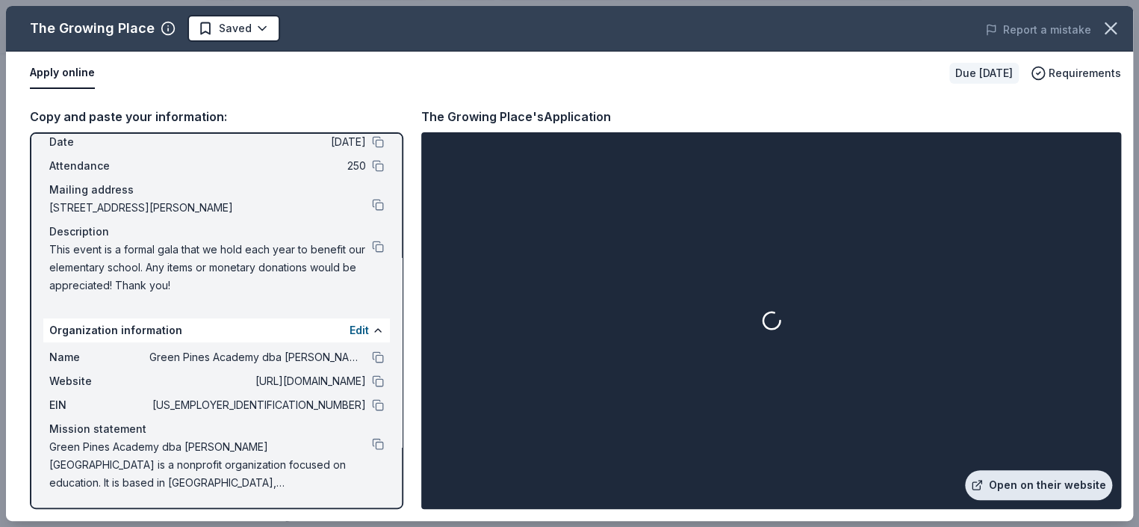
click at [1018, 486] on link "Open on their website" at bounding box center [1038, 485] width 147 height 30
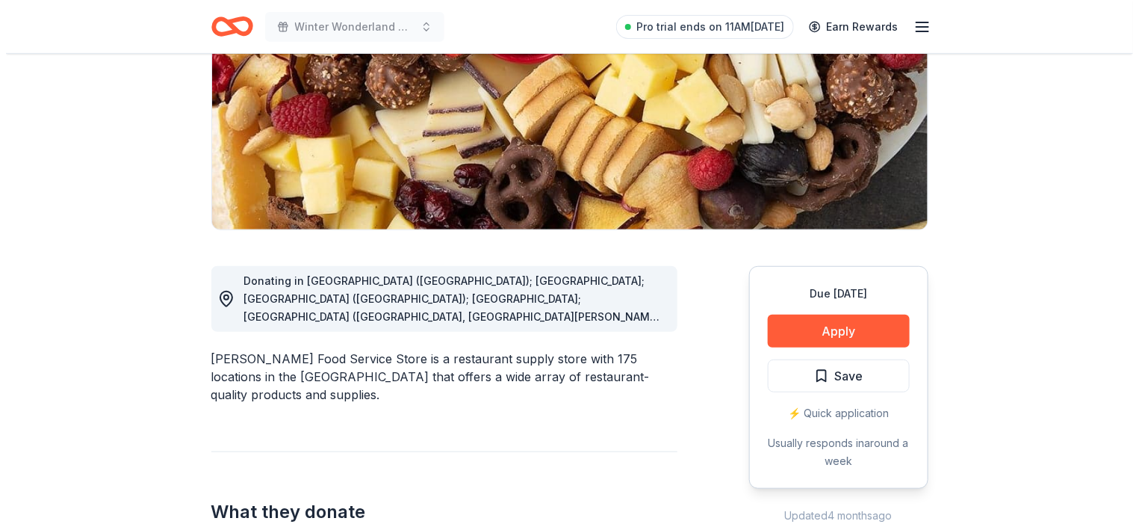
scroll to position [299, 0]
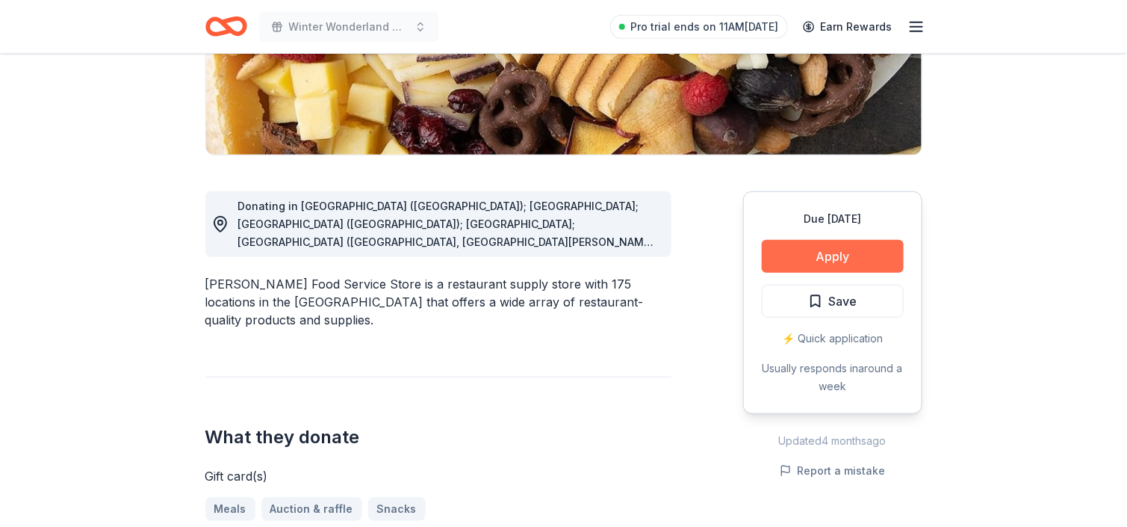
click at [832, 263] on button "Apply" at bounding box center [833, 256] width 142 height 33
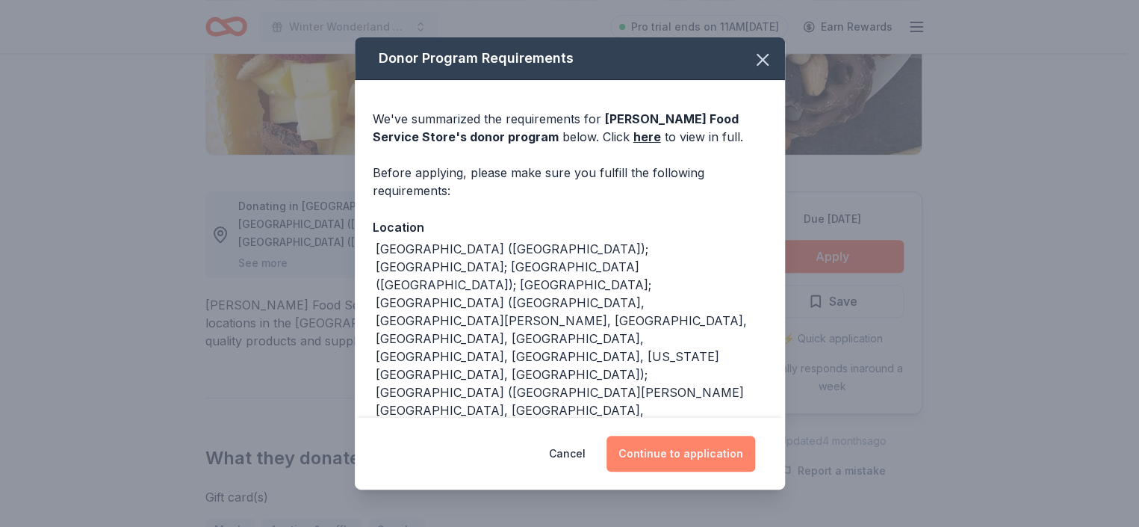
click at [674, 458] on button "Continue to application" at bounding box center [681, 454] width 149 height 36
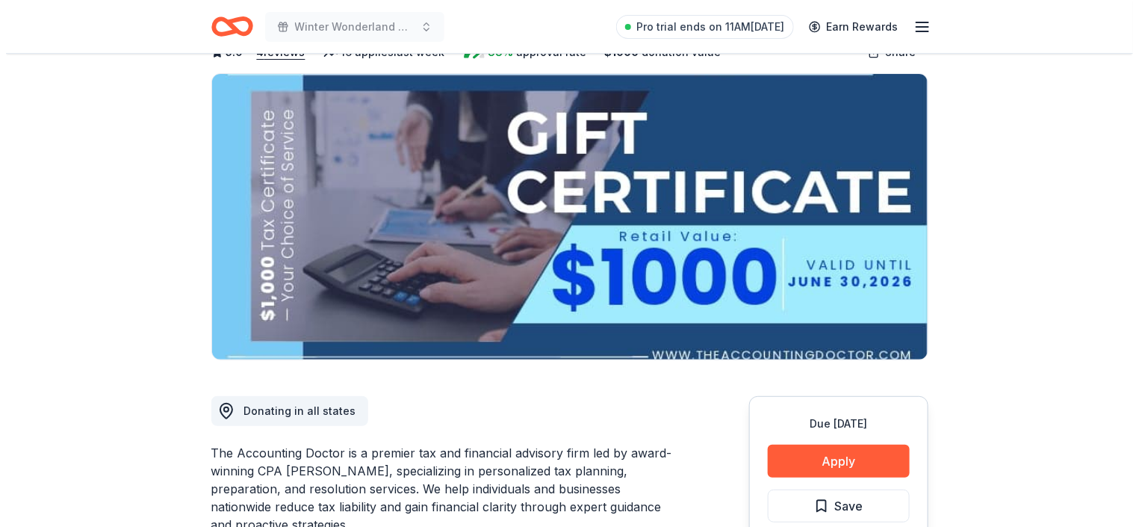
scroll to position [149, 0]
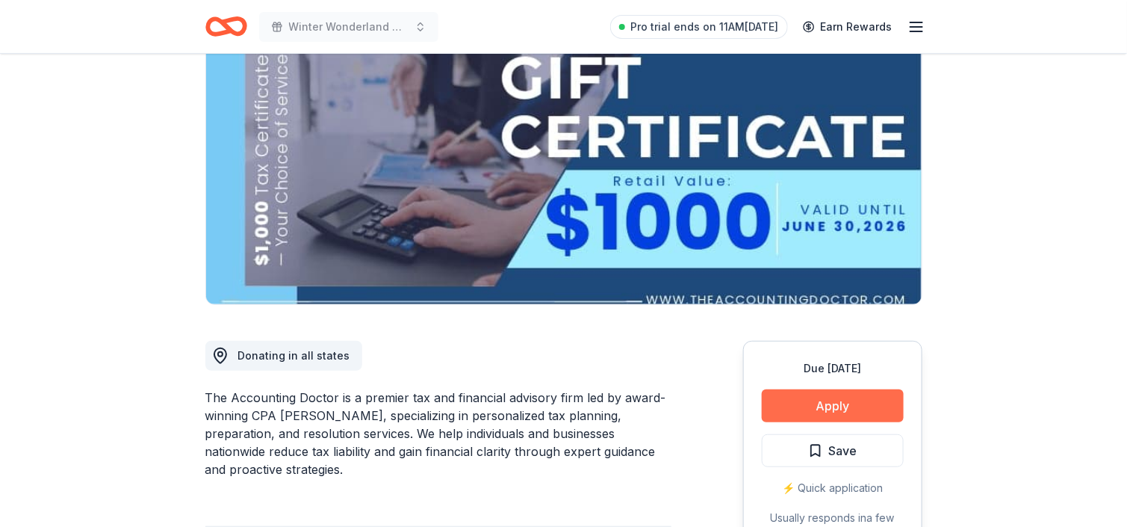
click at [833, 409] on button "Apply" at bounding box center [833, 405] width 142 height 33
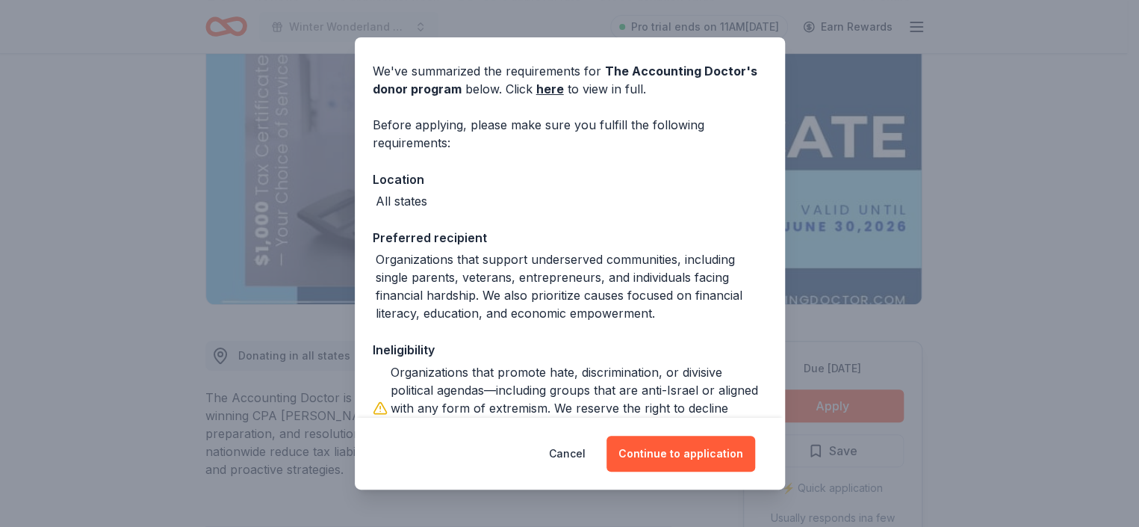
scroll to position [0, 0]
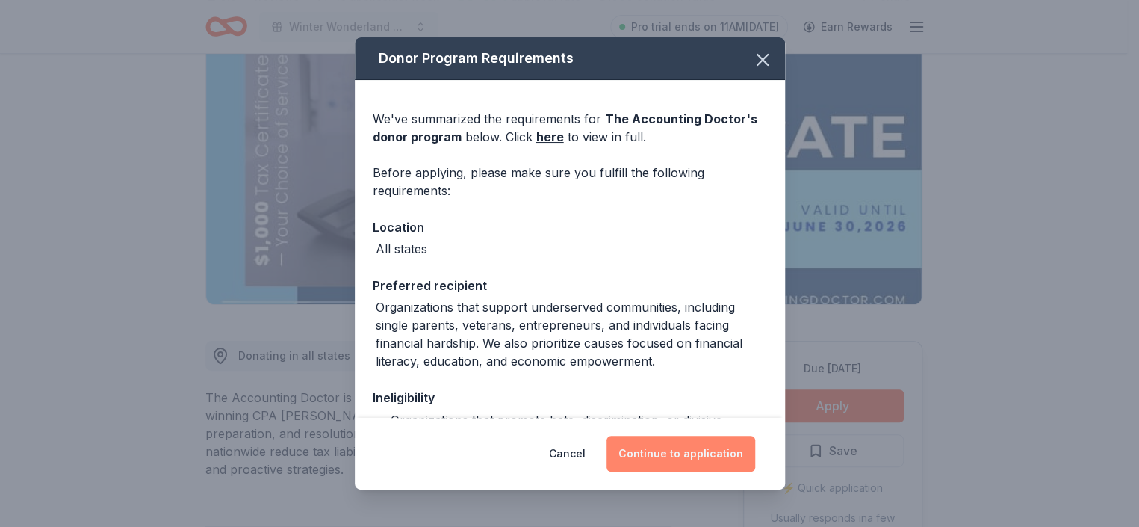
click at [715, 451] on button "Continue to application" at bounding box center [681, 454] width 149 height 36
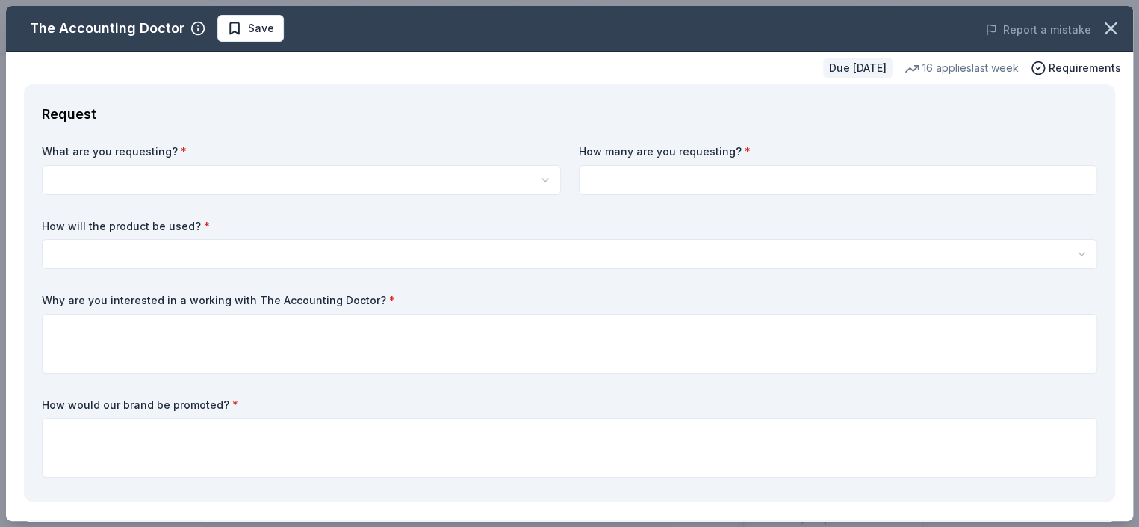
click at [284, 181] on html "Winter Wonderland Gala 2026 Pro trial ends on 11AM, 10/13 Earn Rewards Due in 9…" at bounding box center [569, 114] width 1139 height 527
click at [178, 179] on html "Winter Wonderland Gala 2026 Save Apply Due in 95 days Share The Accounting Doct…" at bounding box center [569, 263] width 1139 height 527
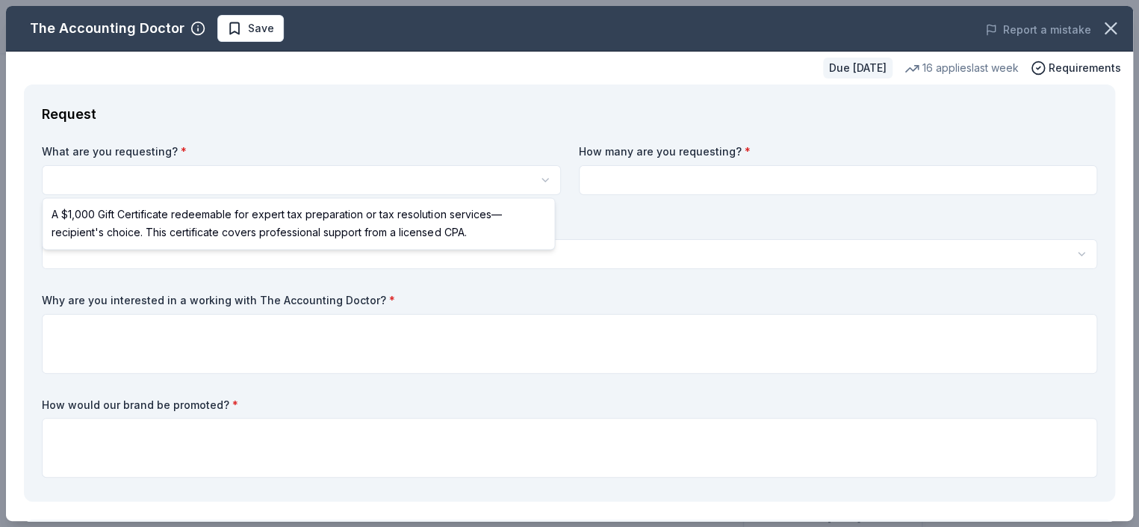
select select "A $1,000 Gift Certificate redeemable for expert tax preparation or tax resoluti…"
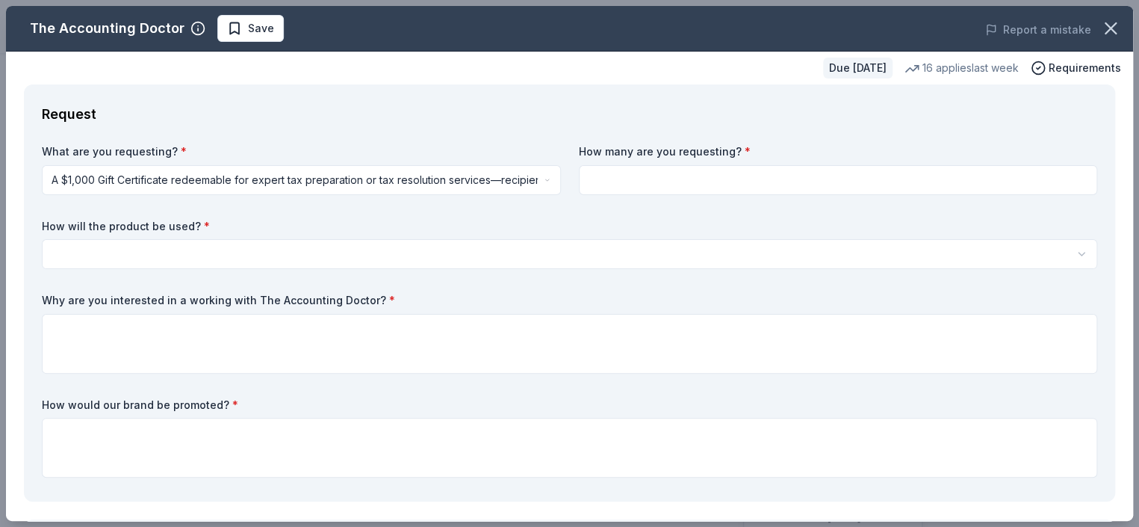
click at [188, 250] on html "Winter Wonderland Gala 2026 Save Apply Due in 95 days Share The Accounting Doct…" at bounding box center [569, 263] width 1139 height 527
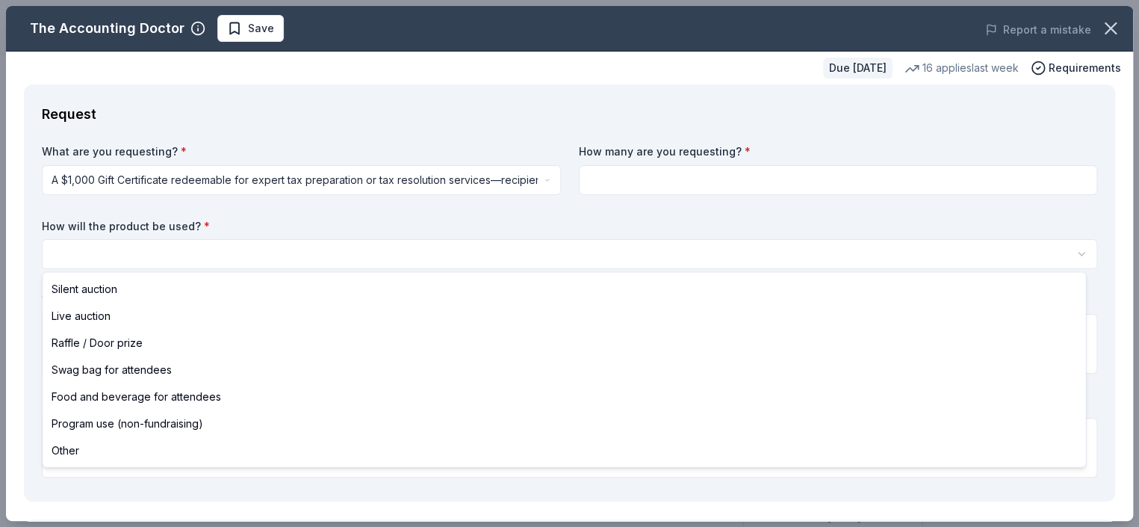
select select "silentAuction"
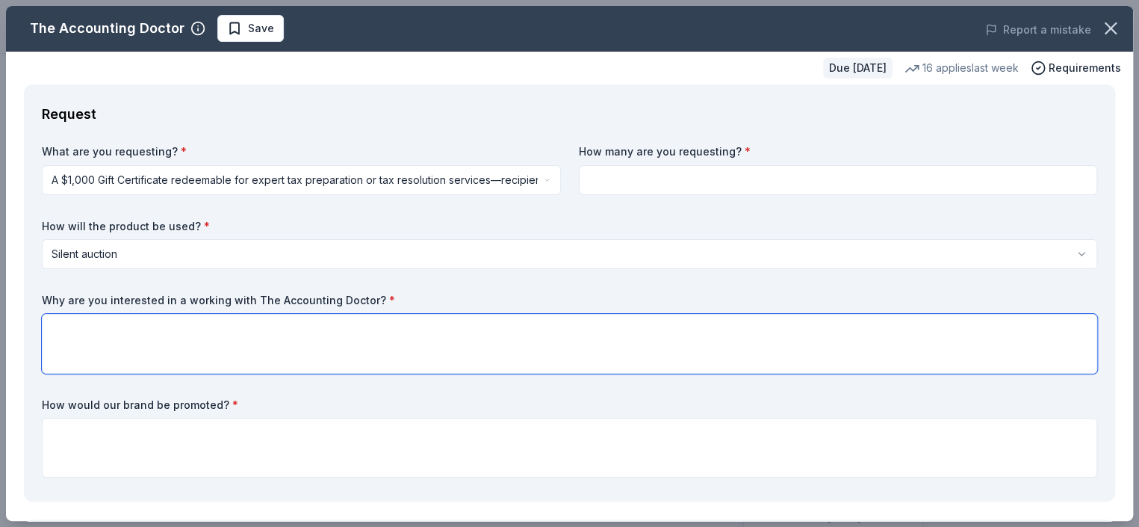
click at [117, 332] on textarea at bounding box center [570, 344] width 1056 height 60
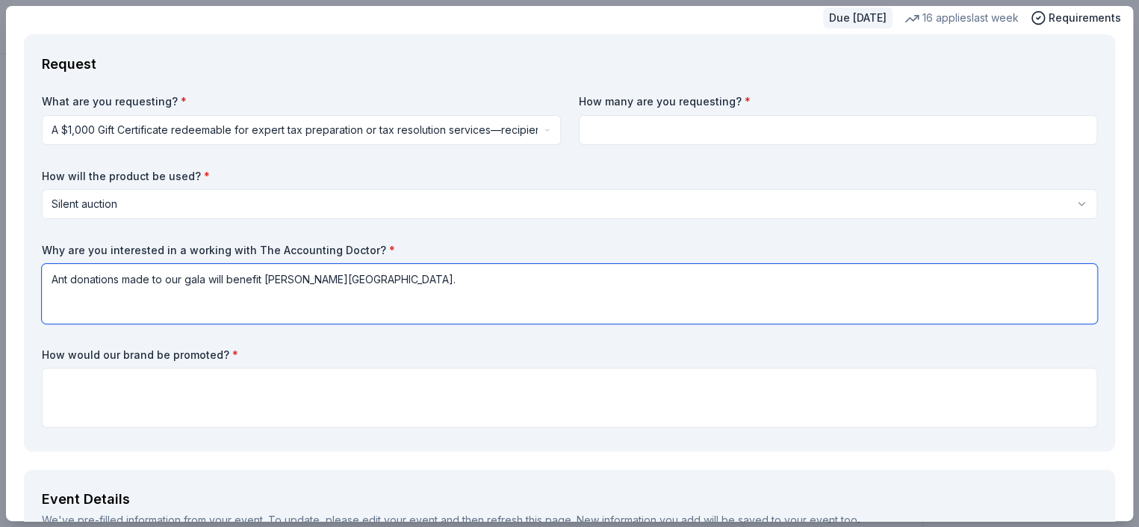
scroll to position [75, 0]
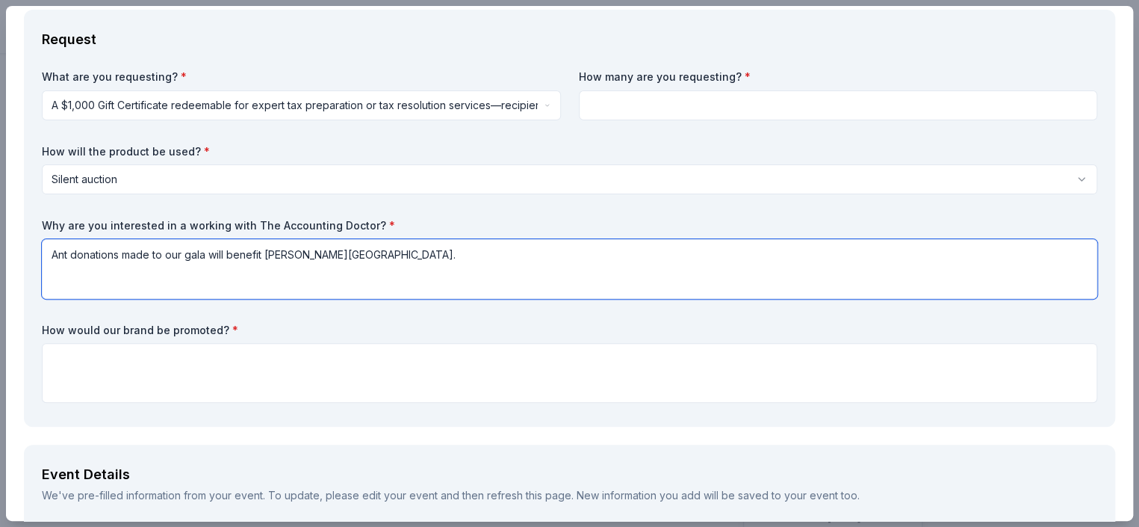
type textarea "Ant donations made to our gala will benefit Noonan Elementary Academy."
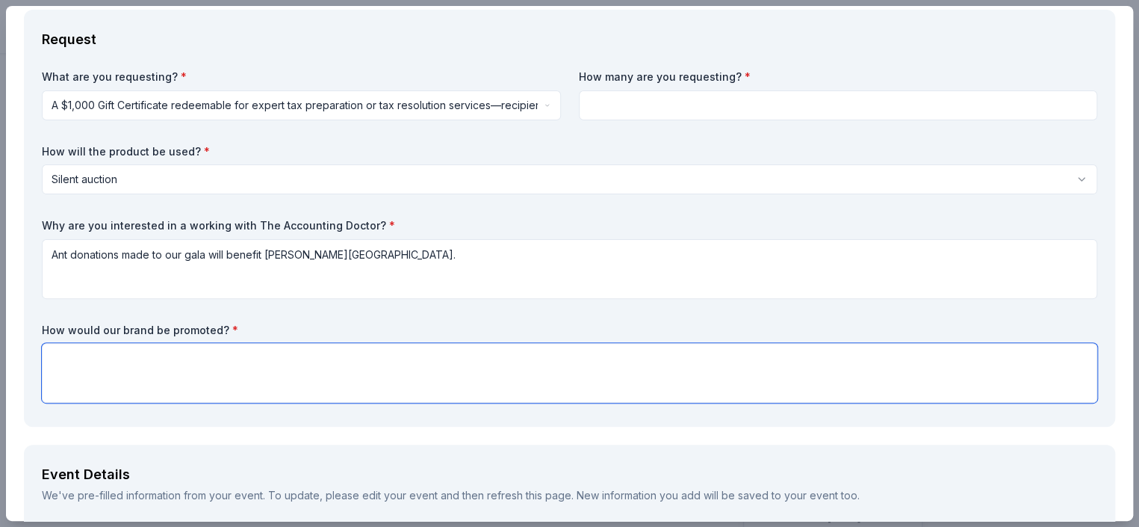
click at [126, 350] on textarea at bounding box center [570, 373] width 1056 height 60
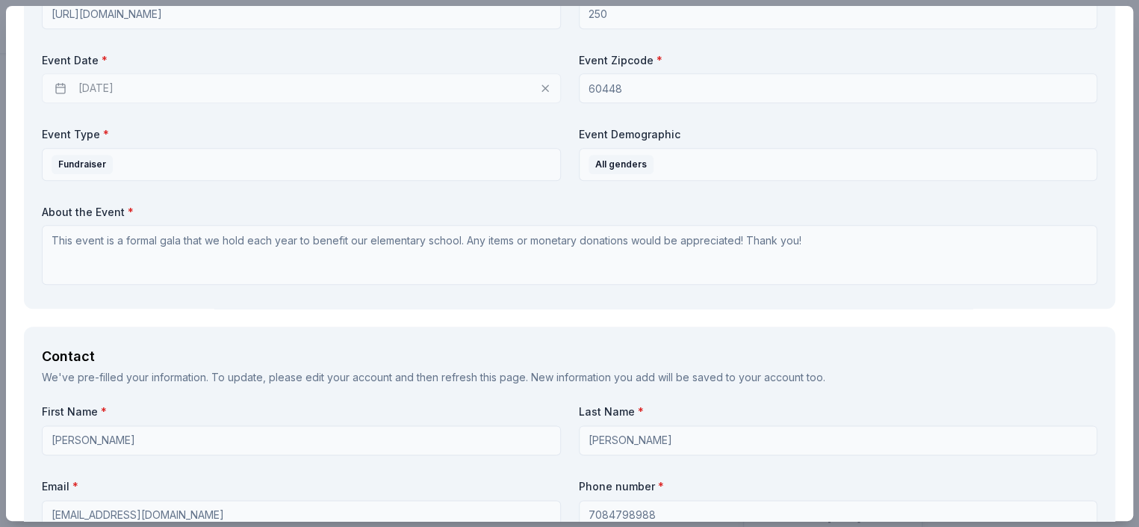
scroll to position [672, 0]
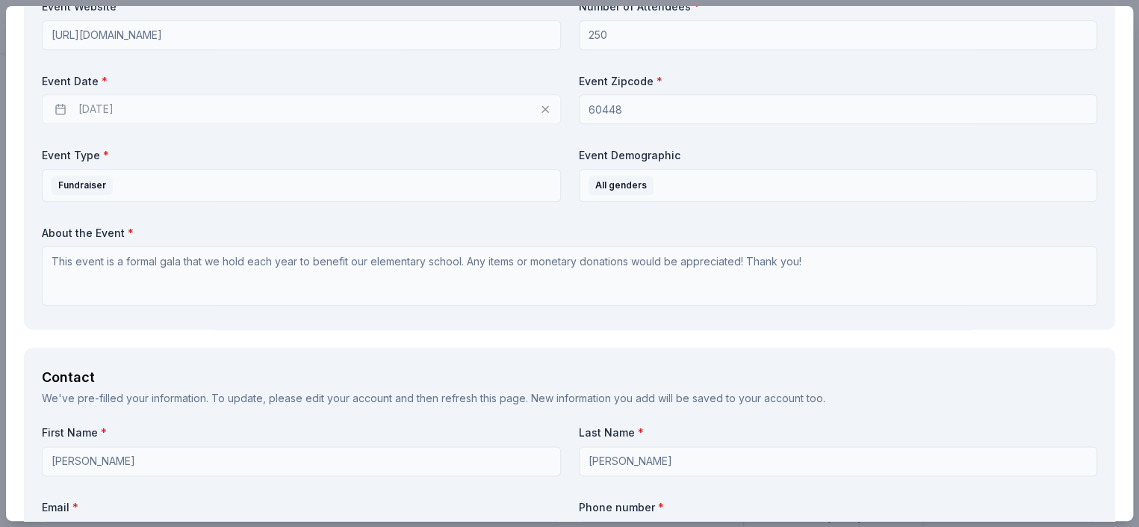
type textarea "If an item is donated, it will be auctioned off in our silent auction. If money…"
click at [114, 102] on div "01/15/2026" at bounding box center [301, 109] width 519 height 30
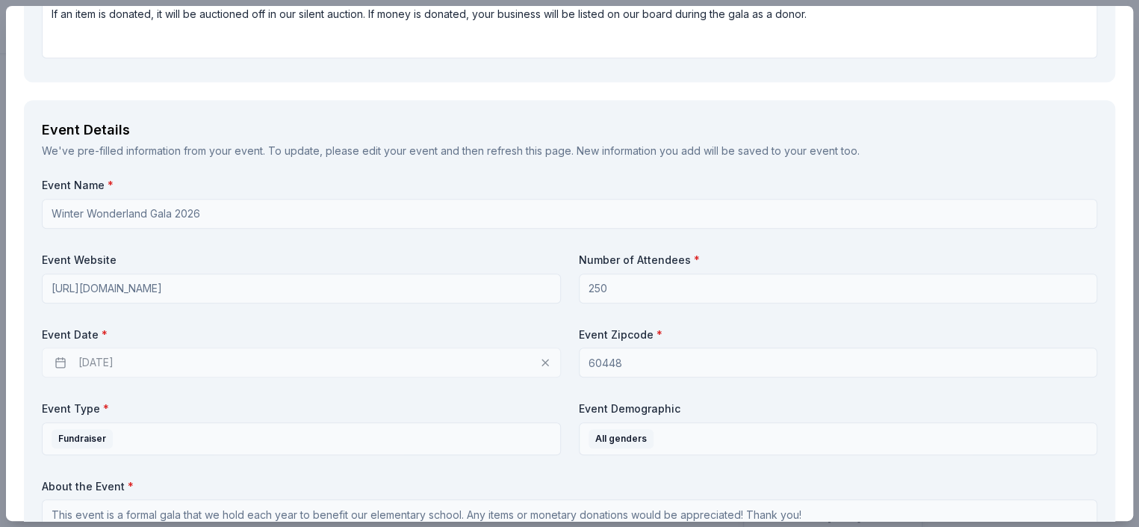
scroll to position [0, 0]
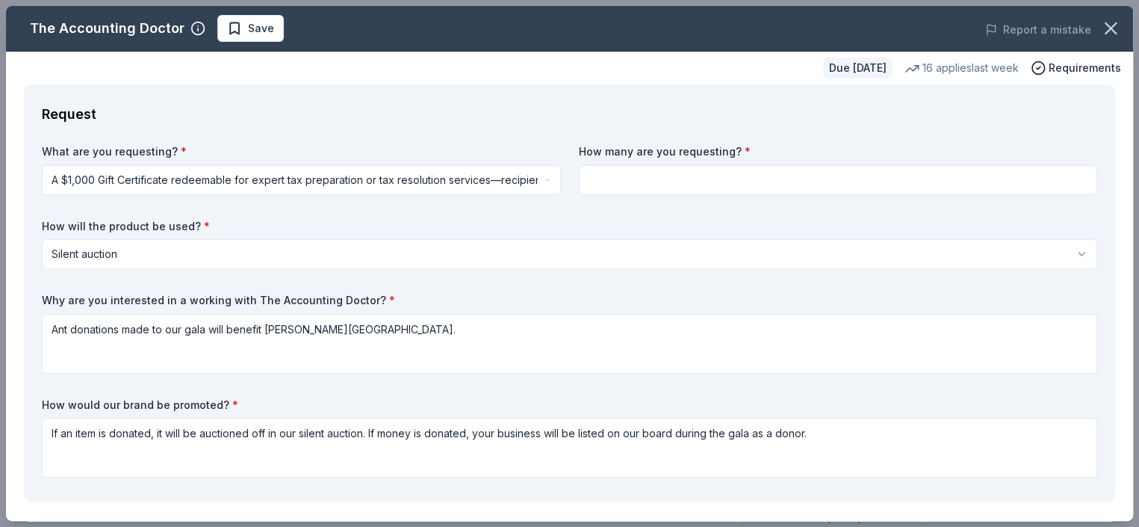
click at [710, 180] on input at bounding box center [838, 180] width 519 height 30
type input "1"
click at [539, 241] on html "Winter Wonderland Gala 2026 Save Apply Due in 95 days Share The Accounting Doct…" at bounding box center [569, 263] width 1139 height 527
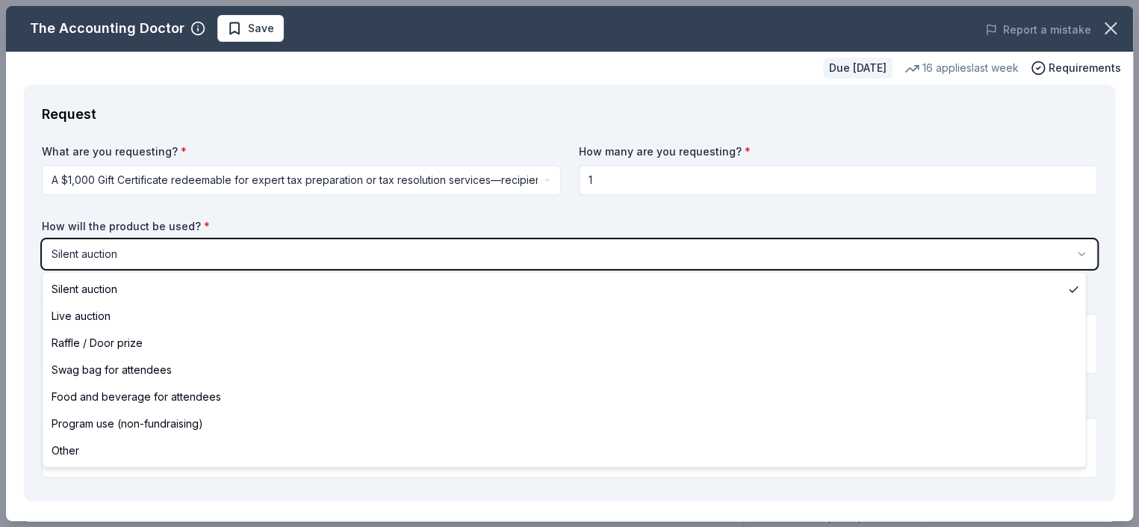
click at [537, 223] on html "Winter Wonderland Gala 2026 Save Apply Due in 95 days Share The Accounting Doct…" at bounding box center [569, 263] width 1139 height 527
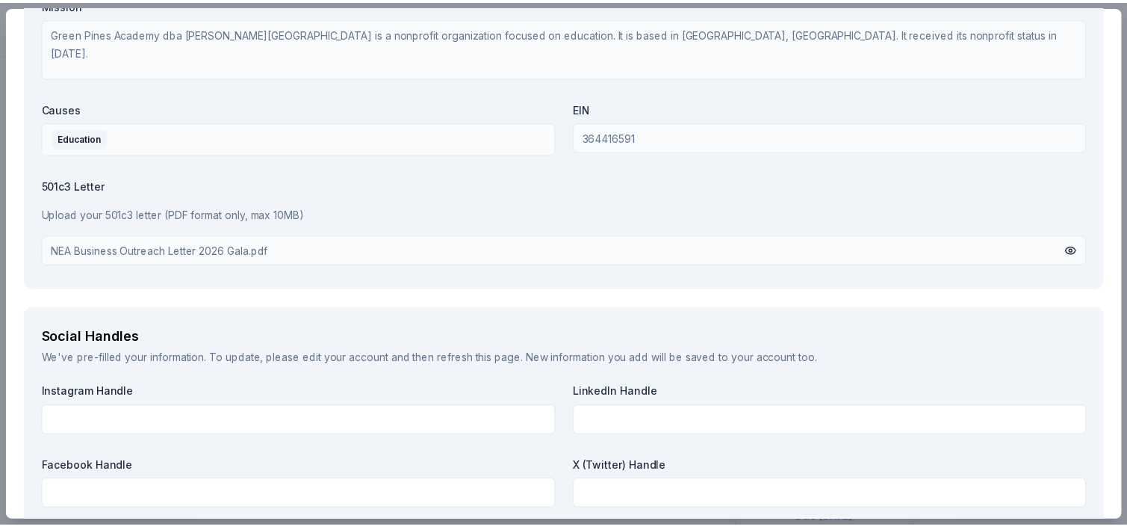
scroll to position [1689, 0]
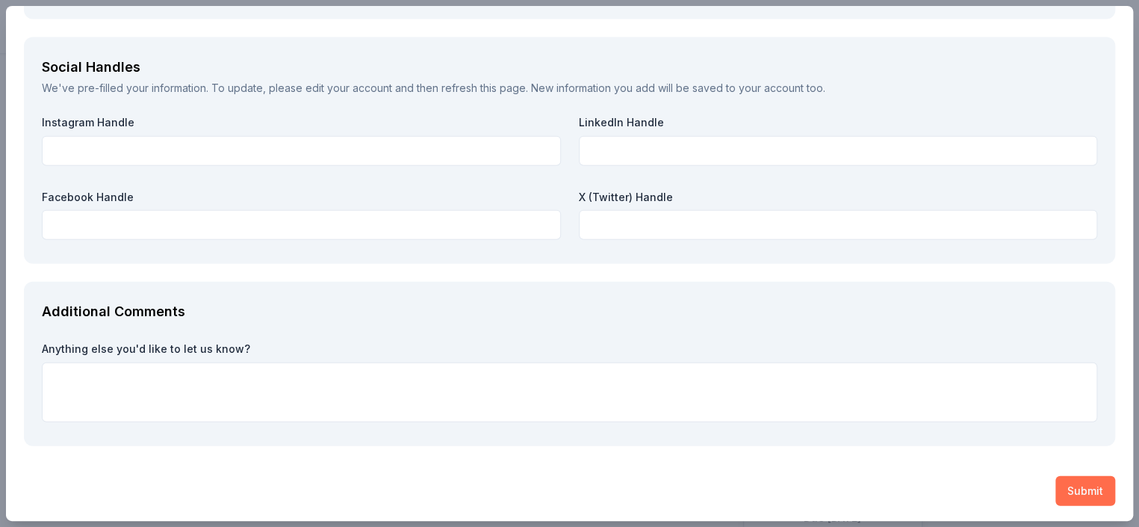
click at [1069, 480] on button "Submit" at bounding box center [1086, 491] width 60 height 30
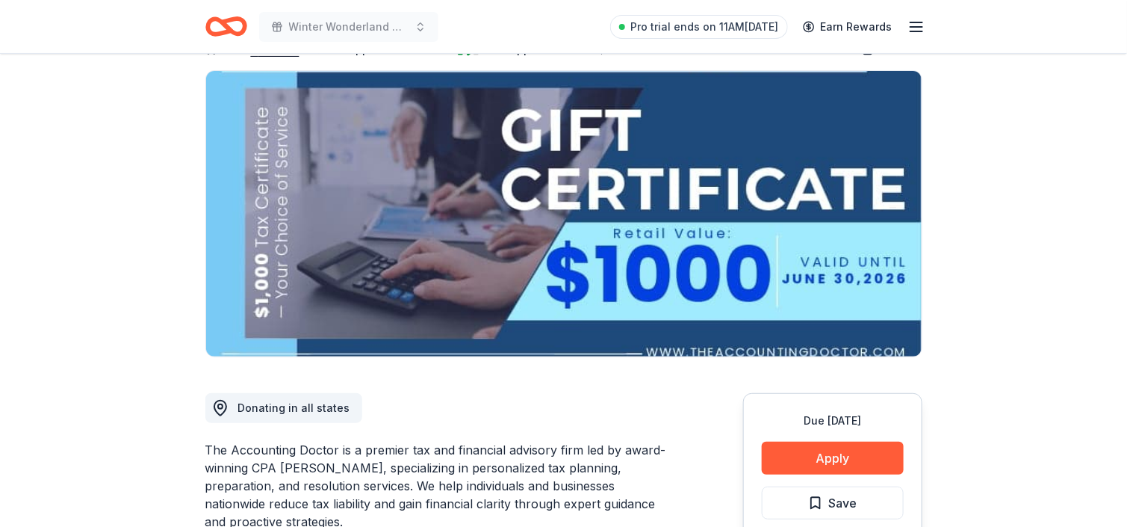
scroll to position [224, 0]
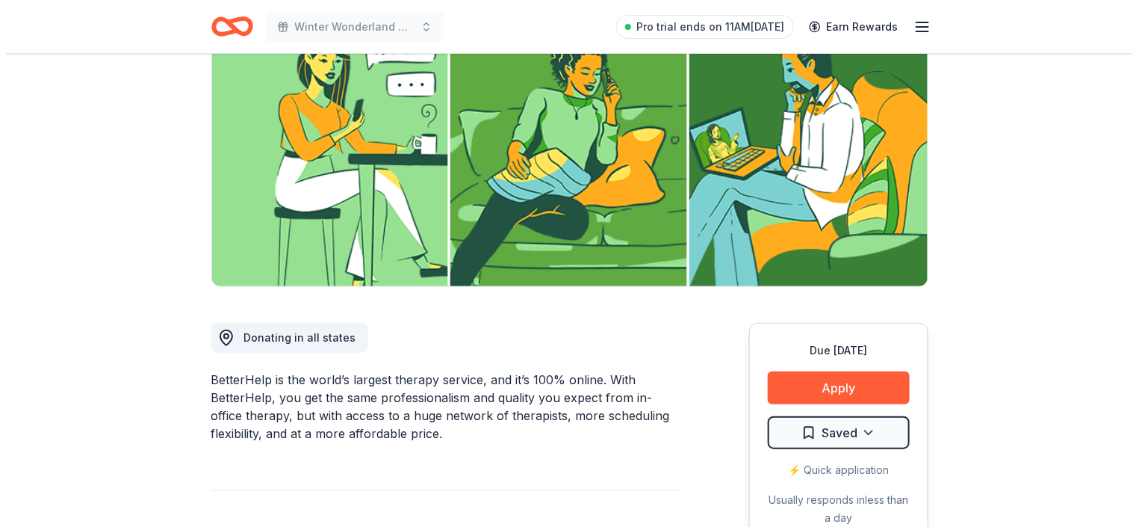
scroll to position [224, 0]
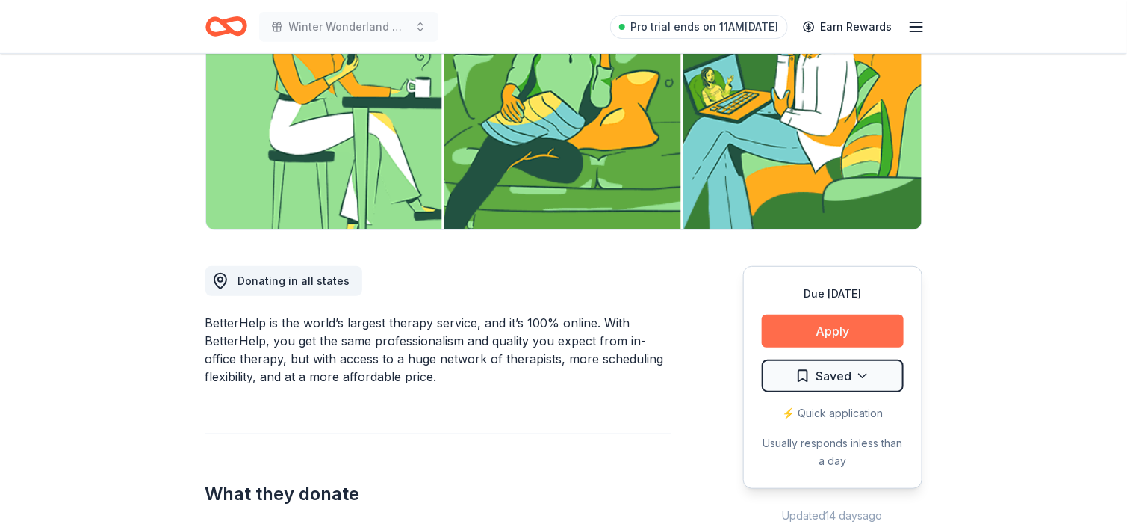
click at [821, 315] on button "Apply" at bounding box center [833, 331] width 142 height 33
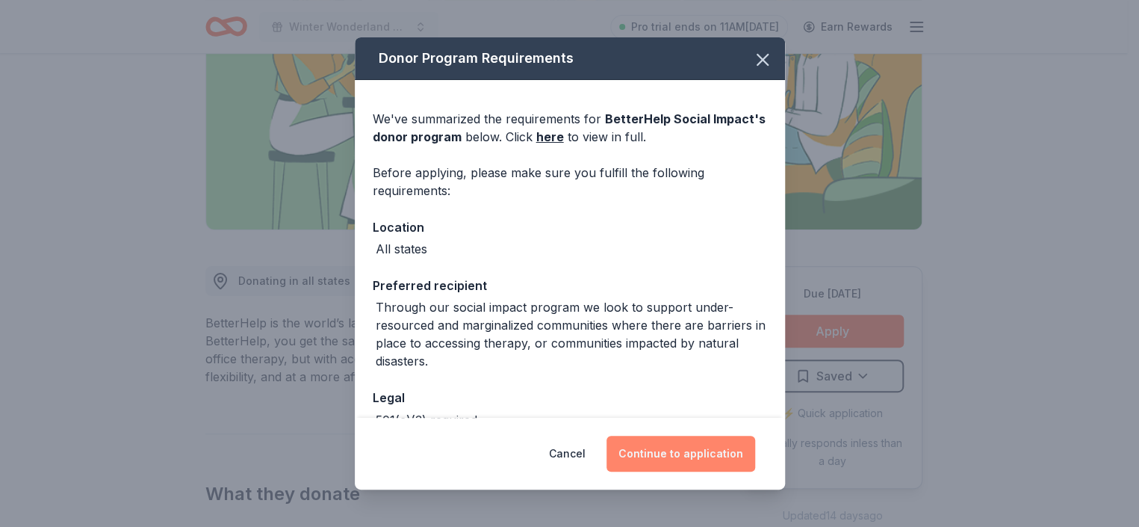
click at [640, 449] on button "Continue to application" at bounding box center [681, 454] width 149 height 36
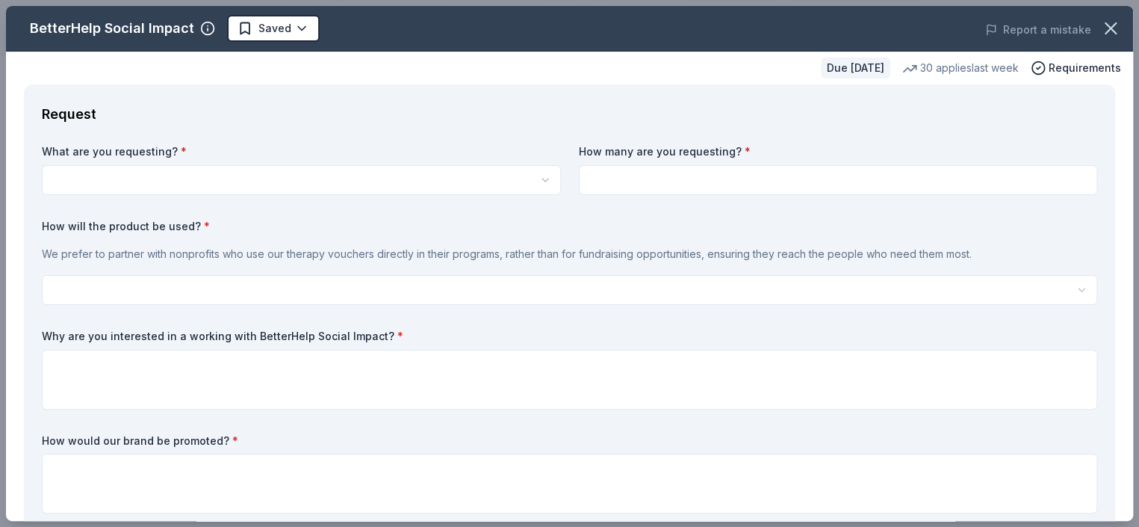
click at [149, 171] on html "Winter Wonderland Gala 2026 Pro trial ends on 11AM, 10/13 Earn Rewards Due in 8…" at bounding box center [569, 39] width 1139 height 527
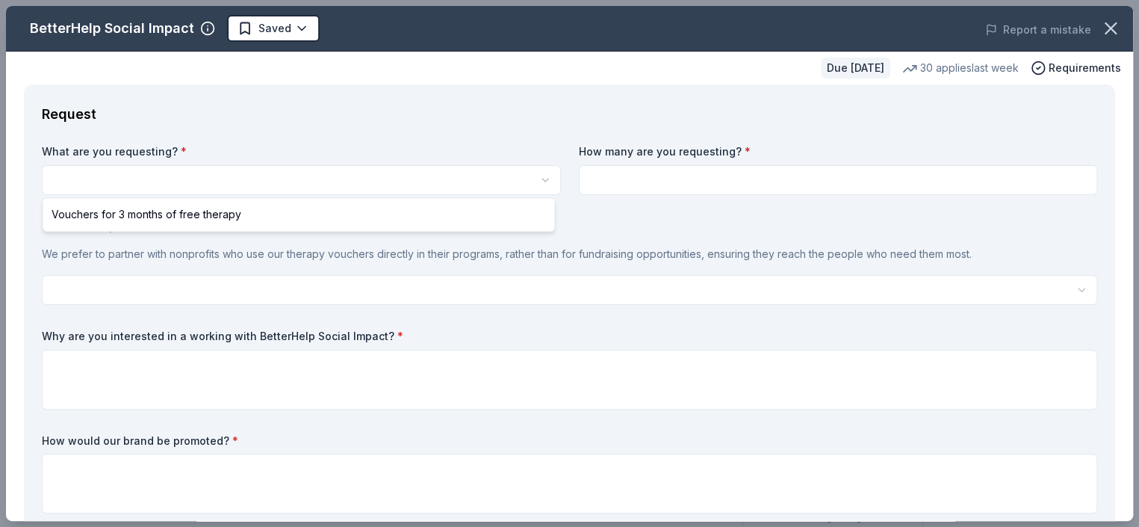
scroll to position [0, 0]
select select "Vouchers for 3 months of free therapy"
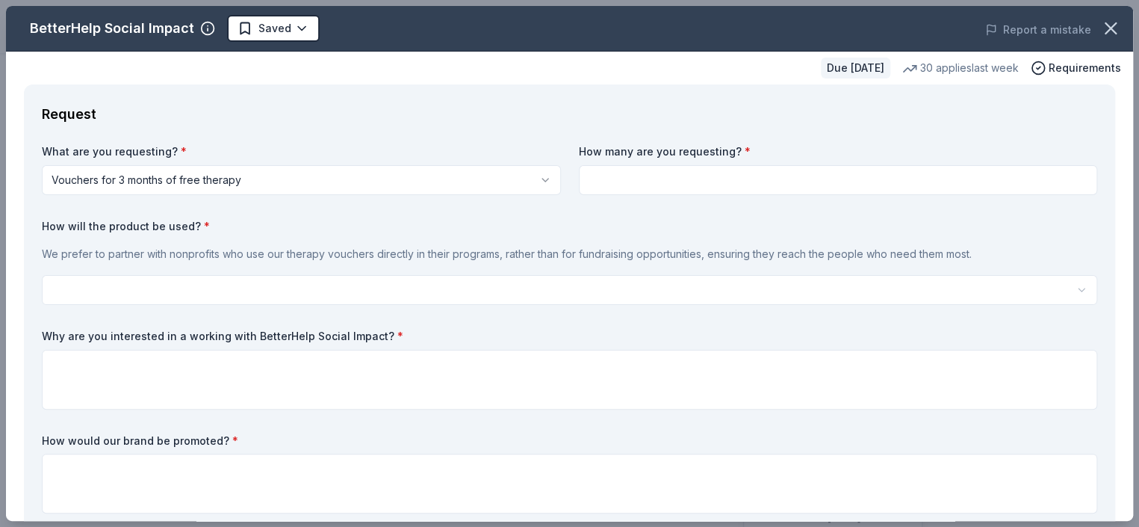
click at [629, 179] on input at bounding box center [838, 180] width 519 height 30
type input "2"
click at [244, 305] on div "What are you requesting? * Vouchers for 3 months of free therapy Vouchers for 3…" at bounding box center [570, 331] width 1056 height 375
click at [238, 283] on html "Winter Wonderland Gala 2026 Saved Apply Due in 81 days Share BetterHelp Social …" at bounding box center [569, 263] width 1139 height 527
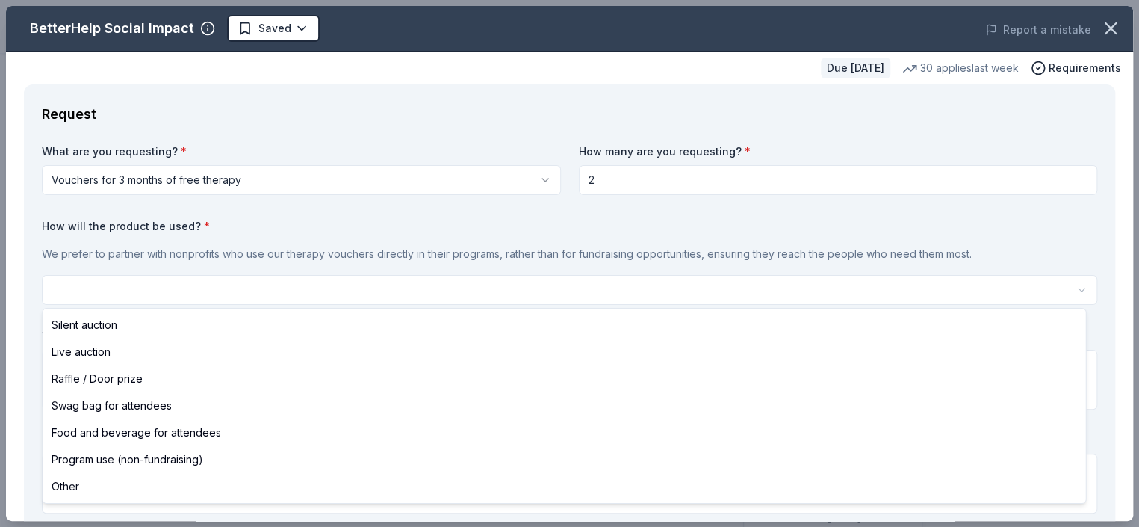
select select "silentAuction"
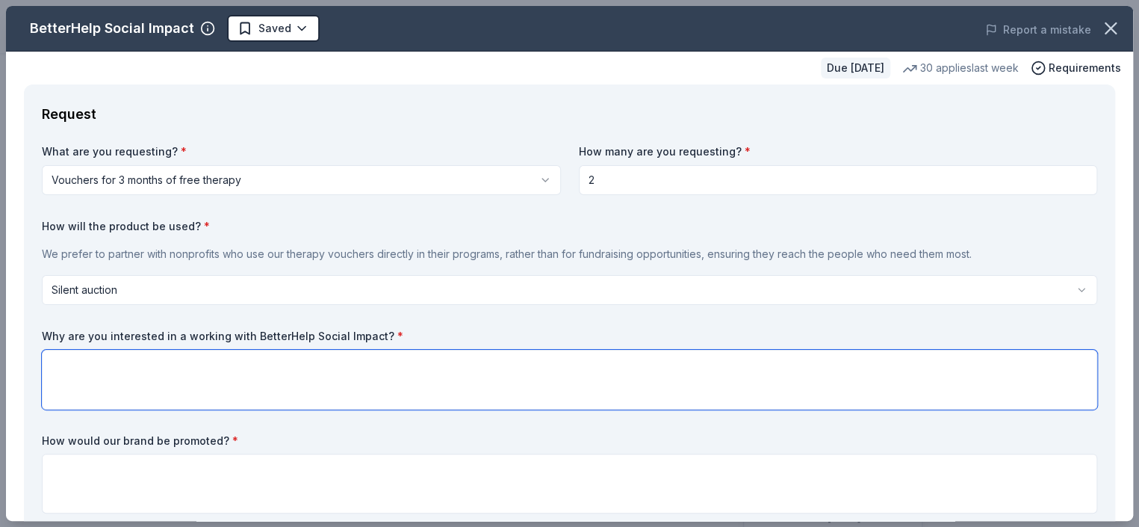
click at [173, 359] on textarea at bounding box center [570, 380] width 1056 height 60
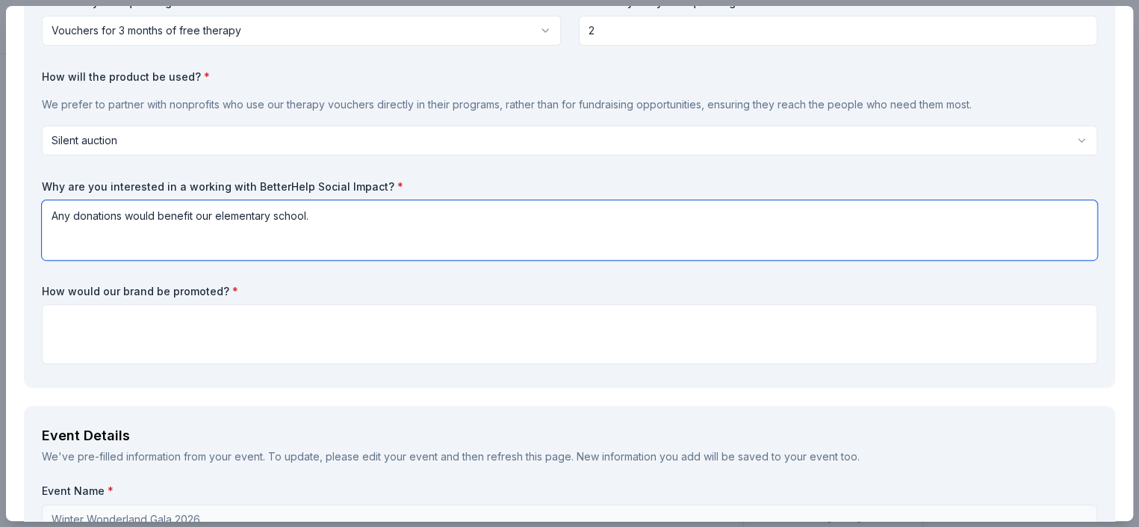
type textarea "Any donations would benefit our elementary school."
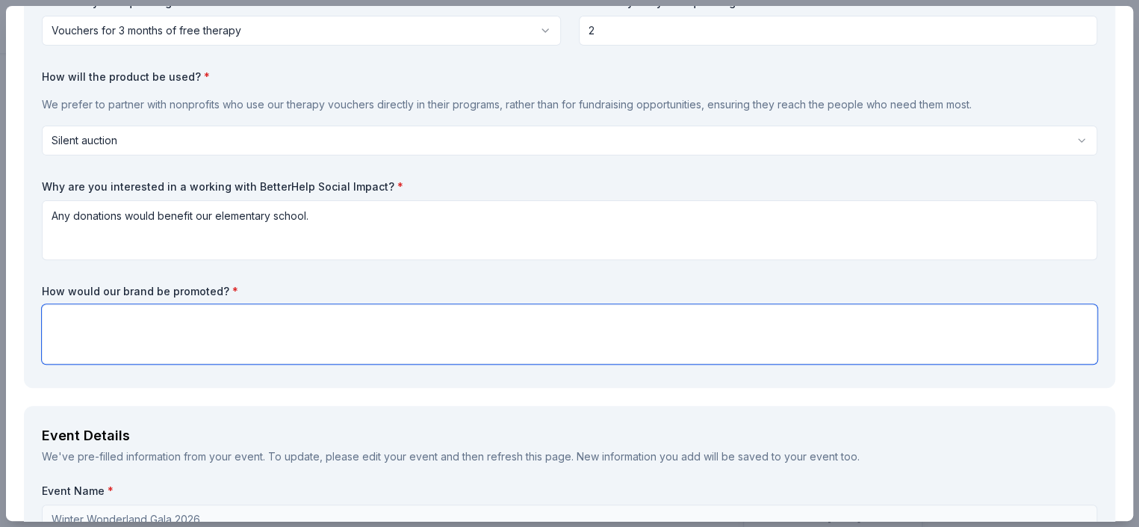
click at [176, 321] on textarea at bounding box center [570, 334] width 1056 height 60
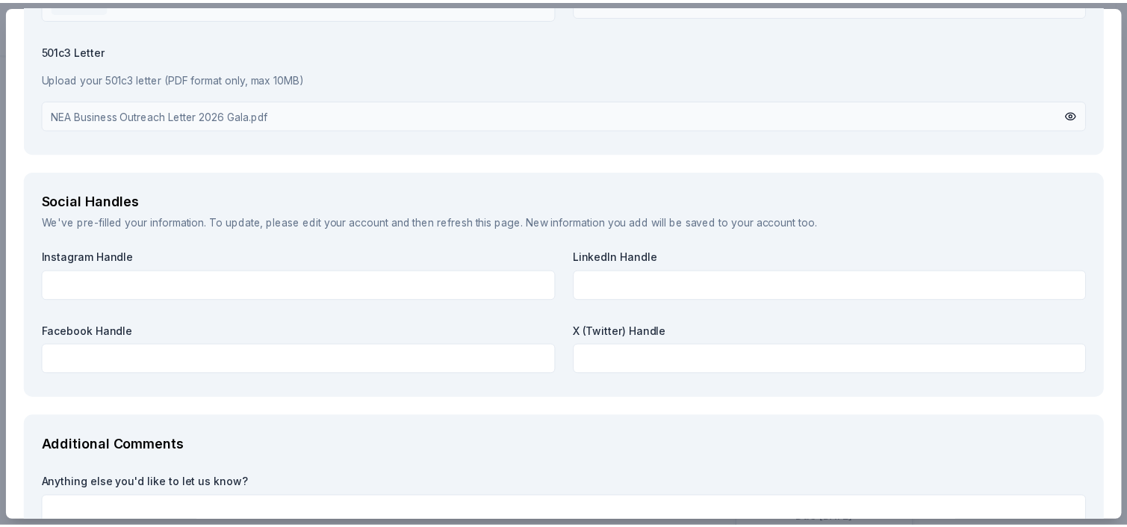
scroll to position [1725, 0]
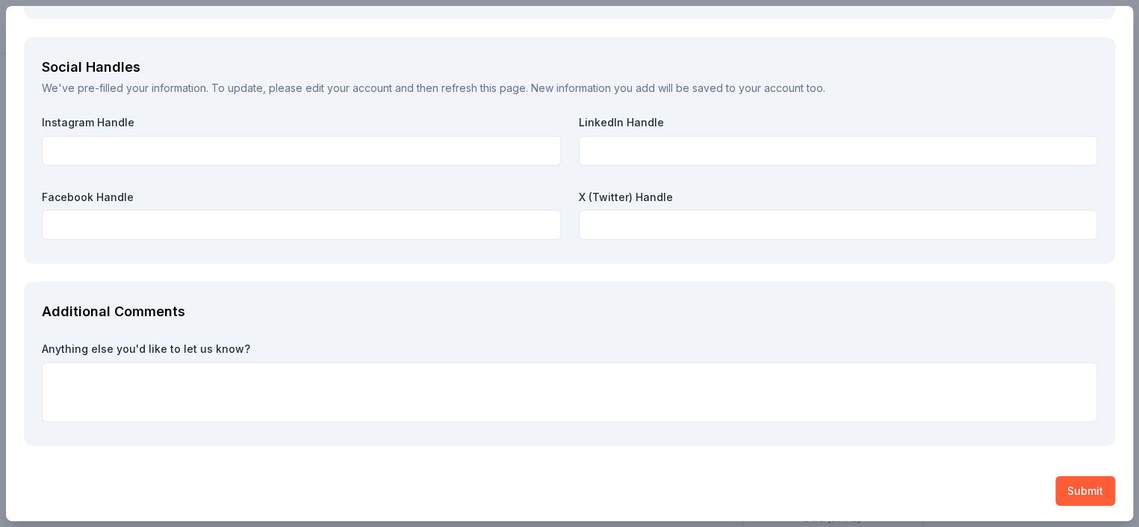
type textarea "If an item is donated, it will be auctioned off in one of our gala baskets. If …"
click at [285, 312] on div "Additional Comments" at bounding box center [570, 312] width 1056 height 24
click at [1082, 499] on button "Submit" at bounding box center [1086, 491] width 60 height 30
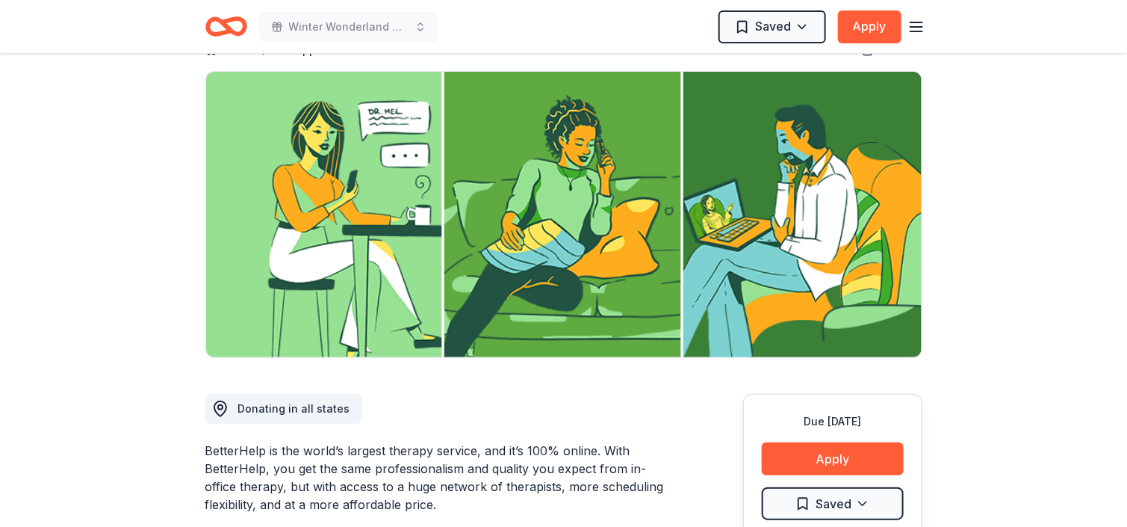
scroll to position [224, 0]
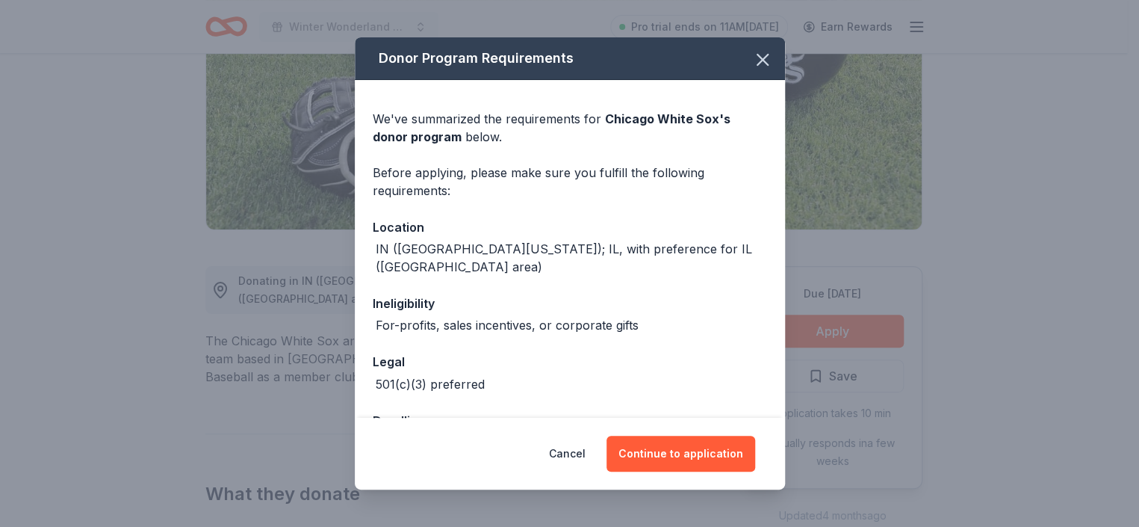
scroll to position [224, 0]
click at [693, 454] on button "Continue to application" at bounding box center [681, 454] width 149 height 36
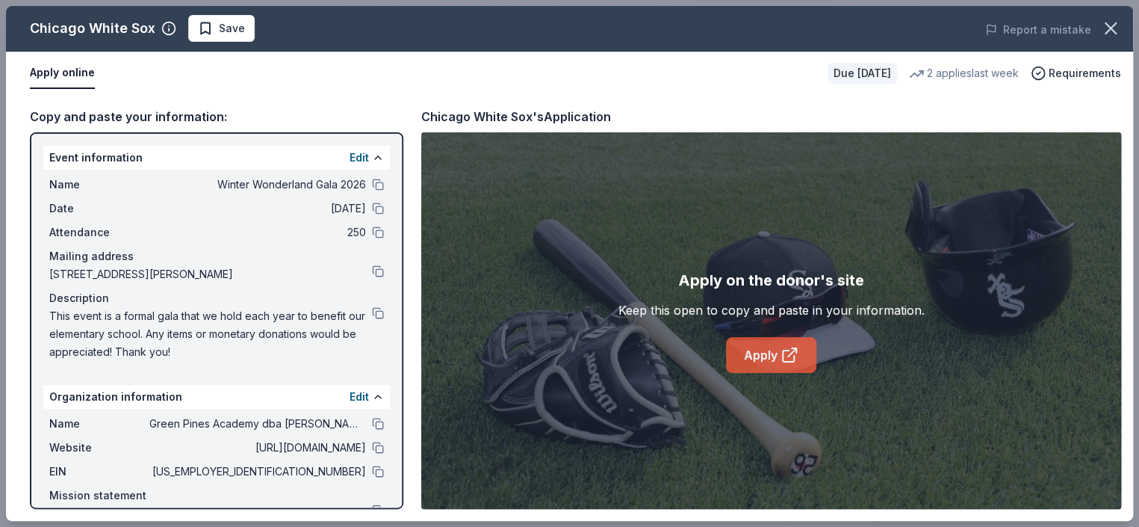
click at [759, 365] on link "Apply" at bounding box center [771, 355] width 90 height 36
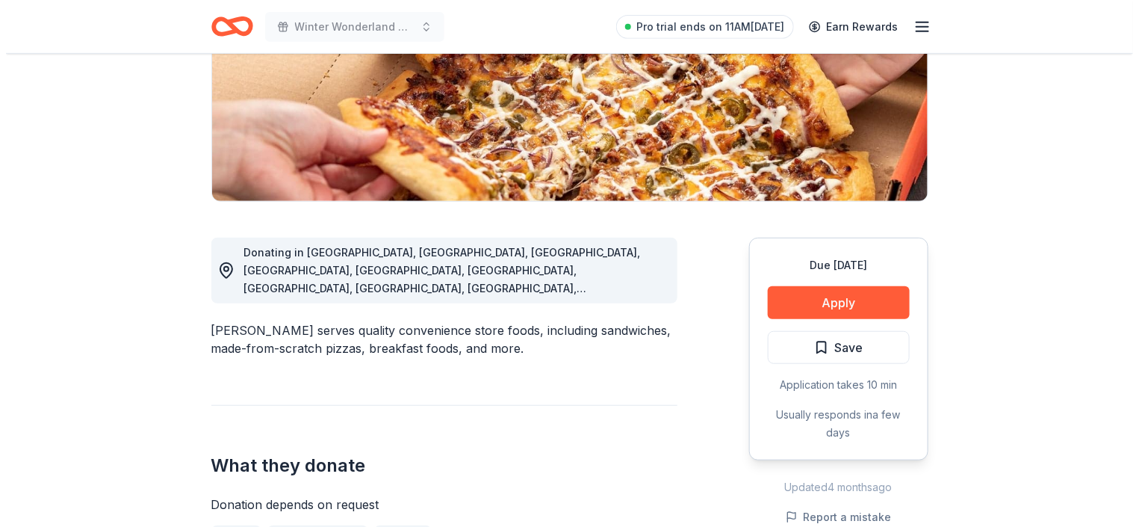
scroll to position [374, 0]
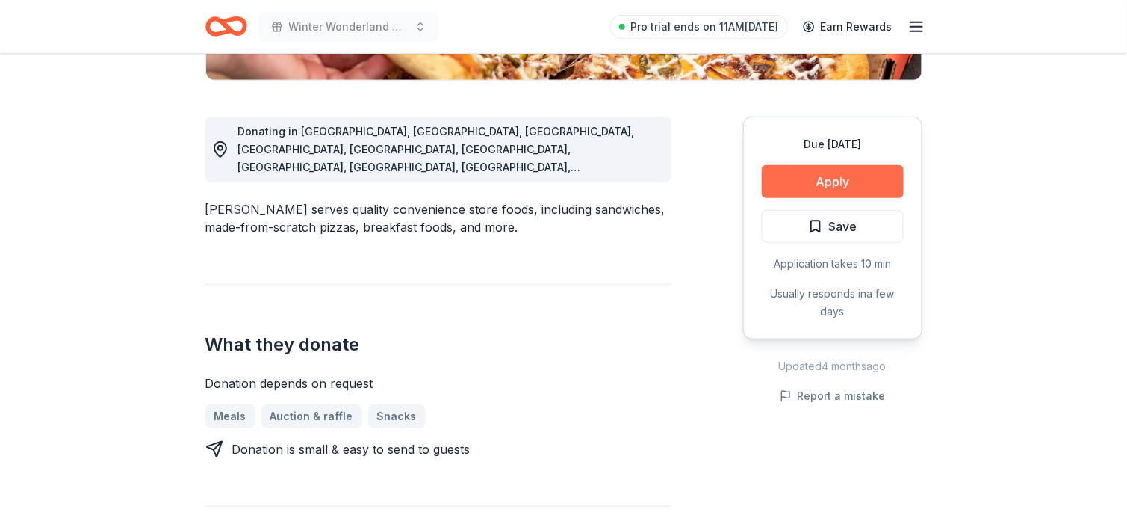
click at [794, 166] on button "Apply" at bounding box center [833, 181] width 142 height 33
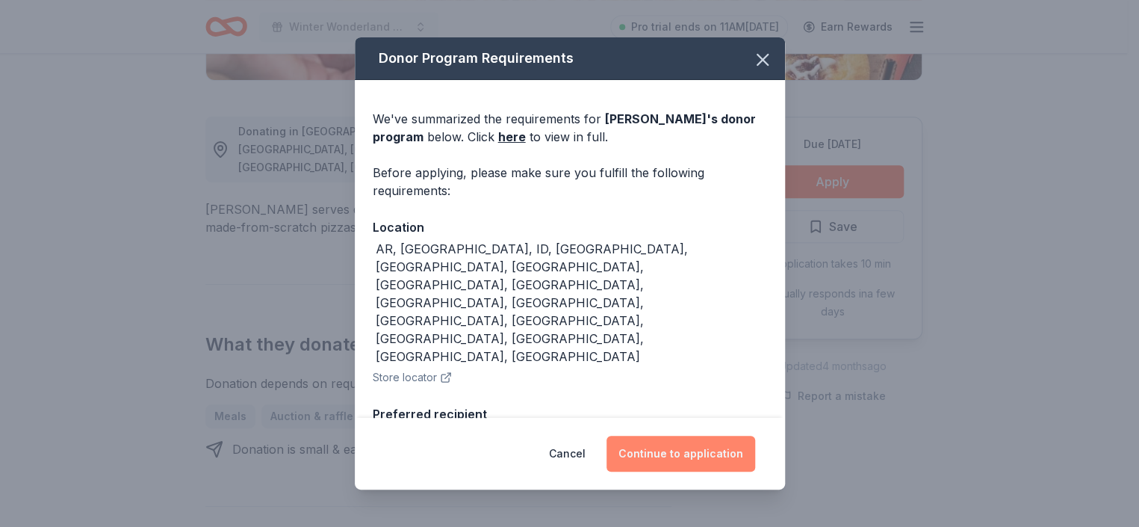
click at [676, 464] on button "Continue to application" at bounding box center [681, 454] width 149 height 36
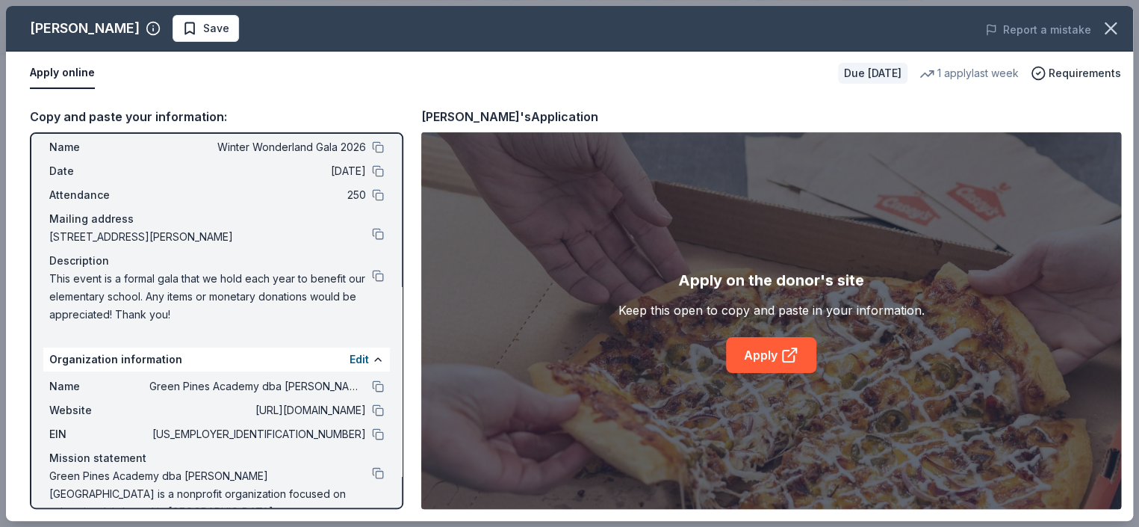
scroll to position [66, 0]
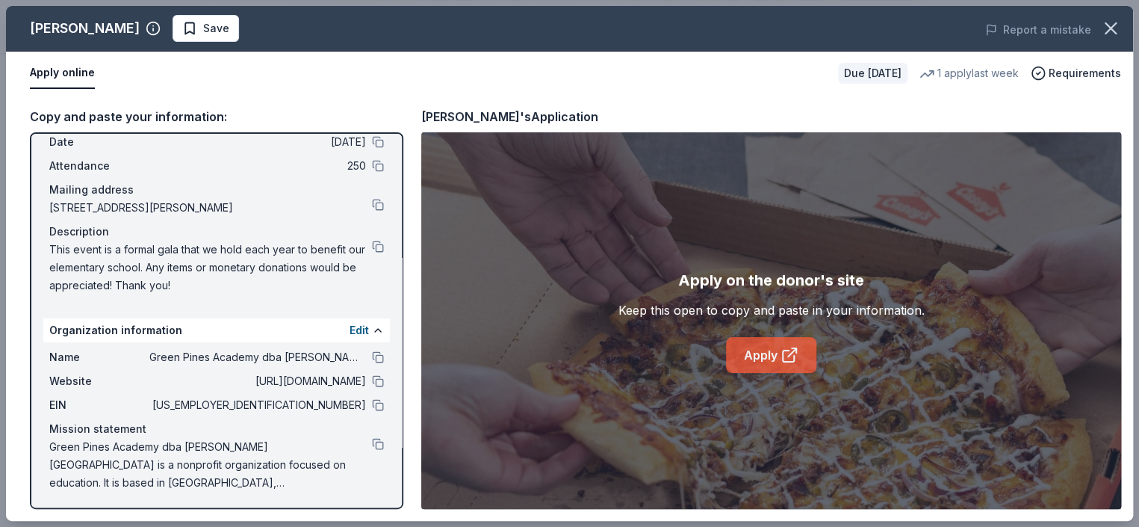
click at [749, 346] on link "Apply" at bounding box center [771, 355] width 90 height 36
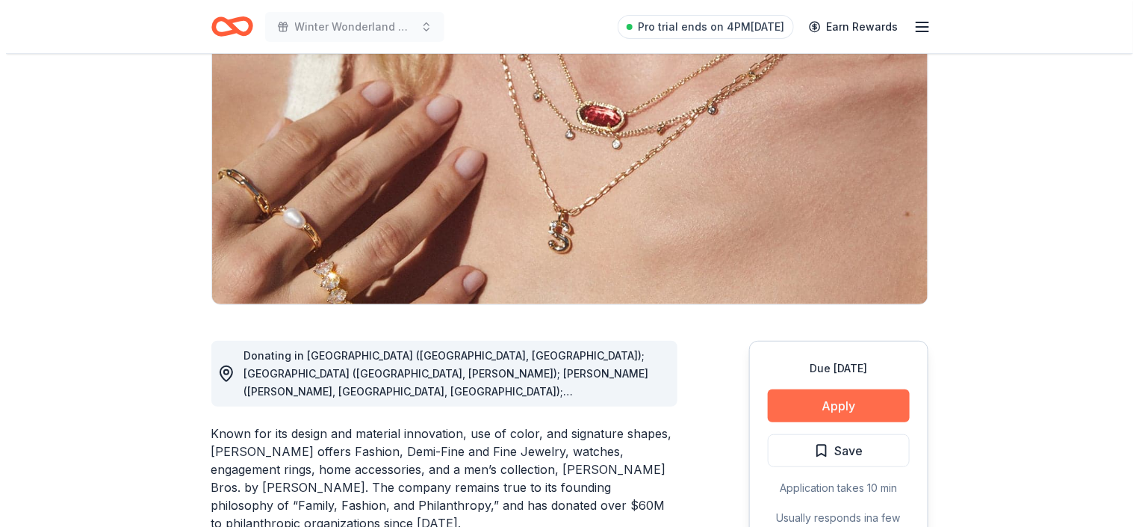
scroll to position [149, 0]
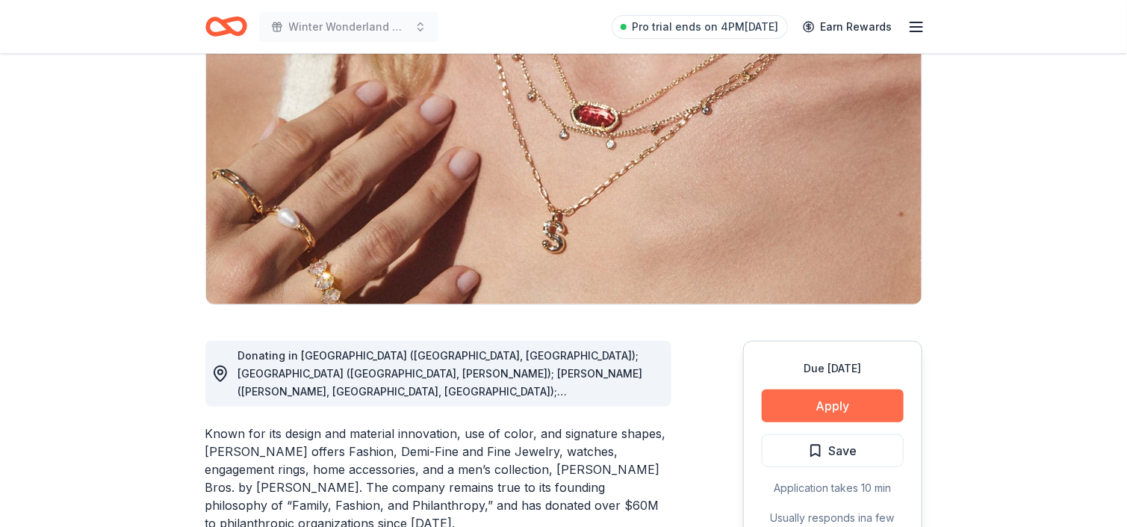
click at [823, 400] on button "Apply" at bounding box center [833, 405] width 142 height 33
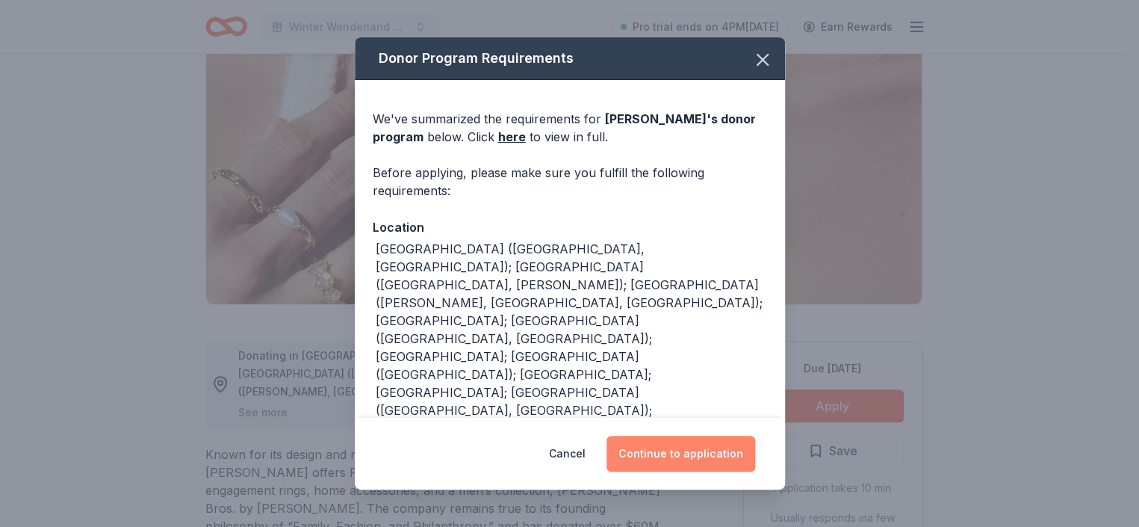
click at [688, 447] on button "Continue to application" at bounding box center [681, 454] width 149 height 36
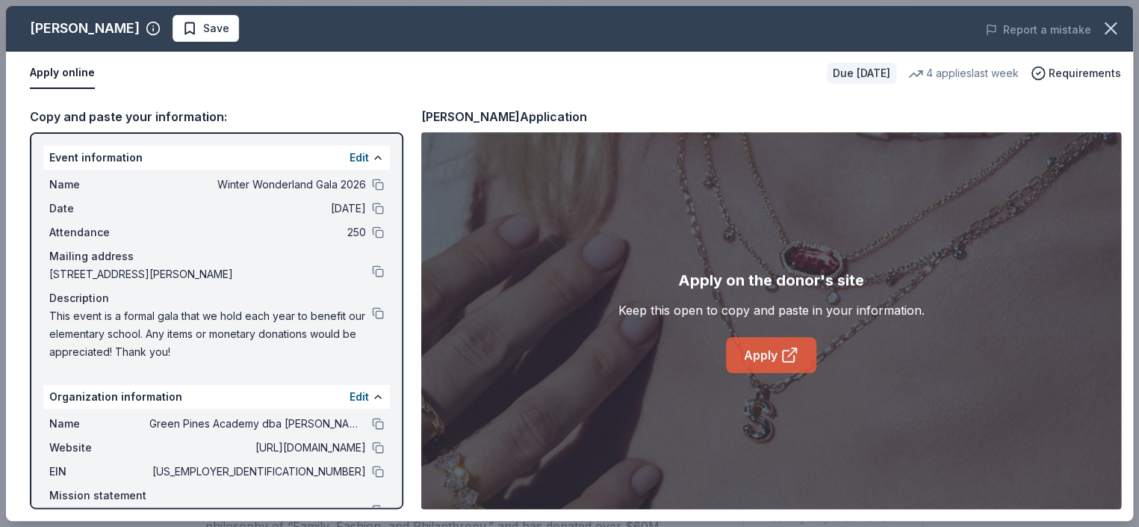
click at [767, 338] on link "Apply" at bounding box center [771, 355] width 90 height 36
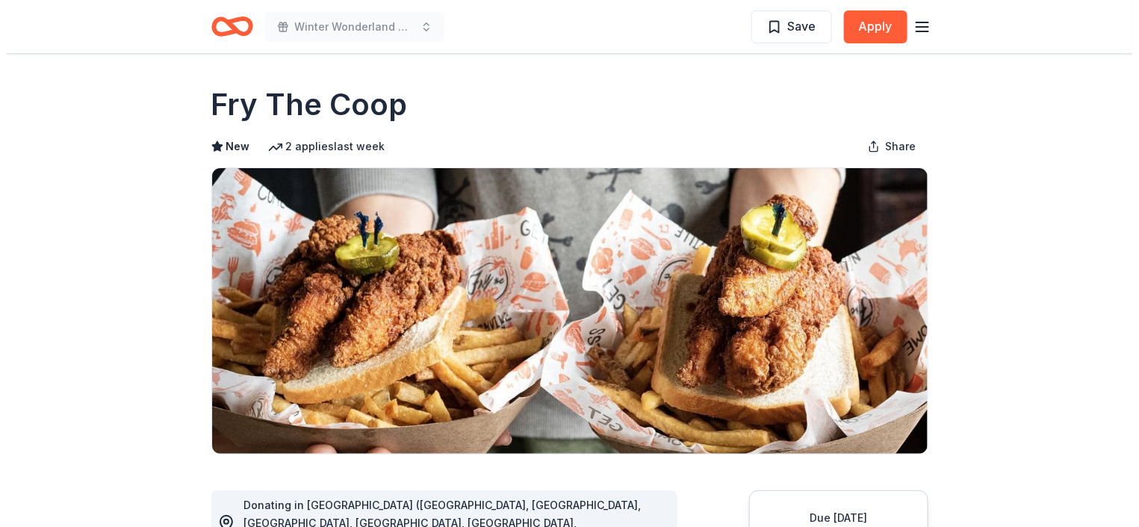
scroll to position [149, 0]
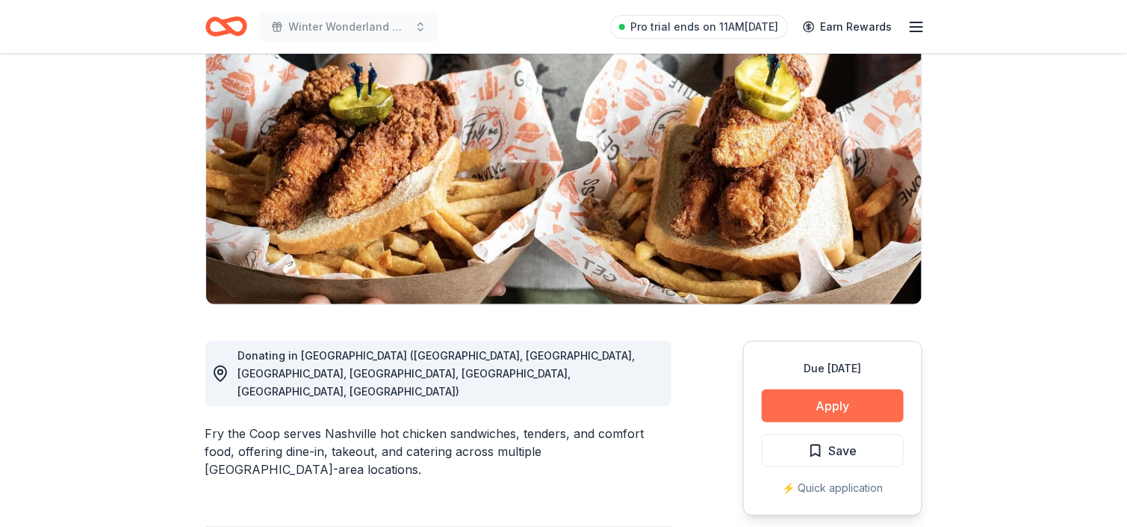
click at [809, 396] on button "Apply" at bounding box center [833, 405] width 142 height 33
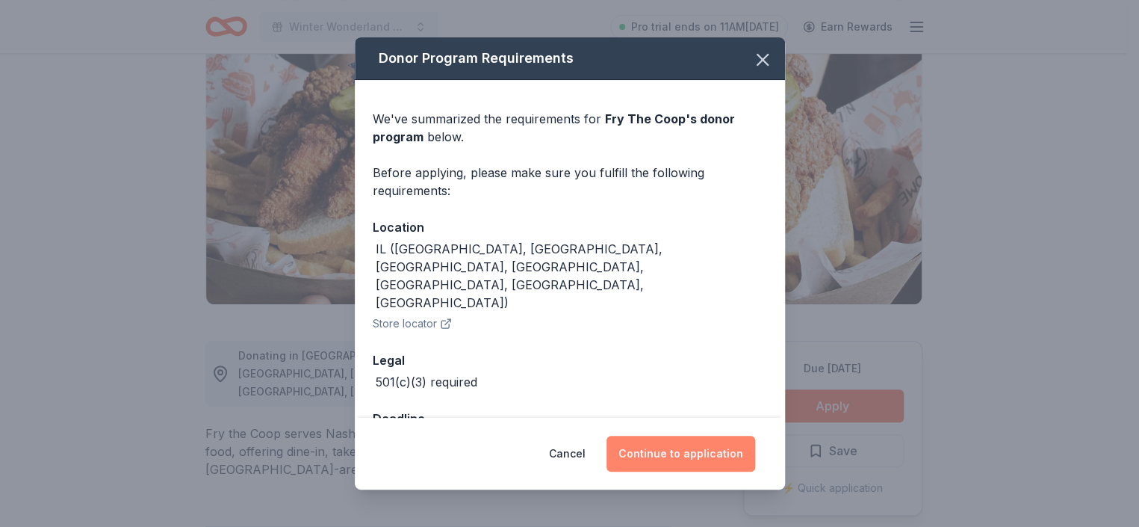
click at [672, 453] on button "Continue to application" at bounding box center [681, 454] width 149 height 36
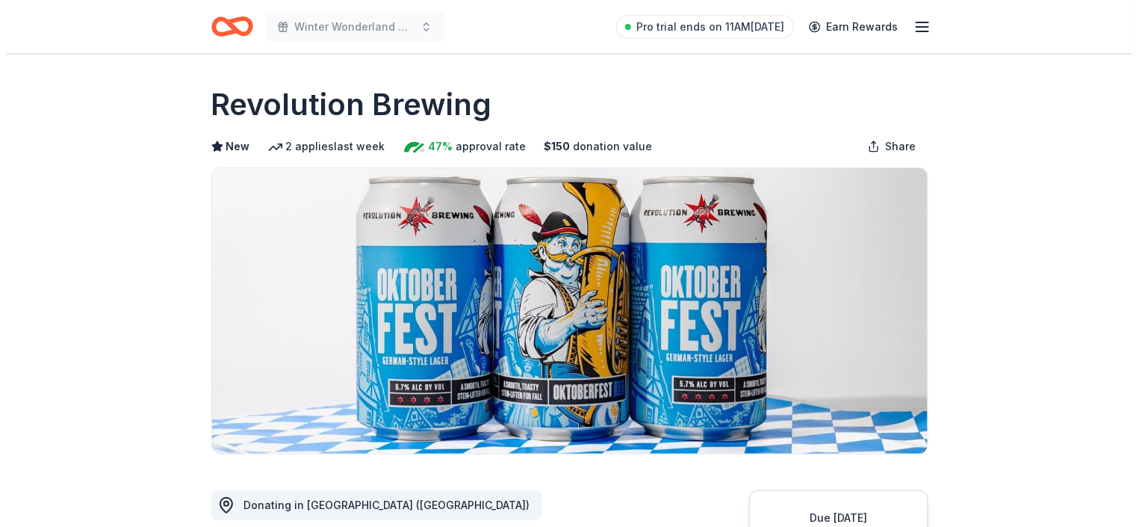
scroll to position [149, 0]
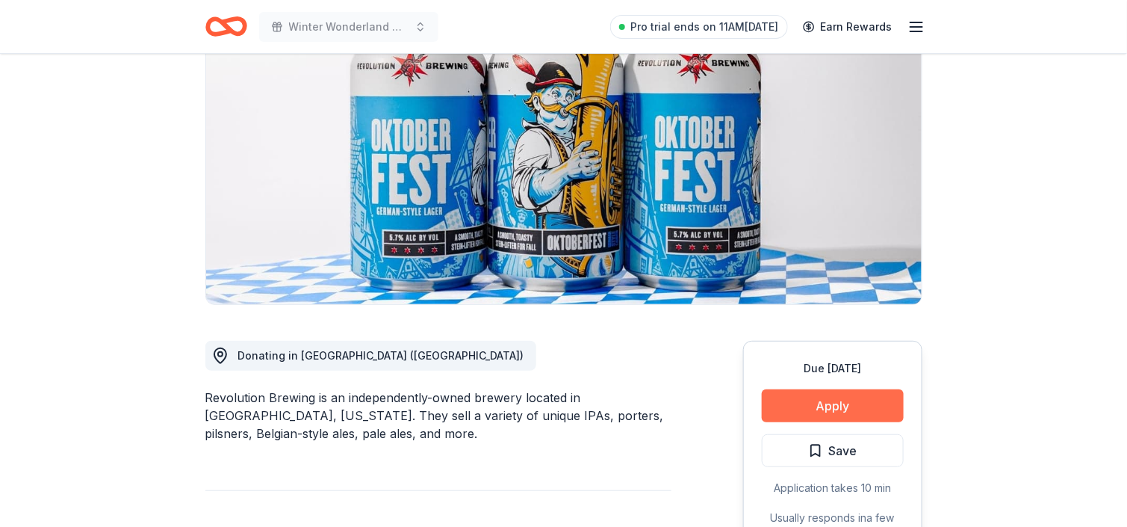
click at [823, 410] on button "Apply" at bounding box center [833, 405] width 142 height 33
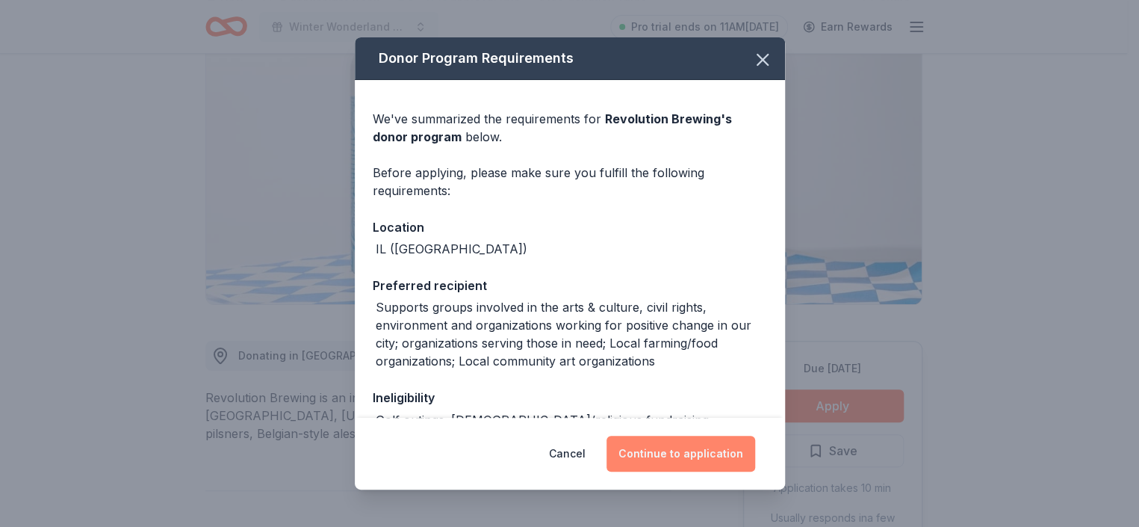
click at [690, 443] on button "Continue to application" at bounding box center [681, 454] width 149 height 36
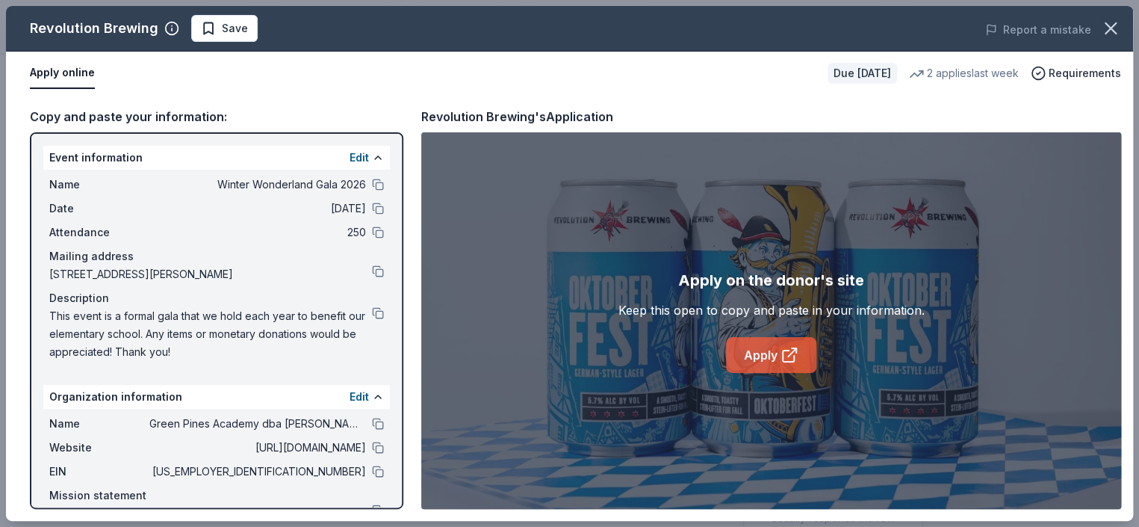
click at [795, 356] on icon at bounding box center [790, 355] width 18 height 18
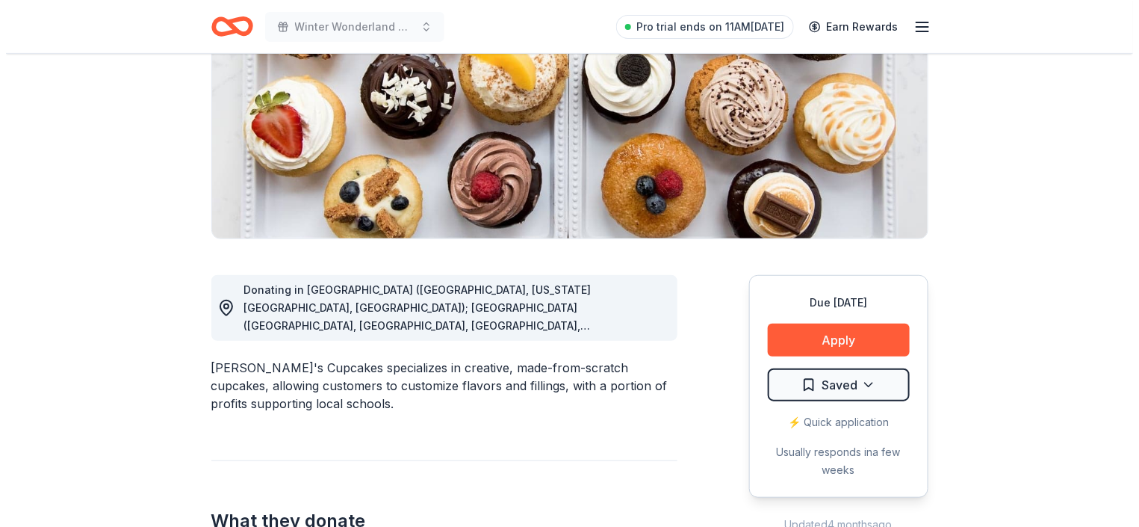
scroll to position [299, 0]
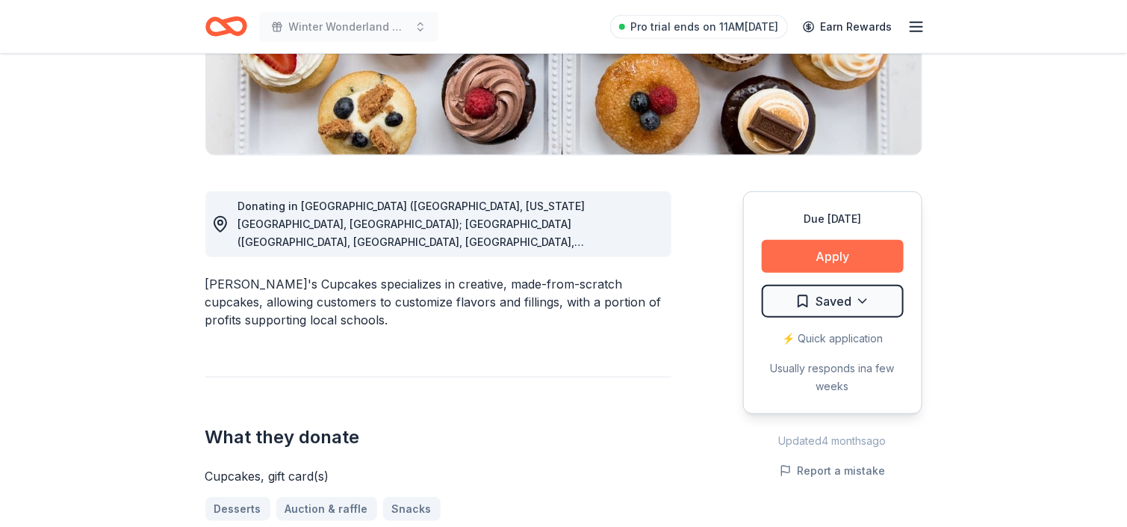
click at [808, 260] on button "Apply" at bounding box center [833, 256] width 142 height 33
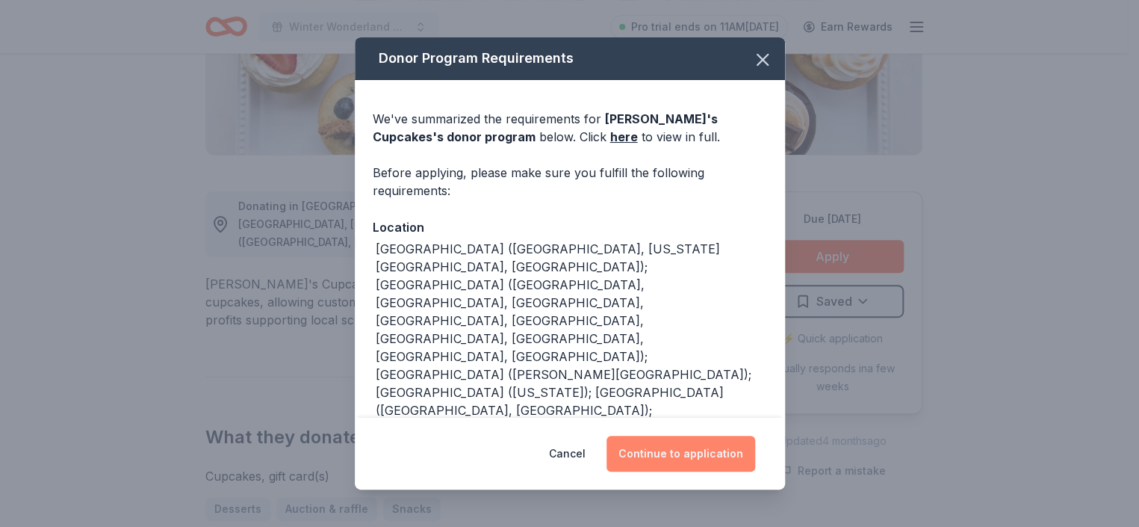
click at [637, 450] on button "Continue to application" at bounding box center [681, 454] width 149 height 36
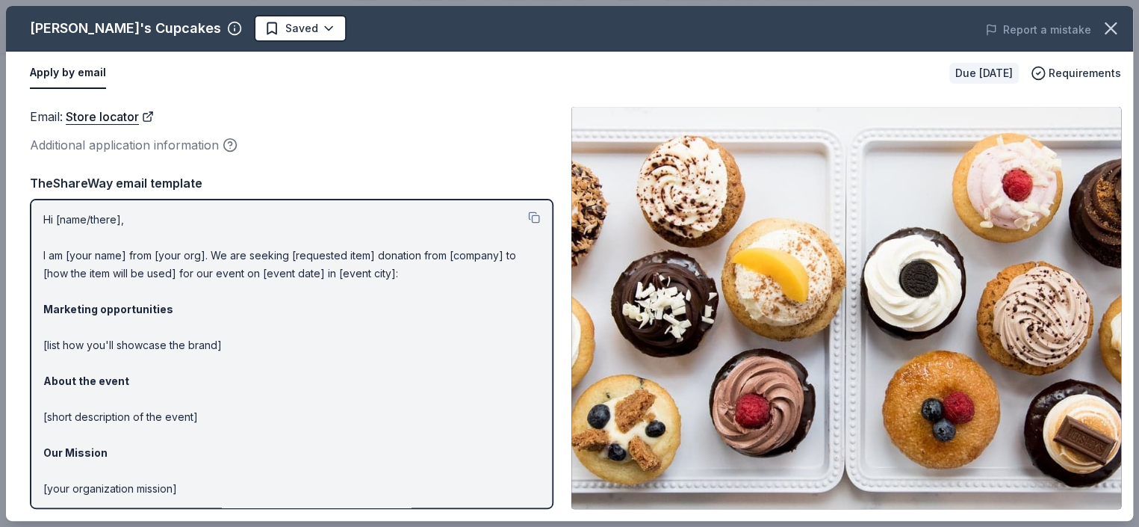
scroll to position [0, 0]
click at [132, 114] on link "Store locator" at bounding box center [110, 116] width 88 height 19
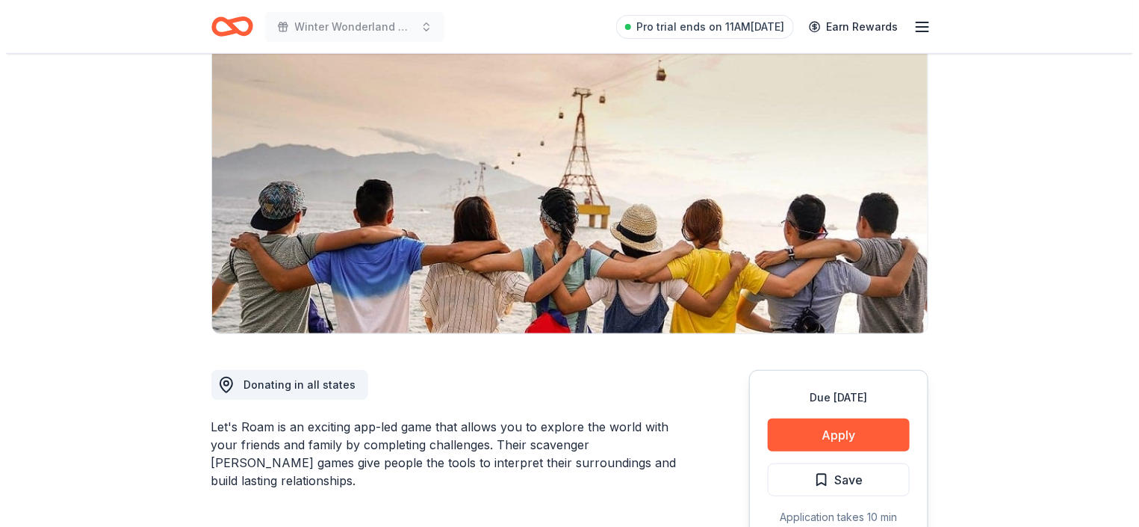
scroll to position [149, 0]
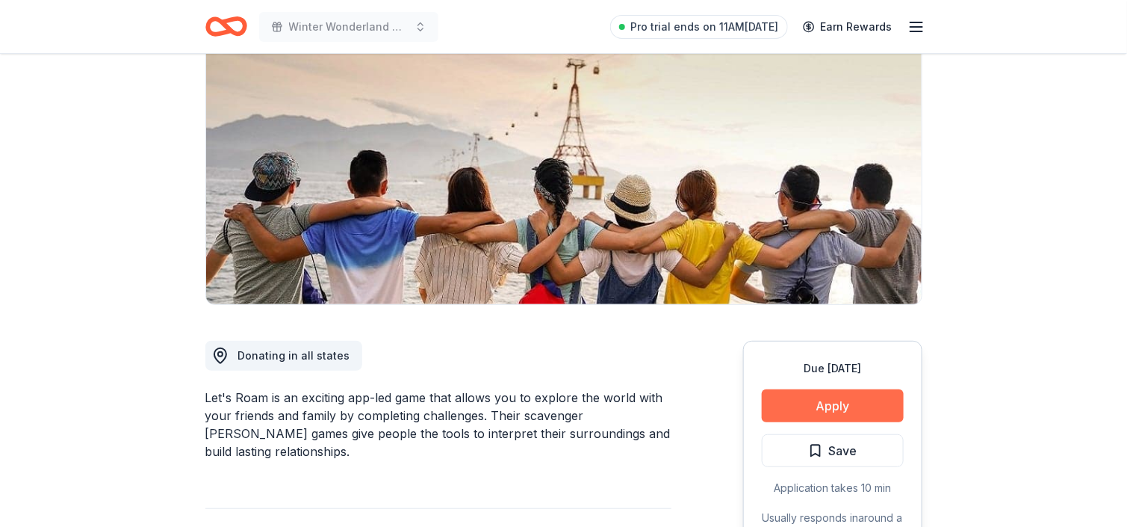
click at [844, 406] on button "Apply" at bounding box center [833, 405] width 142 height 33
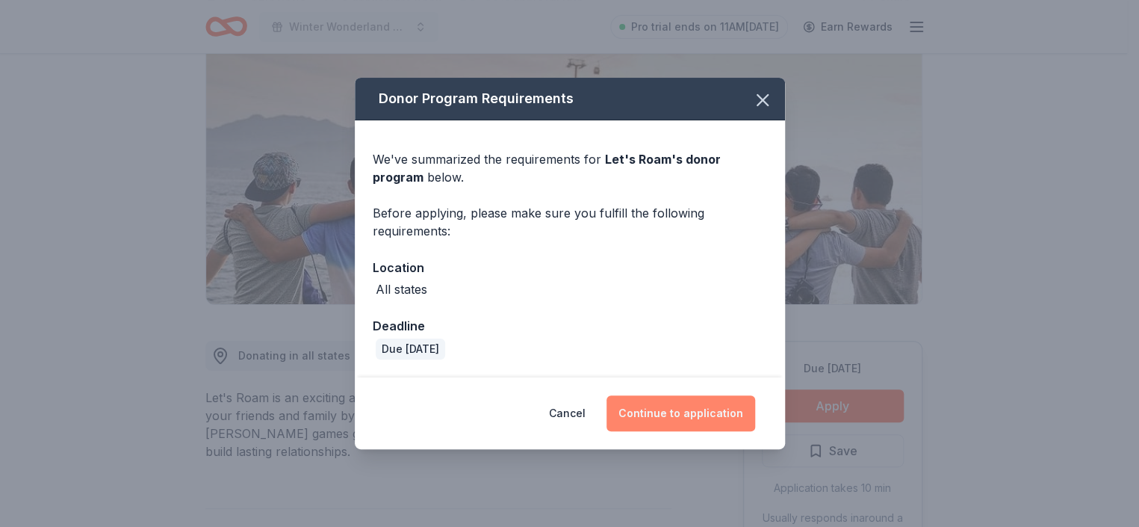
click at [711, 424] on button "Continue to application" at bounding box center [681, 413] width 149 height 36
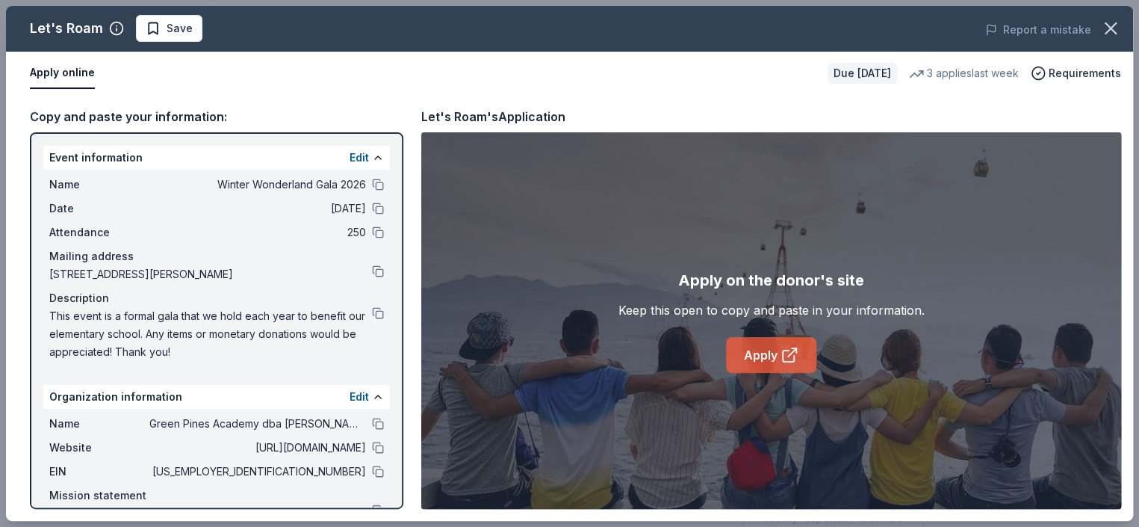
click at [770, 352] on link "Apply" at bounding box center [771, 355] width 90 height 36
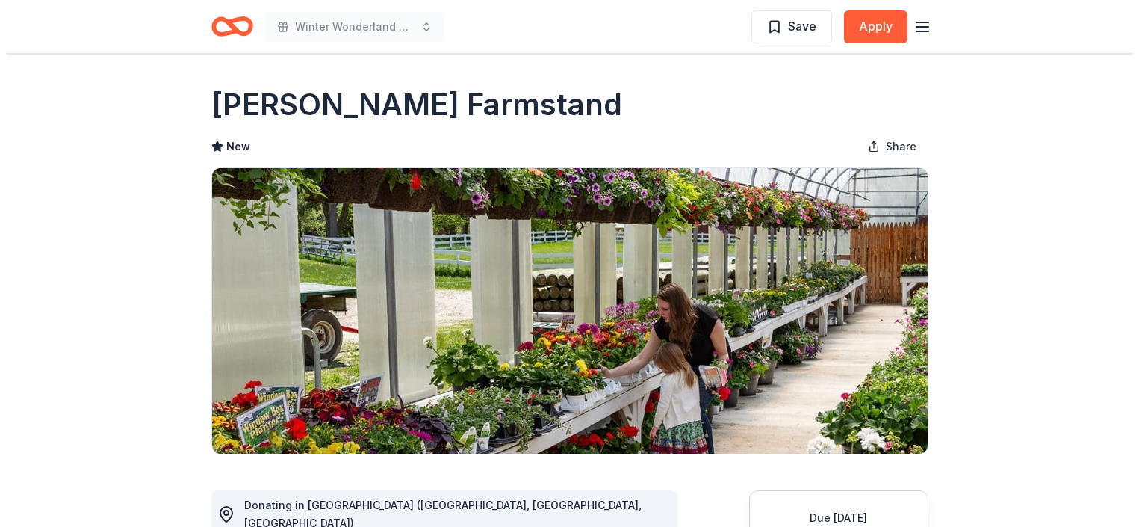
scroll to position [149, 0]
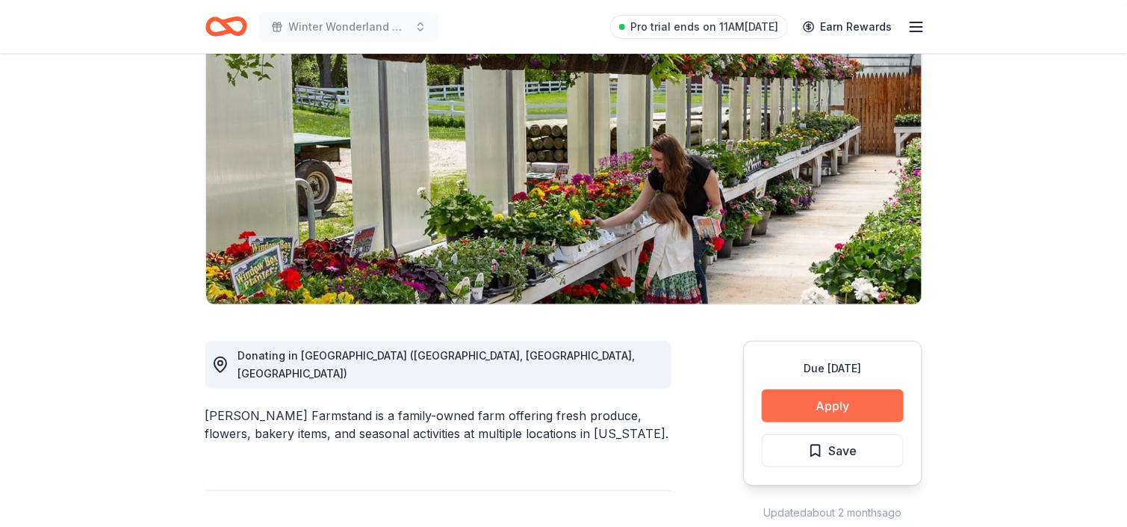
click at [805, 397] on button "Apply" at bounding box center [833, 405] width 142 height 33
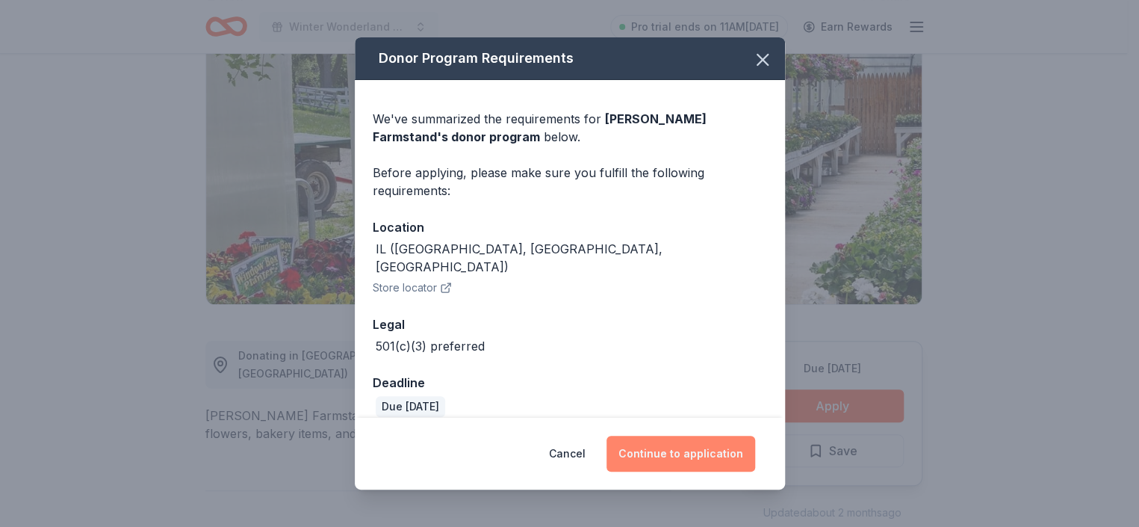
click at [665, 455] on button "Continue to application" at bounding box center [681, 454] width 149 height 36
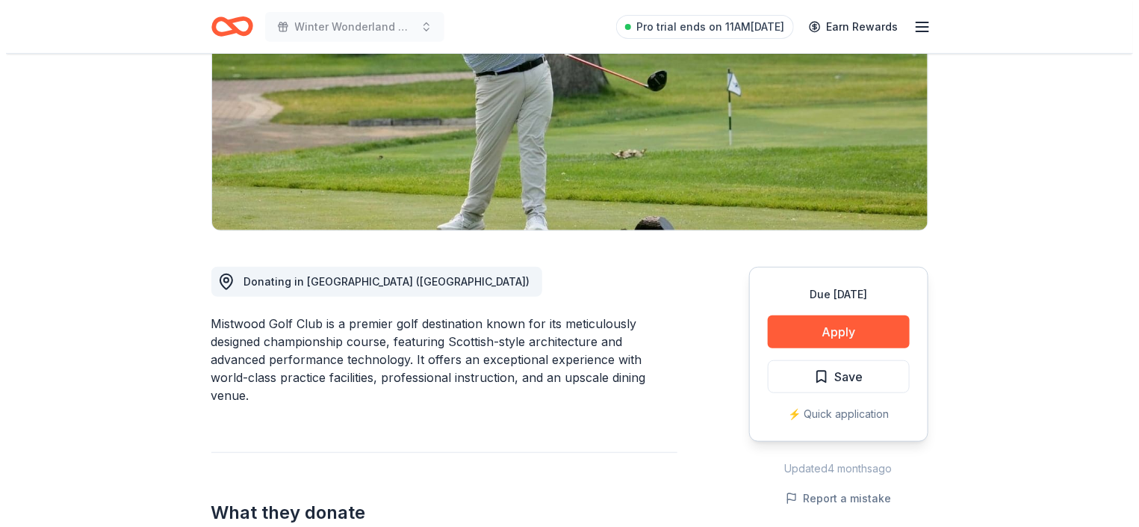
scroll to position [224, 0]
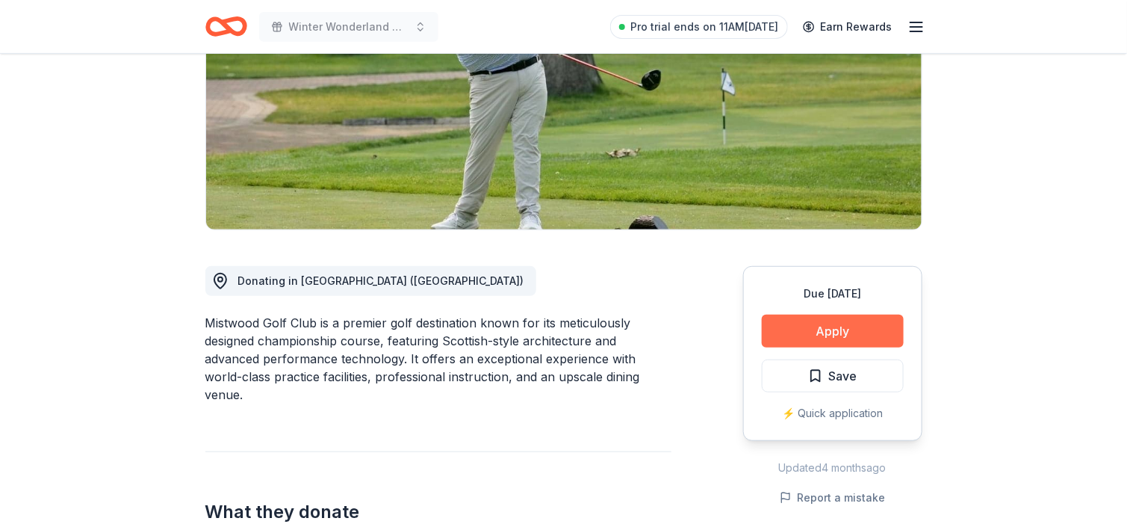
click at [791, 325] on button "Apply" at bounding box center [833, 331] width 142 height 33
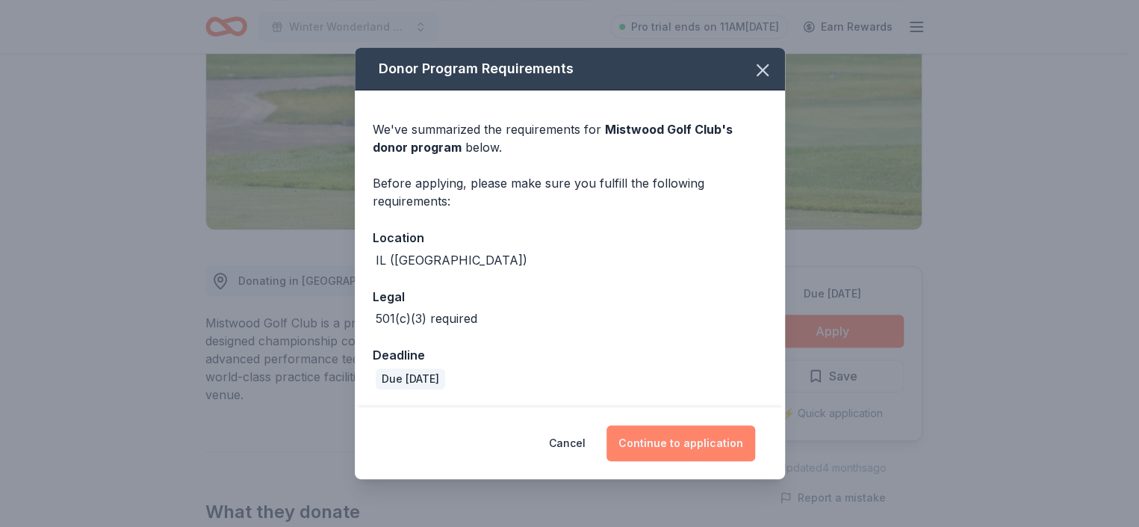
click at [702, 440] on button "Continue to application" at bounding box center [681, 443] width 149 height 36
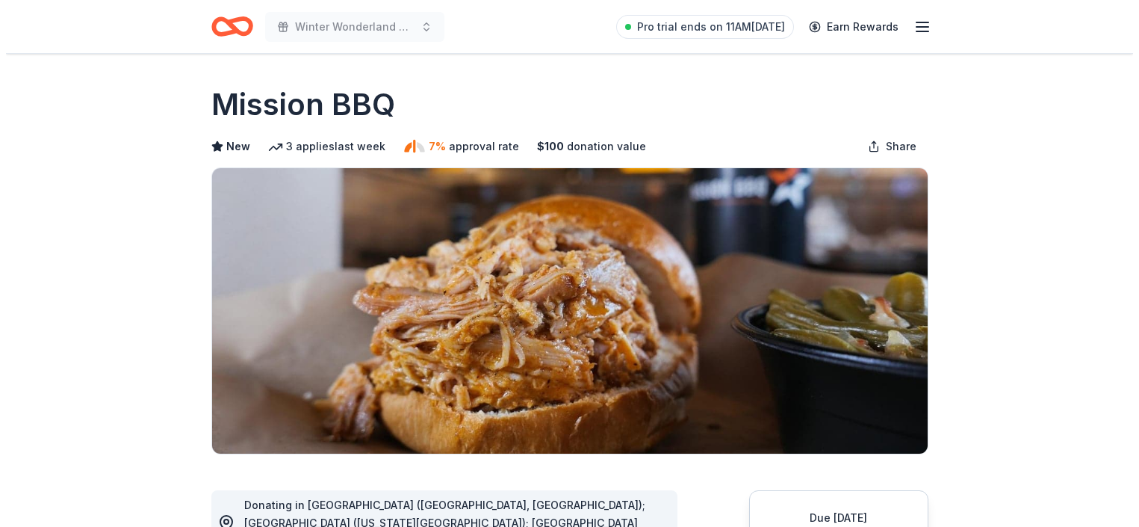
scroll to position [299, 0]
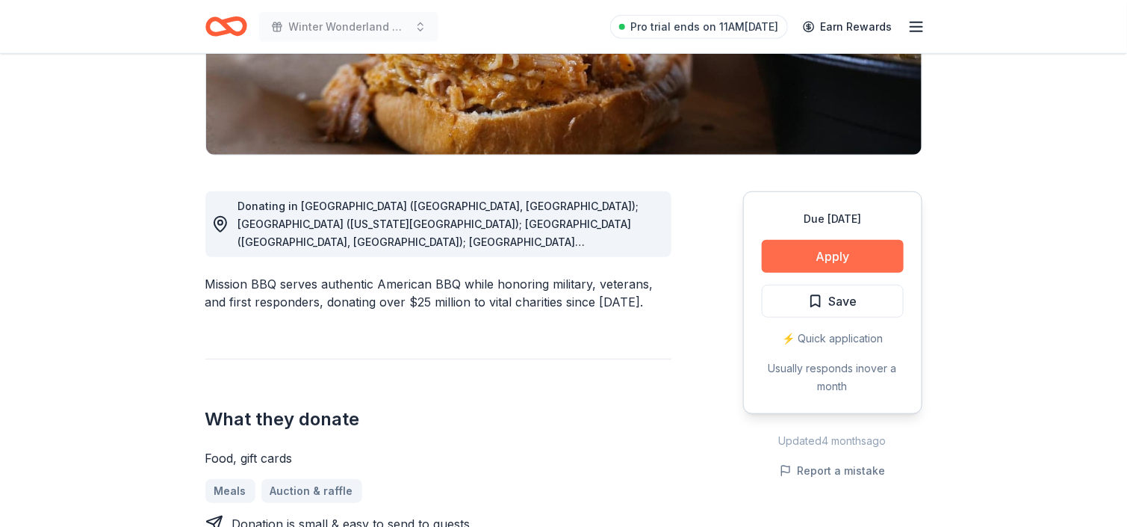
click at [799, 250] on button "Apply" at bounding box center [833, 256] width 142 height 33
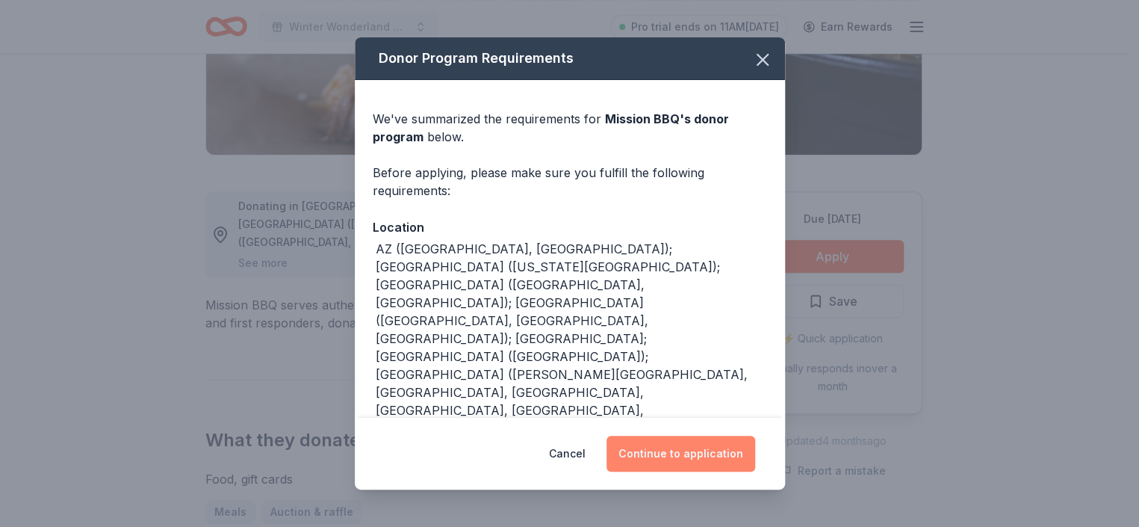
click at [712, 453] on button "Continue to application" at bounding box center [681, 454] width 149 height 36
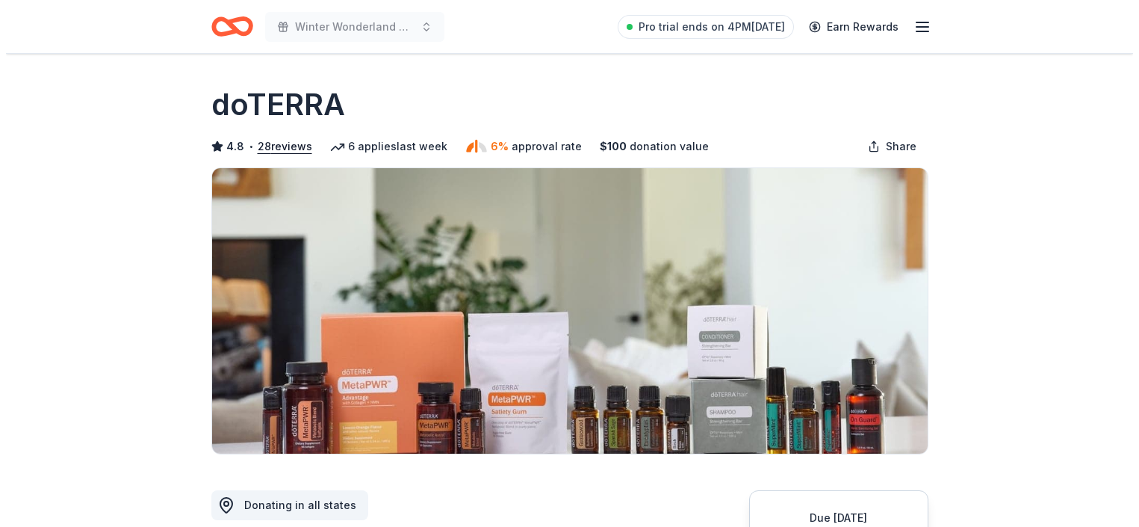
scroll to position [149, 0]
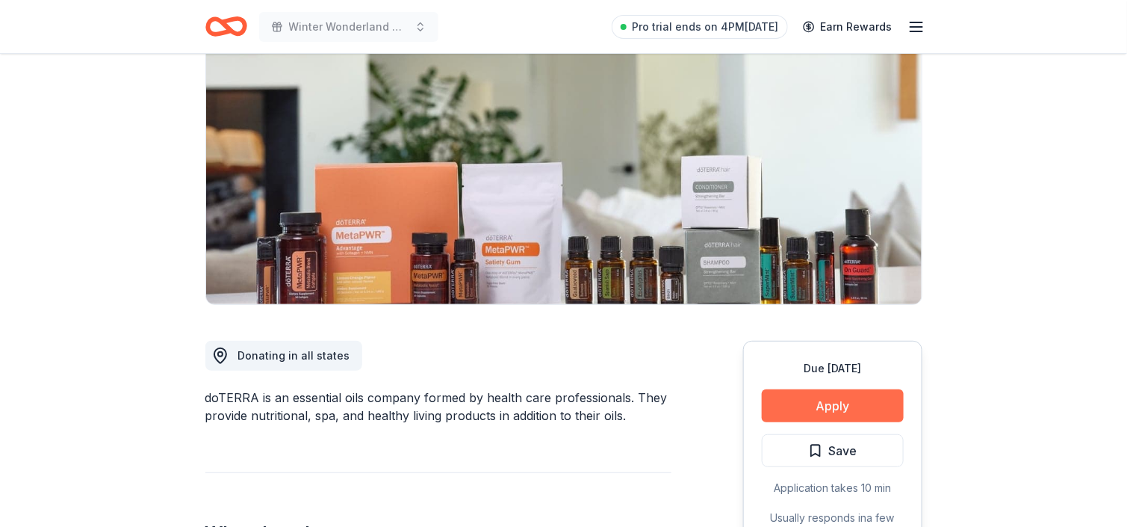
click at [827, 400] on button "Apply" at bounding box center [833, 405] width 142 height 33
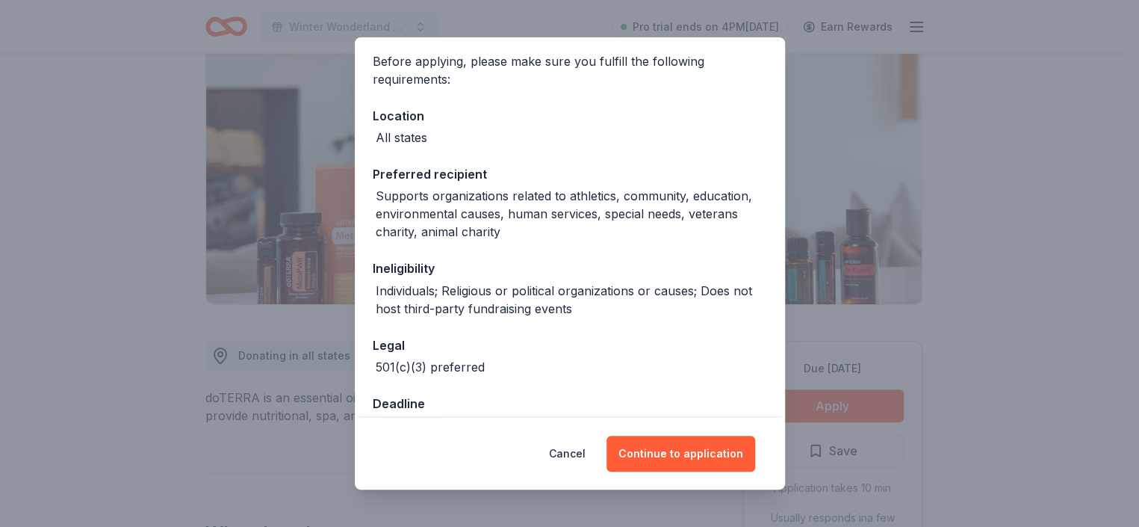
scroll to position [148, 0]
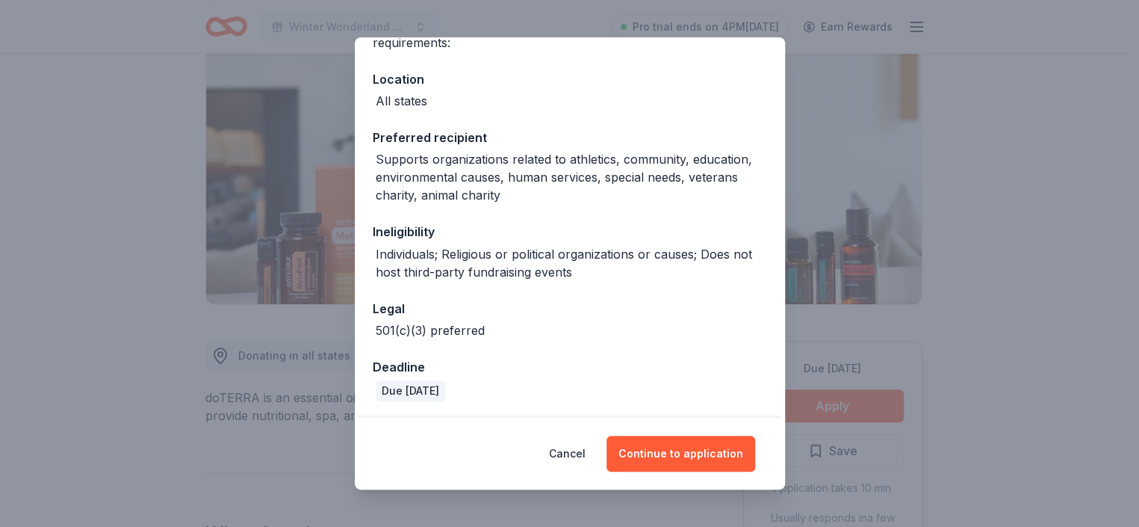
drag, startPoint x: 690, startPoint y: 454, endPoint x: 595, endPoint y: 383, distance: 118.1
click at [690, 453] on button "Continue to application" at bounding box center [681, 454] width 149 height 36
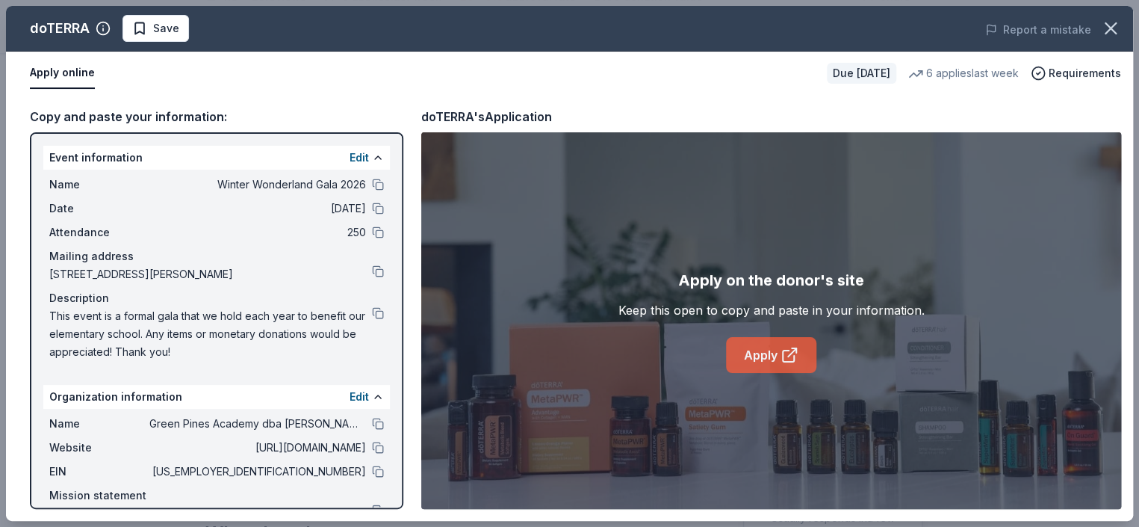
click at [755, 362] on link "Apply" at bounding box center [771, 355] width 90 height 36
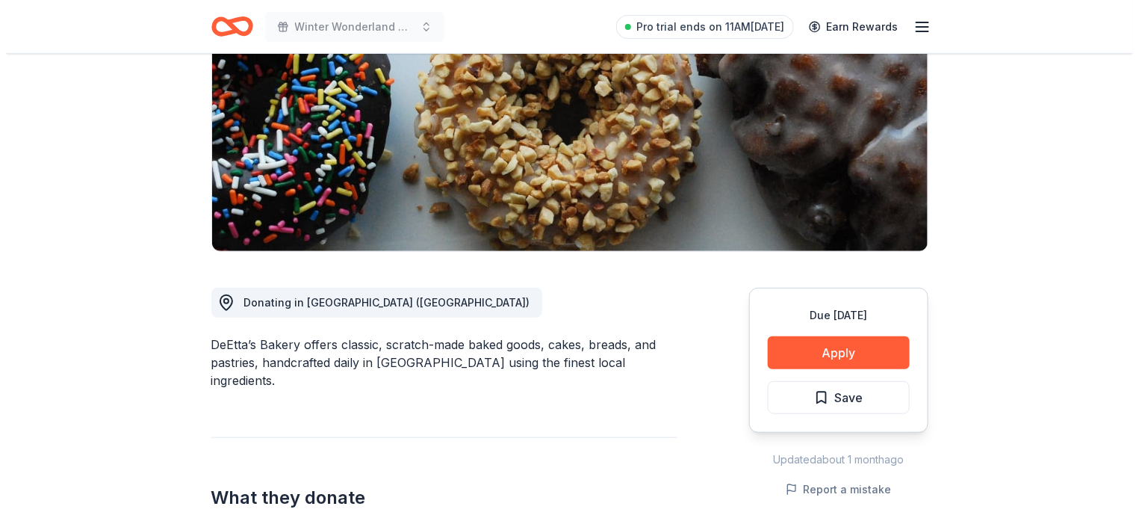
scroll to position [224, 0]
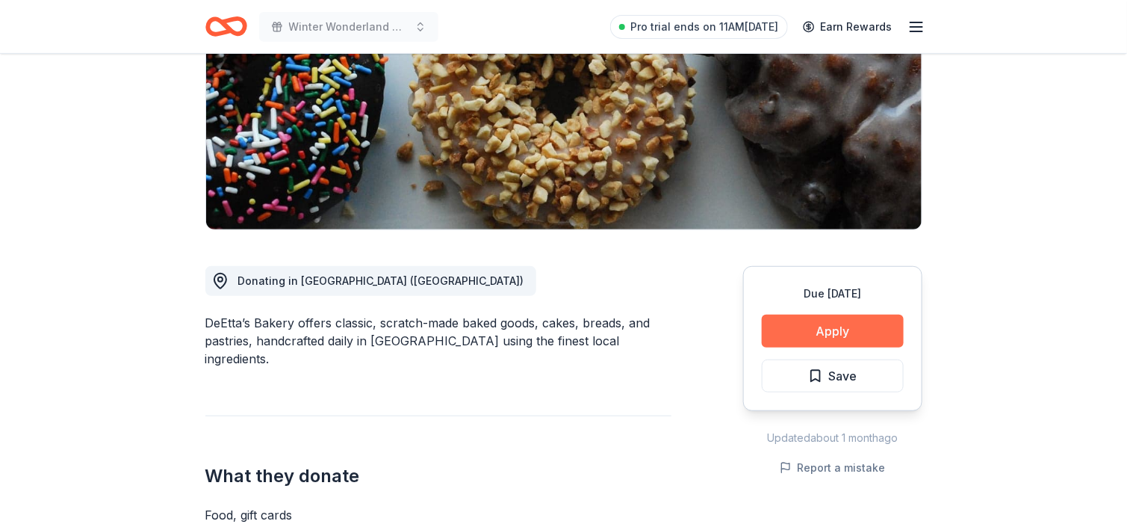
click at [890, 318] on button "Apply" at bounding box center [833, 331] width 142 height 33
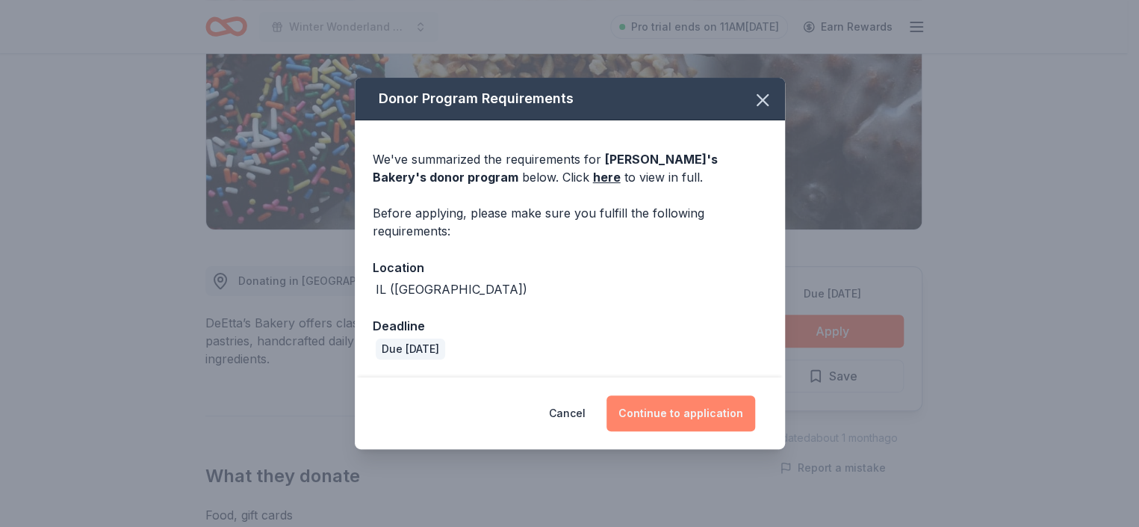
click at [718, 419] on button "Continue to application" at bounding box center [681, 413] width 149 height 36
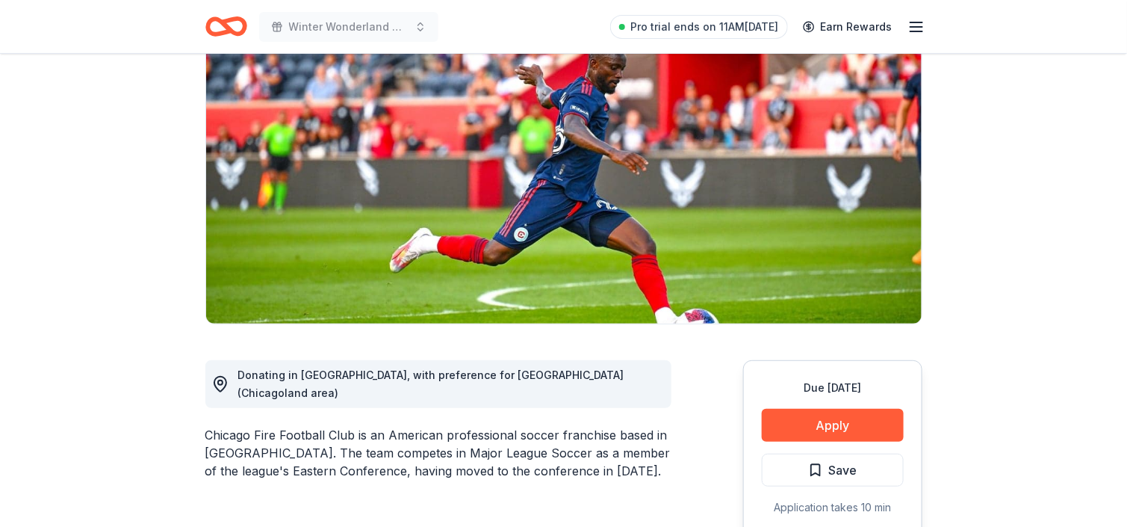
scroll to position [149, 0]
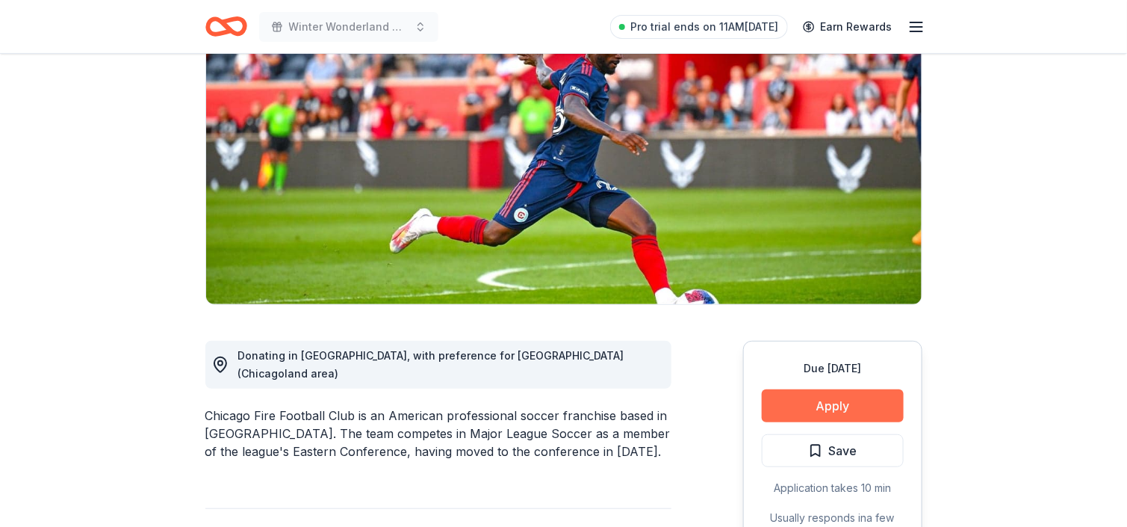
click at [817, 392] on button "Apply" at bounding box center [833, 405] width 142 height 33
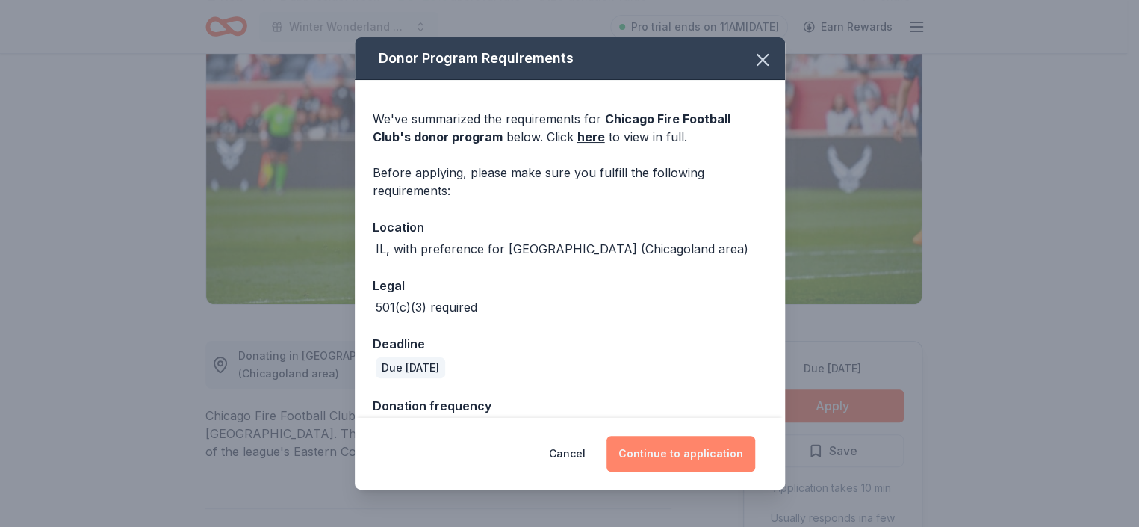
click at [712, 449] on button "Continue to application" at bounding box center [681, 454] width 149 height 36
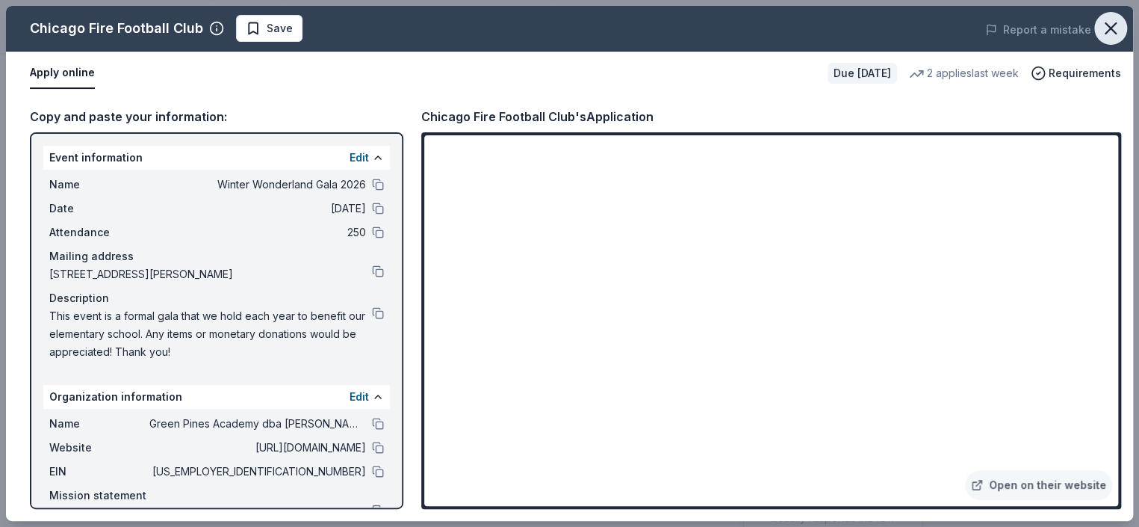
click at [1114, 36] on icon "button" at bounding box center [1111, 28] width 21 height 21
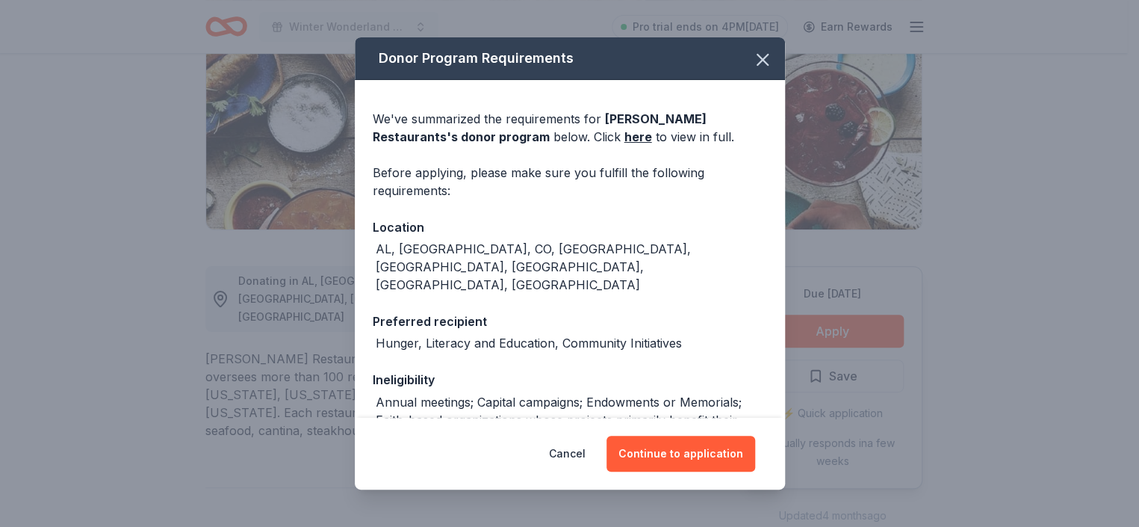
scroll to position [224, 0]
click at [713, 458] on button "Continue to application" at bounding box center [681, 454] width 149 height 36
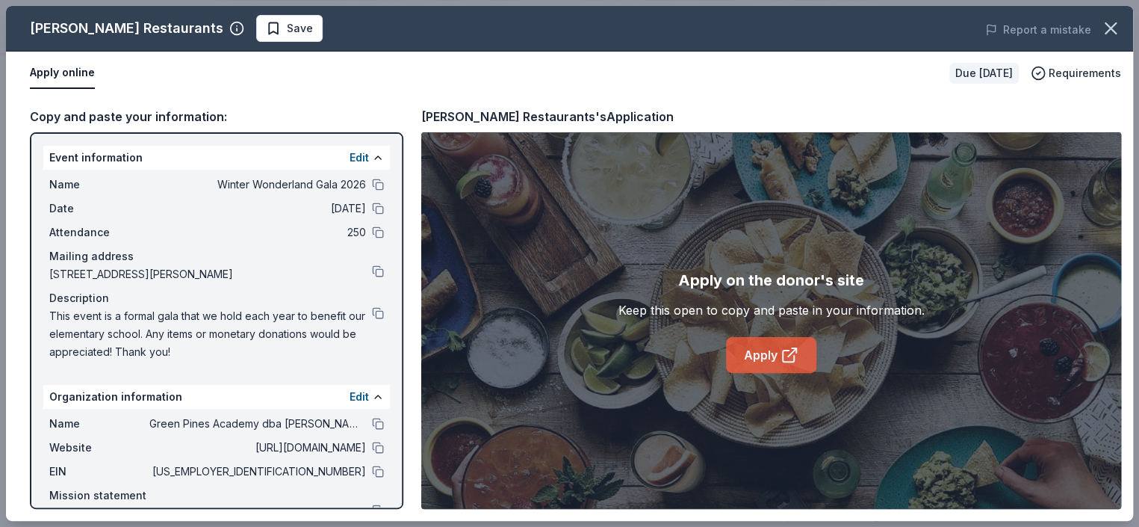
click at [761, 358] on link "Apply" at bounding box center [771, 355] width 90 height 36
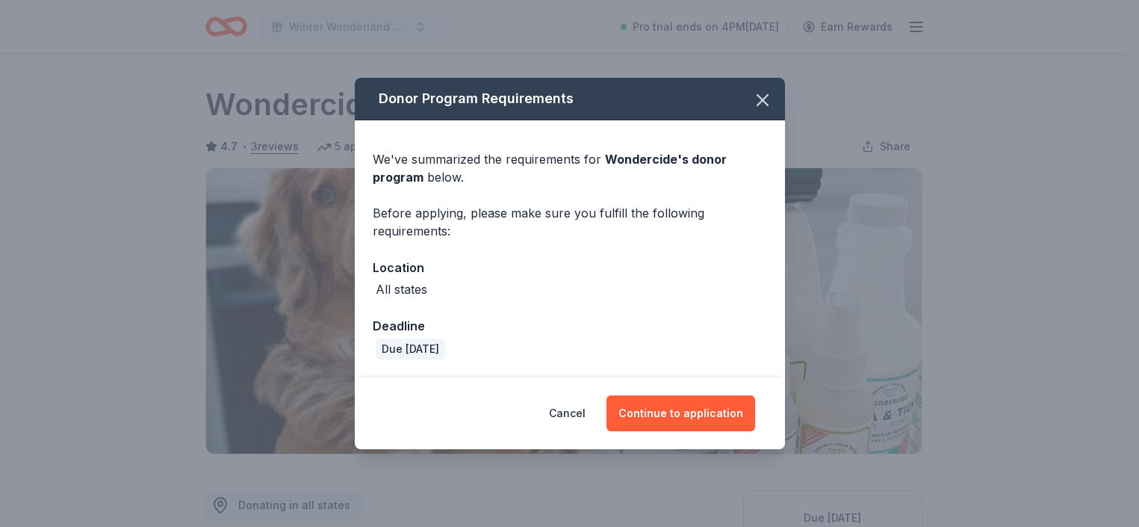
scroll to position [224, 0]
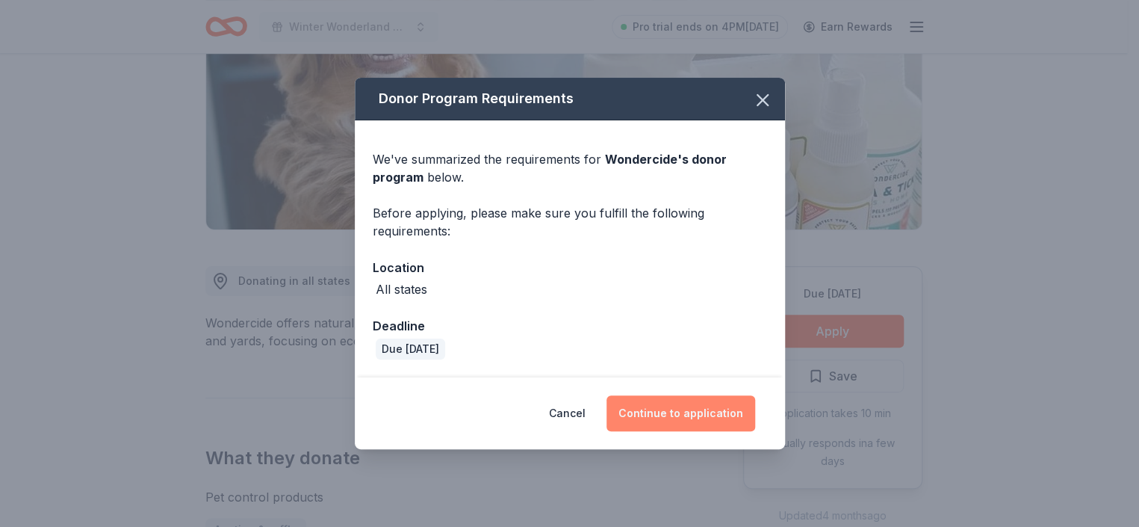
click at [689, 403] on button "Continue to application" at bounding box center [681, 413] width 149 height 36
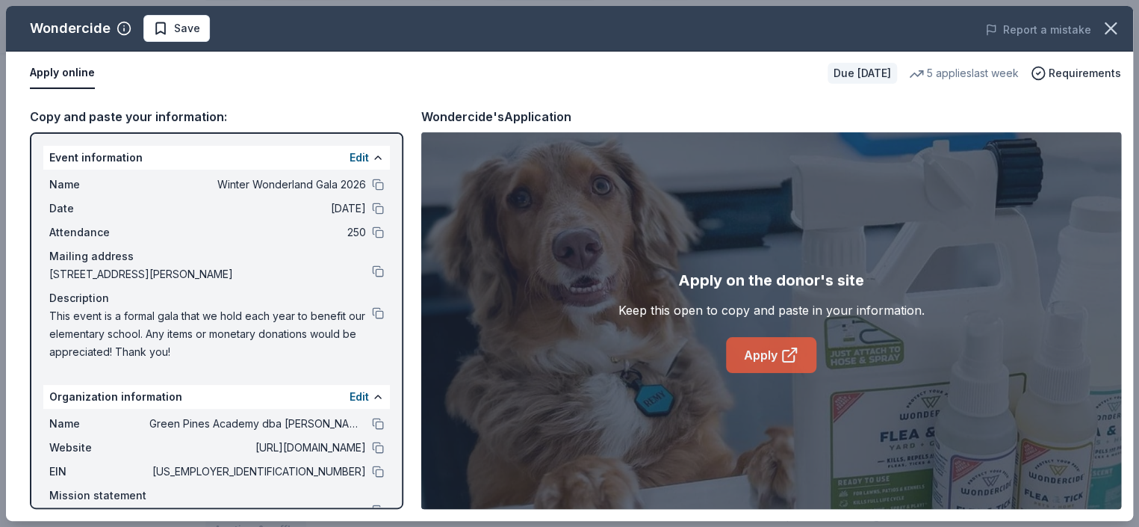
click at [767, 347] on link "Apply" at bounding box center [771, 355] width 90 height 36
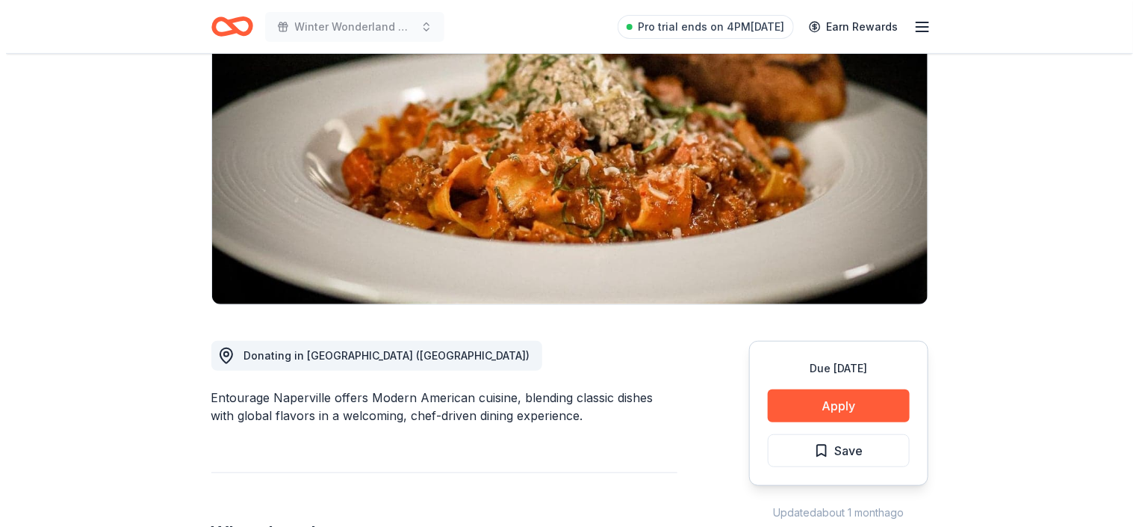
scroll to position [149, 0]
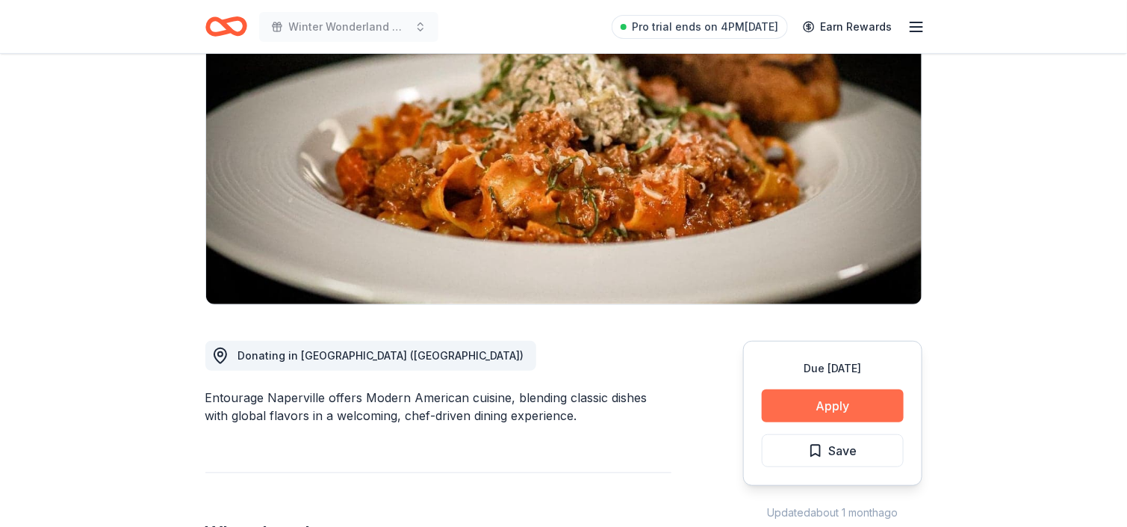
click at [799, 406] on button "Apply" at bounding box center [833, 405] width 142 height 33
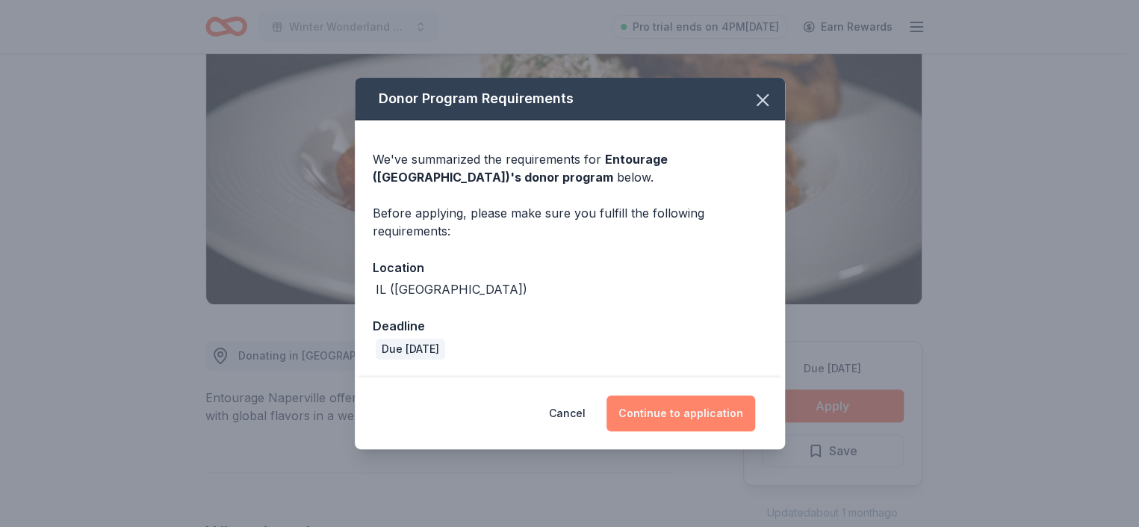
click at [640, 401] on button "Continue to application" at bounding box center [681, 413] width 149 height 36
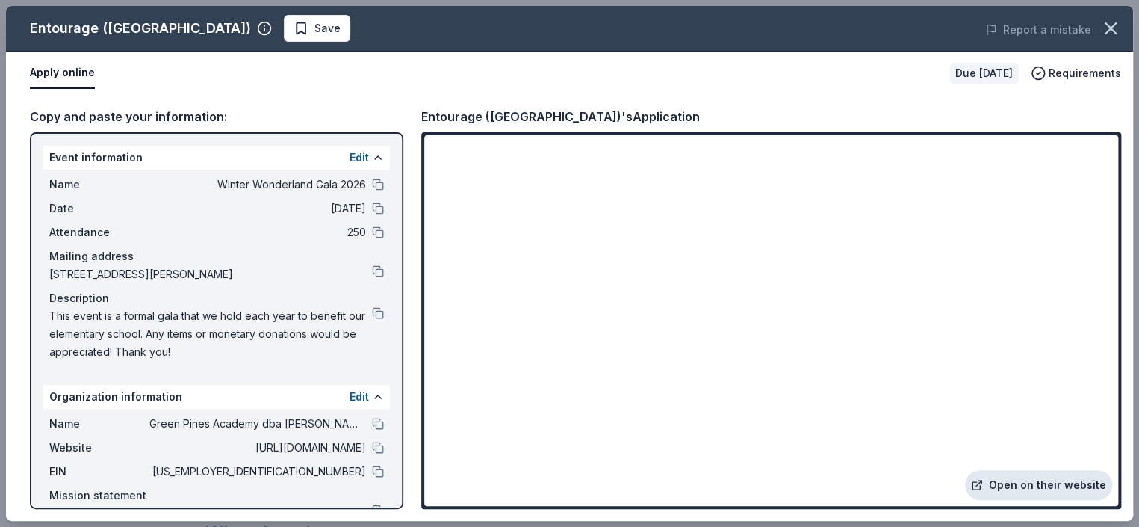
click at [1024, 490] on link "Open on their website" at bounding box center [1038, 485] width 147 height 30
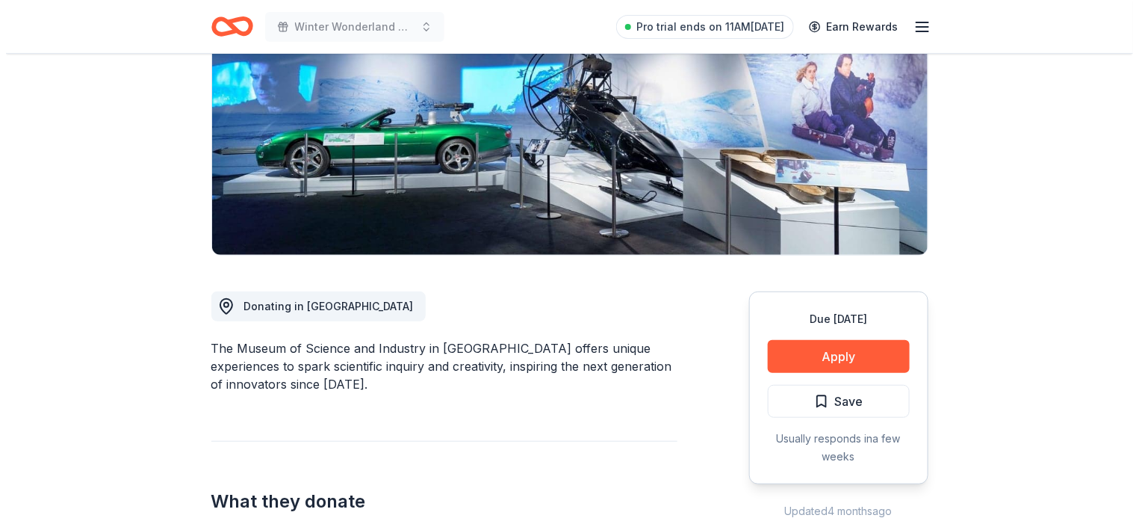
scroll to position [224, 0]
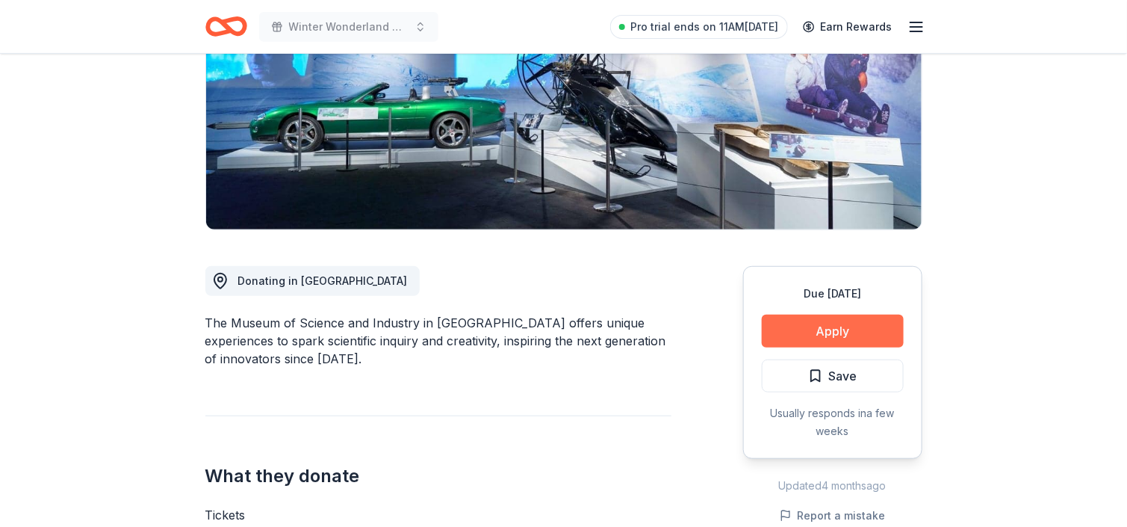
click at [850, 330] on button "Apply" at bounding box center [833, 331] width 142 height 33
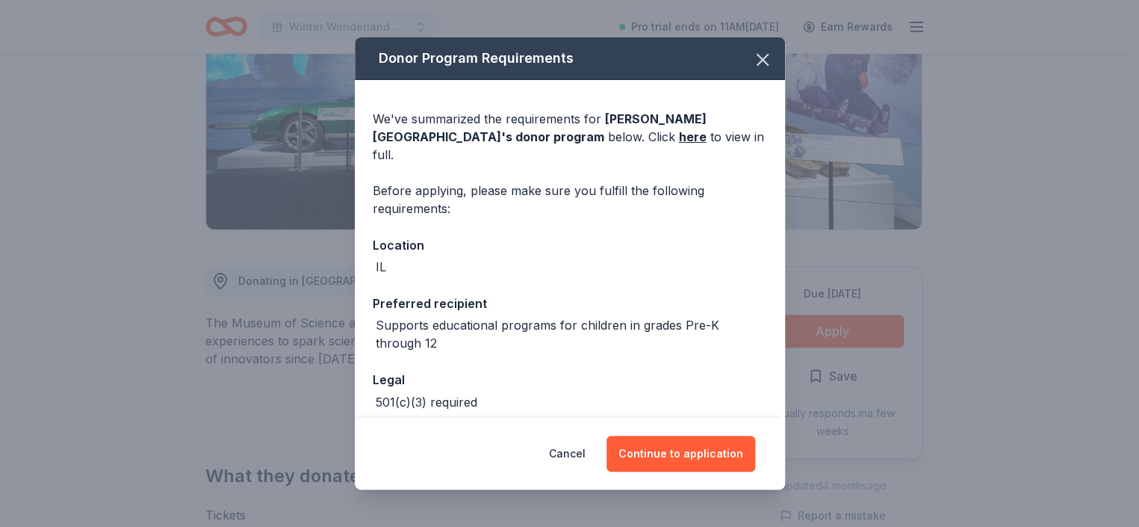
click at [670, 433] on div "Cancel Continue to application" at bounding box center [570, 454] width 430 height 72
click at [672, 442] on button "Continue to application" at bounding box center [681, 454] width 149 height 36
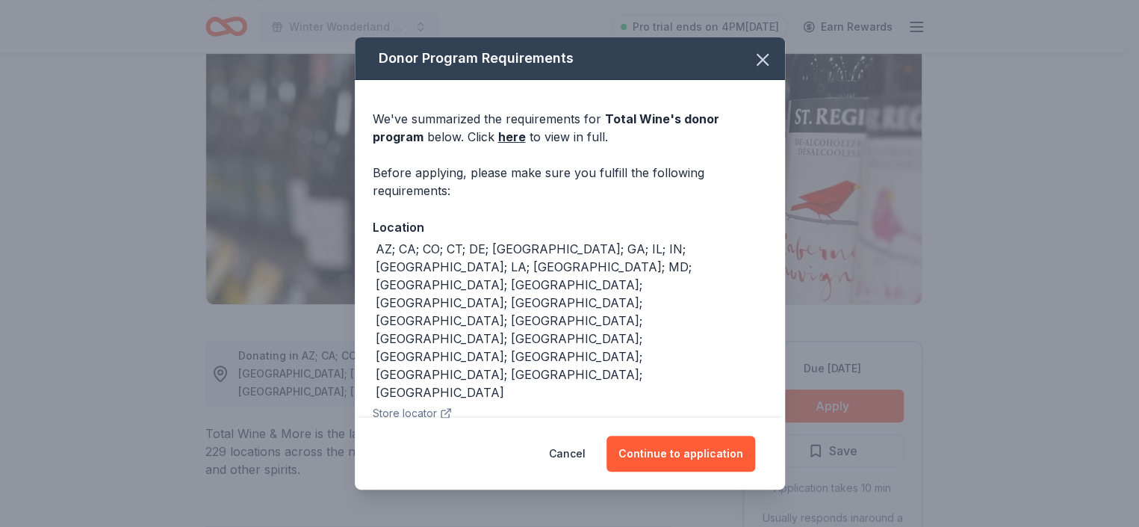
scroll to position [149, 0]
click at [670, 451] on button "Continue to application" at bounding box center [681, 454] width 149 height 36
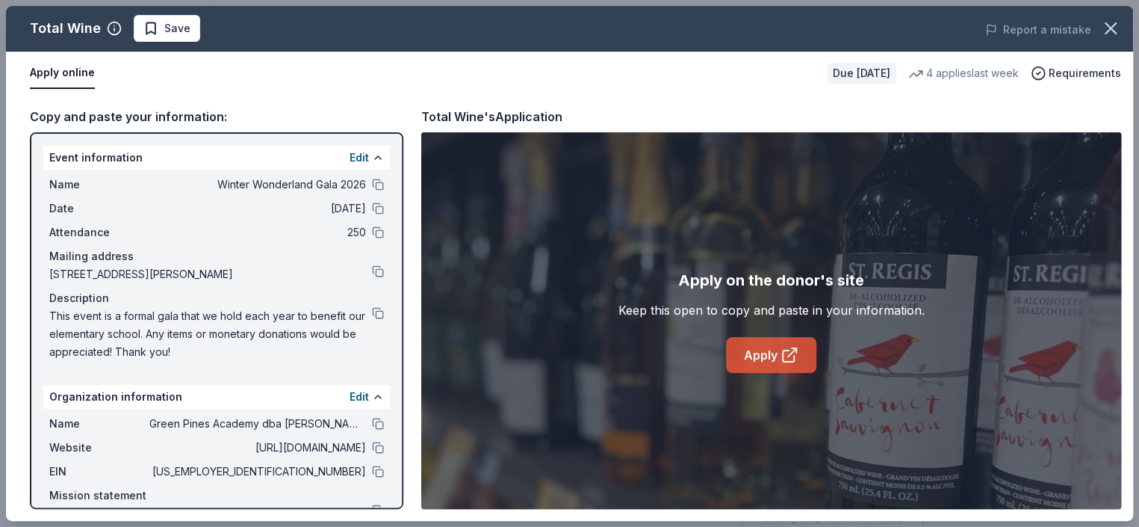
click at [775, 357] on link "Apply" at bounding box center [771, 355] width 90 height 36
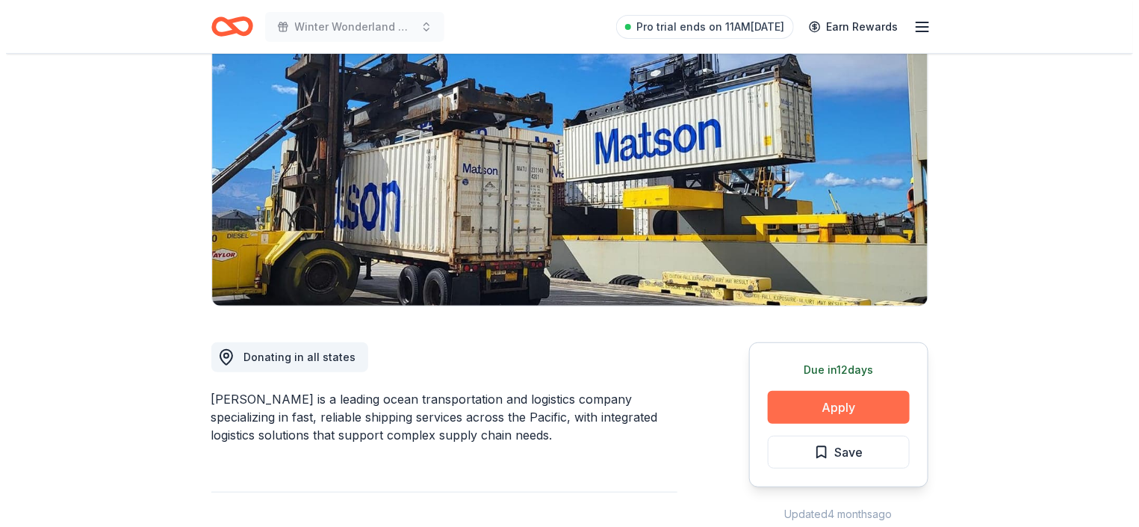
scroll to position [149, 0]
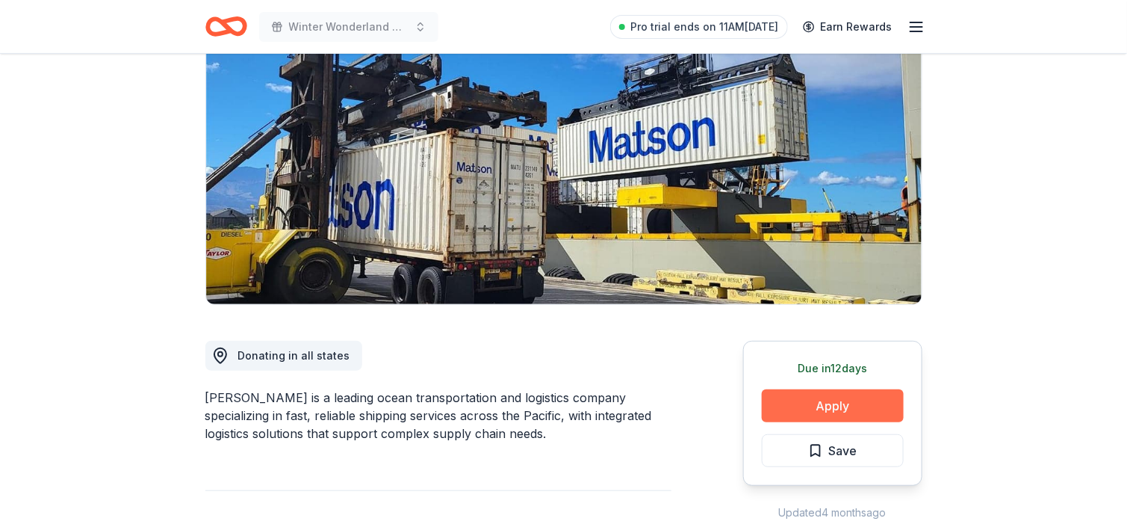
click at [850, 403] on button "Apply" at bounding box center [833, 405] width 142 height 33
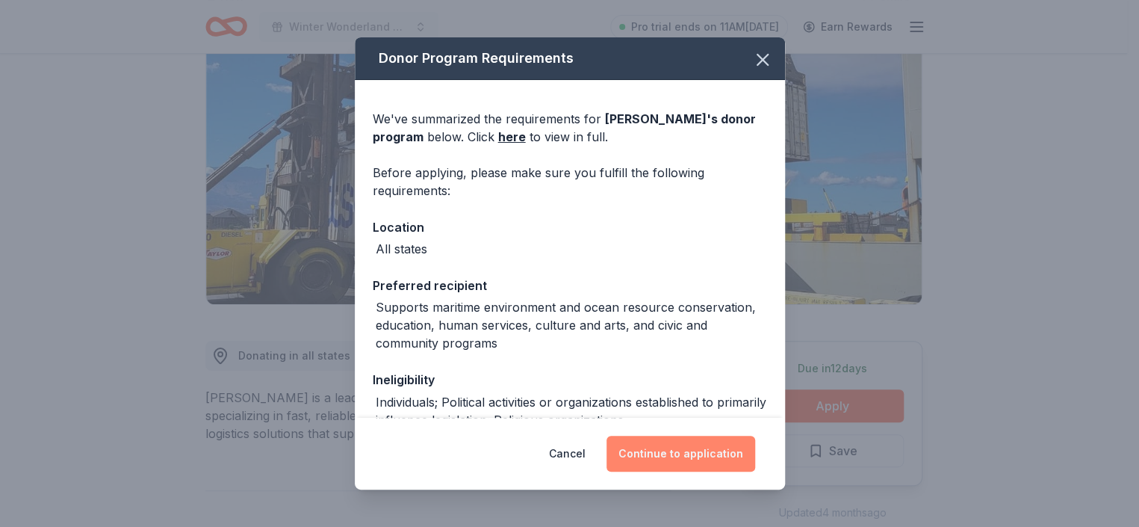
click at [695, 462] on button "Continue to application" at bounding box center [681, 454] width 149 height 36
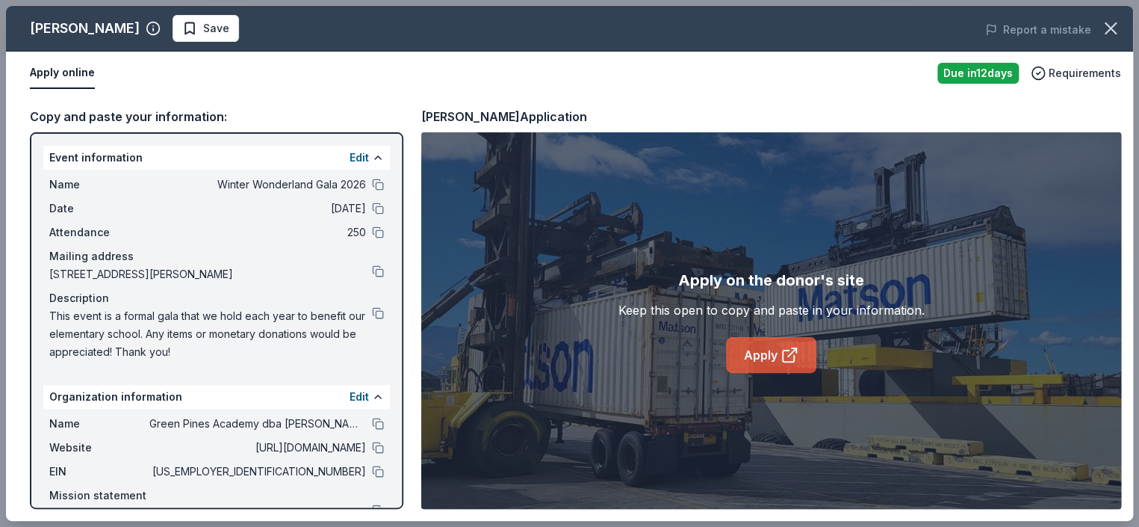
click at [776, 358] on link "Apply" at bounding box center [771, 355] width 90 height 36
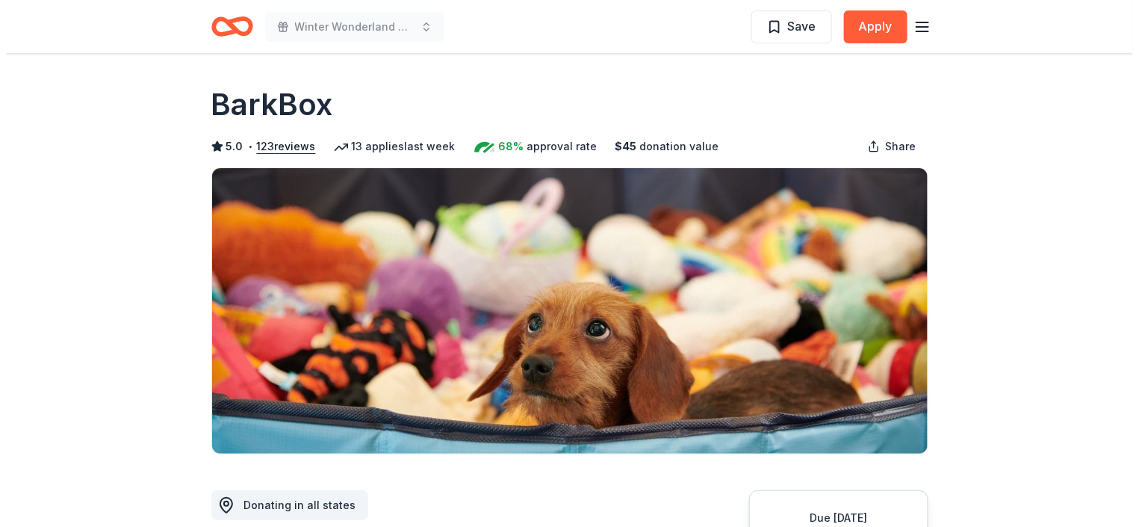
scroll to position [149, 0]
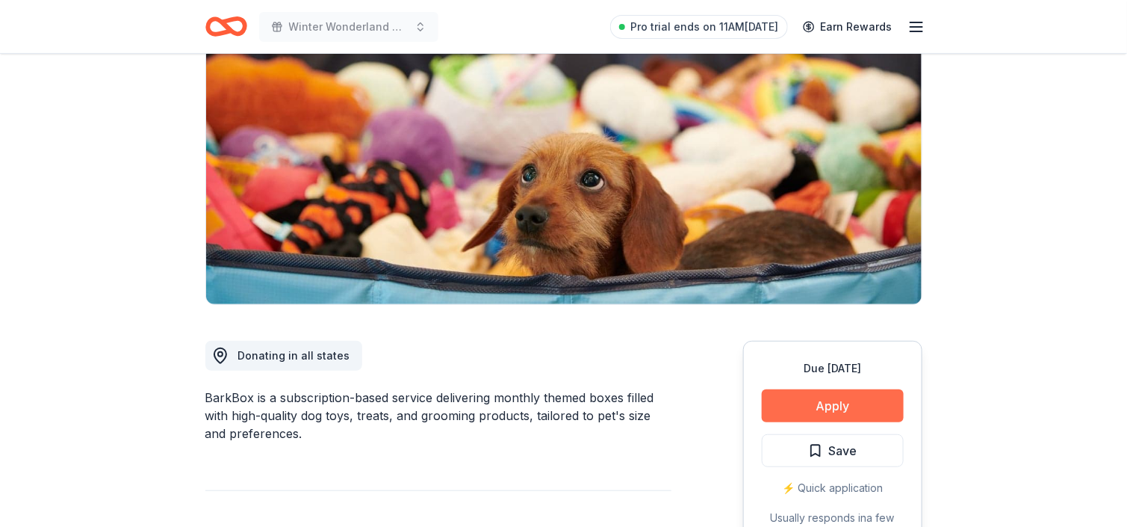
click at [807, 392] on button "Apply" at bounding box center [833, 405] width 142 height 33
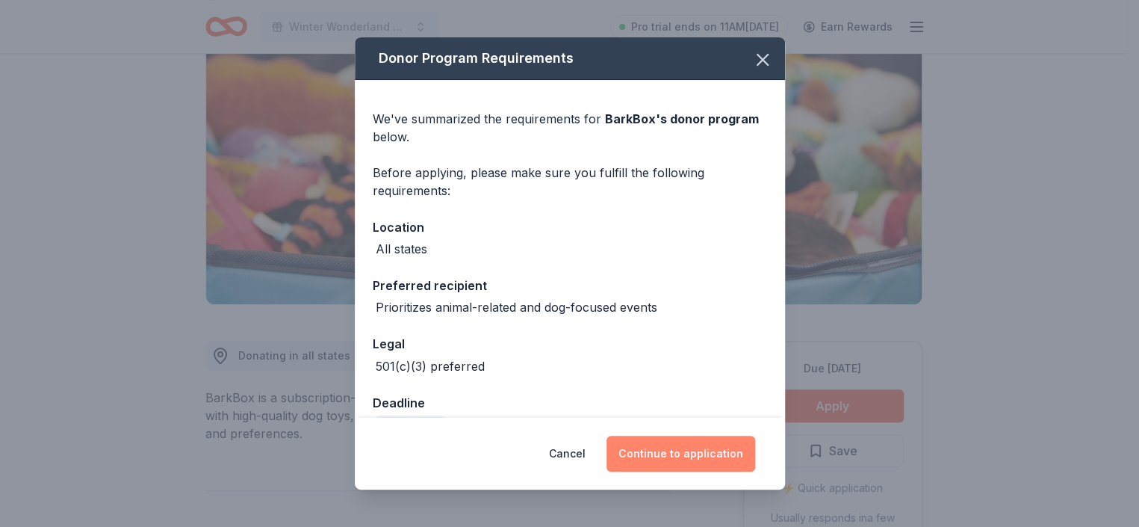
click at [726, 457] on button "Continue to application" at bounding box center [681, 454] width 149 height 36
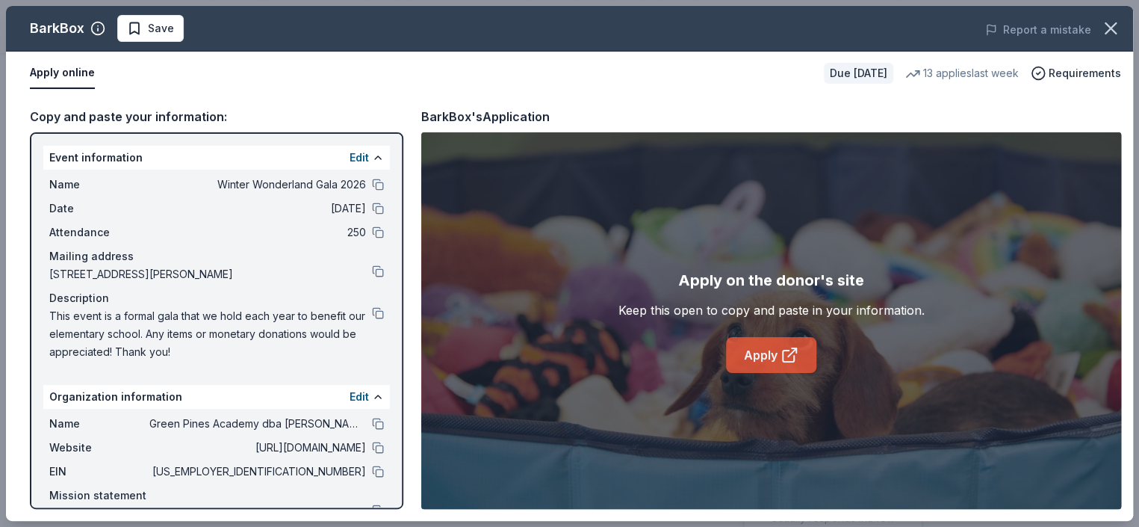
click at [776, 360] on link "Apply" at bounding box center [771, 355] width 90 height 36
